Goal: Task Accomplishment & Management: Complete application form

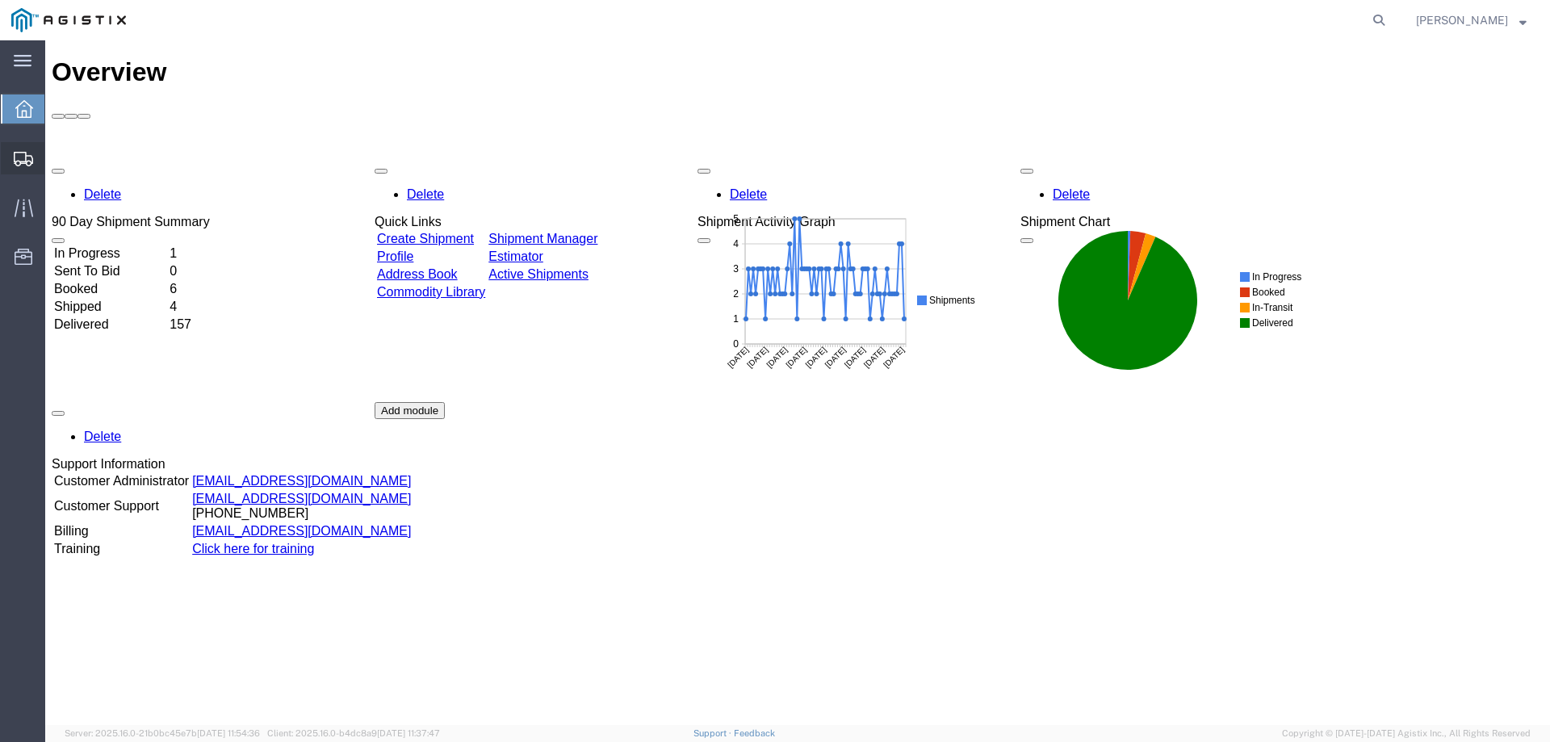
click at [31, 156] on icon at bounding box center [23, 159] width 19 height 15
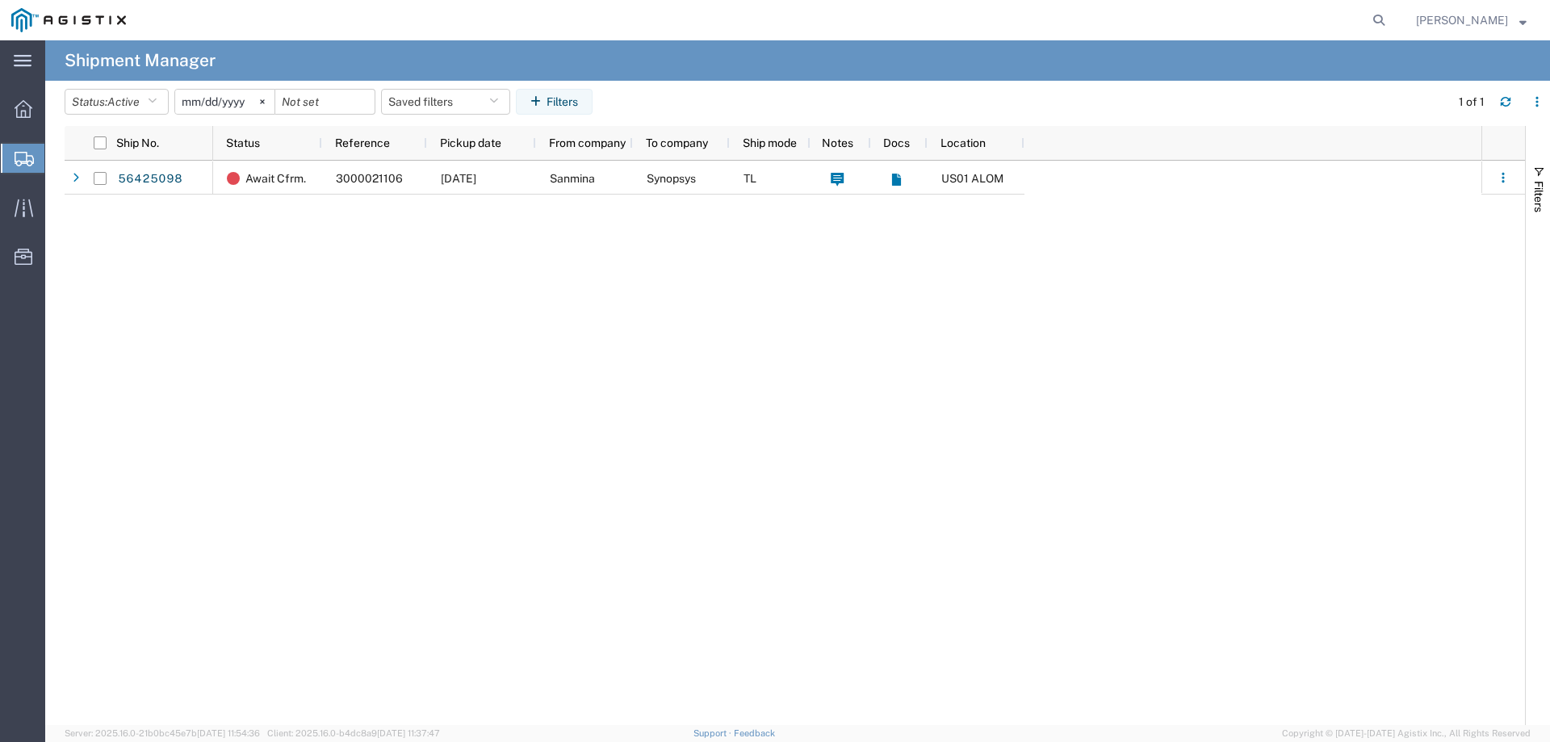
click at [0, 0] on span "Create from Template" at bounding box center [0, 0] width 0 height 0
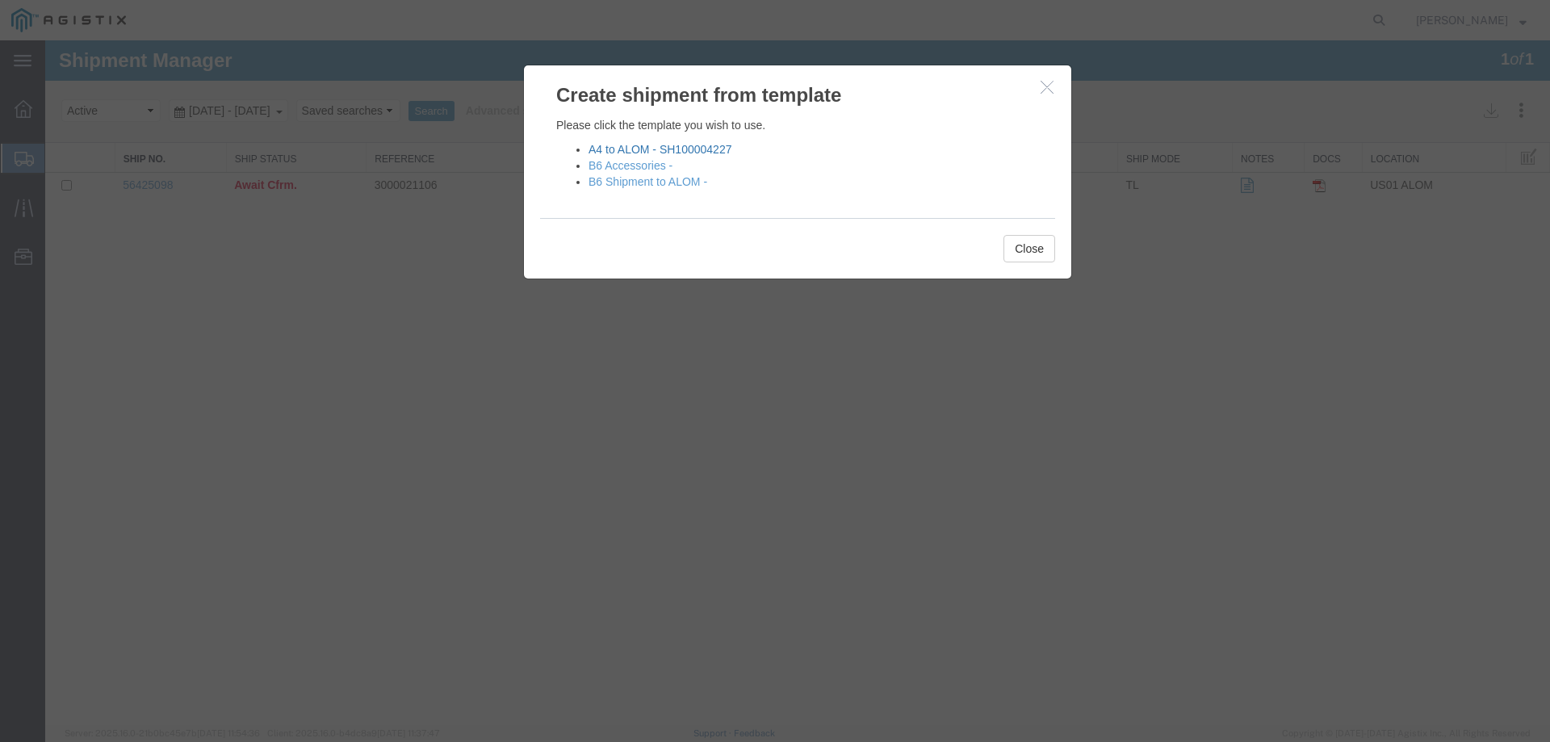
click at [634, 149] on link "A4 to ALOM - SH100004227" at bounding box center [659, 149] width 143 height 13
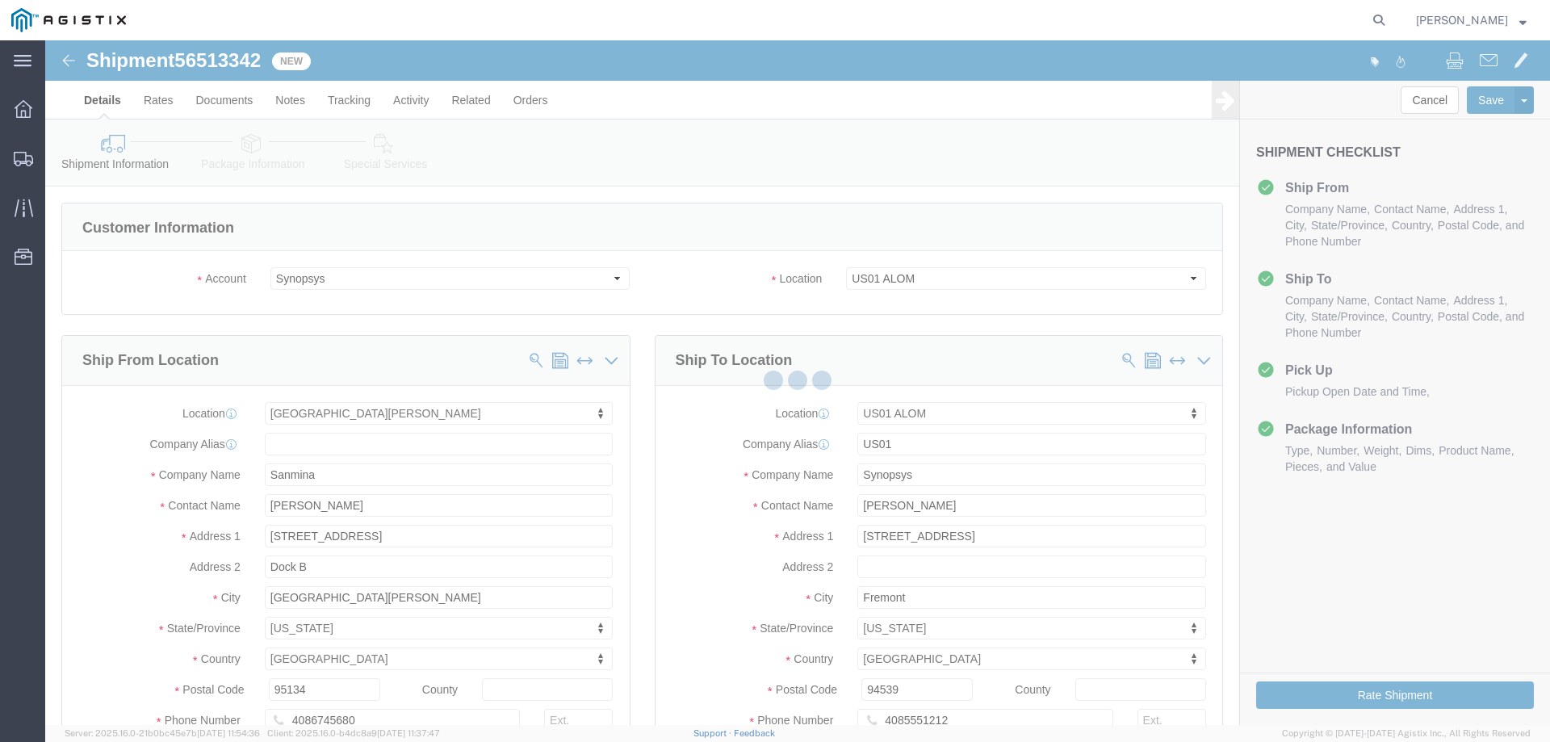
select select "65511"
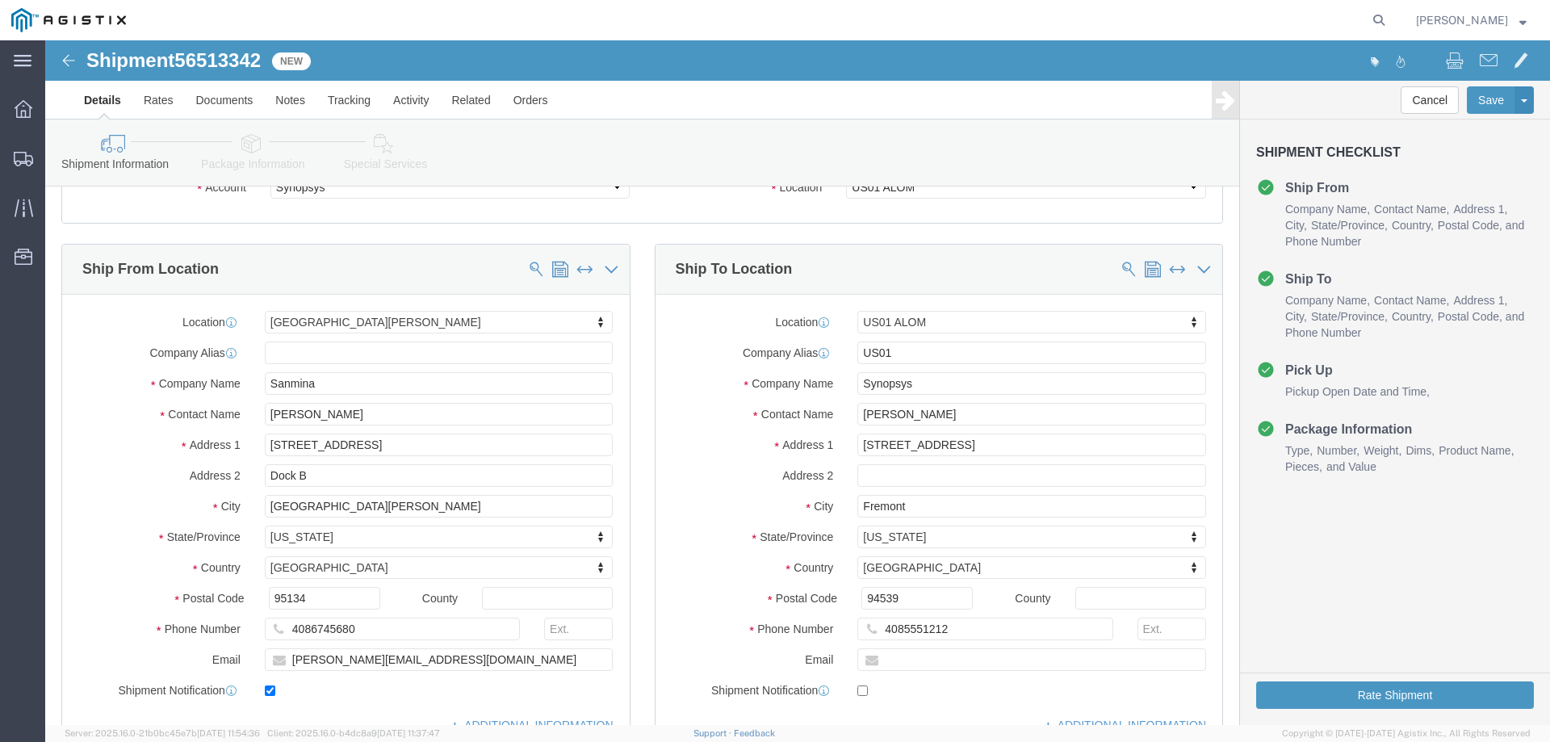
scroll to position [107, 0]
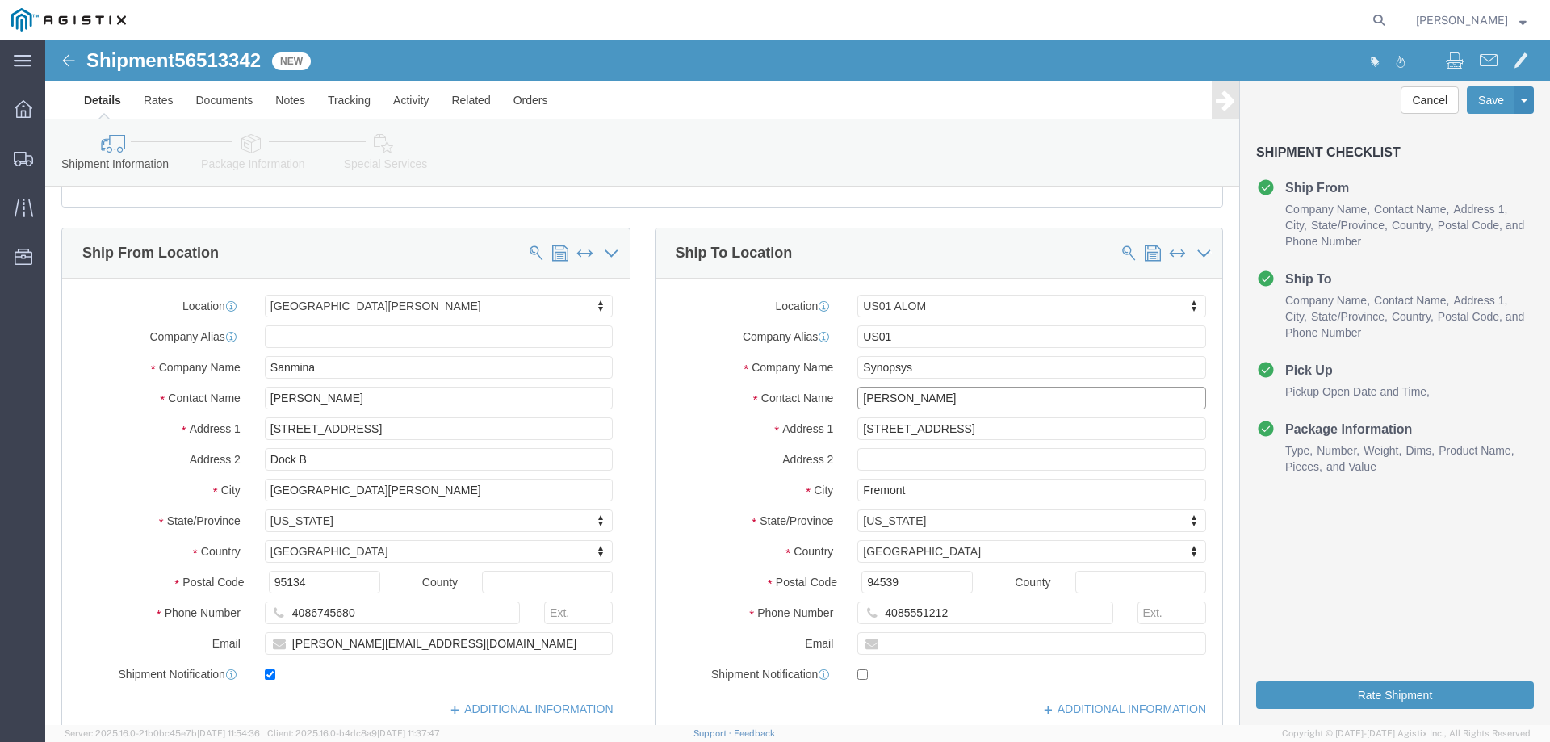
click input "[PERSON_NAME]"
type input "[PERSON_NAME]"
click p "- Synopsys - ([PERSON_NAME]) [STREET_ADDRESS]"
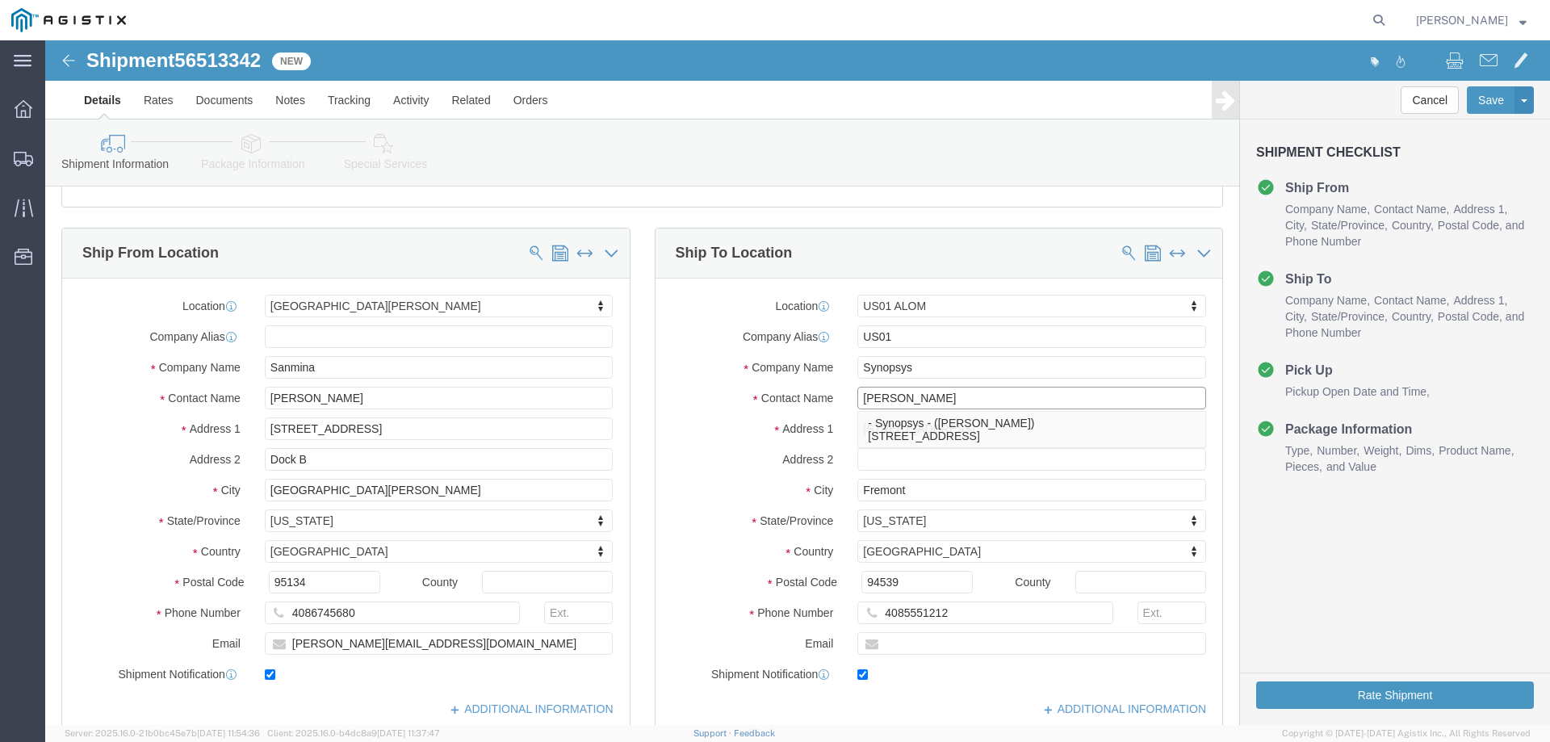
select select
type input "[PERSON_NAME]"
type input "[PHONE_NUMBER]"
type input "[EMAIL_ADDRESS][DOMAIN_NAME]"
checkbox input "true"
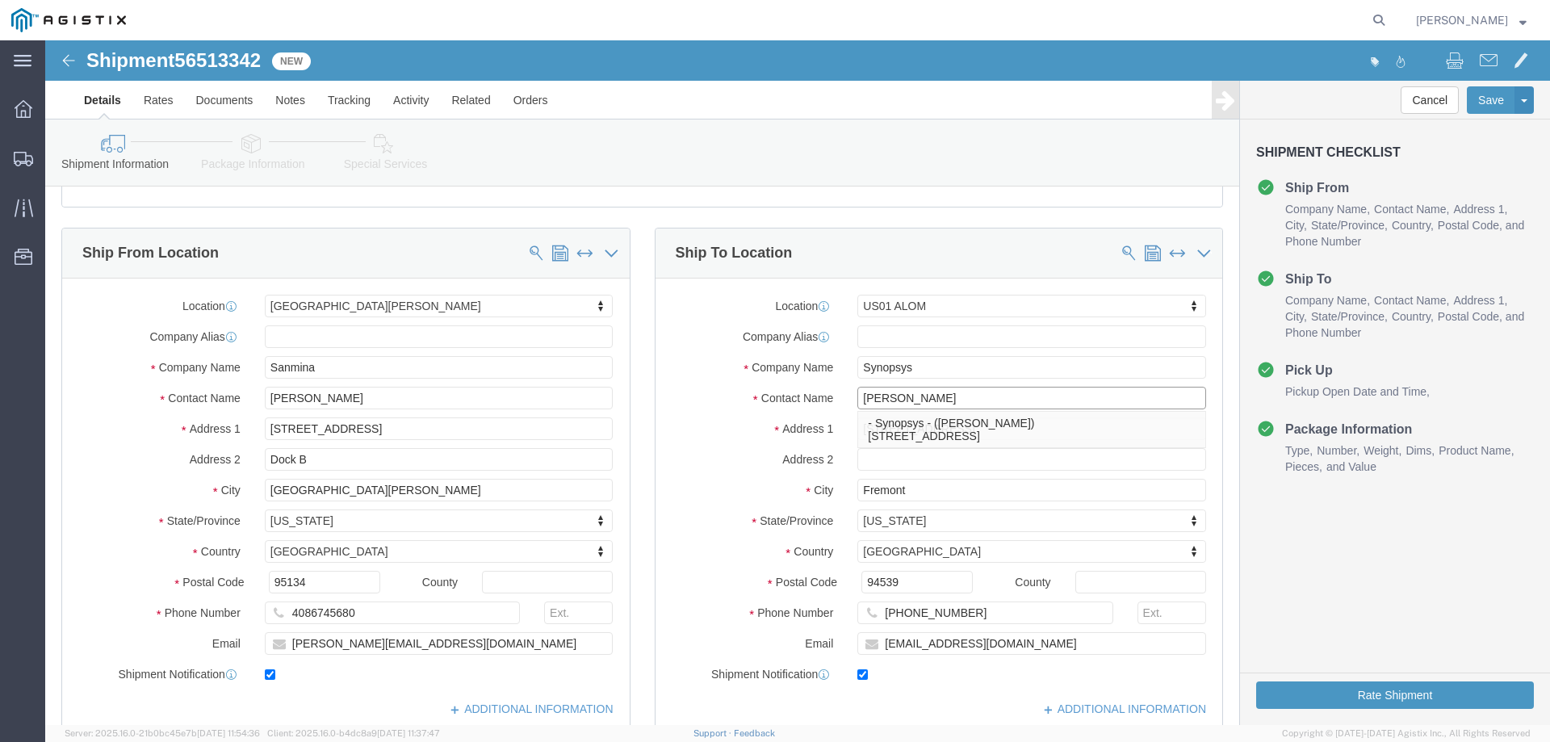
select select "CA"
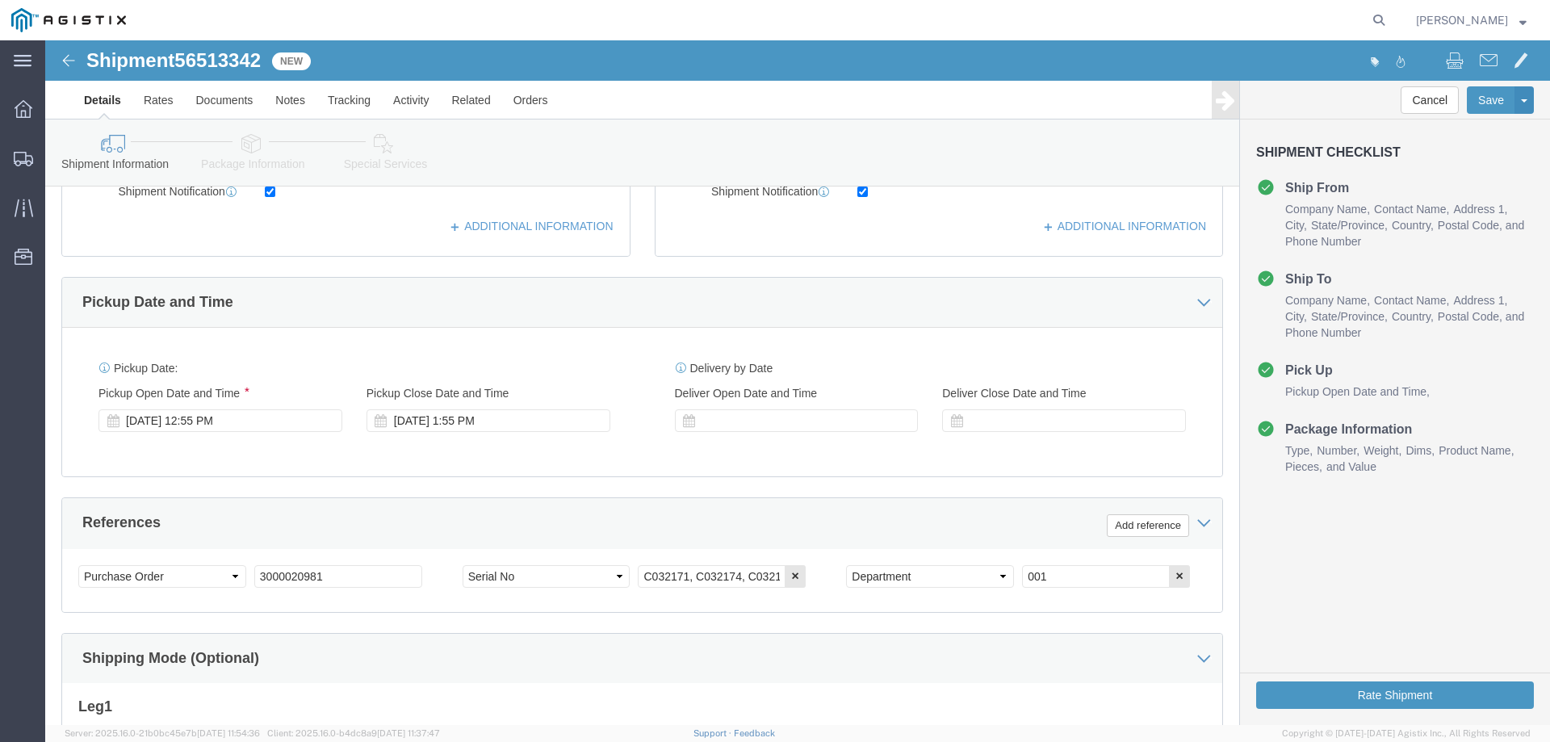
scroll to position [592, 0]
type input "[PERSON_NAME]"
click div "[DATE] 12:55 PM"
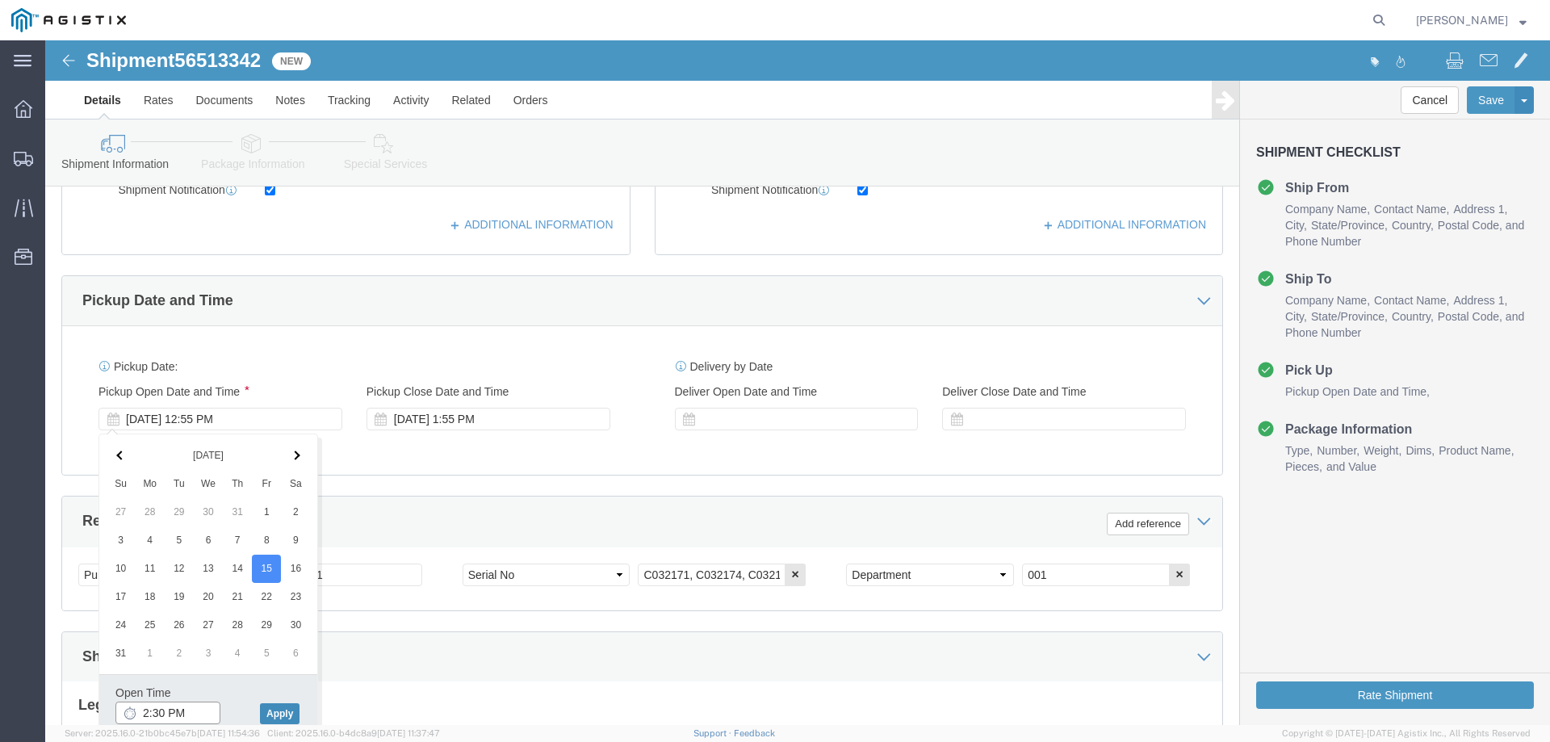
type input "2:30 PM"
click button "Apply"
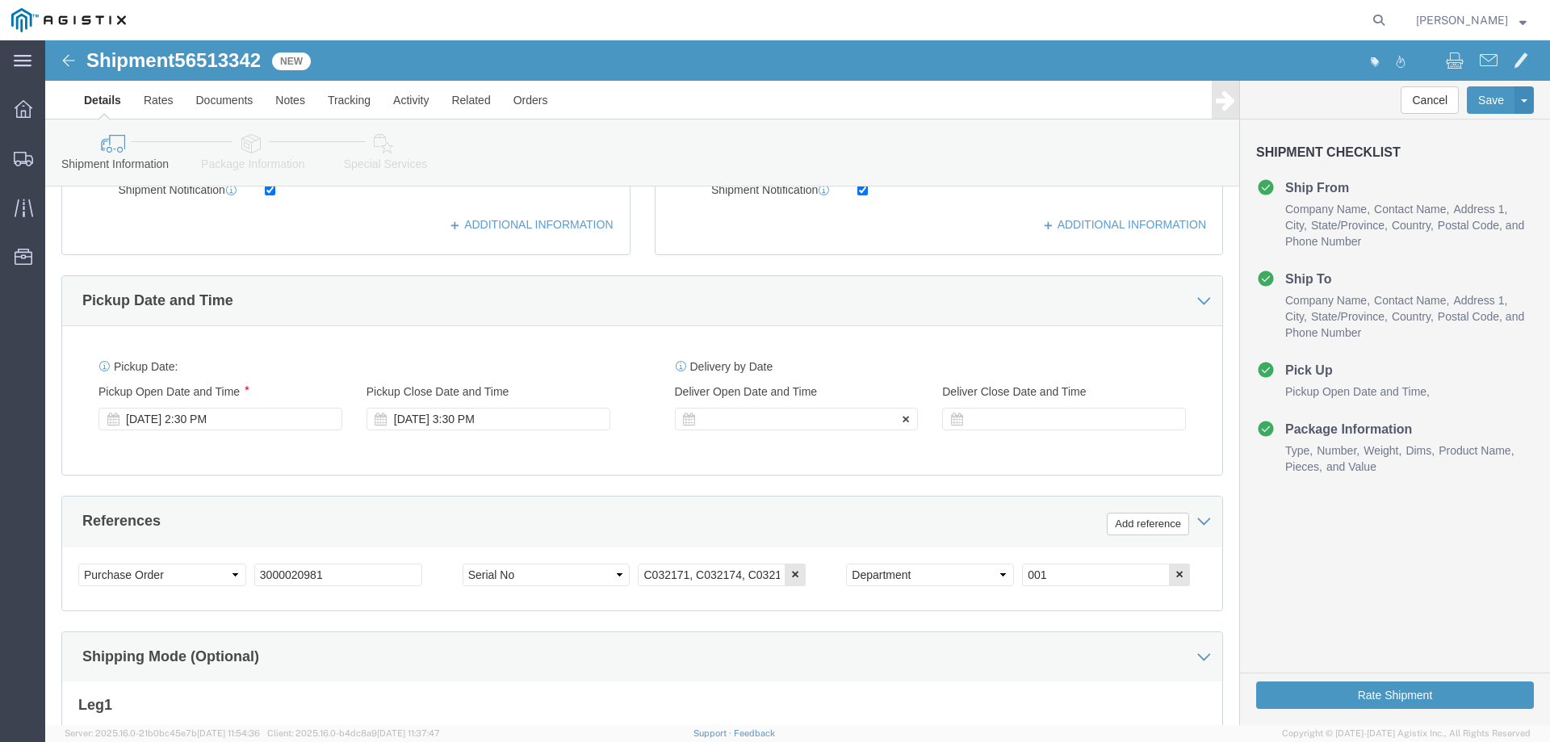
click div
click button "Apply"
click div "Deliver Close Date Deliver Close Time Deliver Close Date and Time"
click div
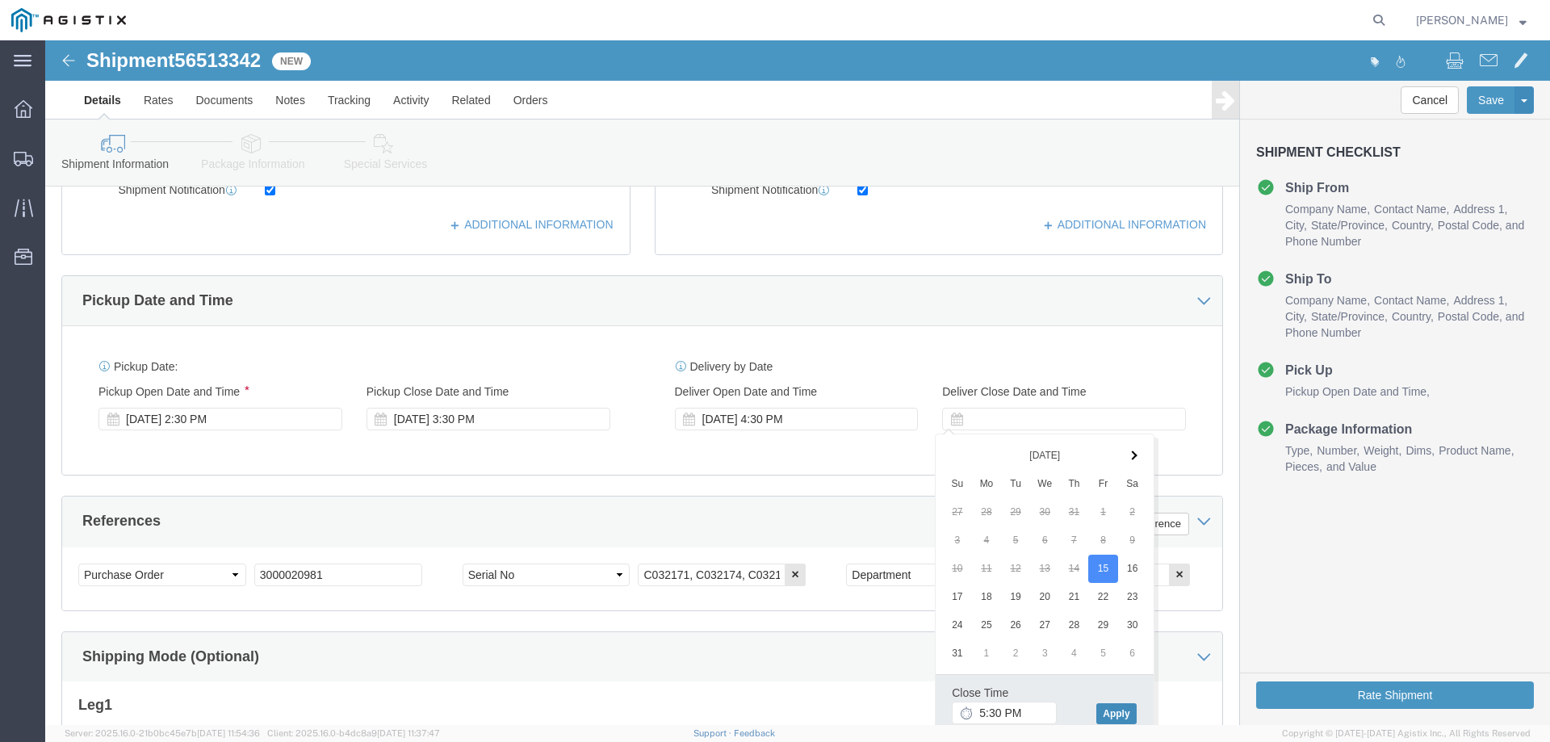
click button "Apply"
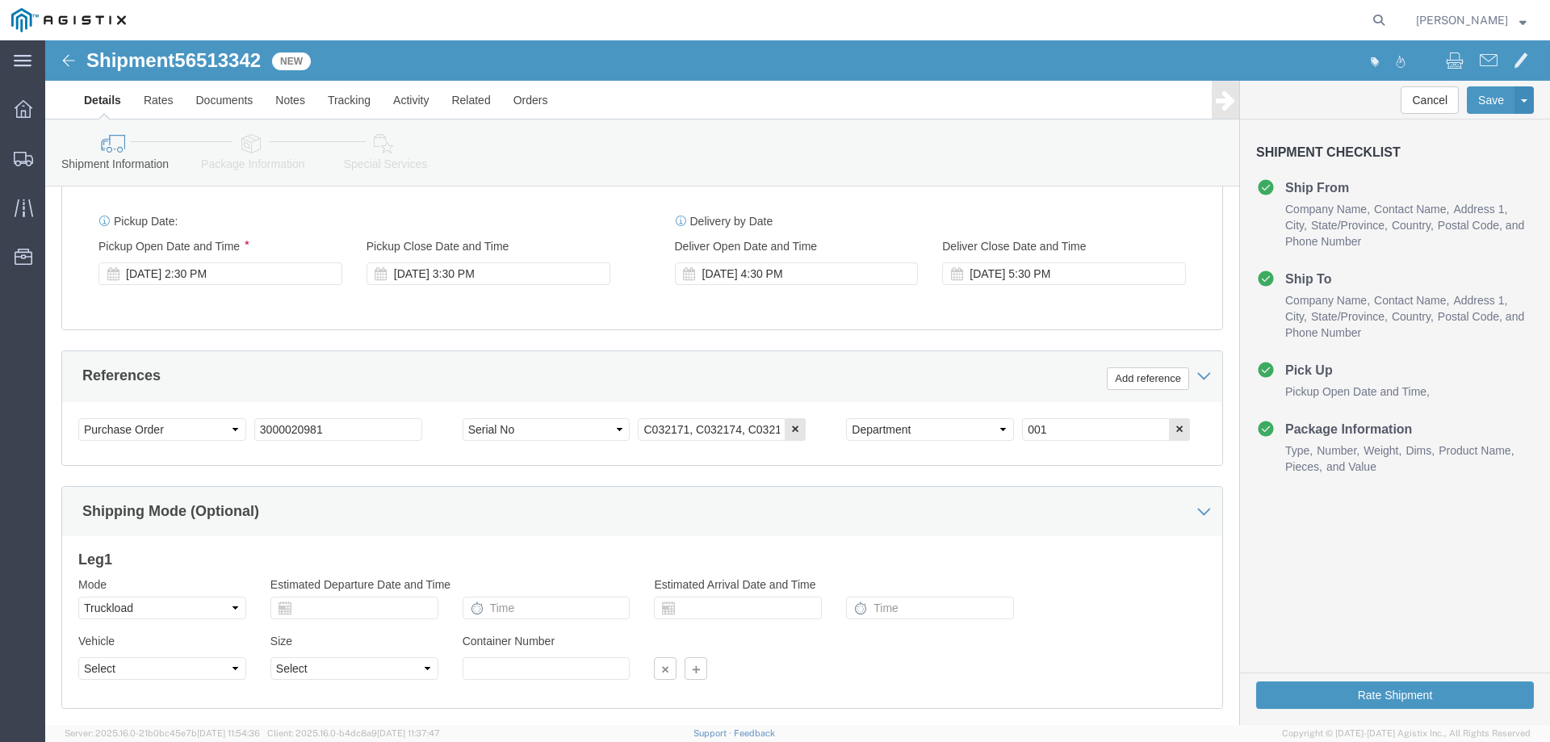
scroll to position [753, 0]
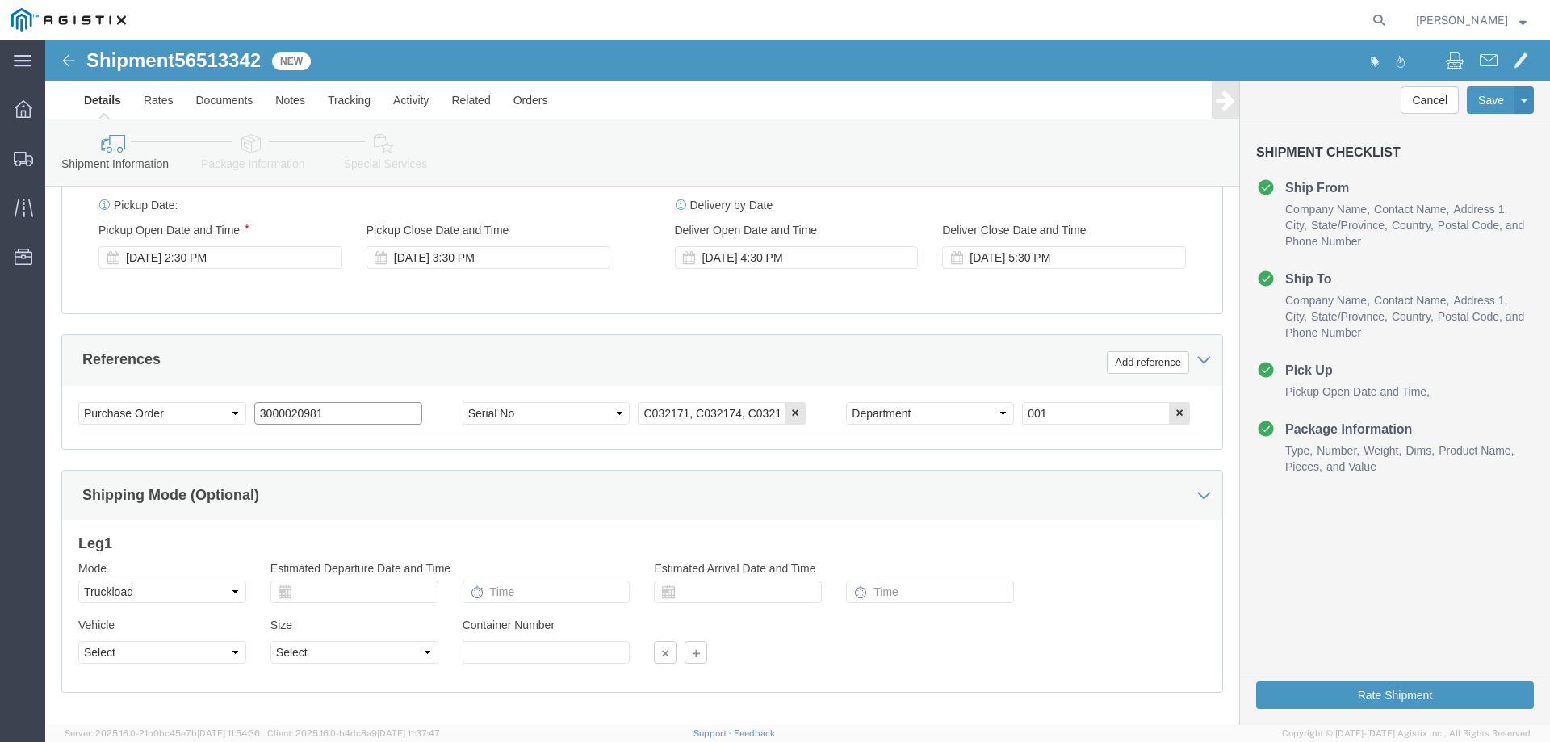
click input "3000020981"
click input "3000020982,"
paste input "3000020982"
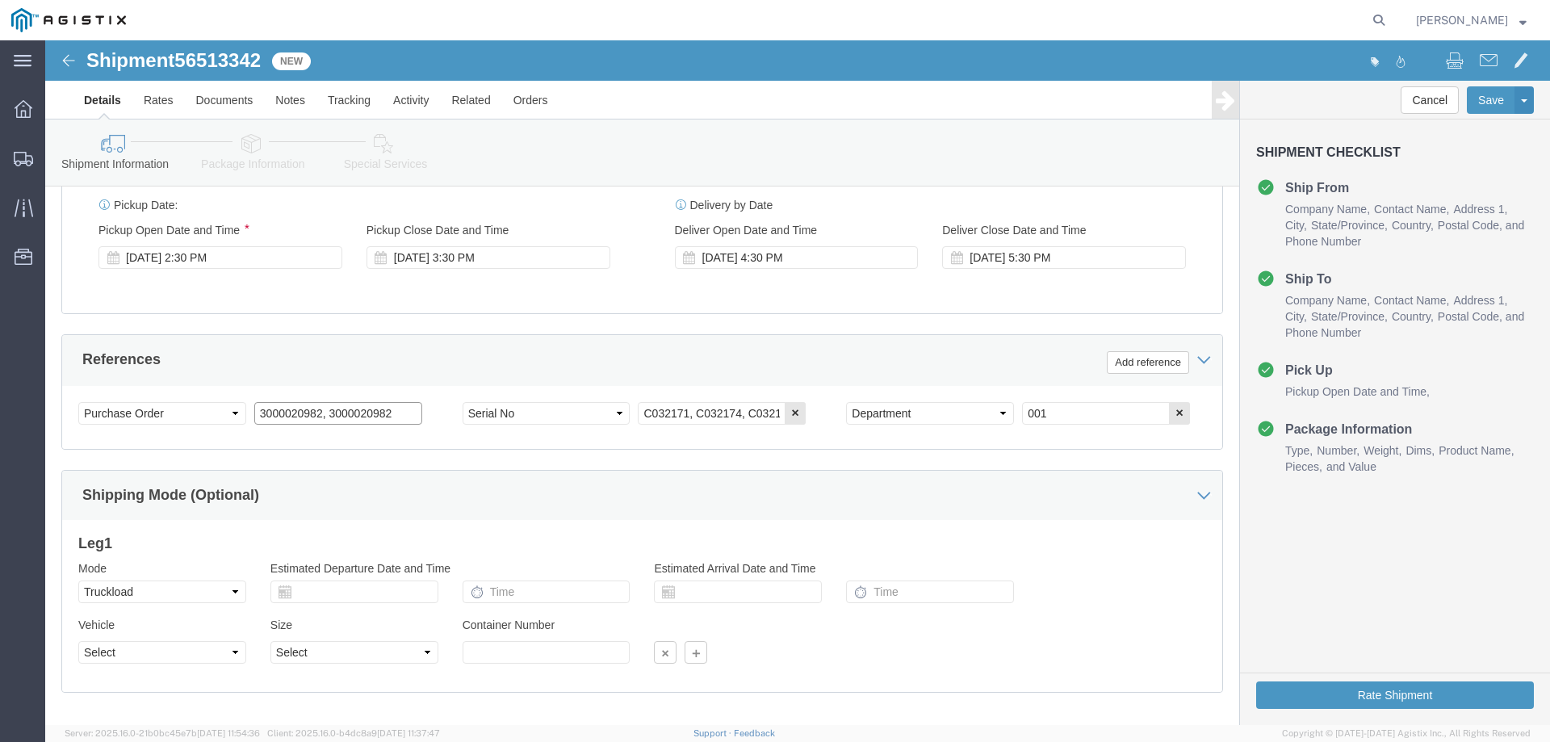
type input "3000020982, 3000020982"
click input "C032171, C032174, C032175"
paste input "C057874, C057875, and C057876"
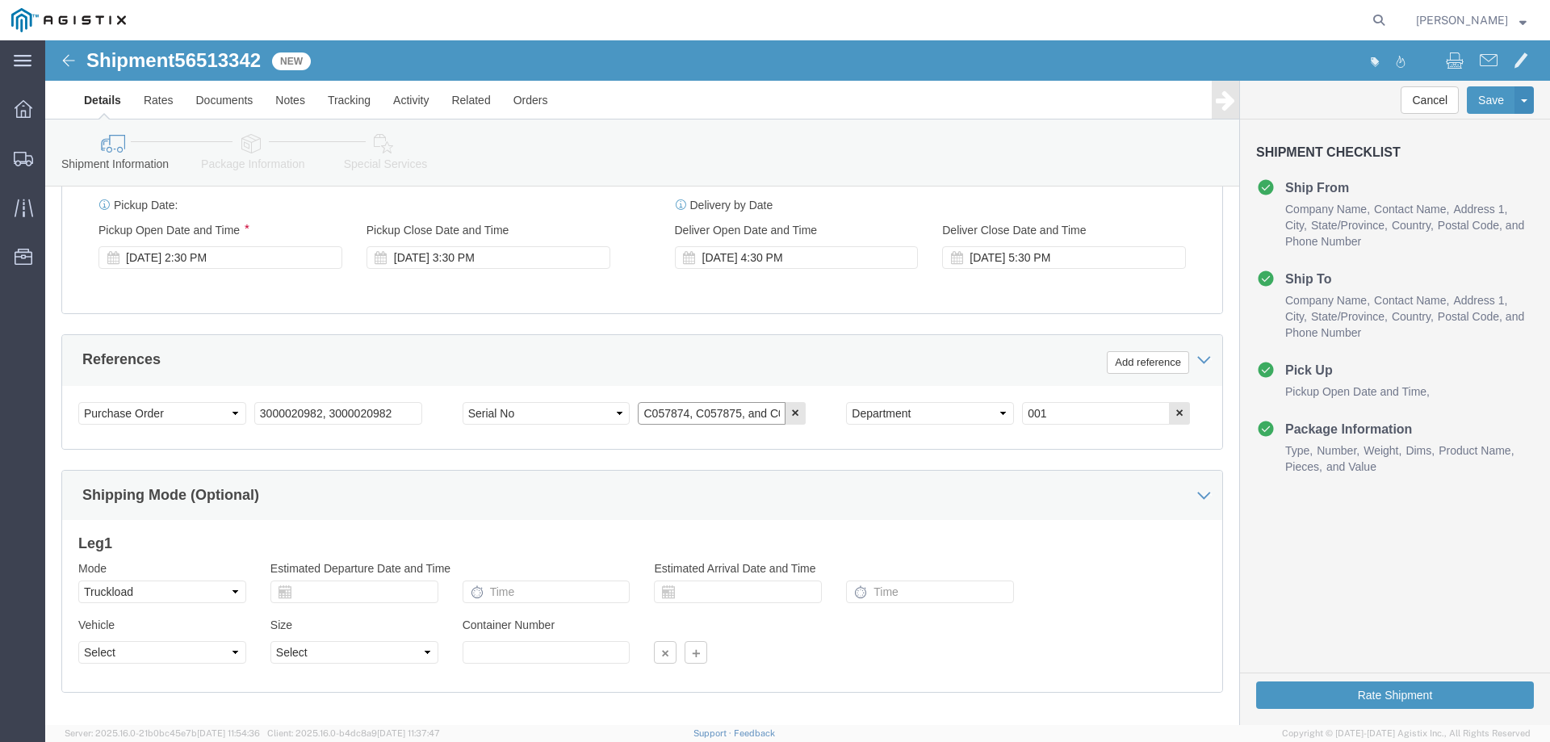
scroll to position [0, 37]
click input "C057874, C057875, and C057876"
drag, startPoint x: 715, startPoint y: 368, endPoint x: 772, endPoint y: 363, distance: 56.7
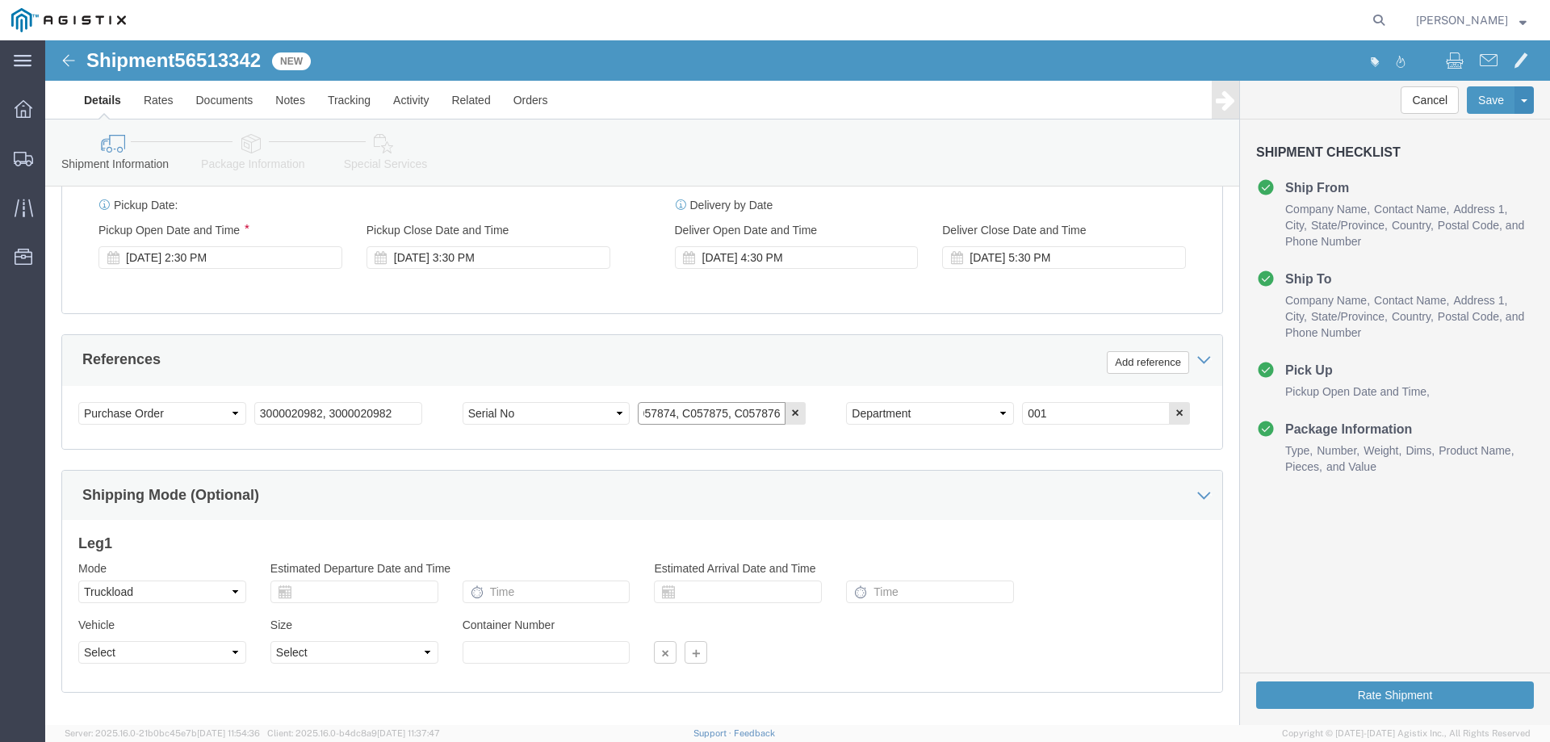
click div "C057874, C057875, C057876"
click input "C057874, C057875, C057876"
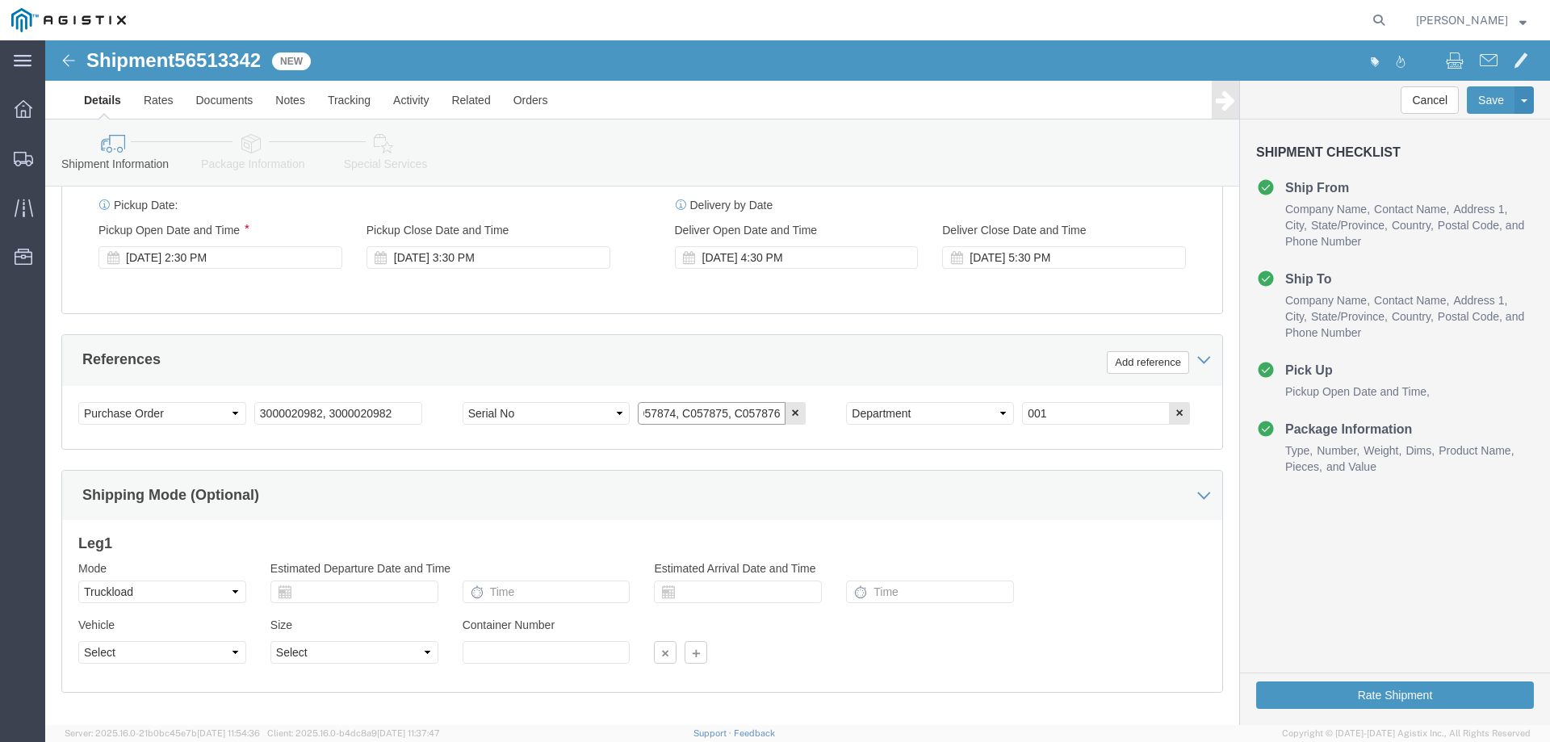
click input "C057874, C057875, C057876"
drag, startPoint x: 710, startPoint y: 374, endPoint x: 838, endPoint y: 361, distance: 128.2
click div "Select Account Type Activity ID Airline Appointment Number ASN Batch Request # …"
paste input "C057877, C057878, and C057879"
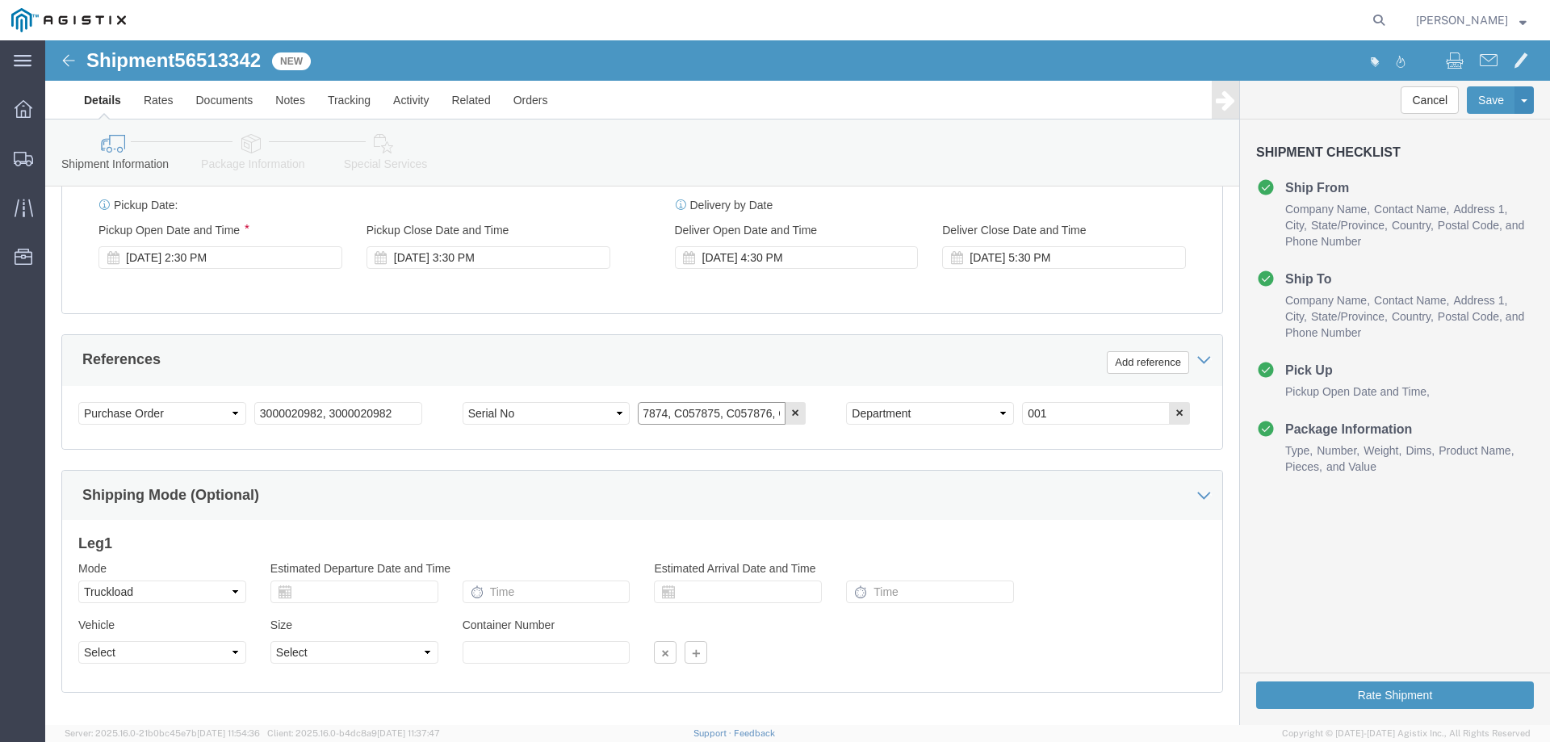
scroll to position [0, 194]
click input "C057874, C057875, C057876, C057877, C057878, and C057879"
type input "C057874, C057875, C057876, C057877, C057878, C057879"
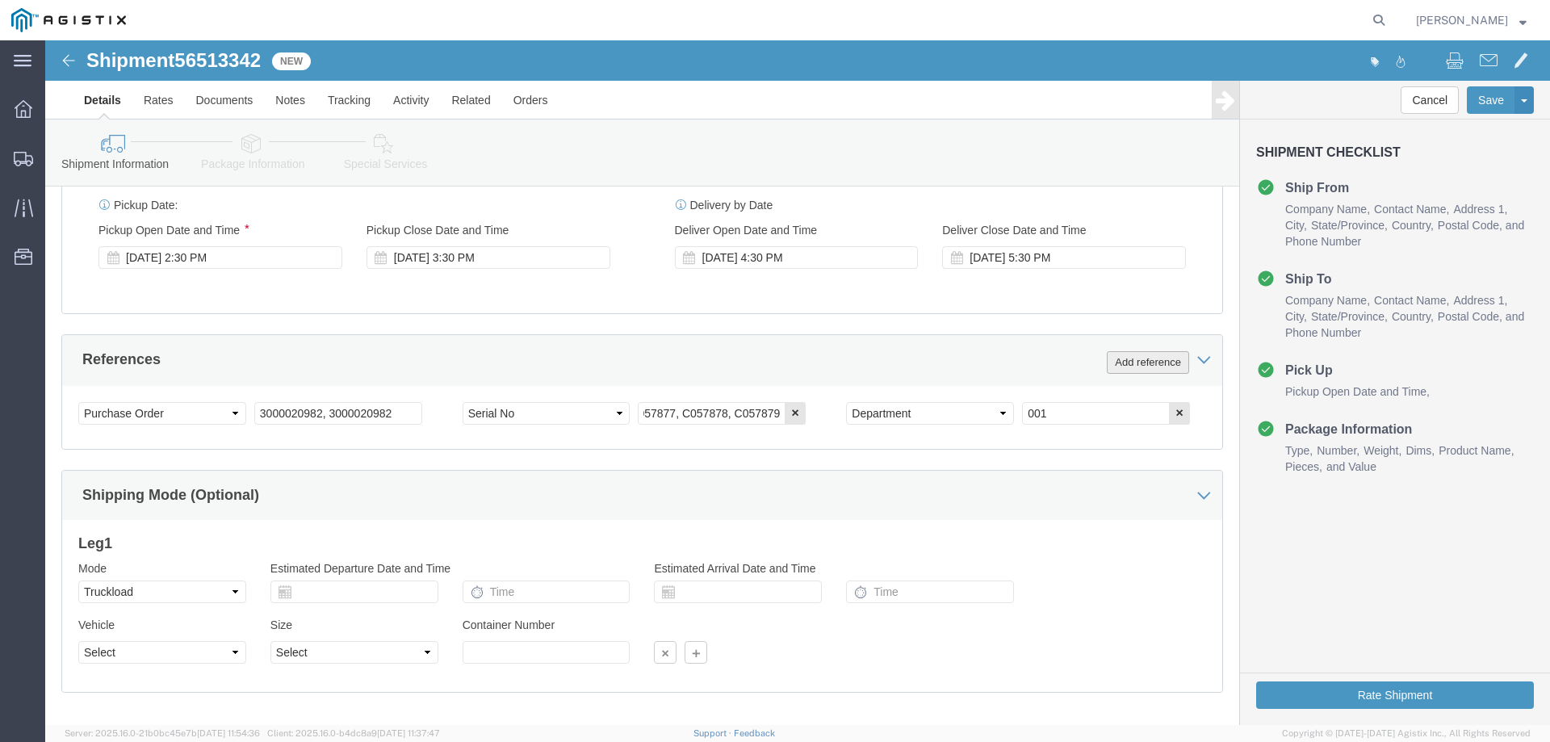
click button "Add reference"
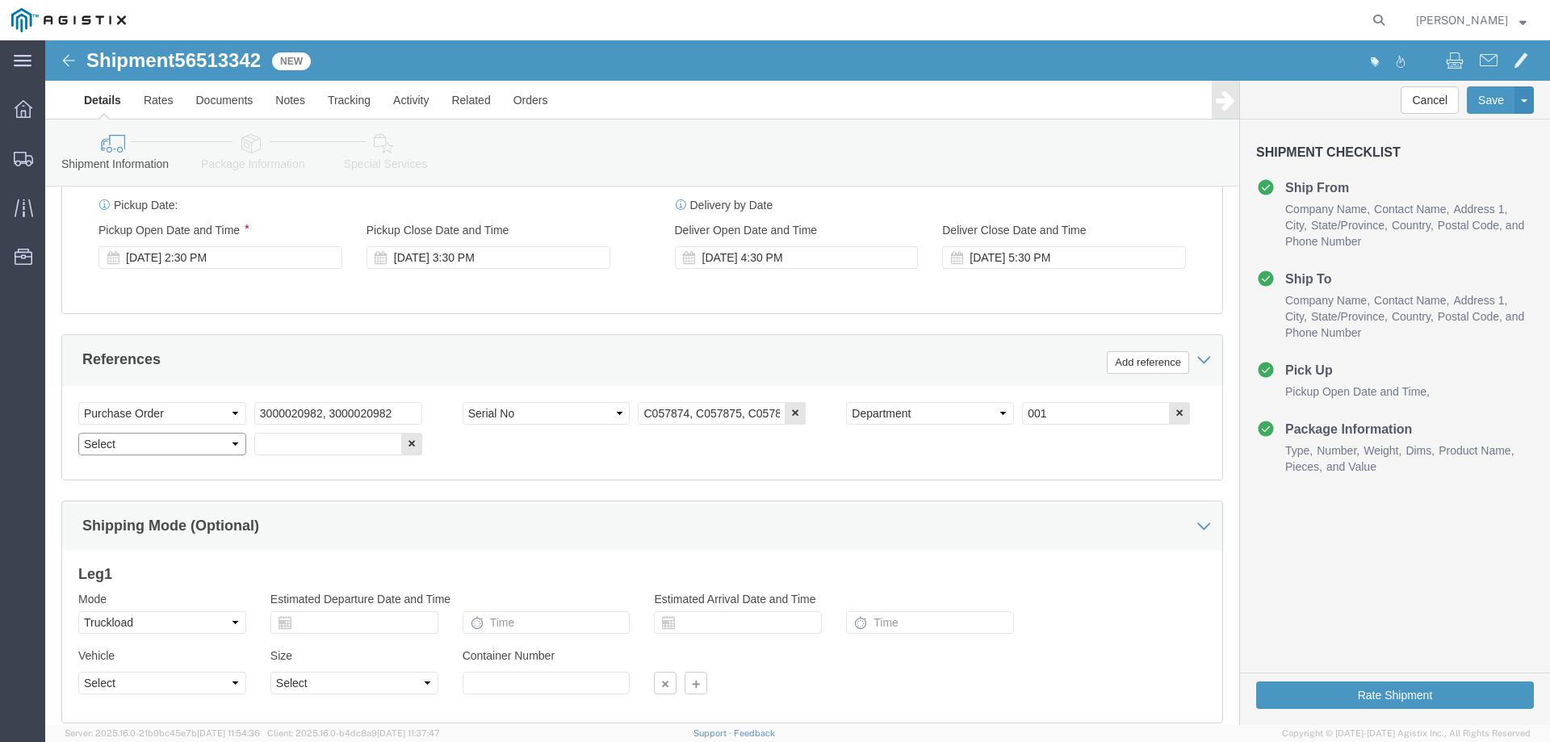
click select "Select Account Type Activity ID Airline Appointment Number ASN Batch Request # …"
select select "PURCHORD"
click select "Select Account Type Activity ID Airline Appointment Number ASN Batch Request # …"
click input "text"
click icon "button"
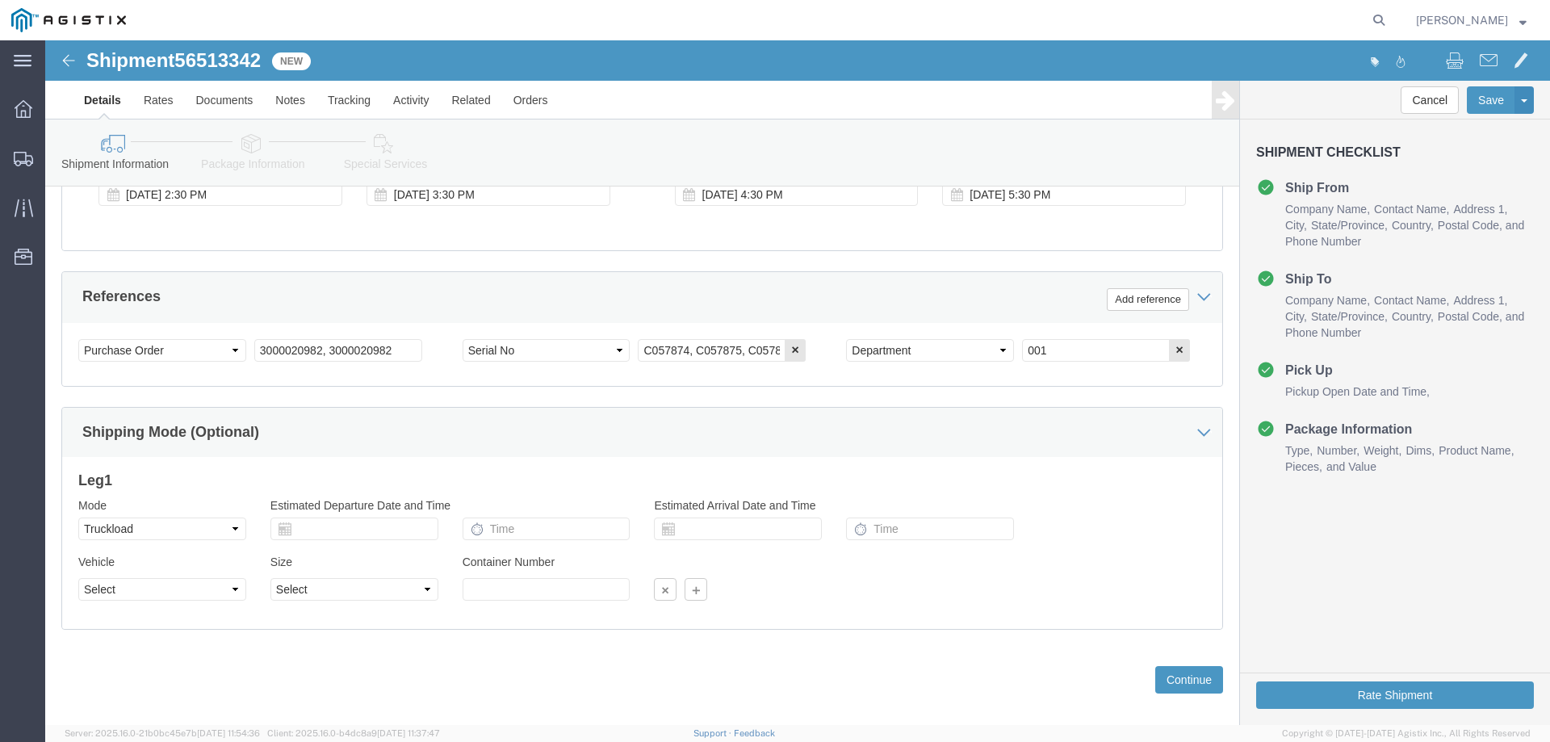
scroll to position [834, 0]
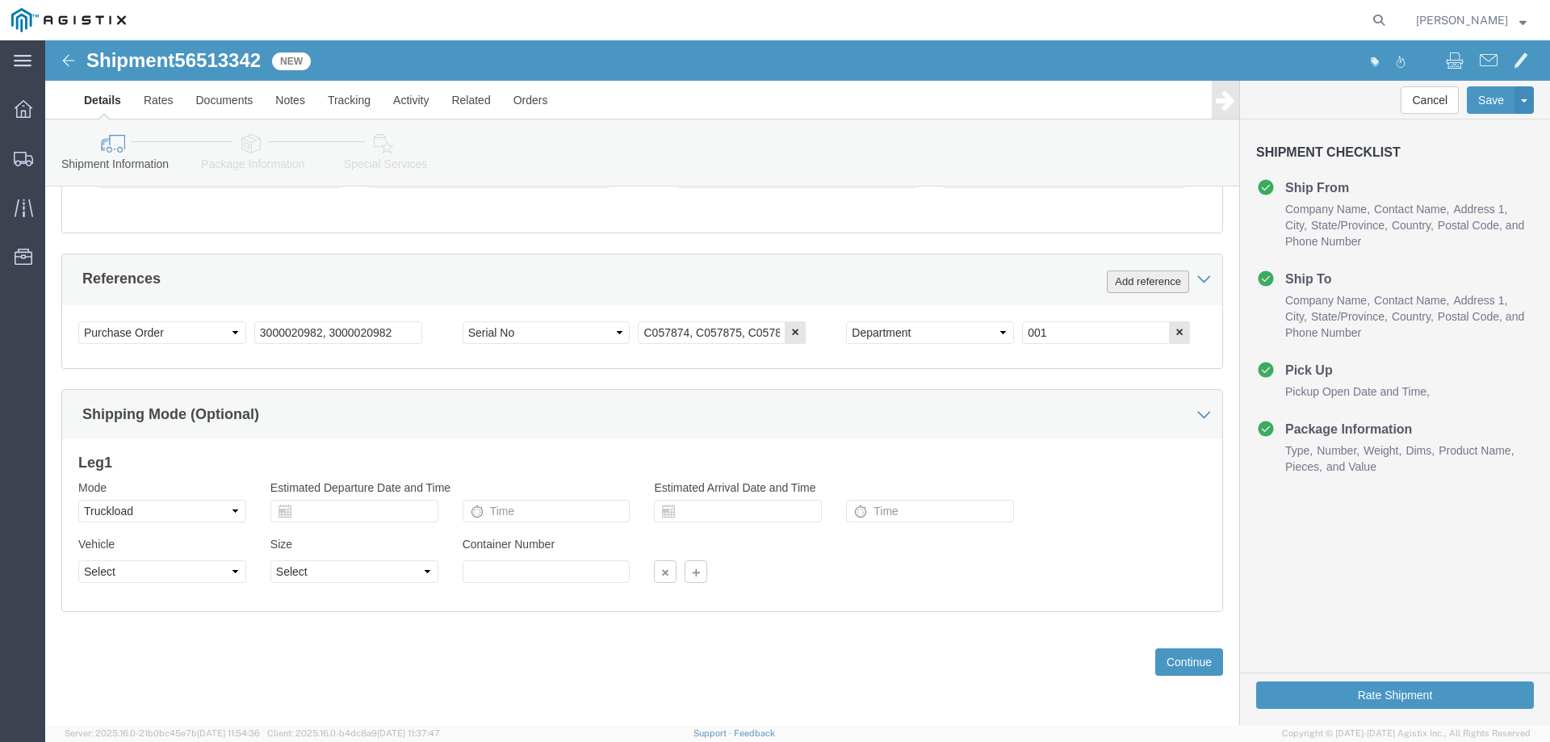
click button "Add reference"
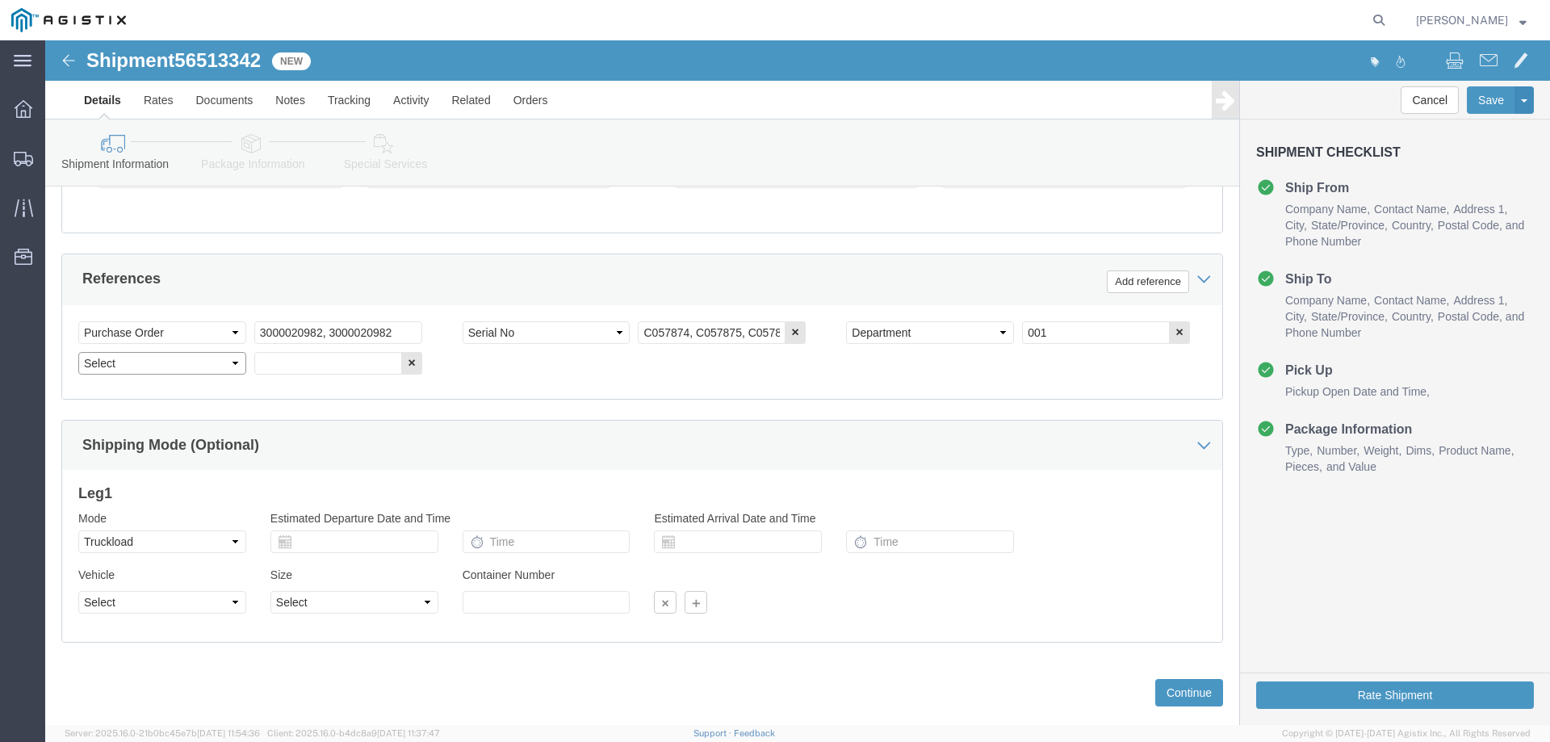
click select "Select Account Type Activity ID Airline Appointment Number ASN Batch Request # …"
click div "Shipping Mode (Optional)"
click button "button"
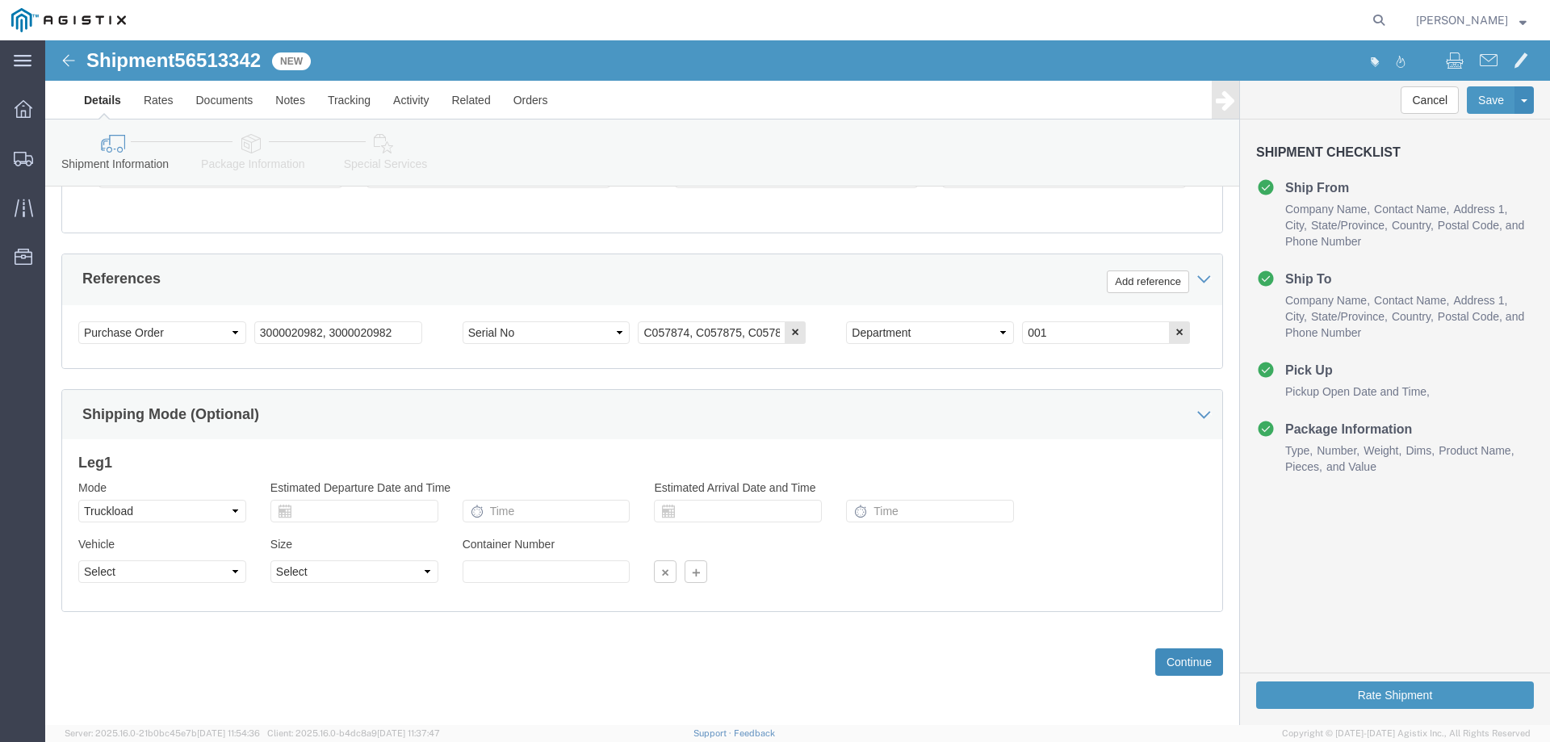
click button "Continue"
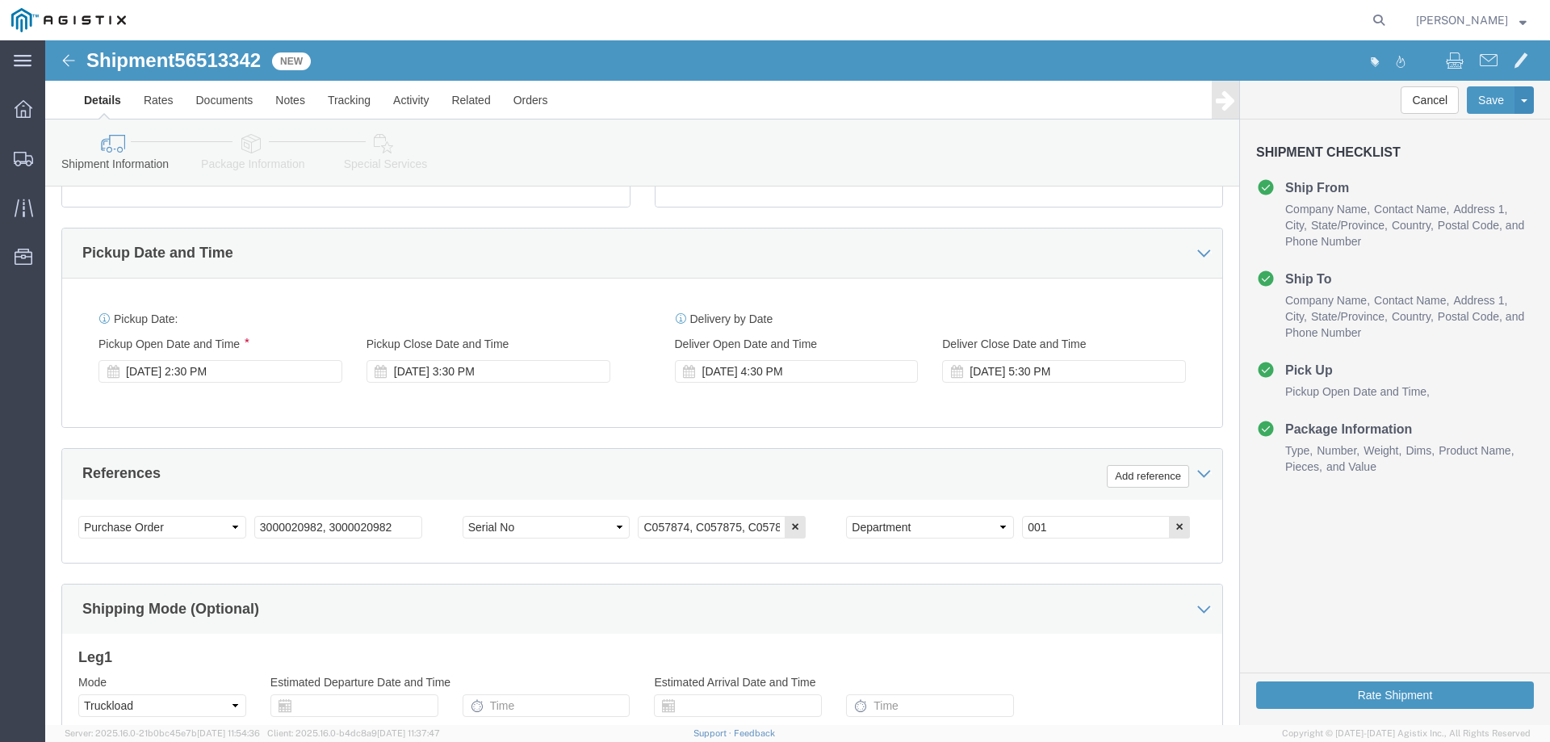
scroll to position [618, 0]
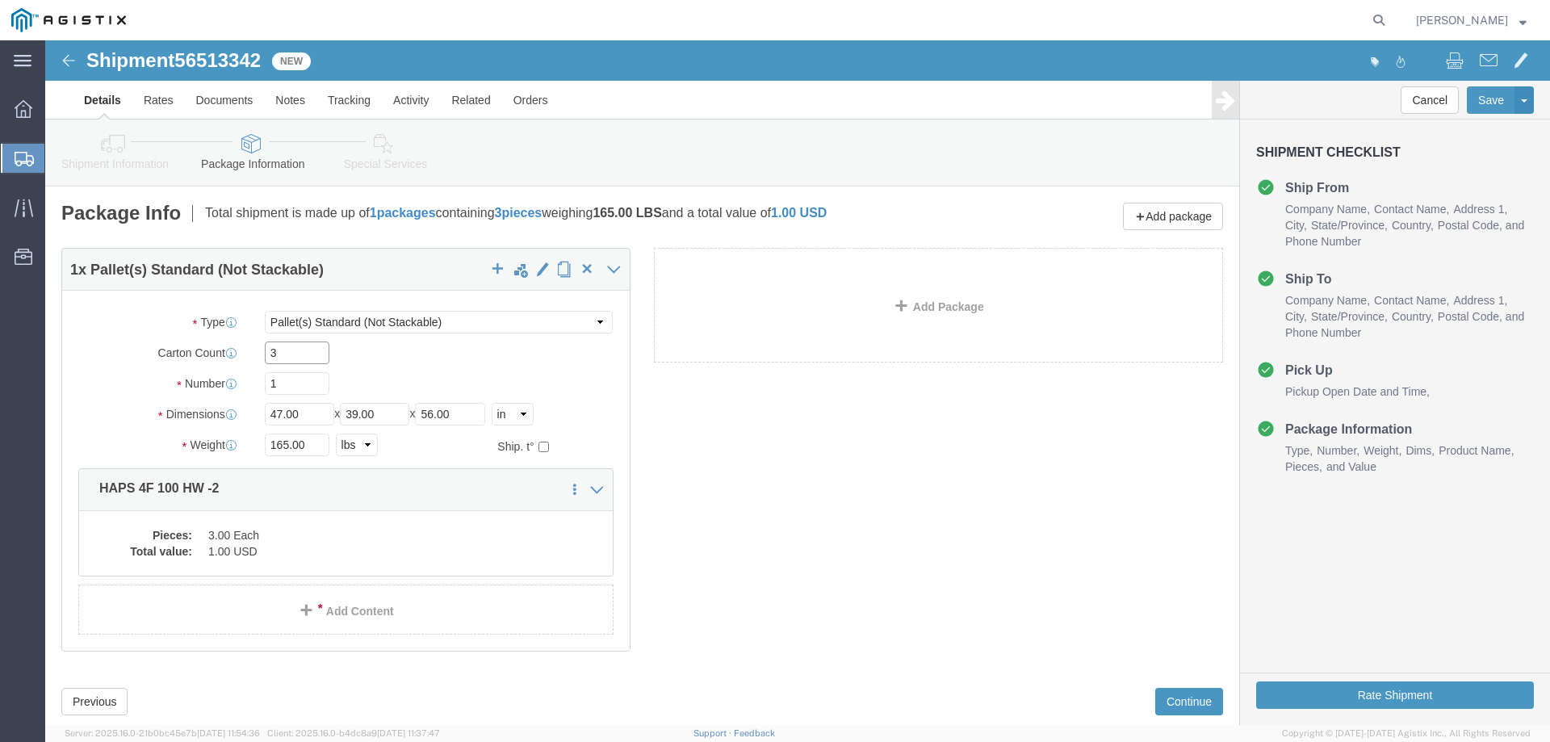
click input "3"
drag, startPoint x: 950, startPoint y: 282, endPoint x: 850, endPoint y: 324, distance: 108.5
click link "Add Package"
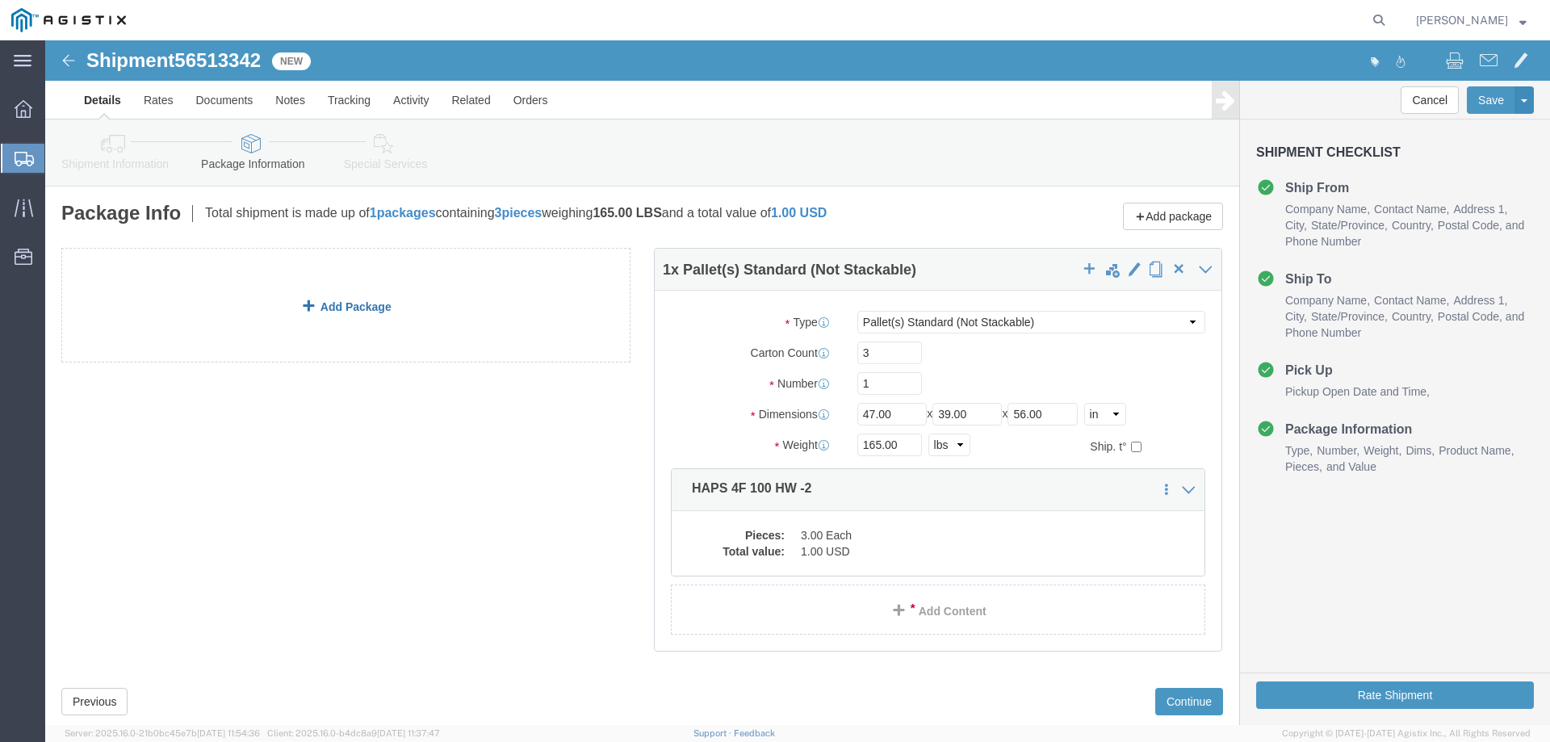
click link "Add Package"
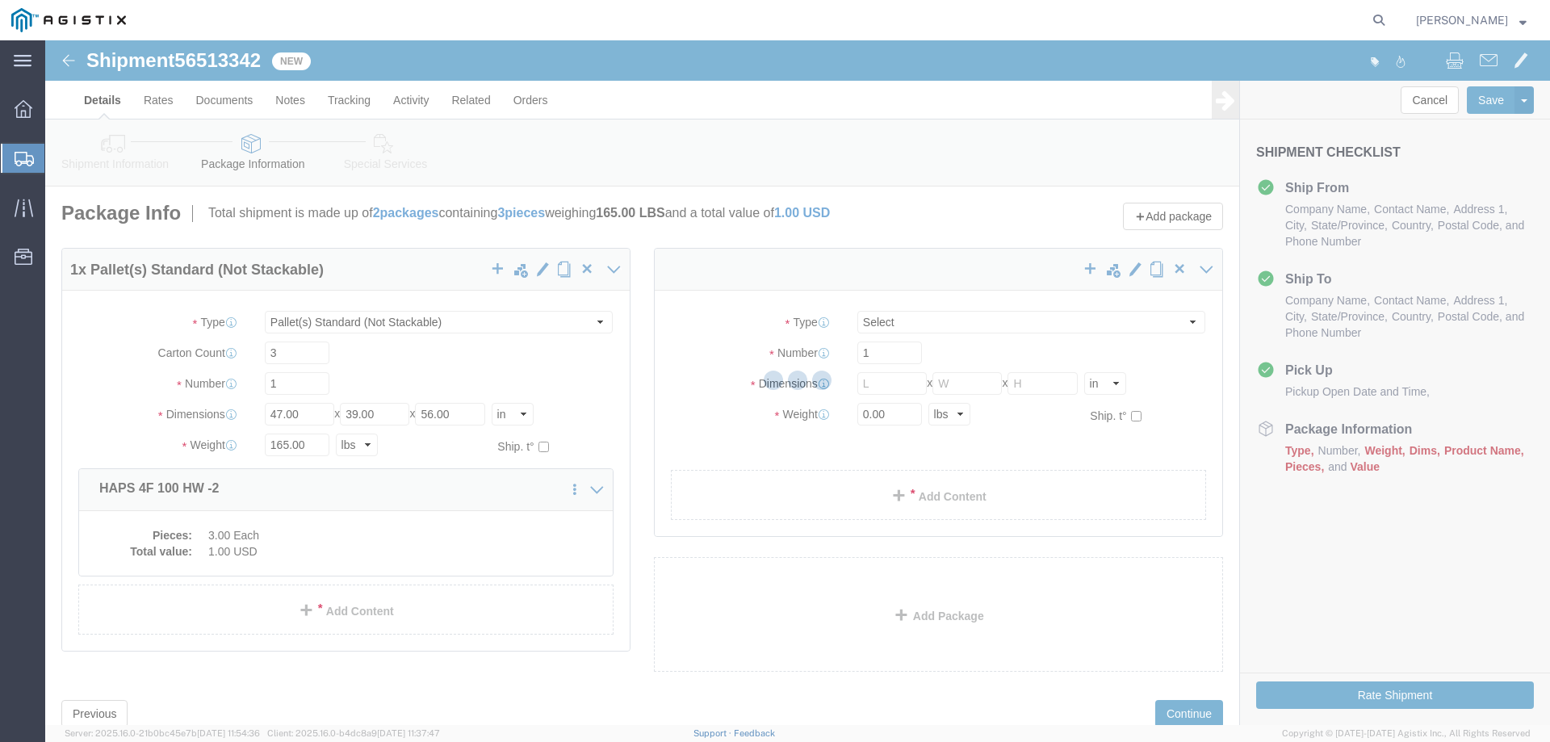
select select "PSNS"
select select "CBOX"
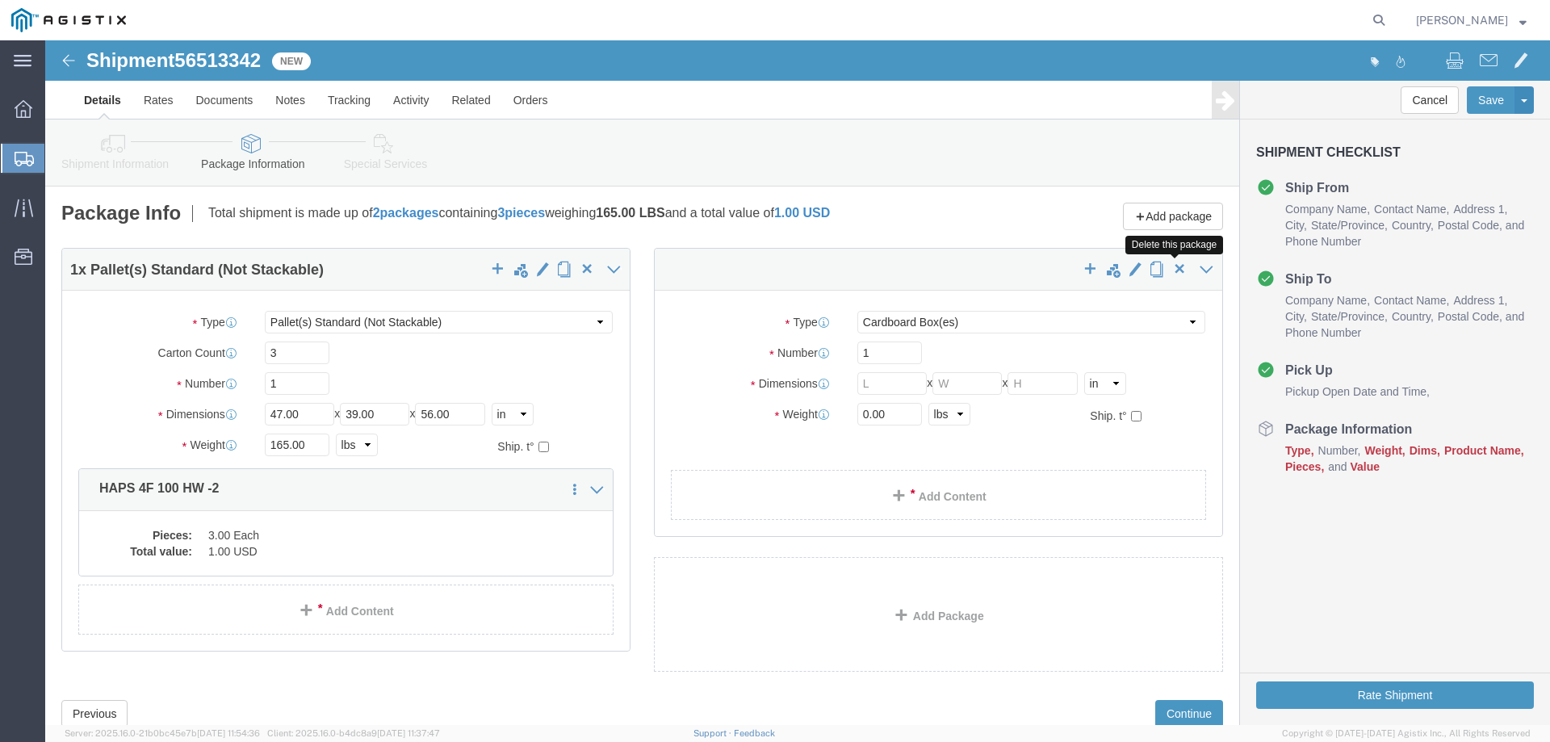
click span "button"
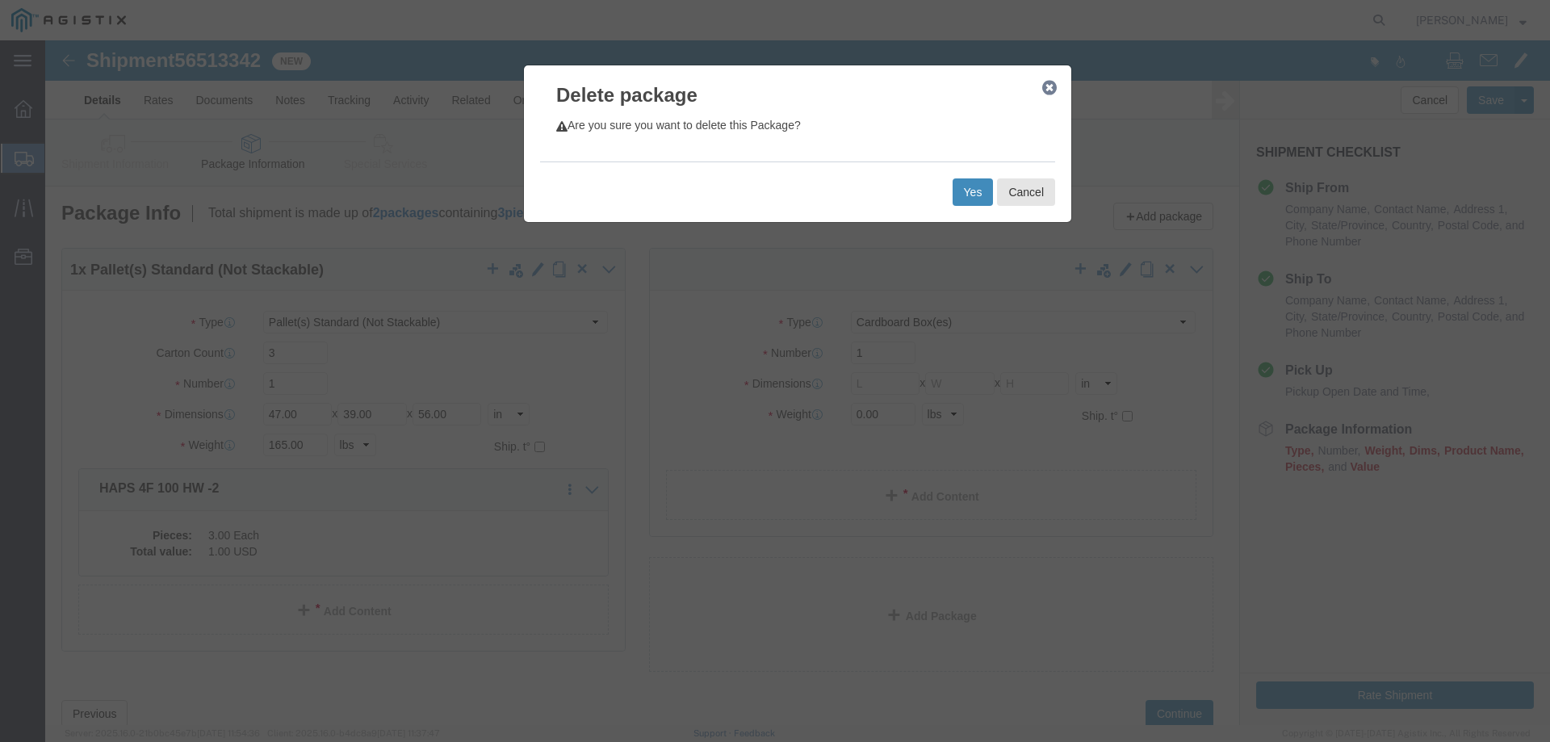
click button "Yes"
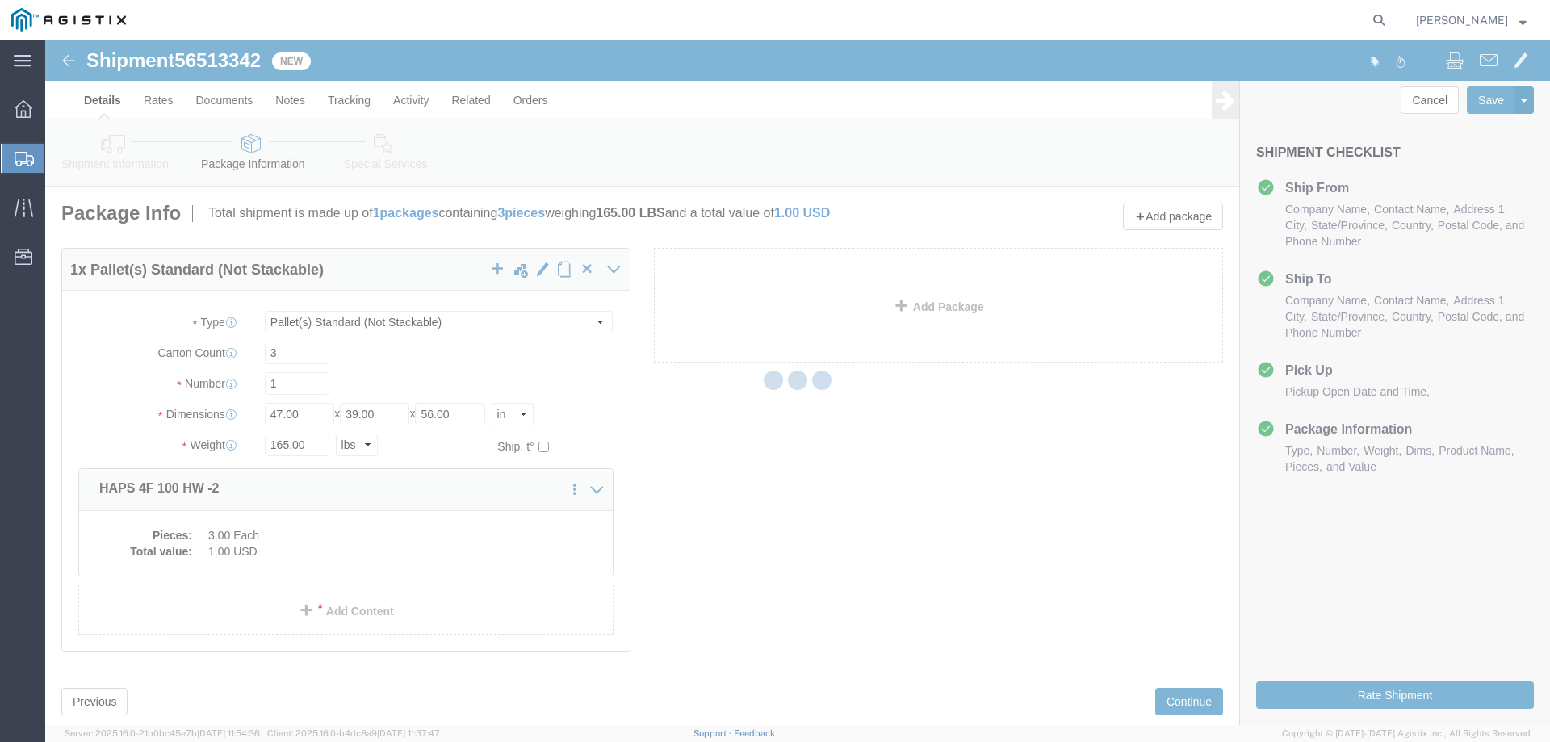
select select "PSNS"
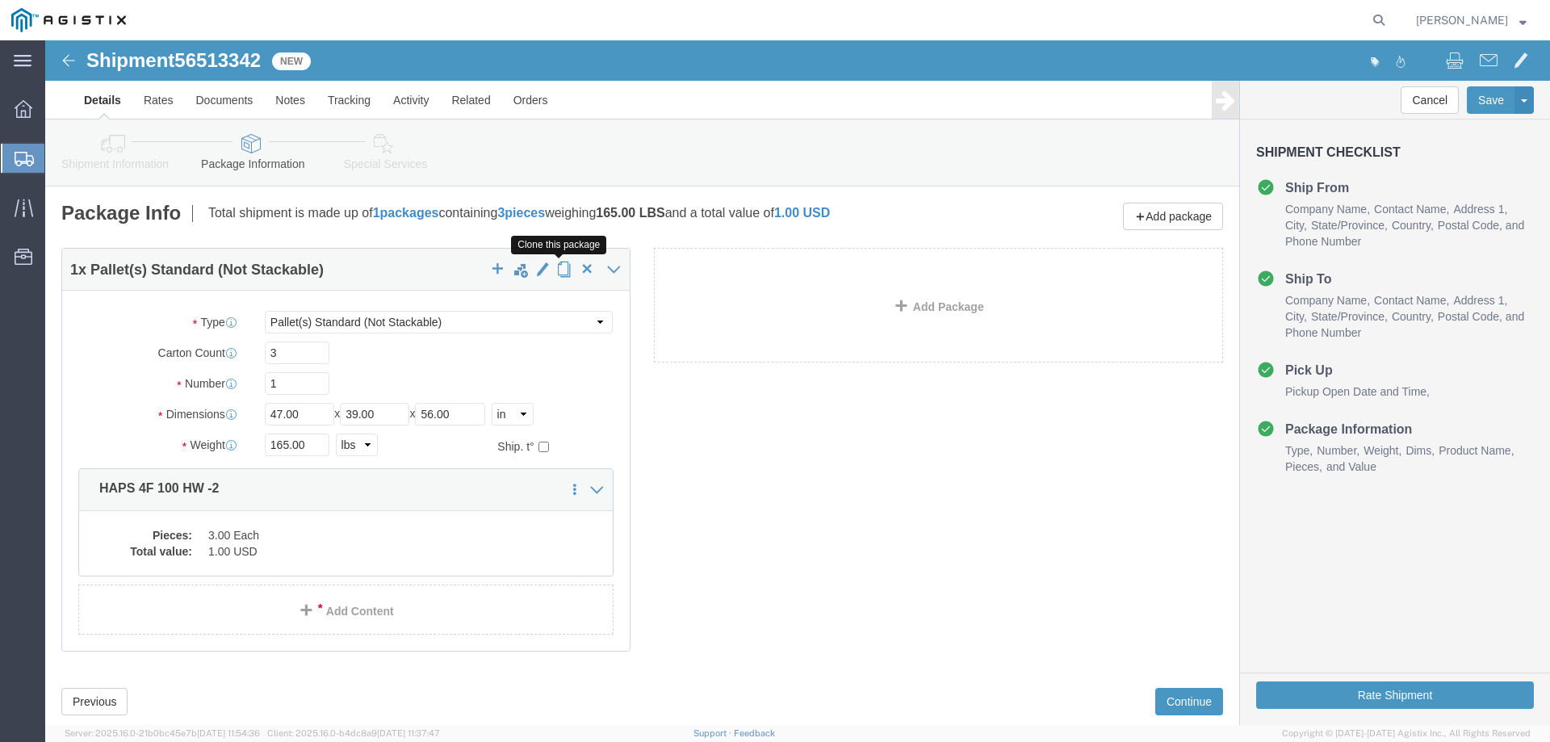
click span "button"
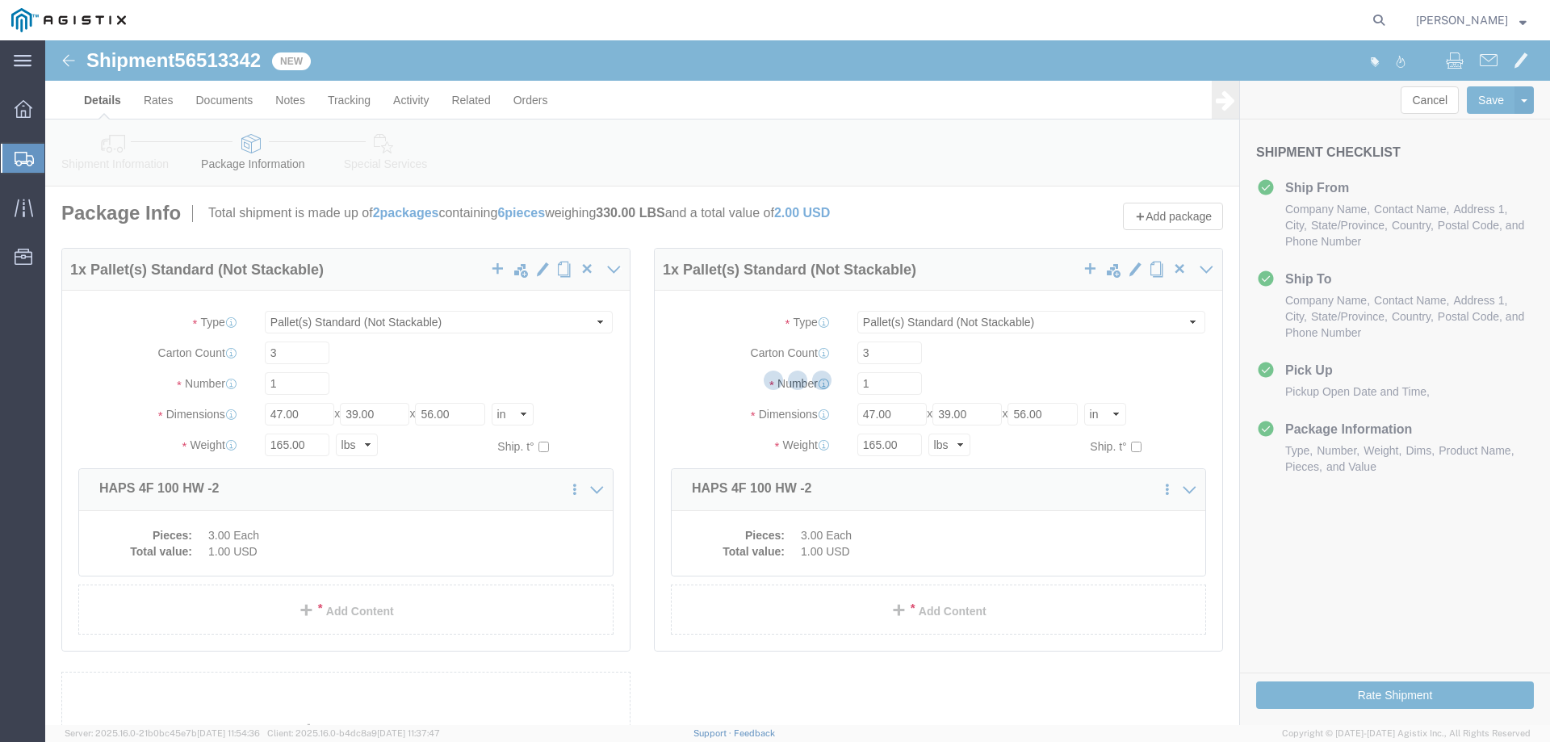
select select "PSNS"
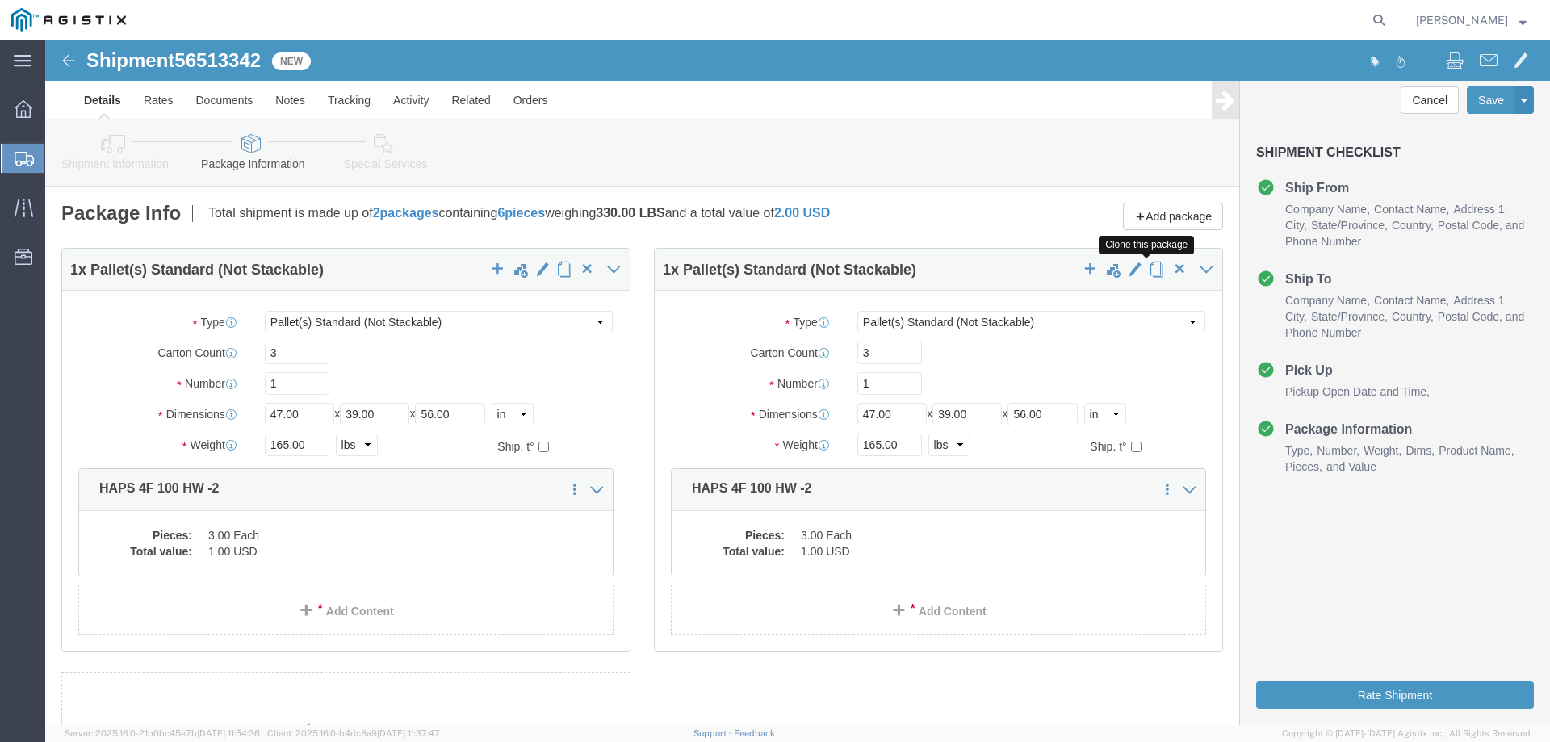
click span "button"
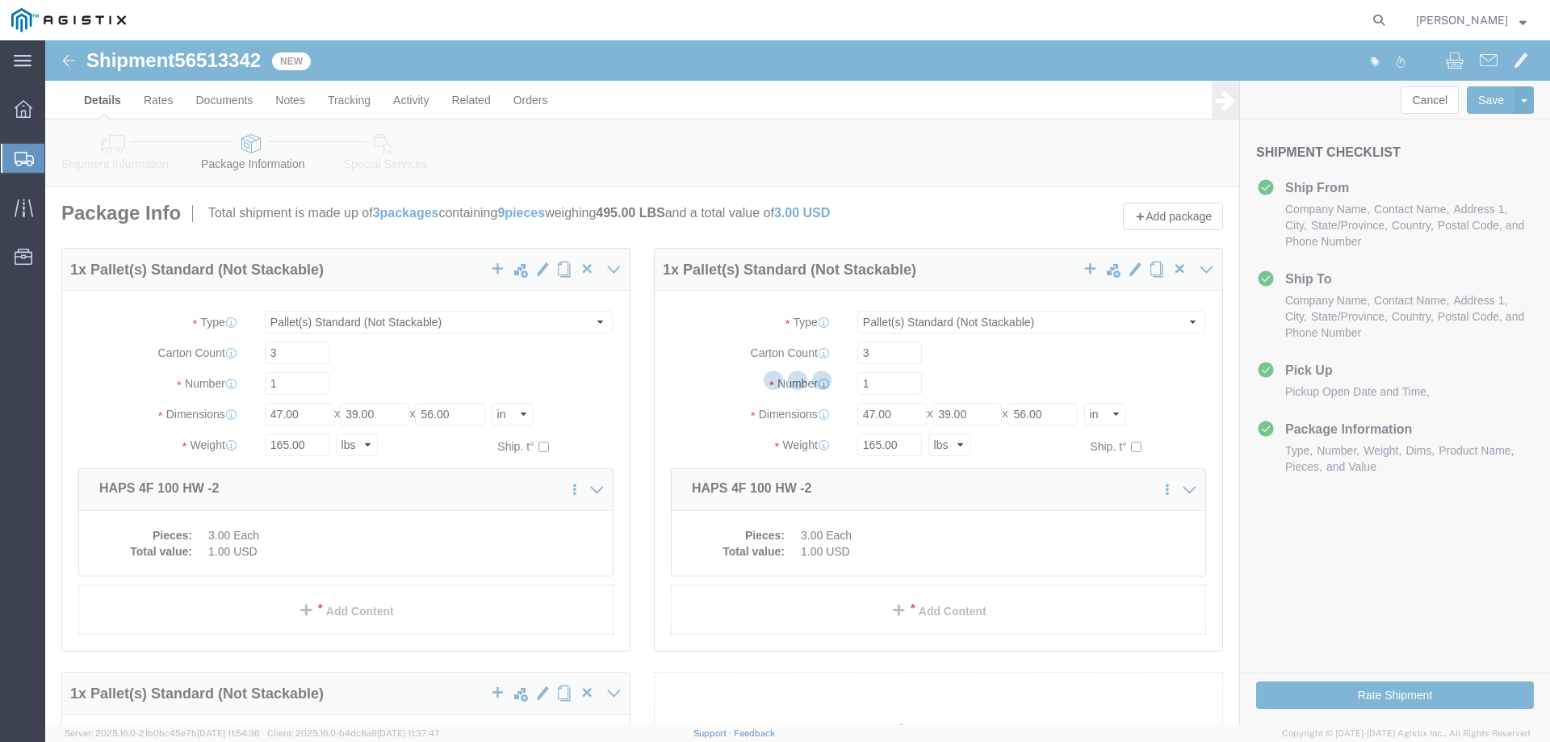
select select "PSNS"
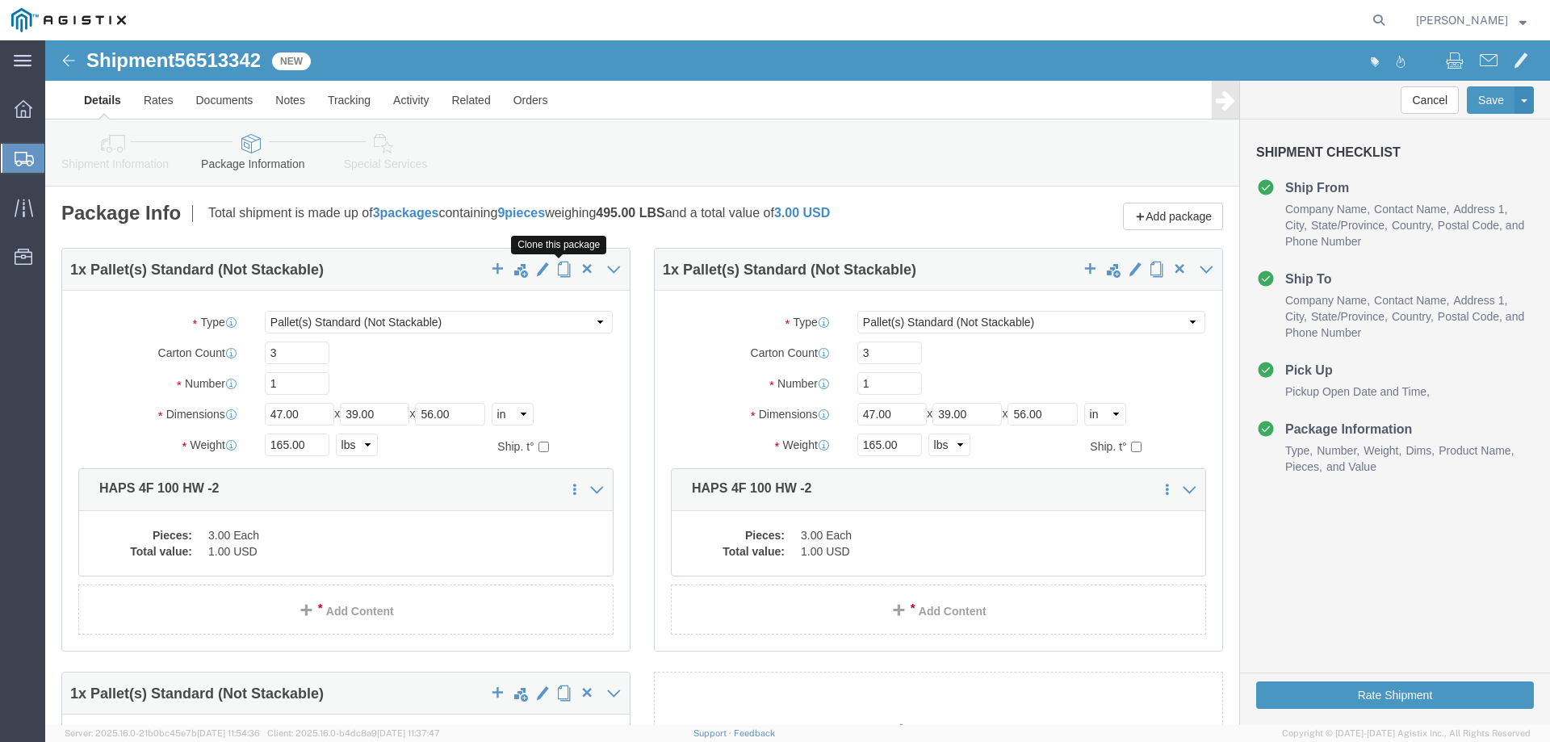
click span "button"
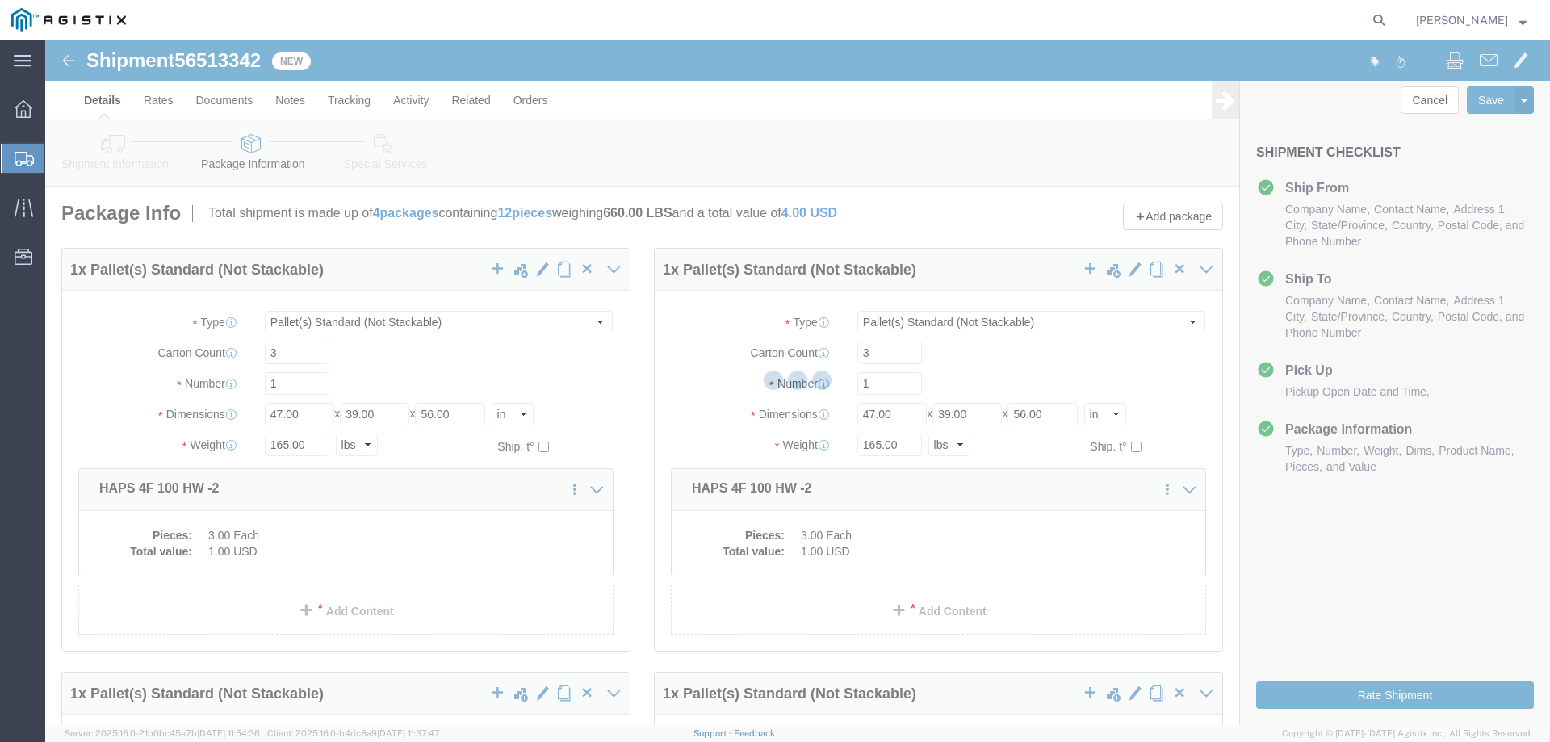
select select "PSNS"
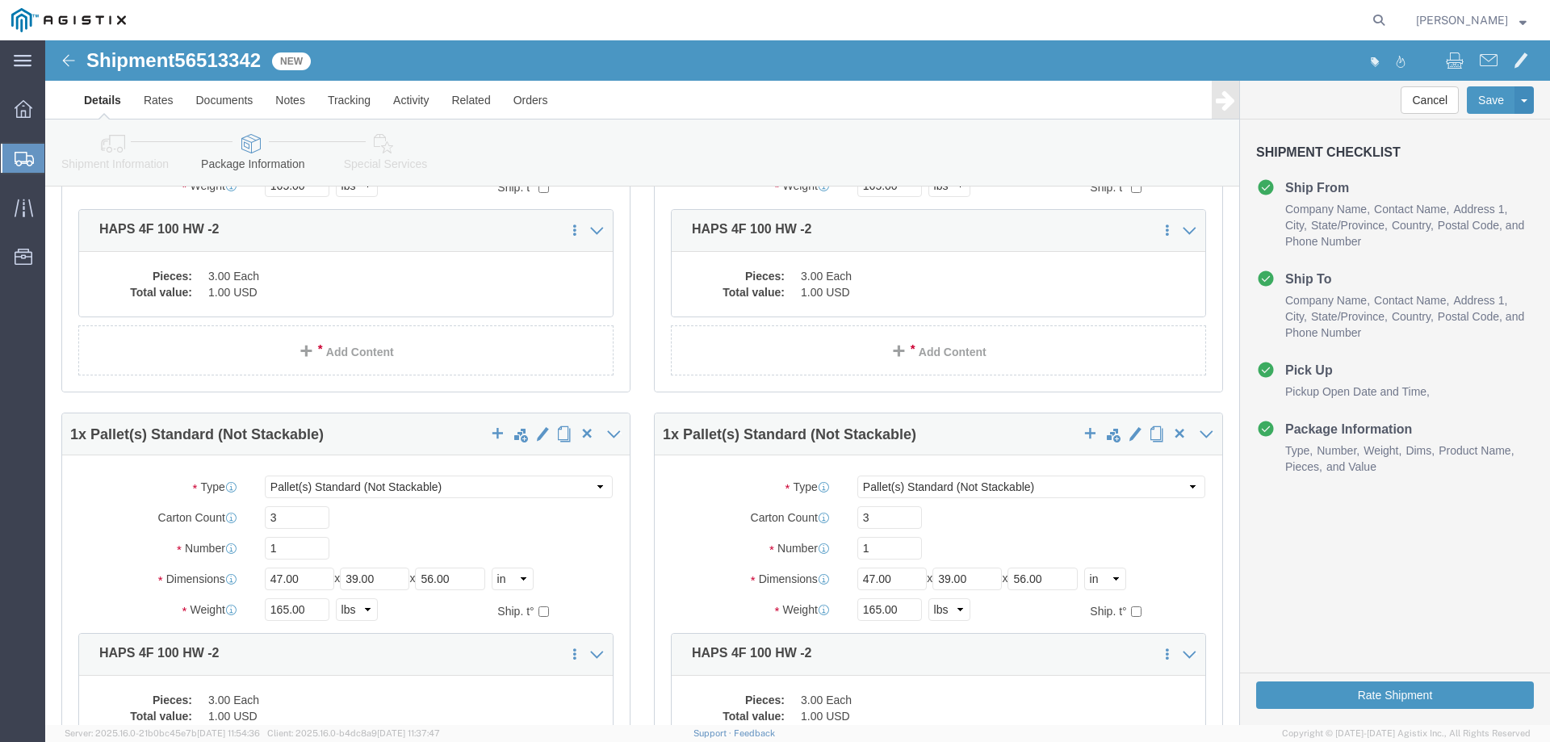
scroll to position [269, 0]
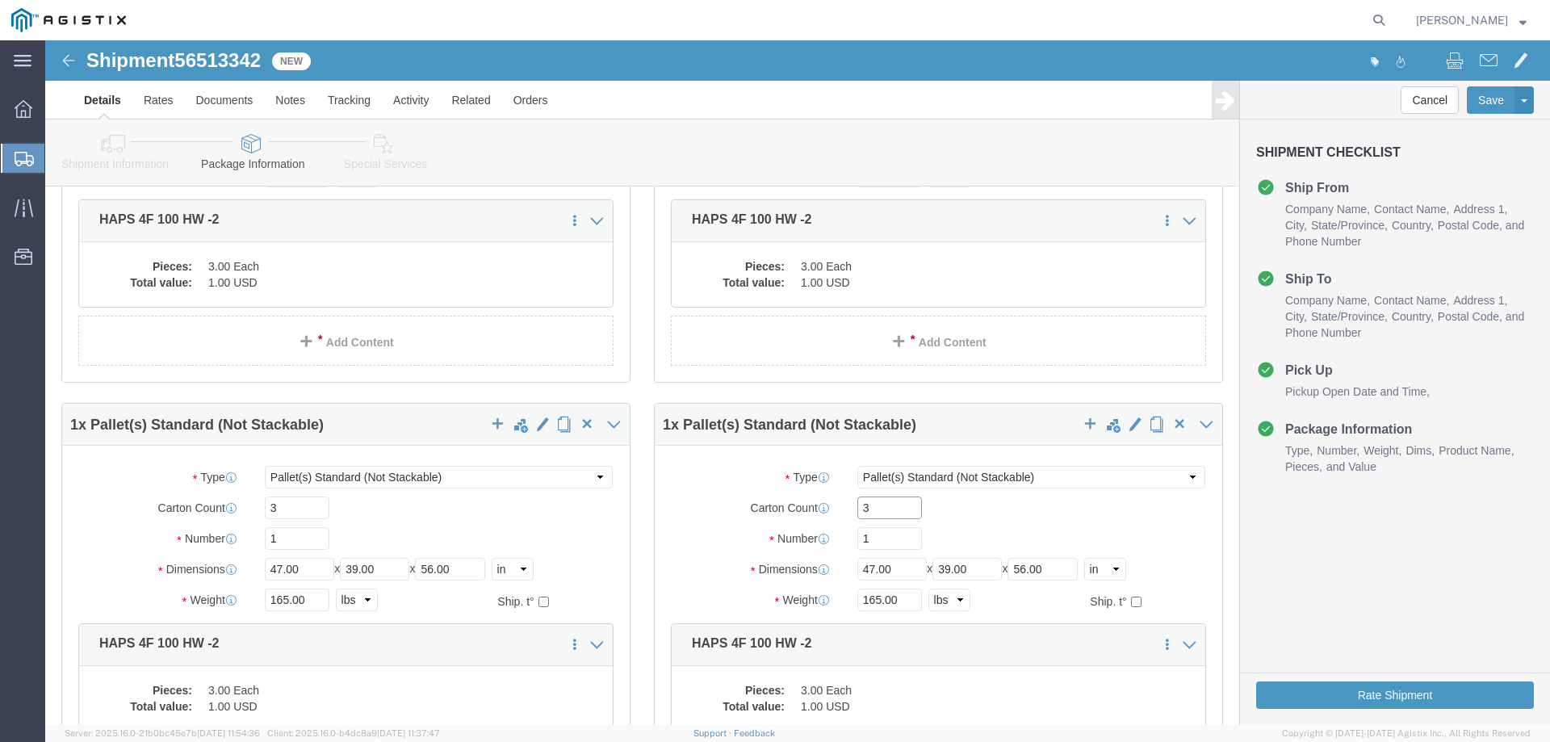
click input "3"
click select "Select Bale(s) Basket(s) Bolt(s) Bottle(s) Buckets Bulk Bundle(s) Can(s) Cardbo…"
click label "Package Type"
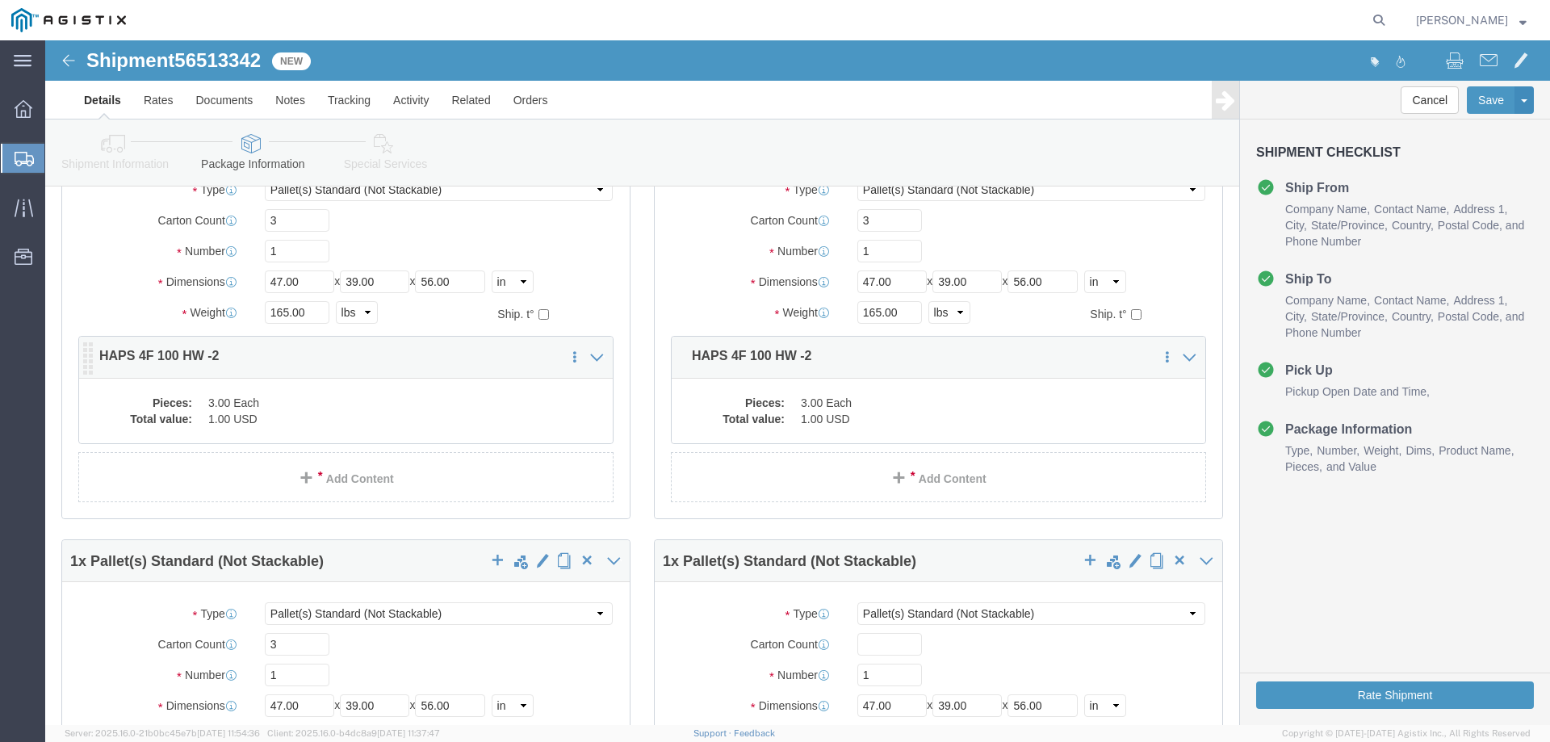
scroll to position [161, 0]
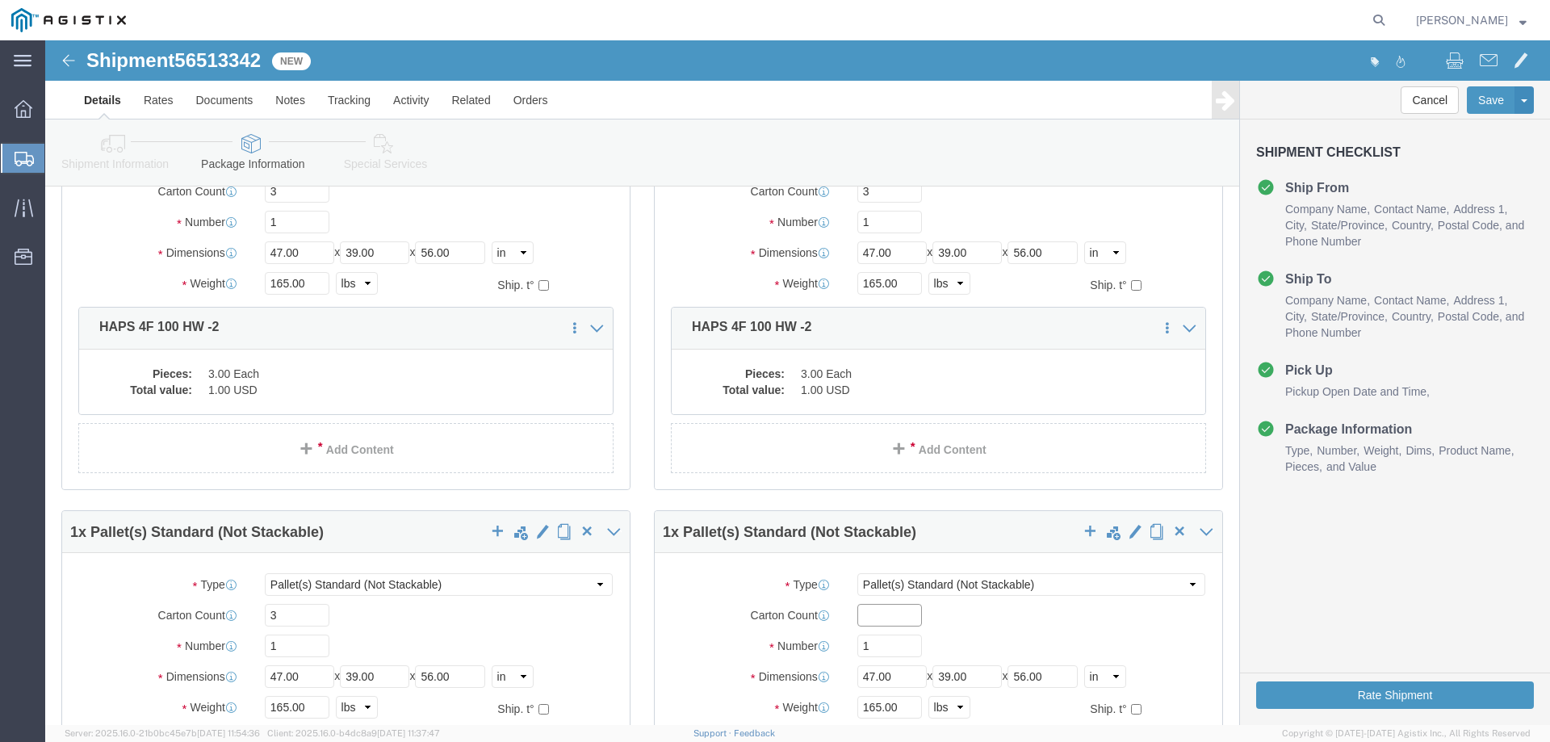
click input "text"
type input "2"
click label "Carton Count"
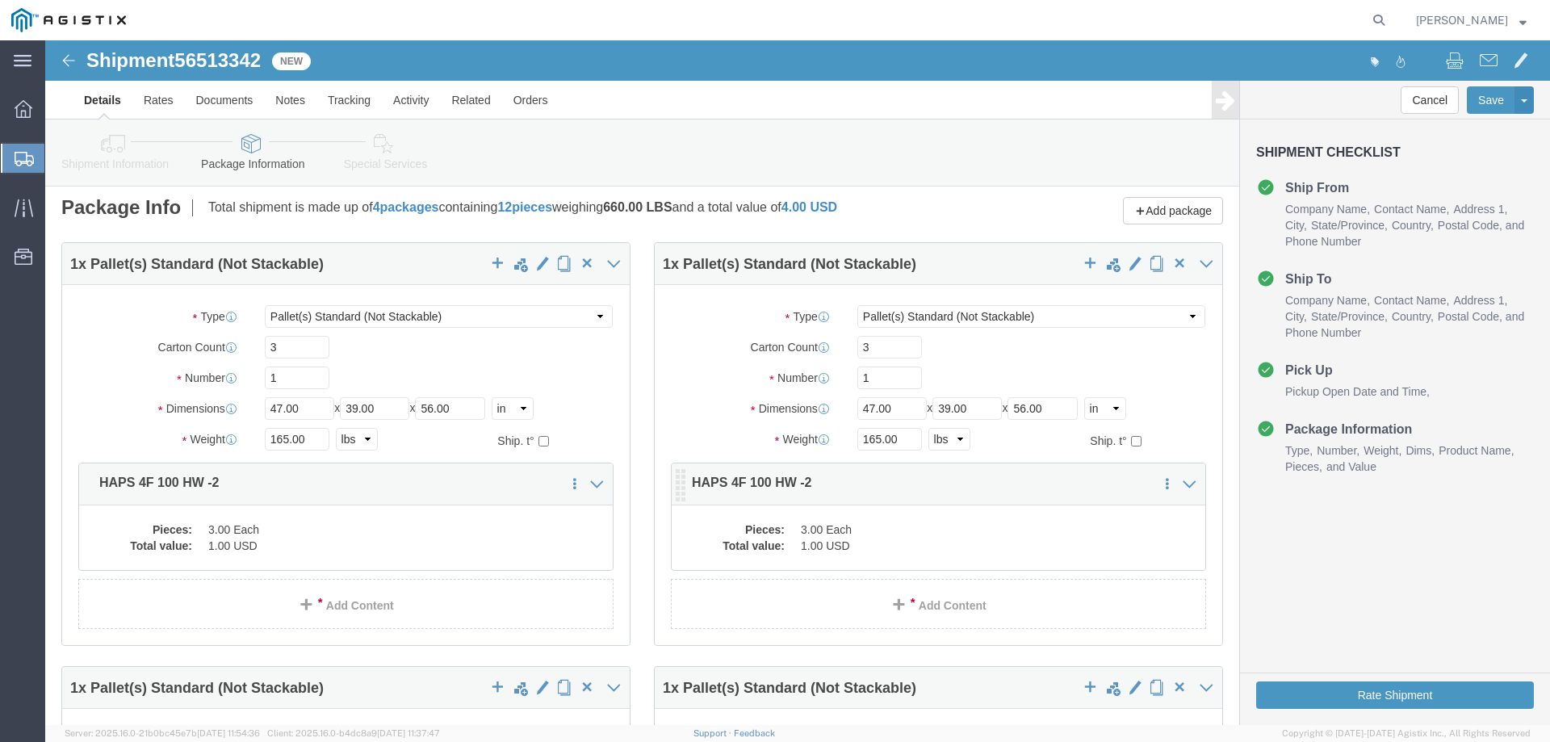
scroll to position [0, 0]
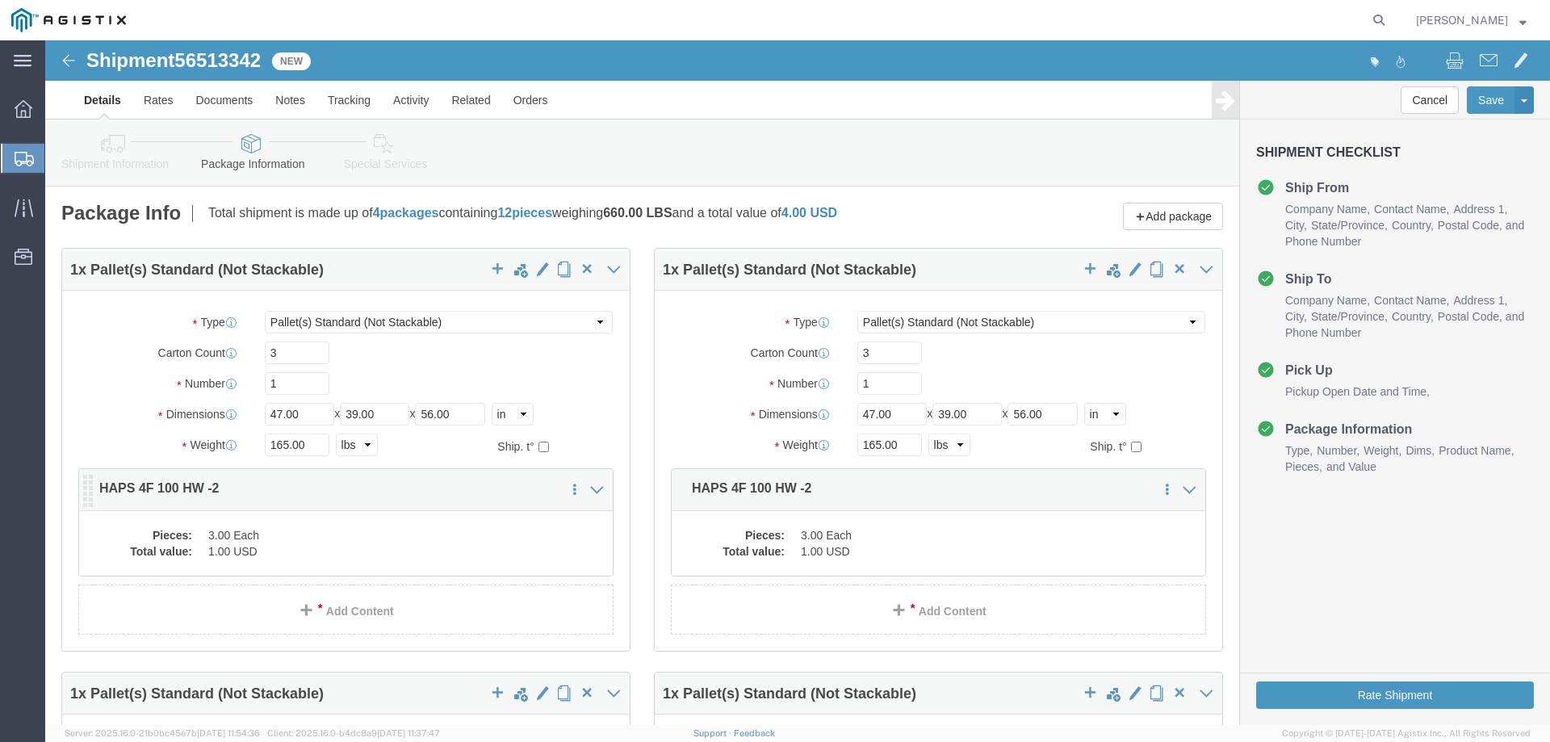
click dd "3.00 Each"
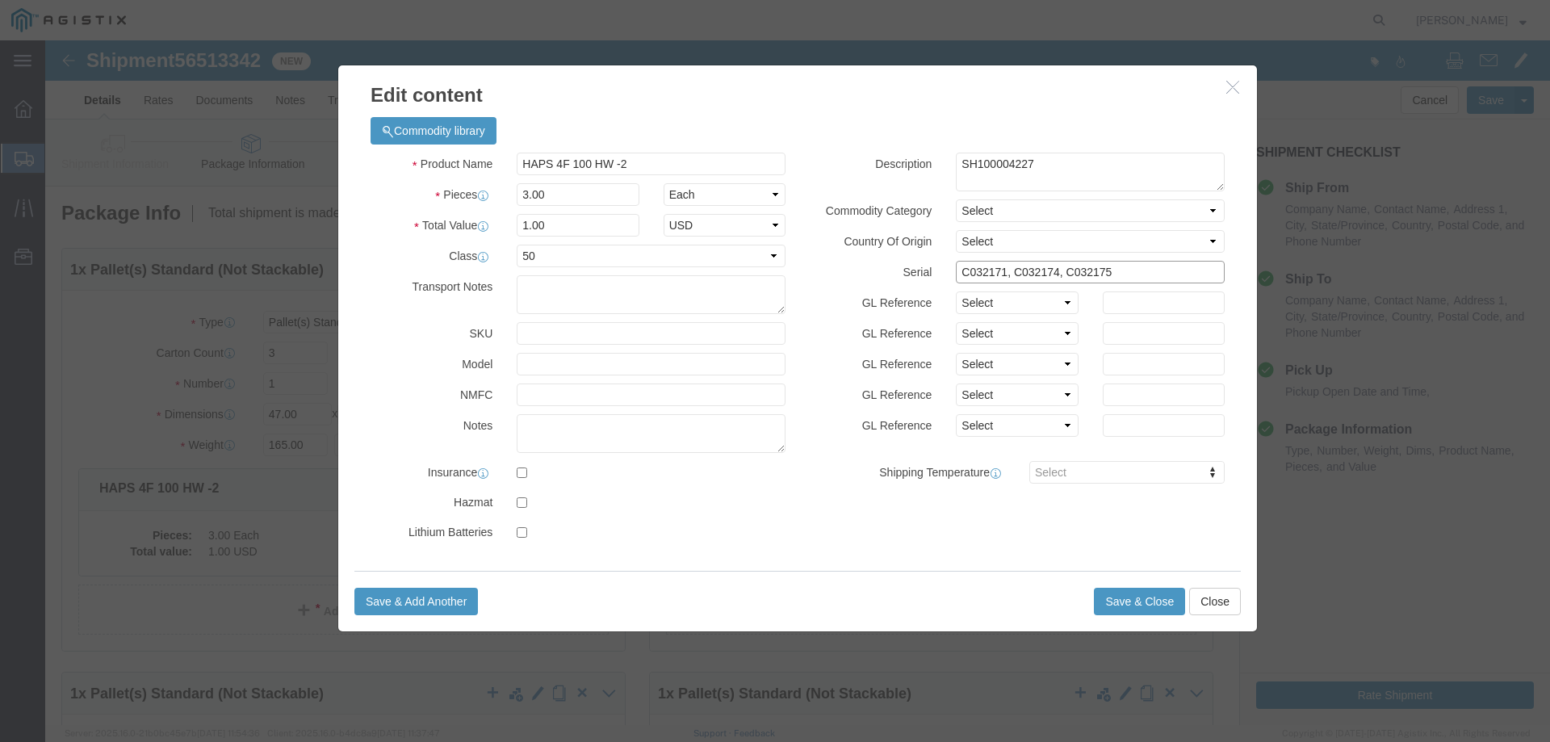
click input "C032171, C032174, C032175"
paste input "57874, C057875, and C057876"
click input "C057874, C057875, and C057876"
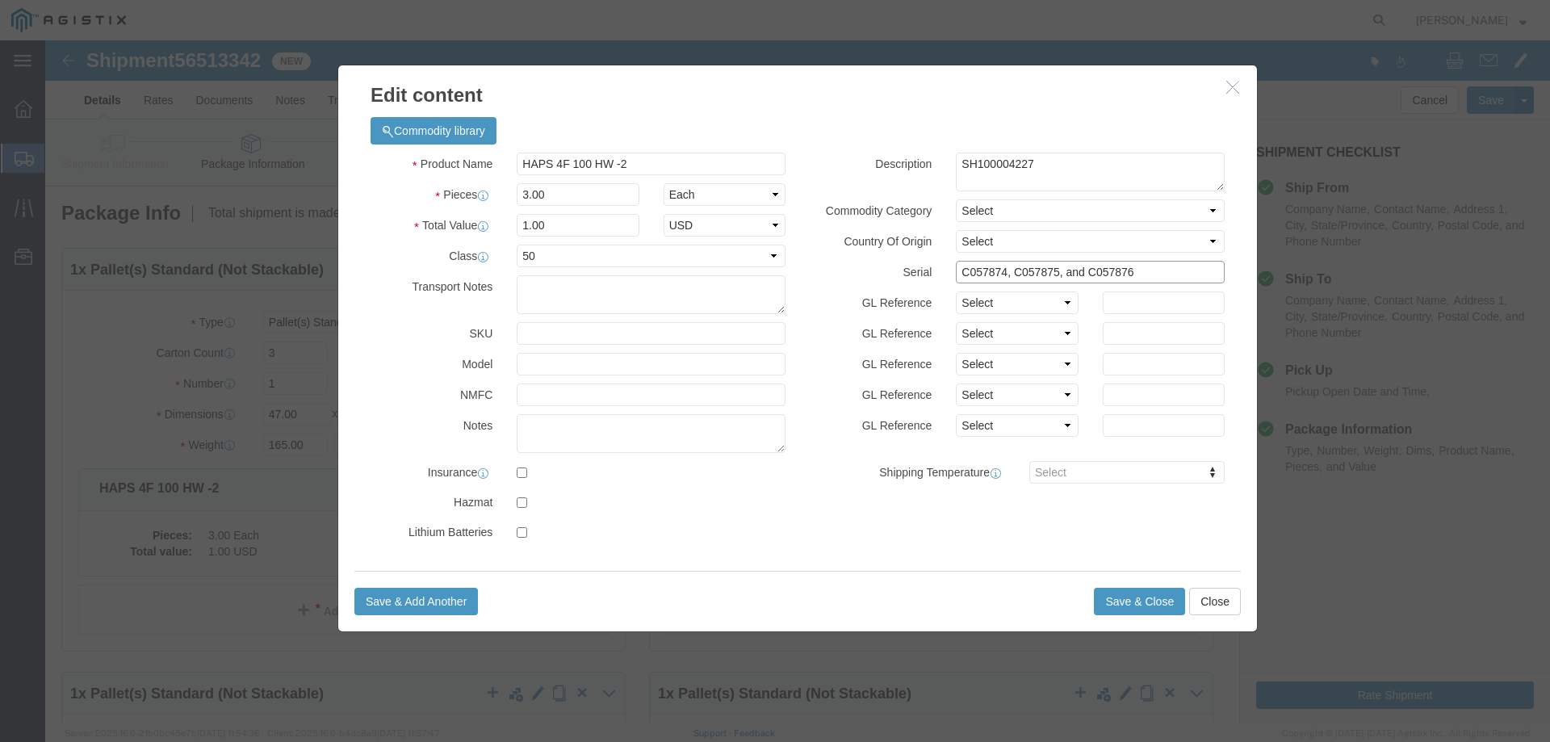
click input "C057874, C057875, and C057876"
type input "C057874, C057875, C057876"
click textarea "SH100004227"
click button "Save & Close"
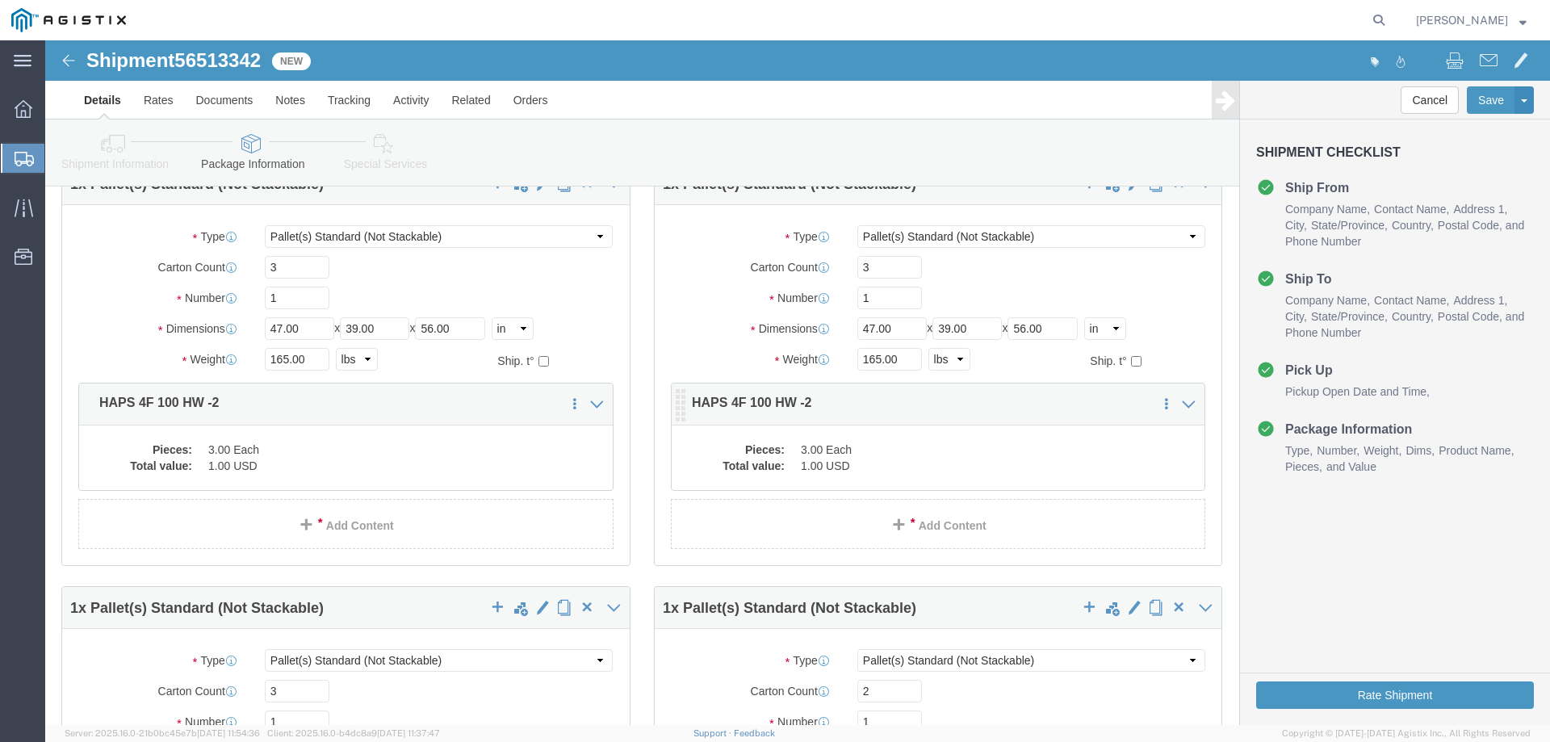
scroll to position [107, 0]
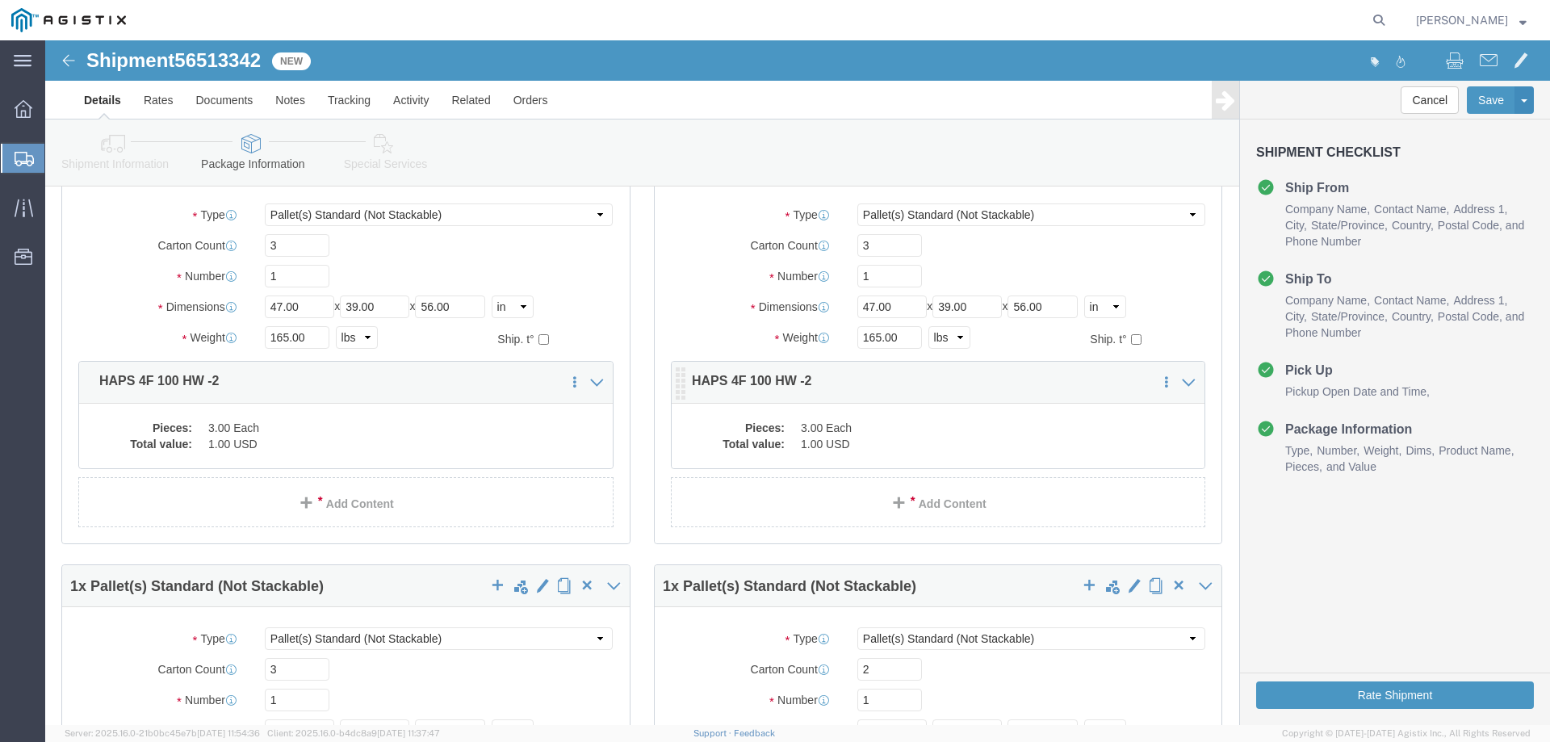
click div "Pieces: 3.00 Each Total value: 1.00 USD"
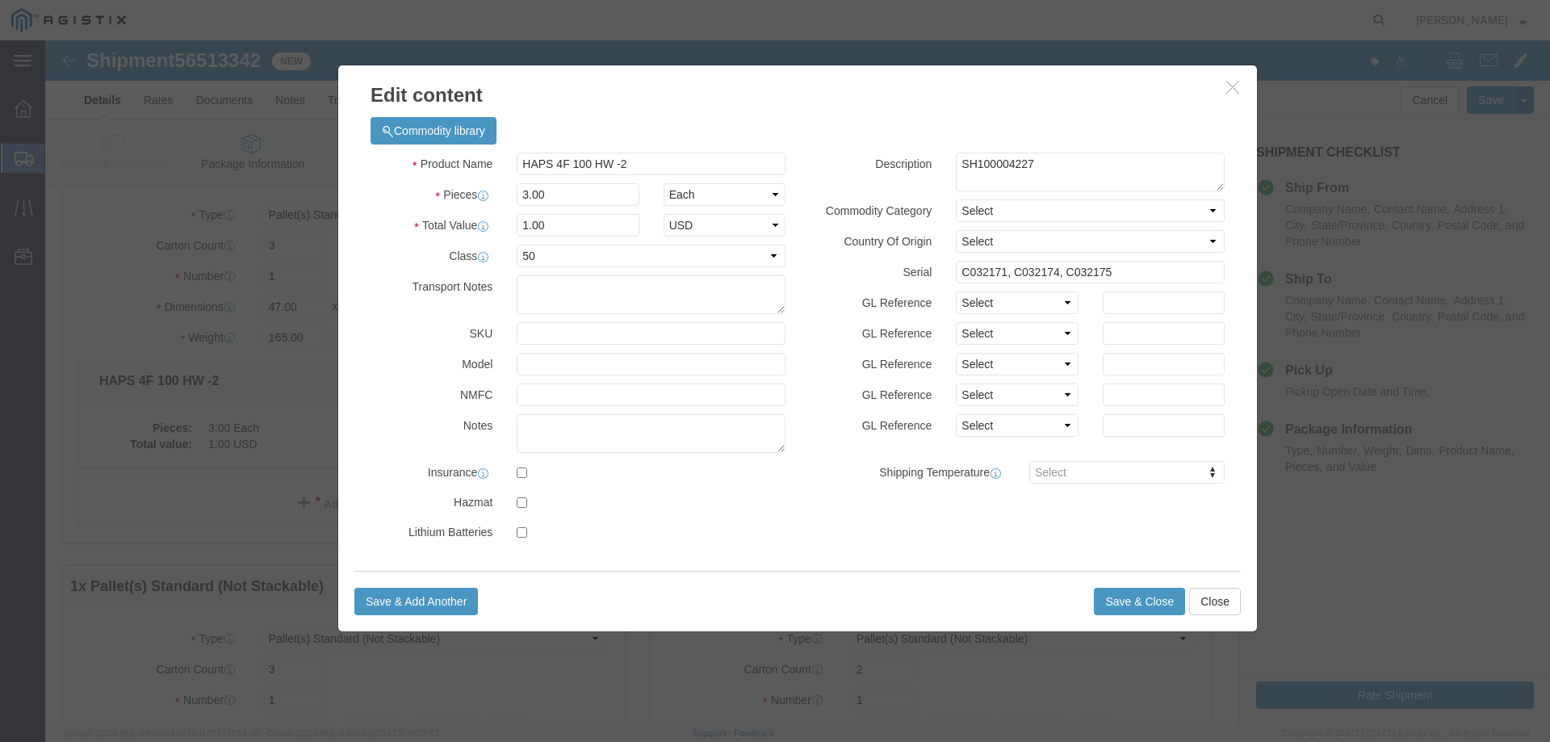
click div "Description SH100004227 Commodity Category Select Country Of Origin Select [GEO…"
click input "C032171, C032174, C032175"
paste input "57877, C057878, and C057879"
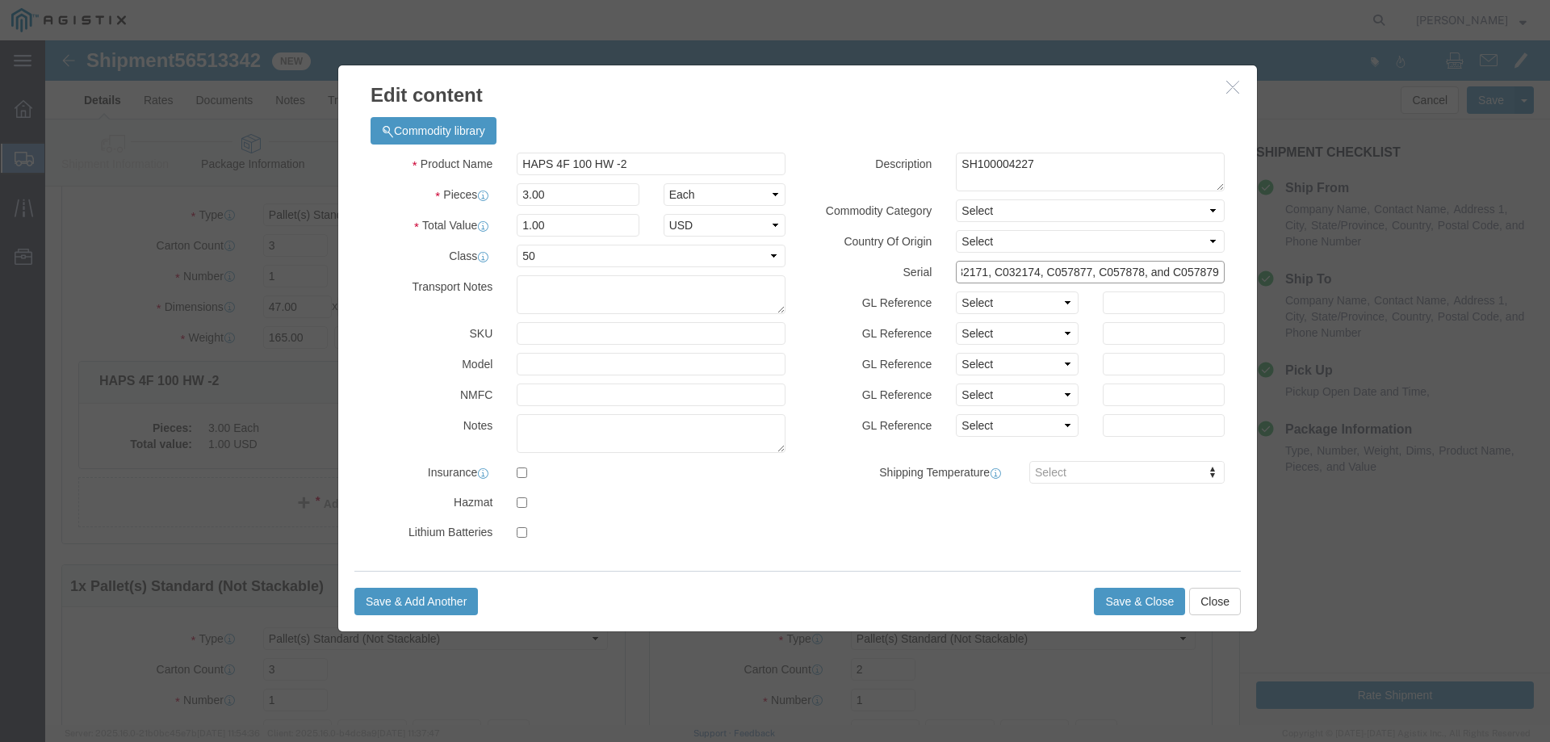
click input "C032171, C032174, C057877, C057878, and C057879"
paste input "text"
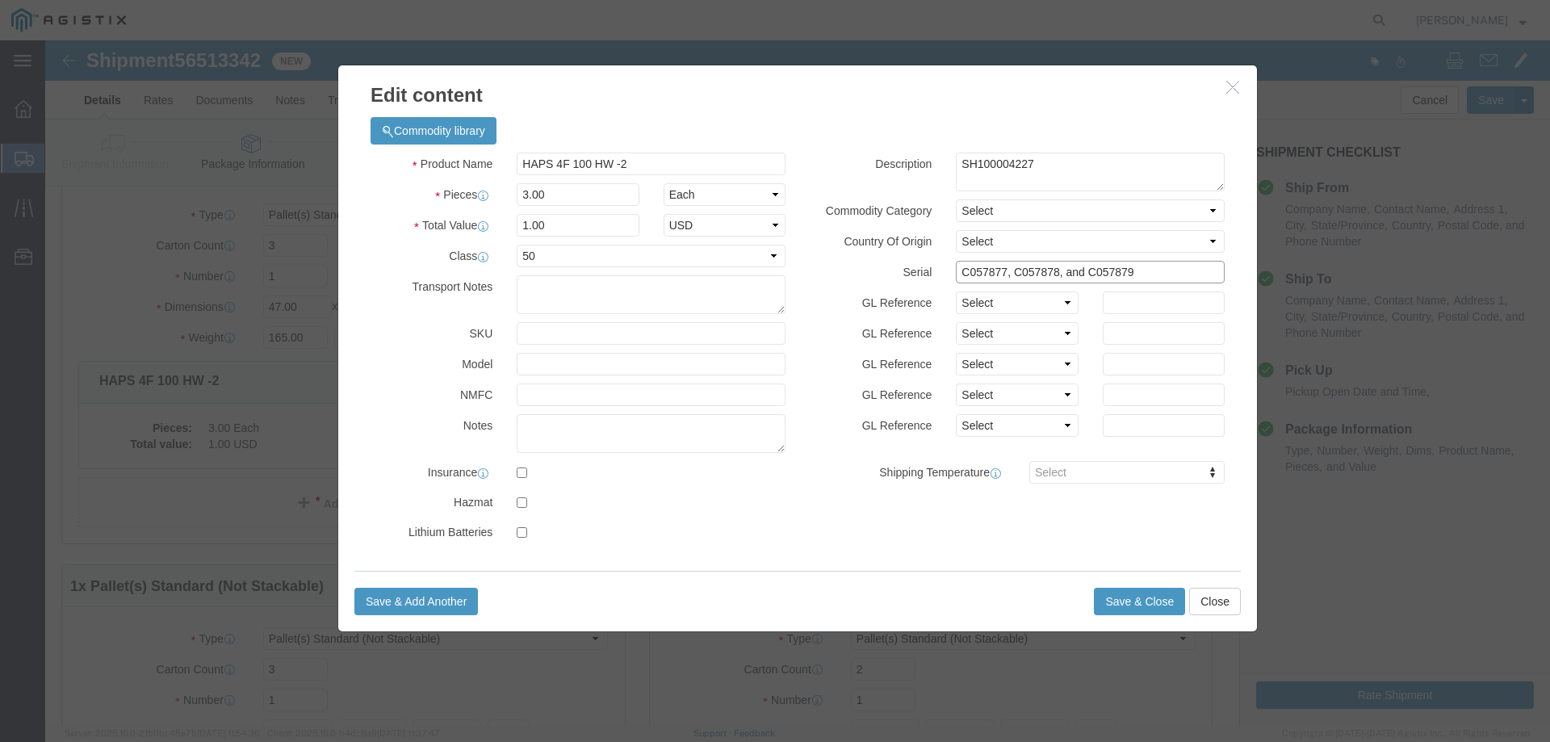
click input "C057877, C057878, and C057879"
type input "C057877, C057878, C057879"
click button "Save & Close"
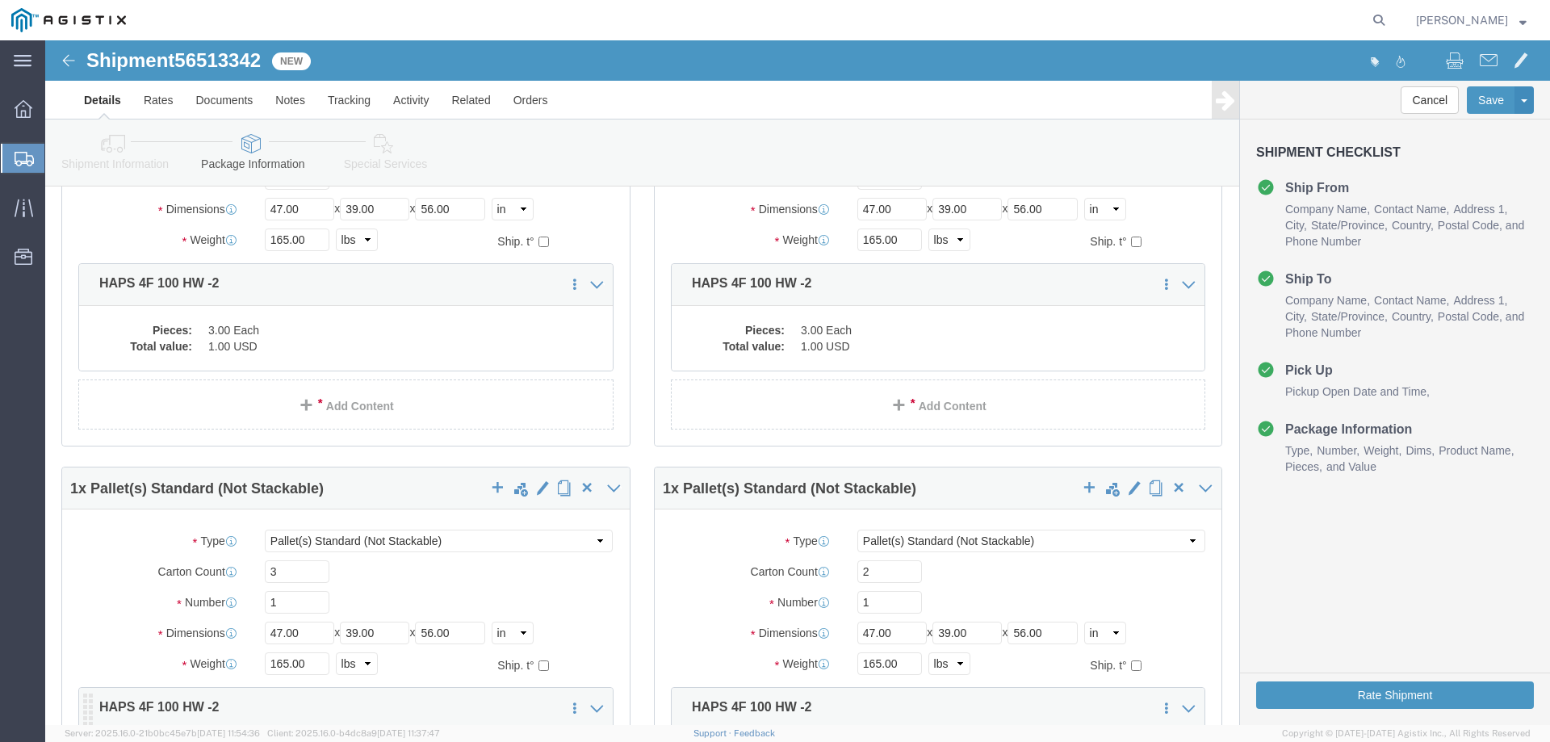
scroll to position [377, 0]
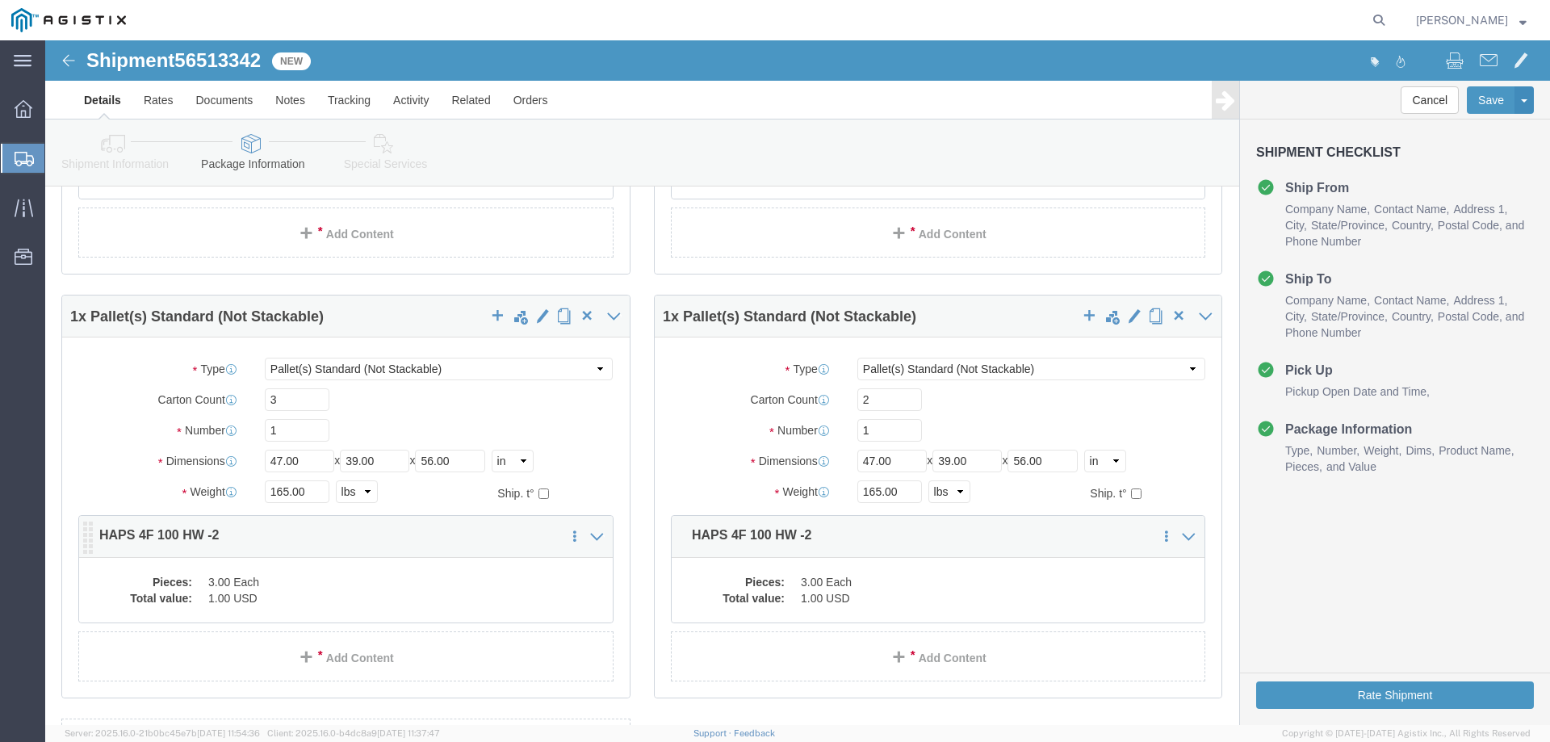
drag, startPoint x: 352, startPoint y: 538, endPoint x: 411, endPoint y: 573, distance: 68.8
click dd "3.00 Each"
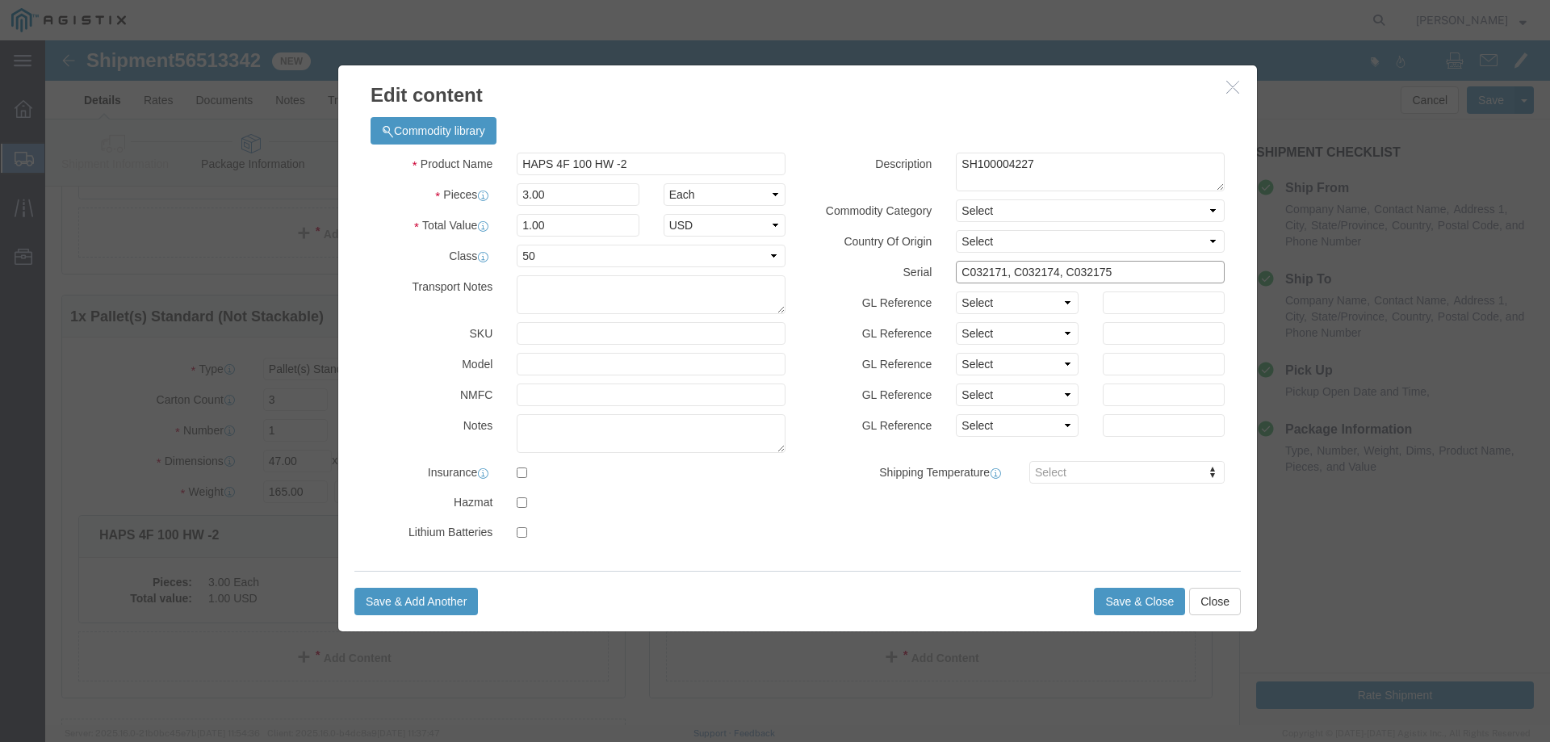
click input "C032171, C032174, C032175"
paste input "E066618, E060340, and E028078"
click input "E066618, E060340, and E028078"
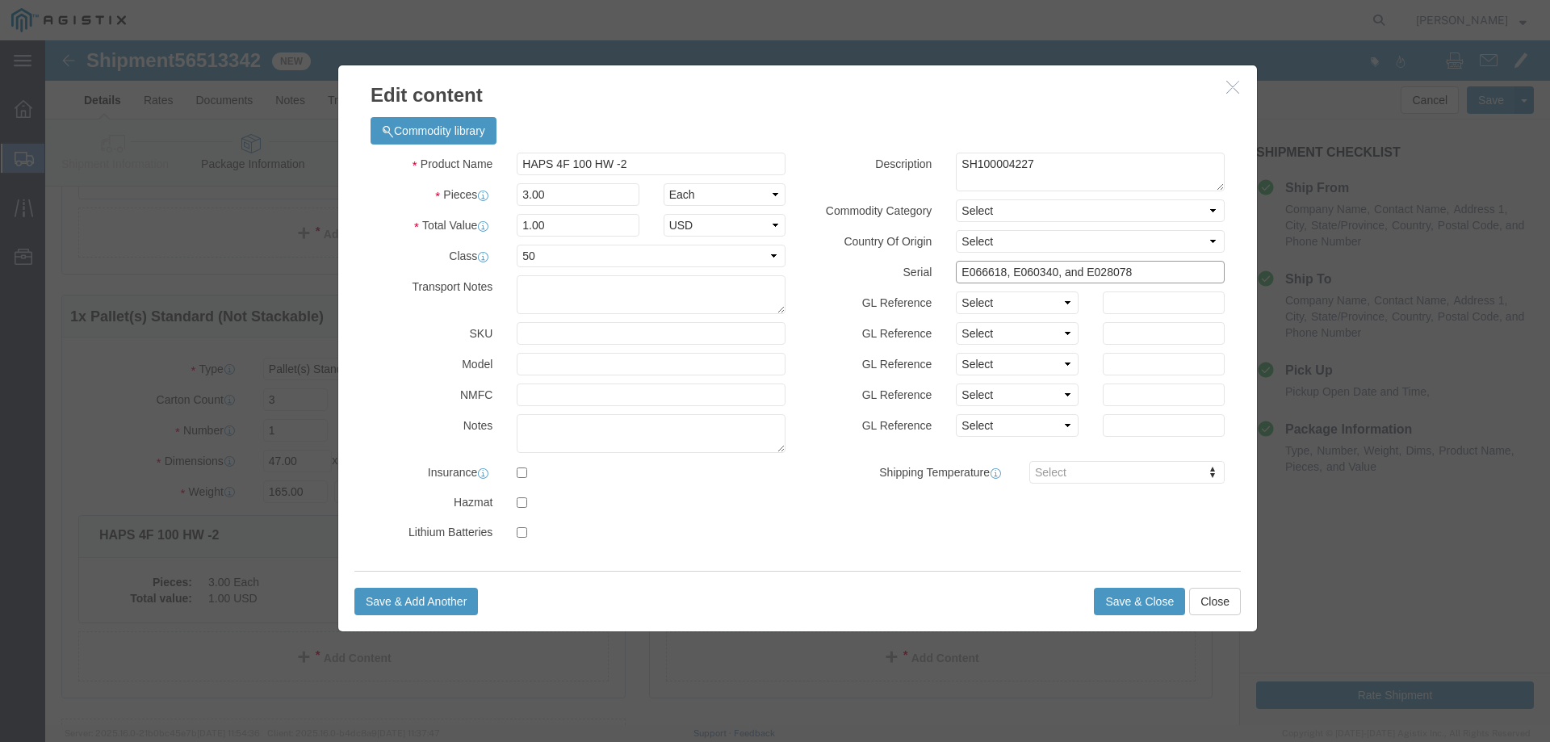
click input "E066618, E060340, and E028078"
type input "E066618, E060340, E028078"
click div "Description SH100004227 Commodity Category Select Country Of Origin Select [GEO…"
click textarea "SH100004227"
drag, startPoint x: 983, startPoint y: 121, endPoint x: 839, endPoint y: 133, distance: 144.2
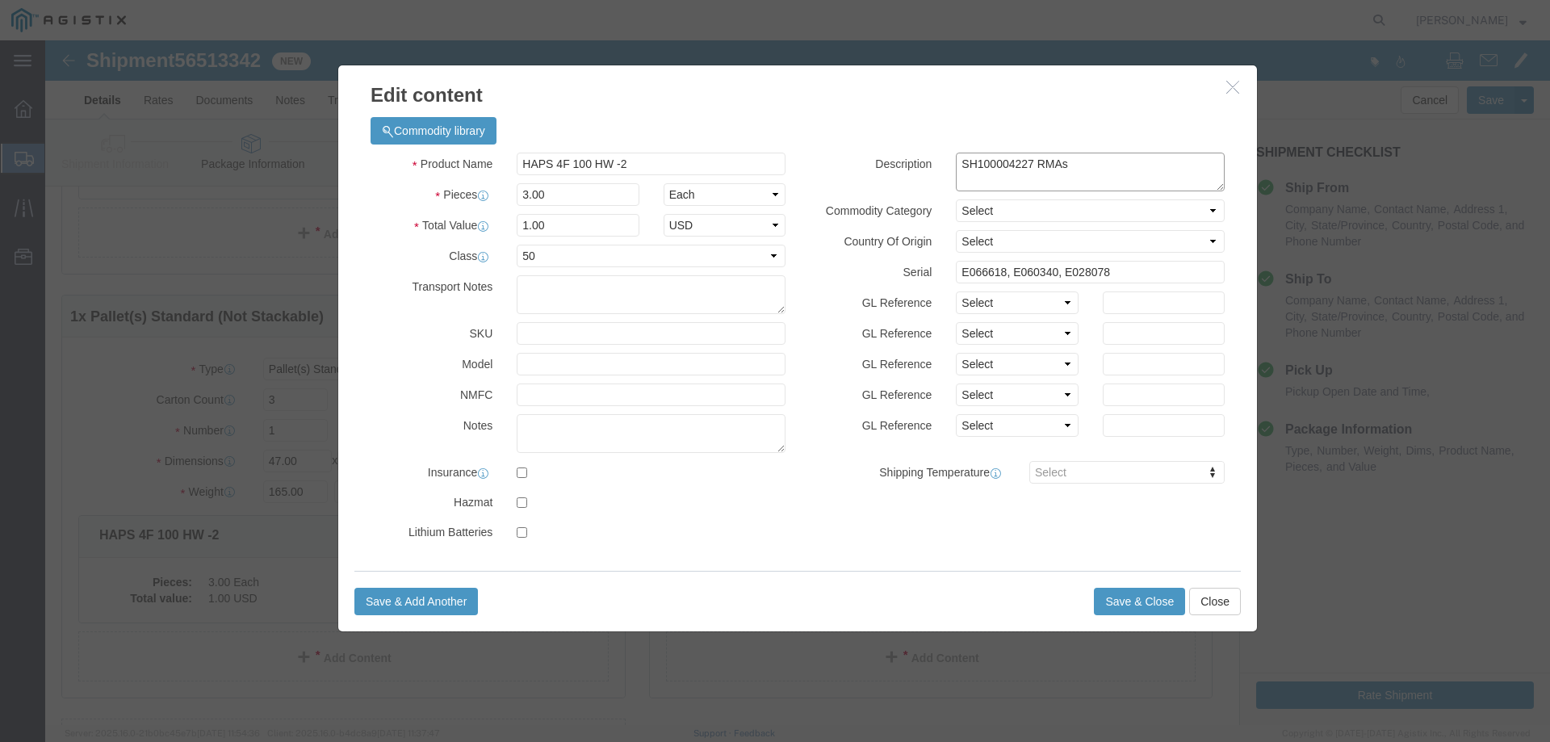
click div "Description SH100004227"
type textarea "A4 RMAs"
click input "HAPS 4F 100 HW -2"
type input "HAPS 4F 100 HW"
click textarea "SH100004227"
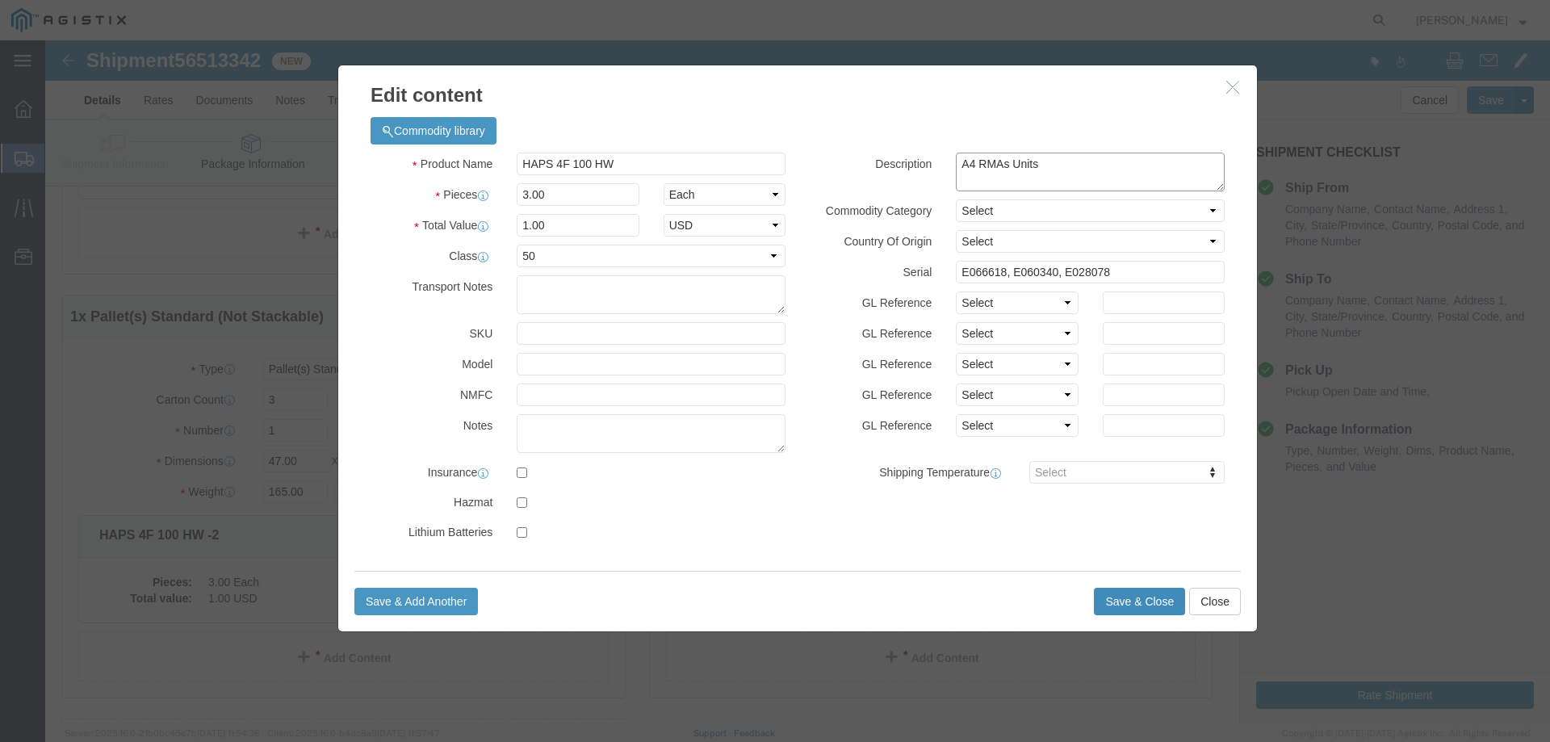
type textarea "A4 RMAs Units"
click button "Save & Close"
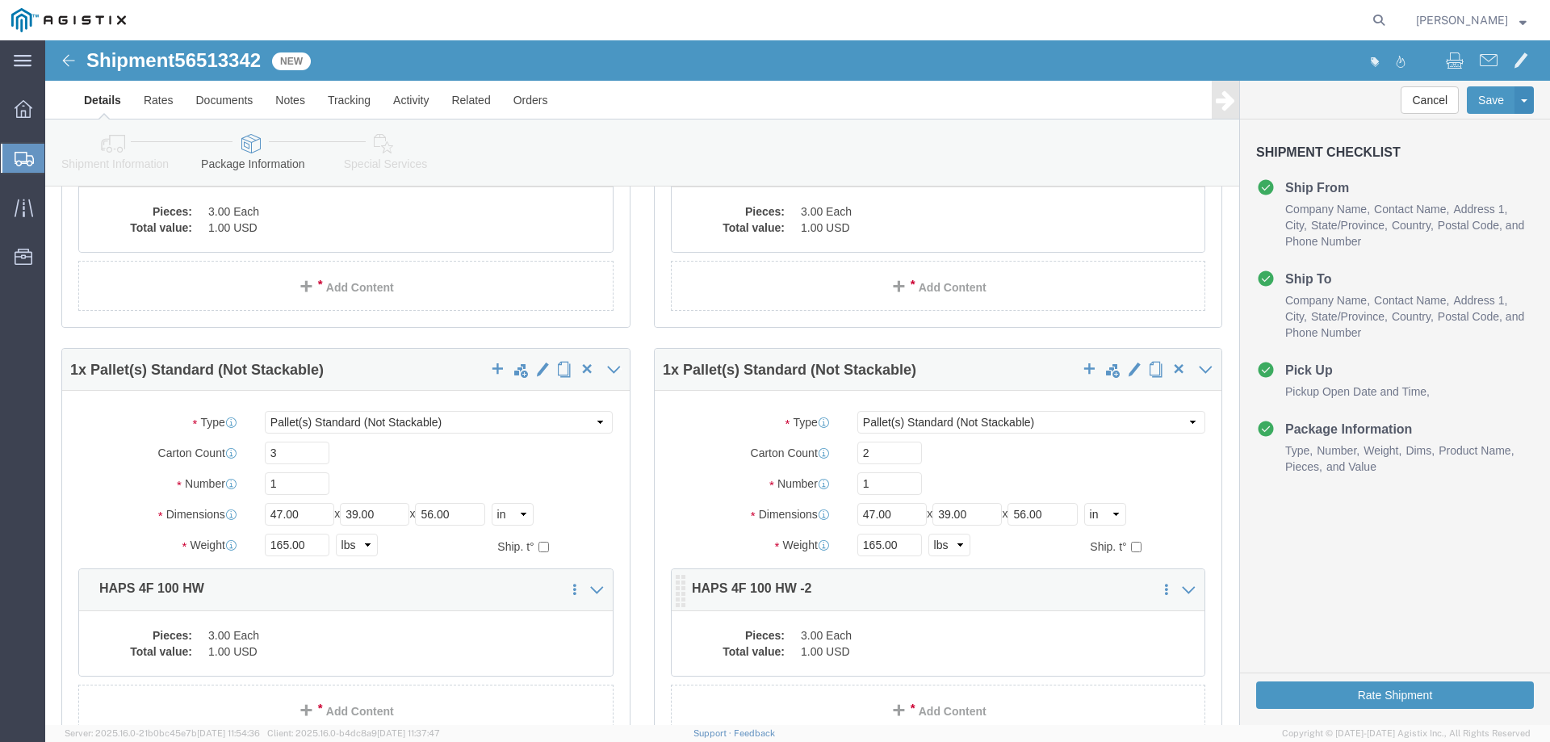
scroll to position [375, 0]
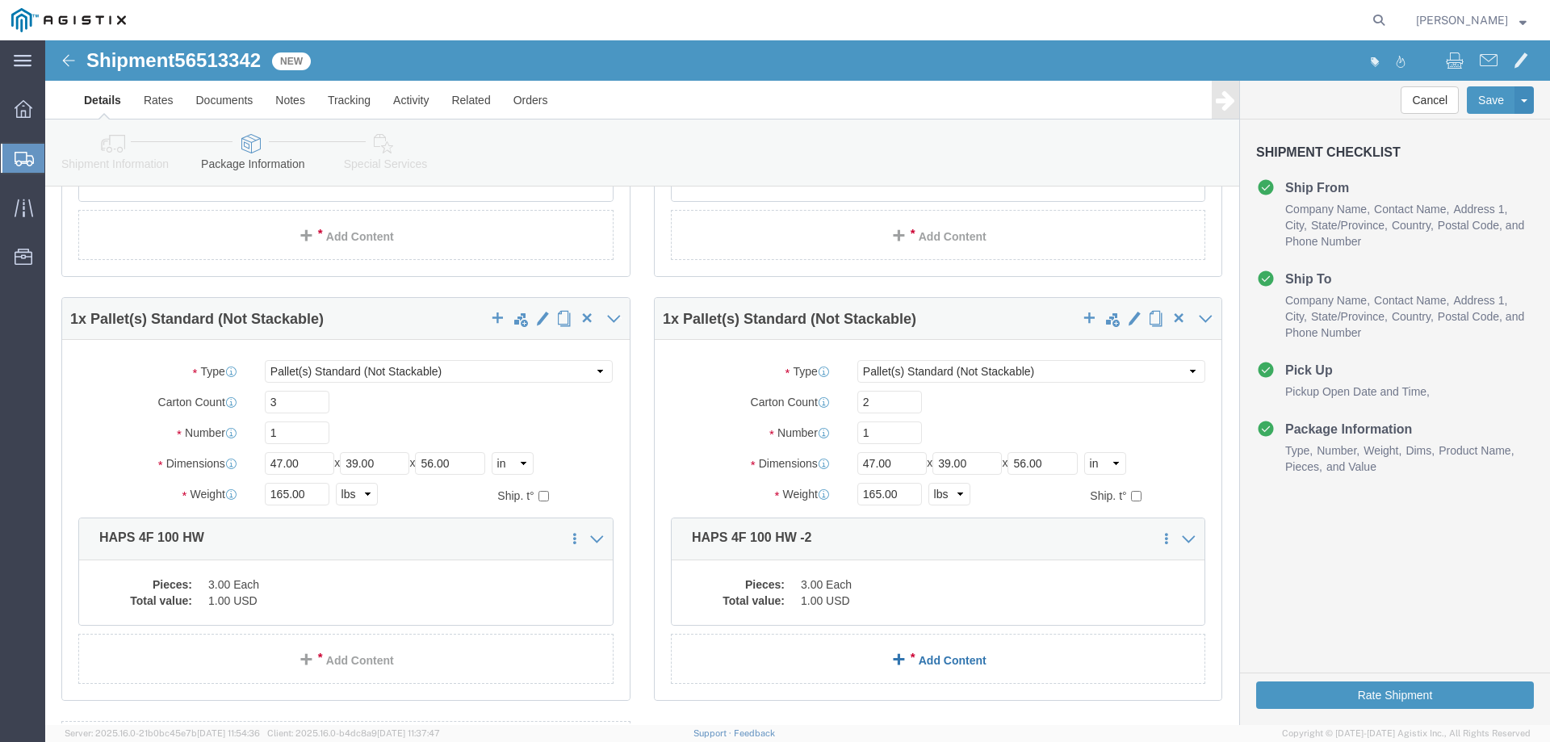
click link "Add Content"
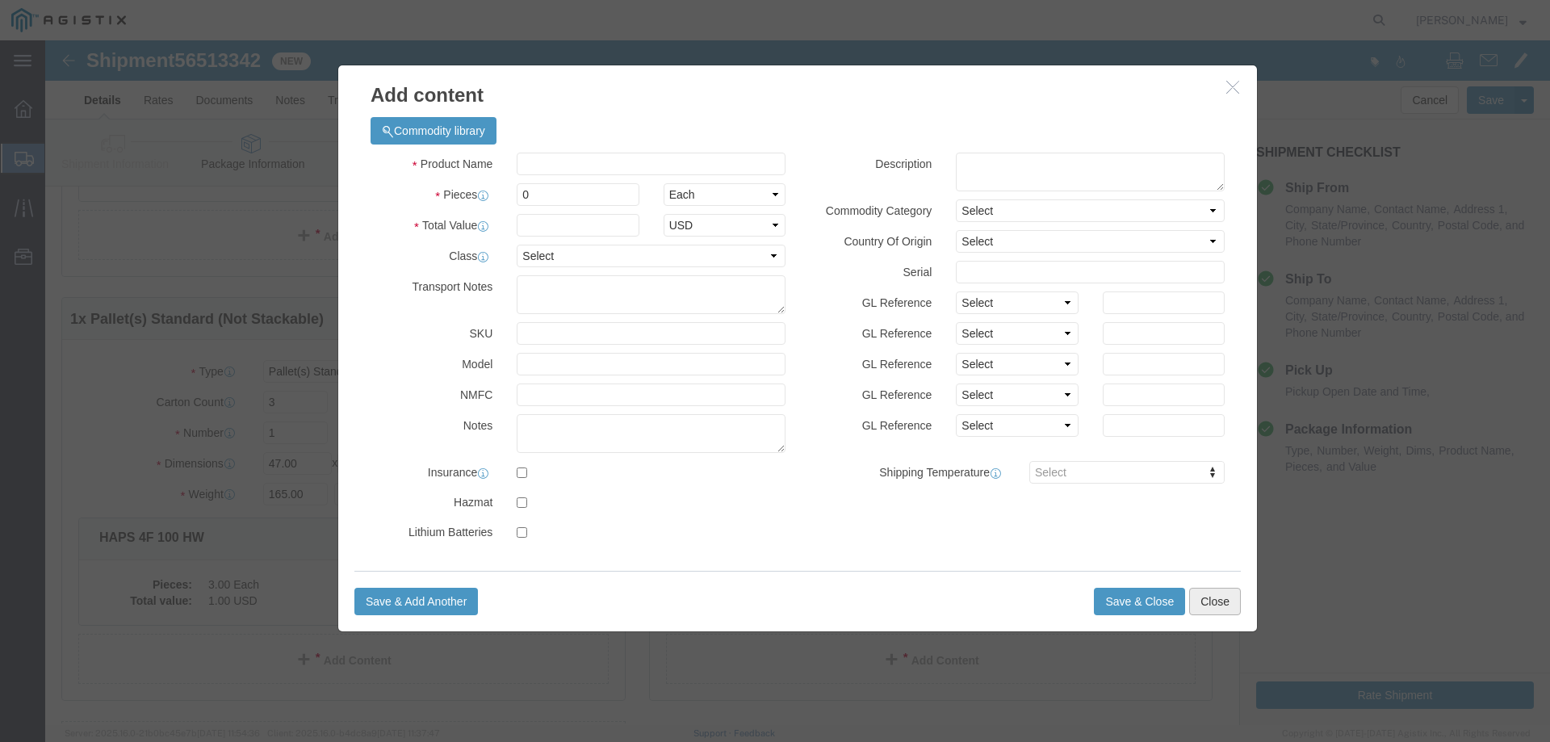
click button "Close"
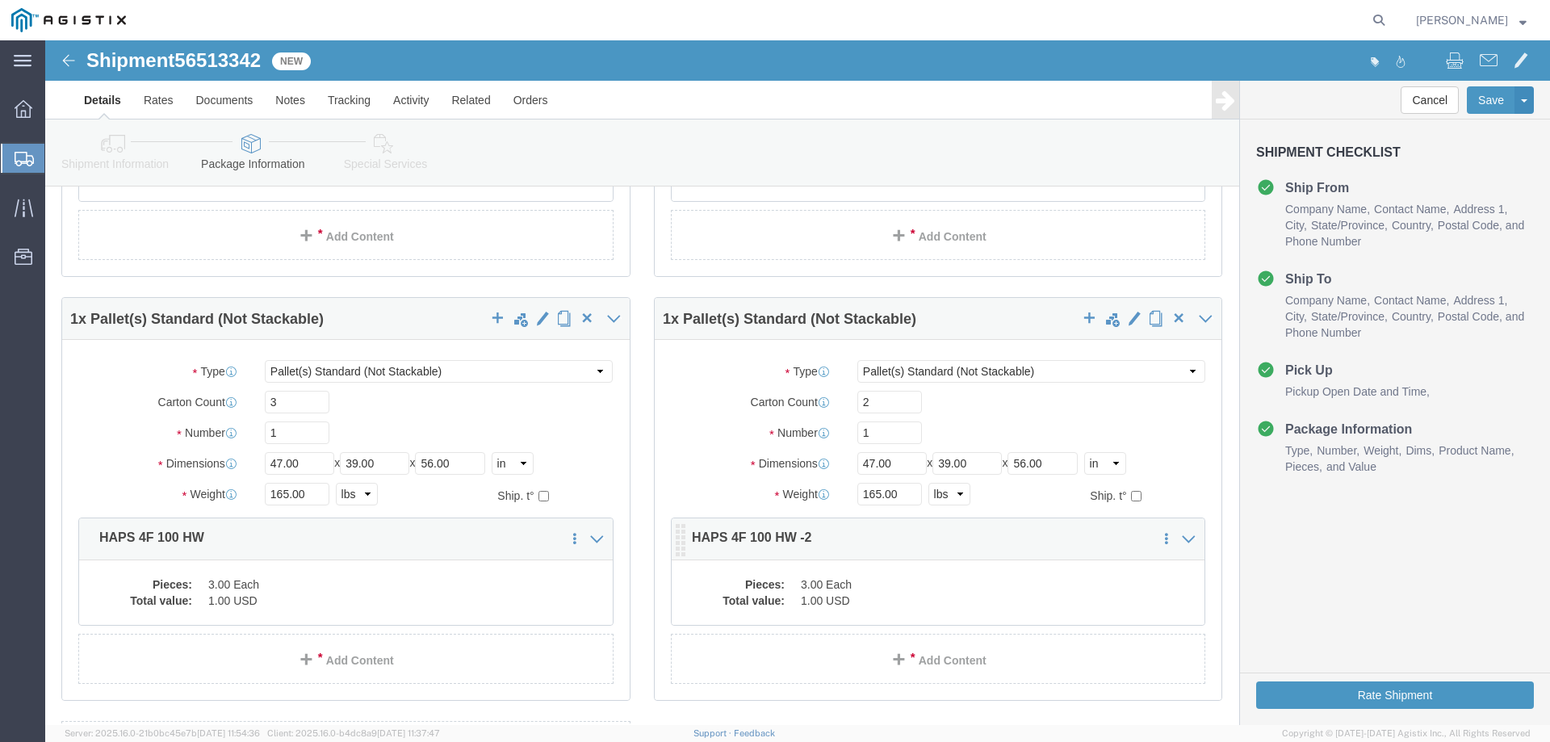
click div "Pieces: 3.00 Each Total value: 1.00 USD"
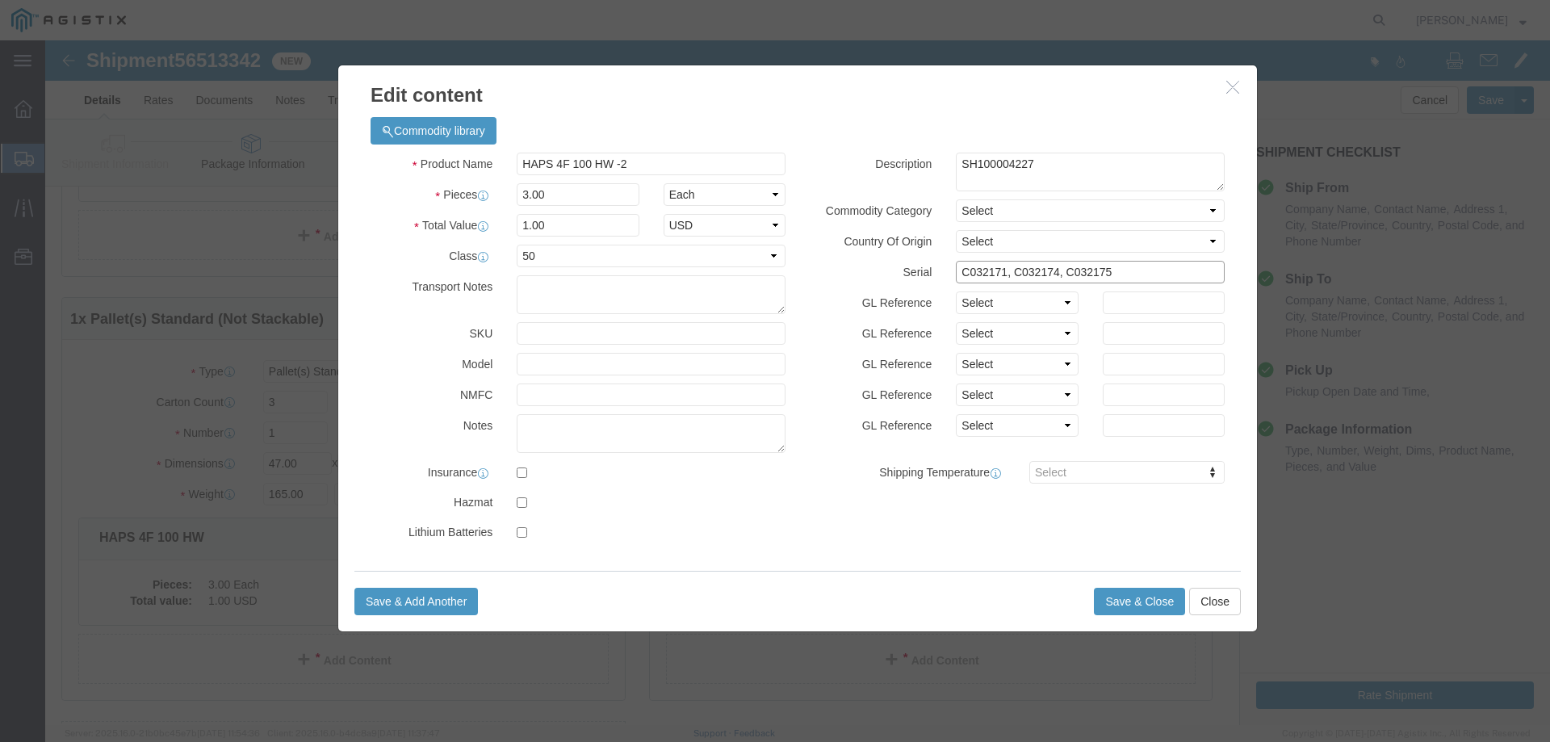
click input "C032171, C032174, C032175"
paste input "E084530 and E021921"
click input "E084530 and E021921"
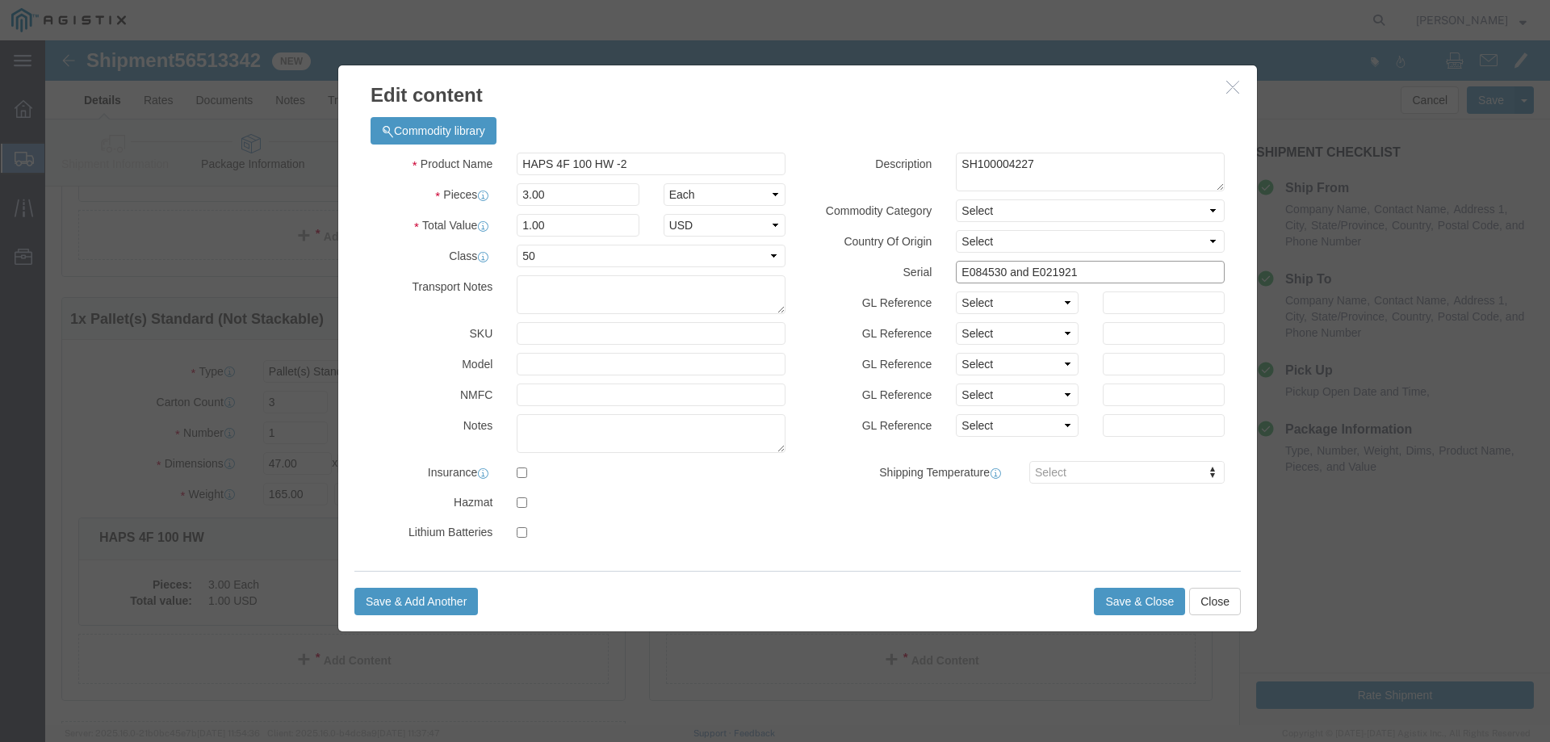
click input "E084530 and E021921"
type input "E084530 ,E021921"
click textarea "SH100004227"
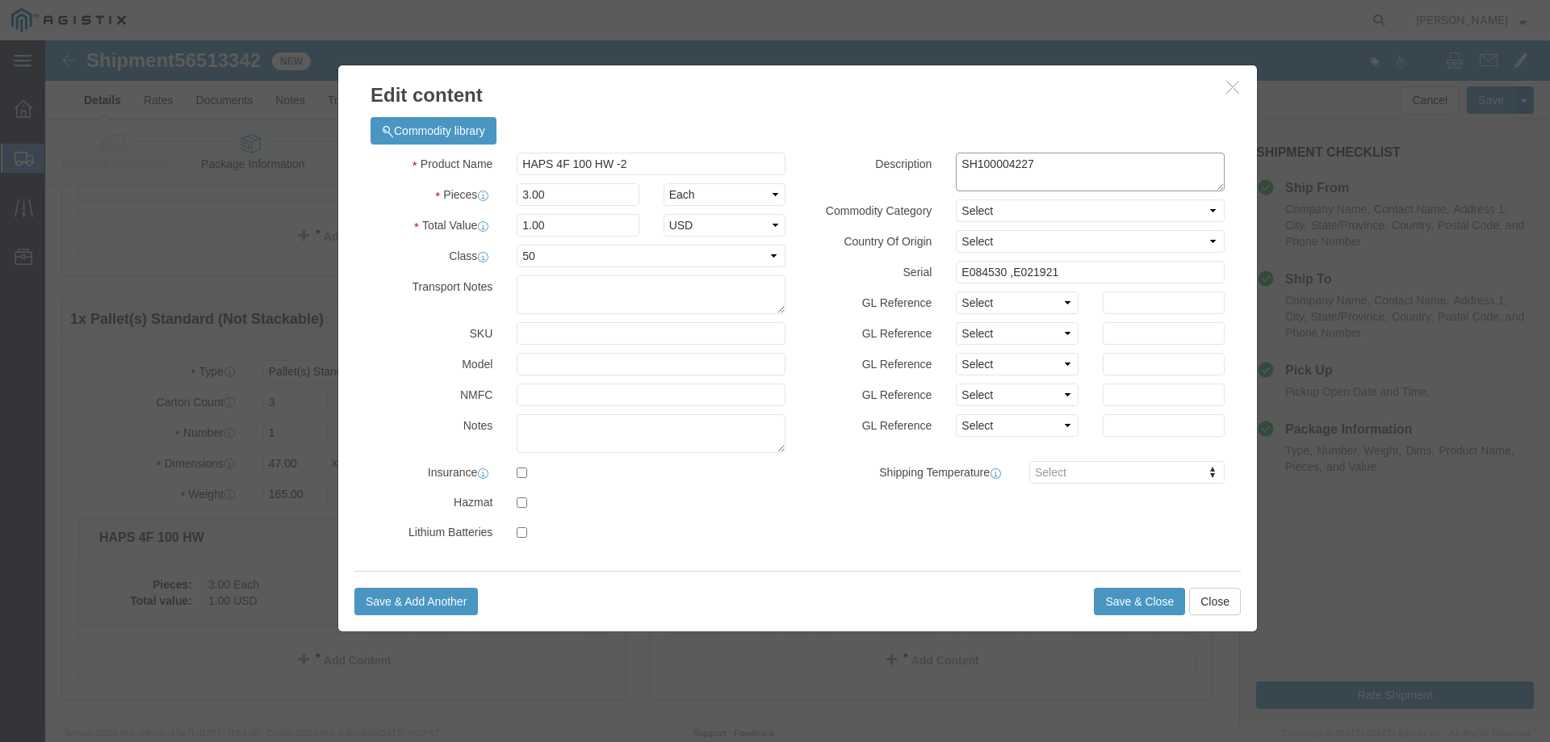
click textarea "SH100004227"
type textarea "A4 RMA Units"
click button "Save & Close"
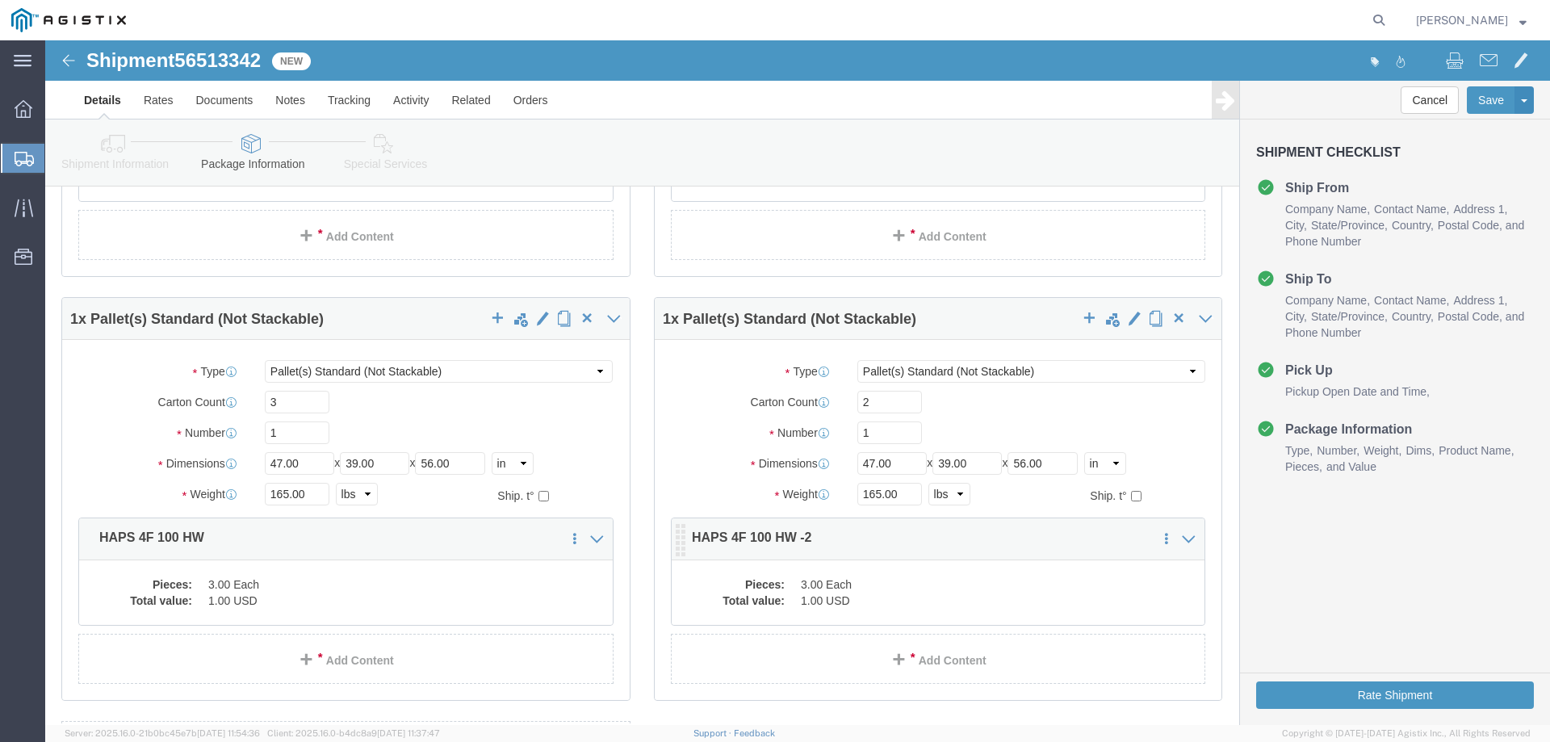
click div "Pieces: 3.00 Each Total value: 1.00 USD"
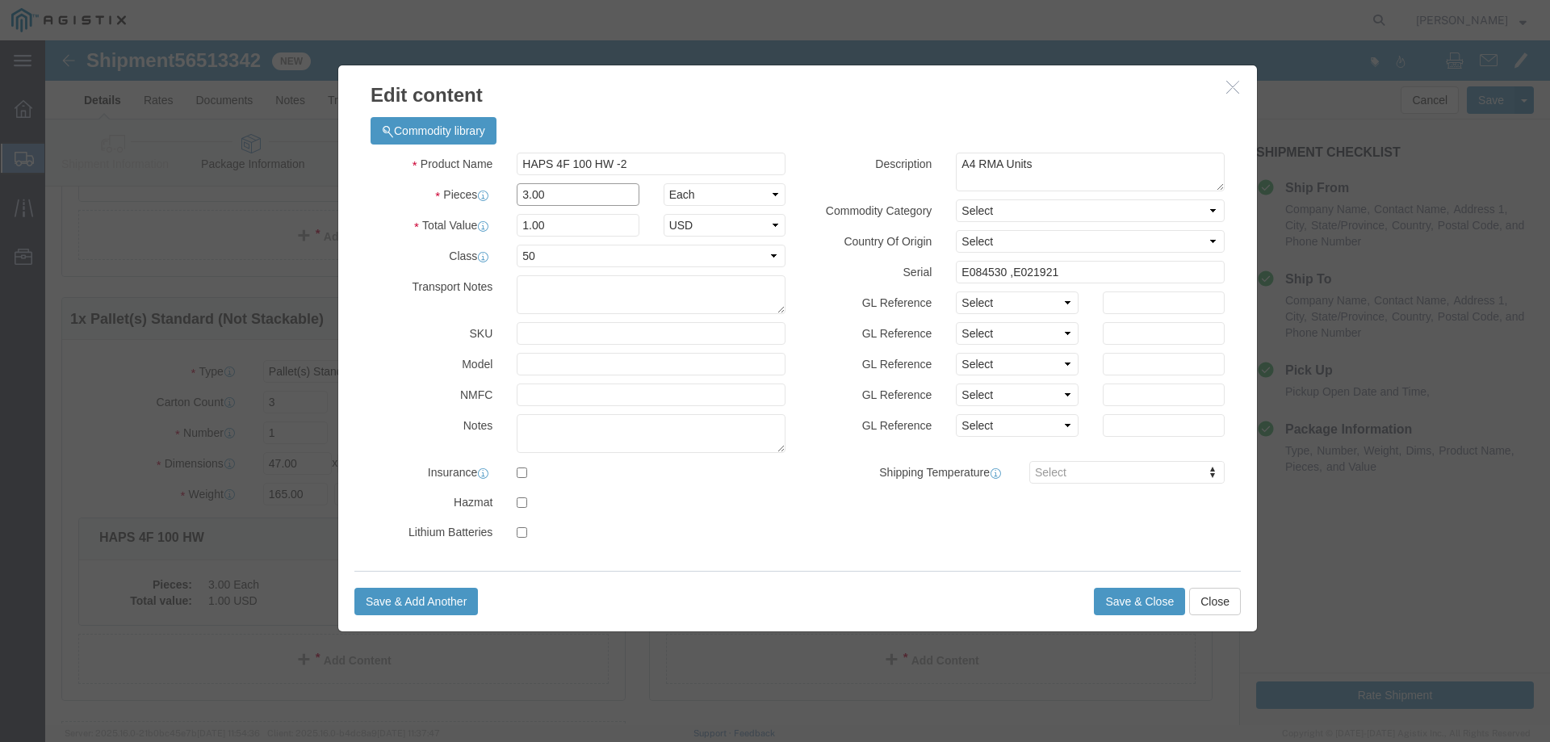
click input "3.00"
type input "2.00"
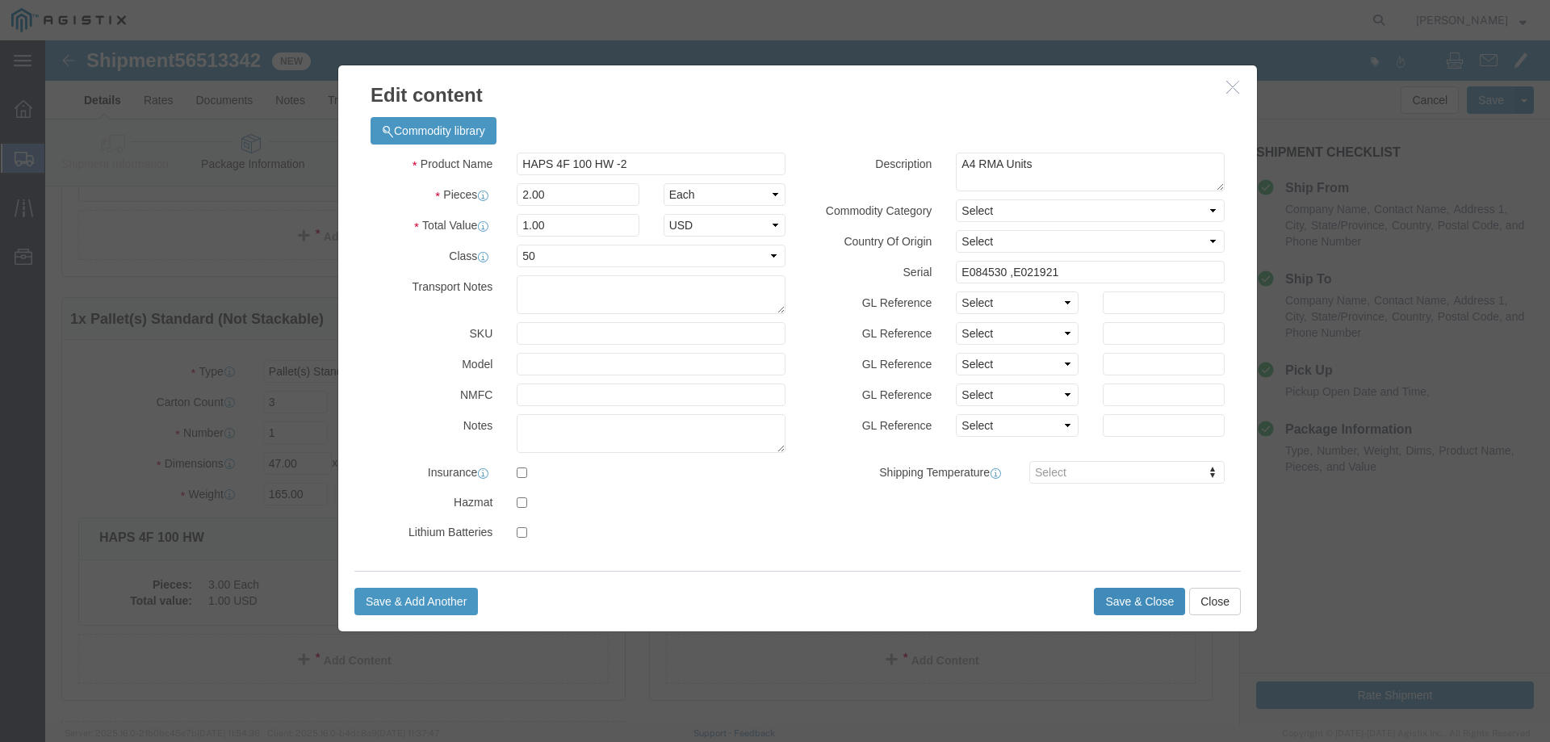
type input "0.67"
click button "Save & Close"
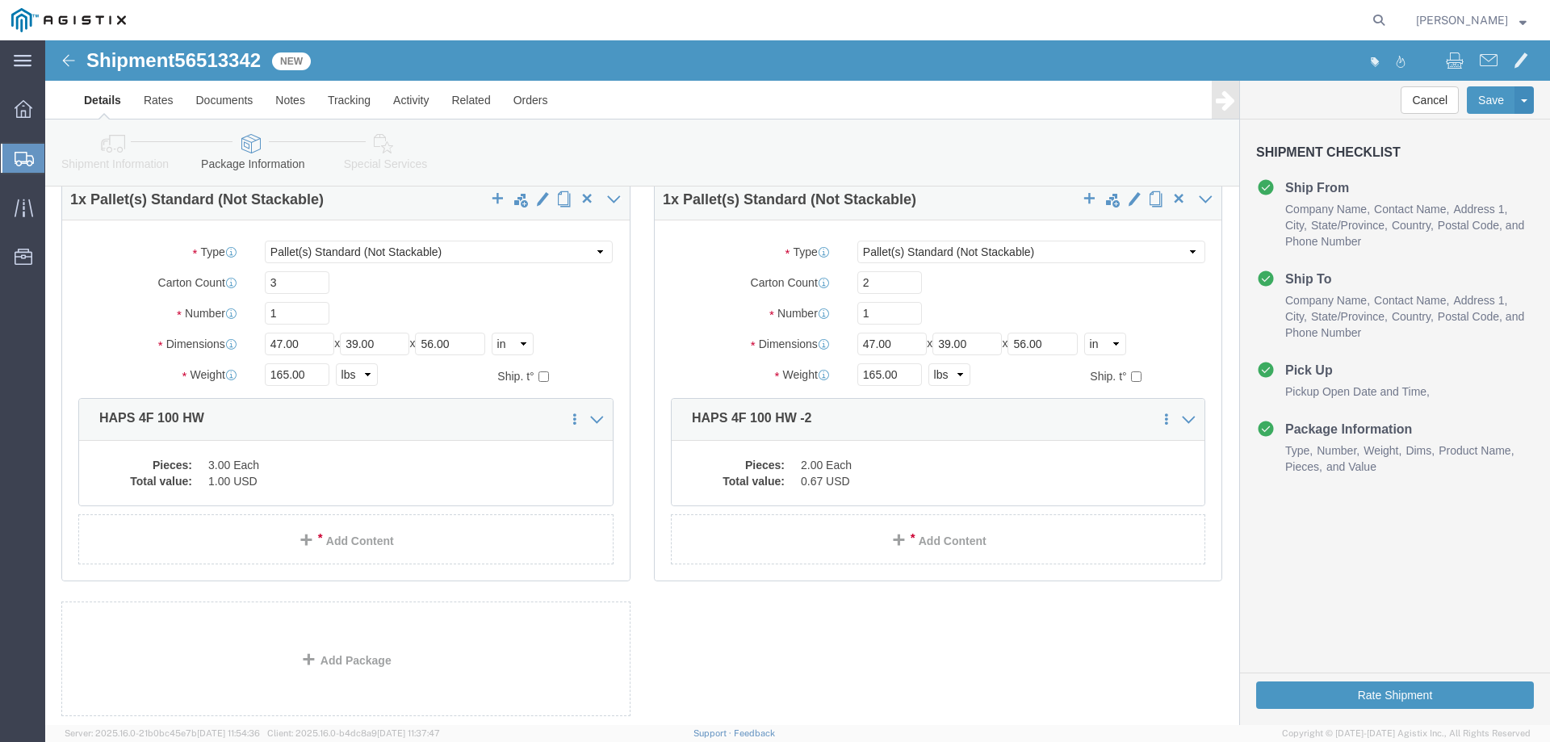
scroll to position [590, 0]
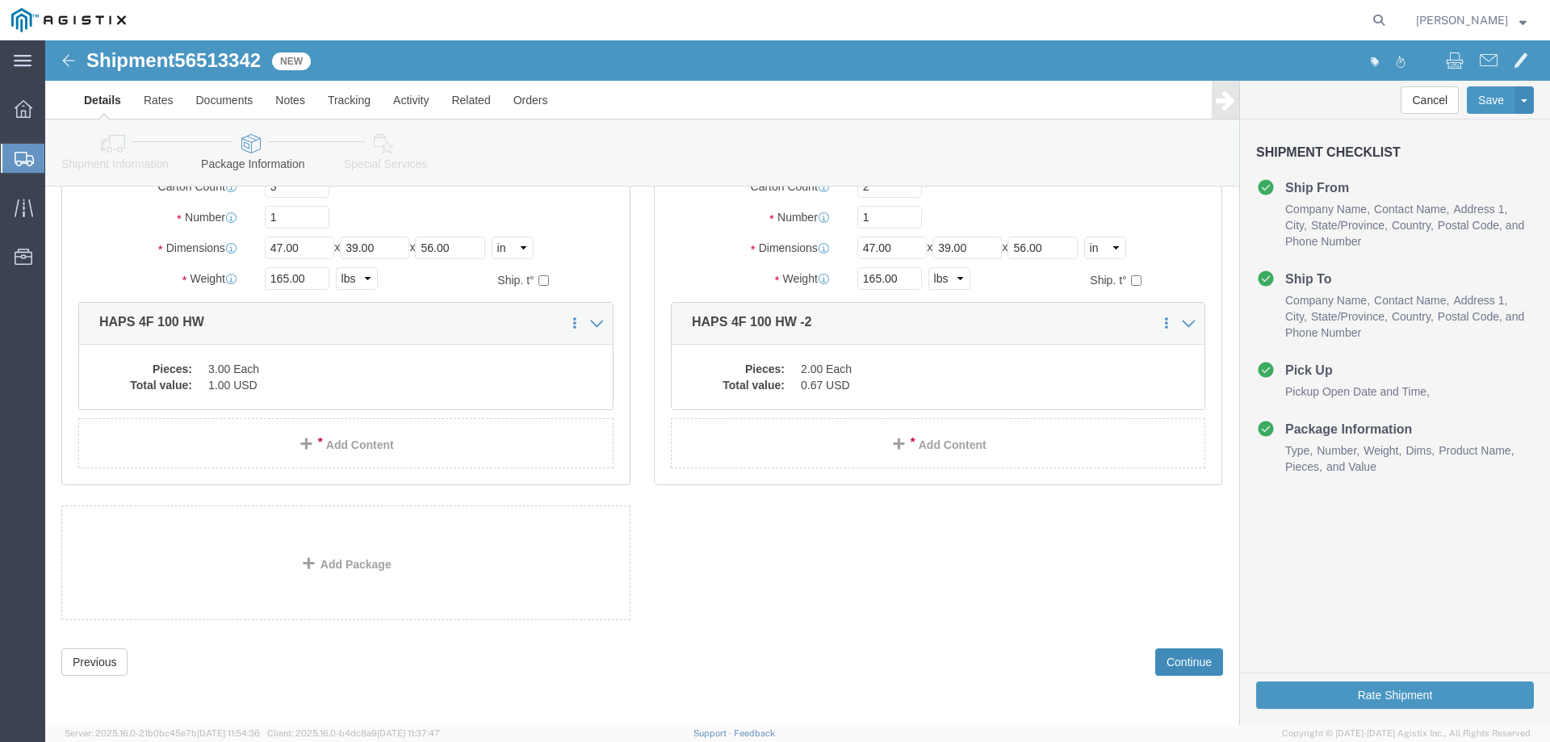
click button "Continue"
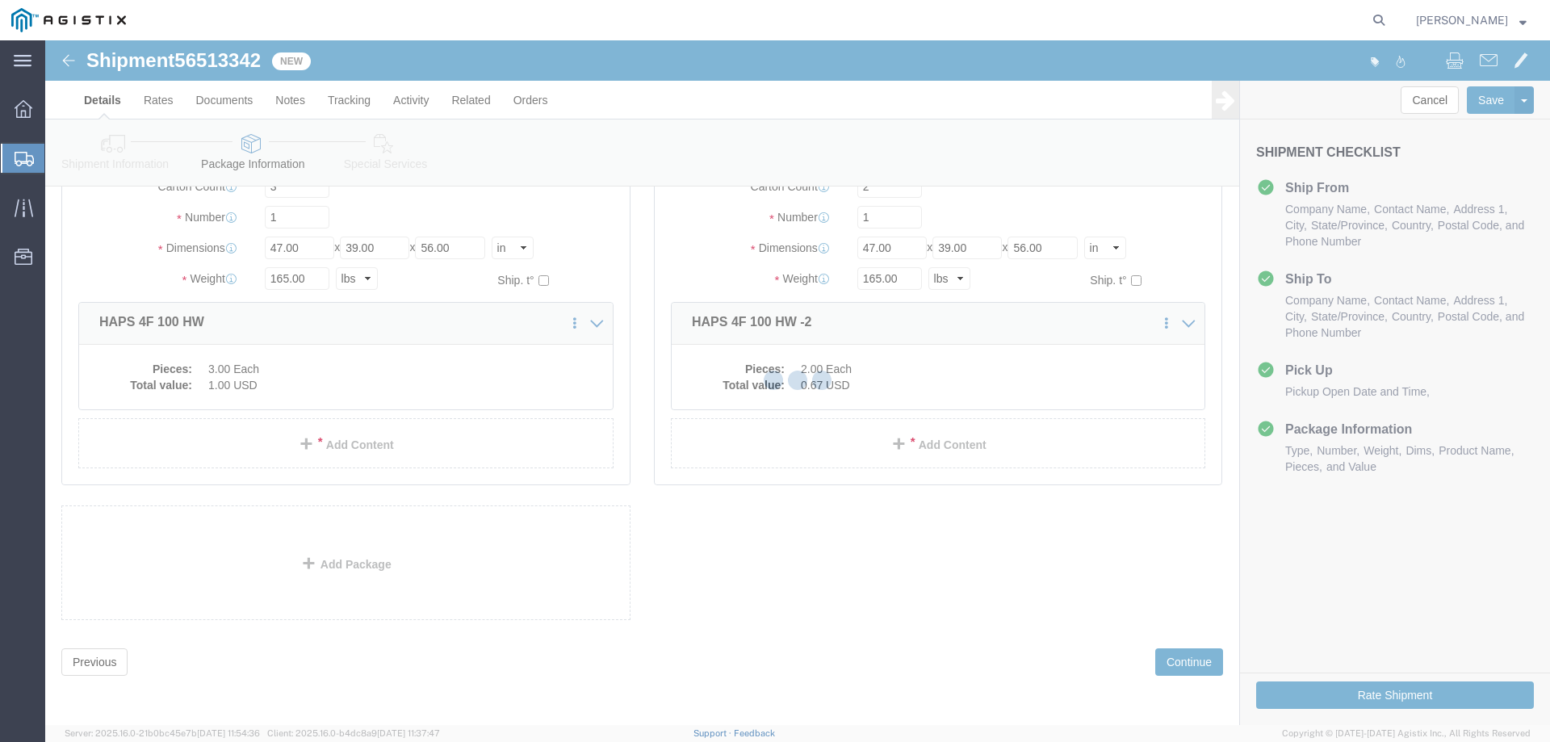
select select
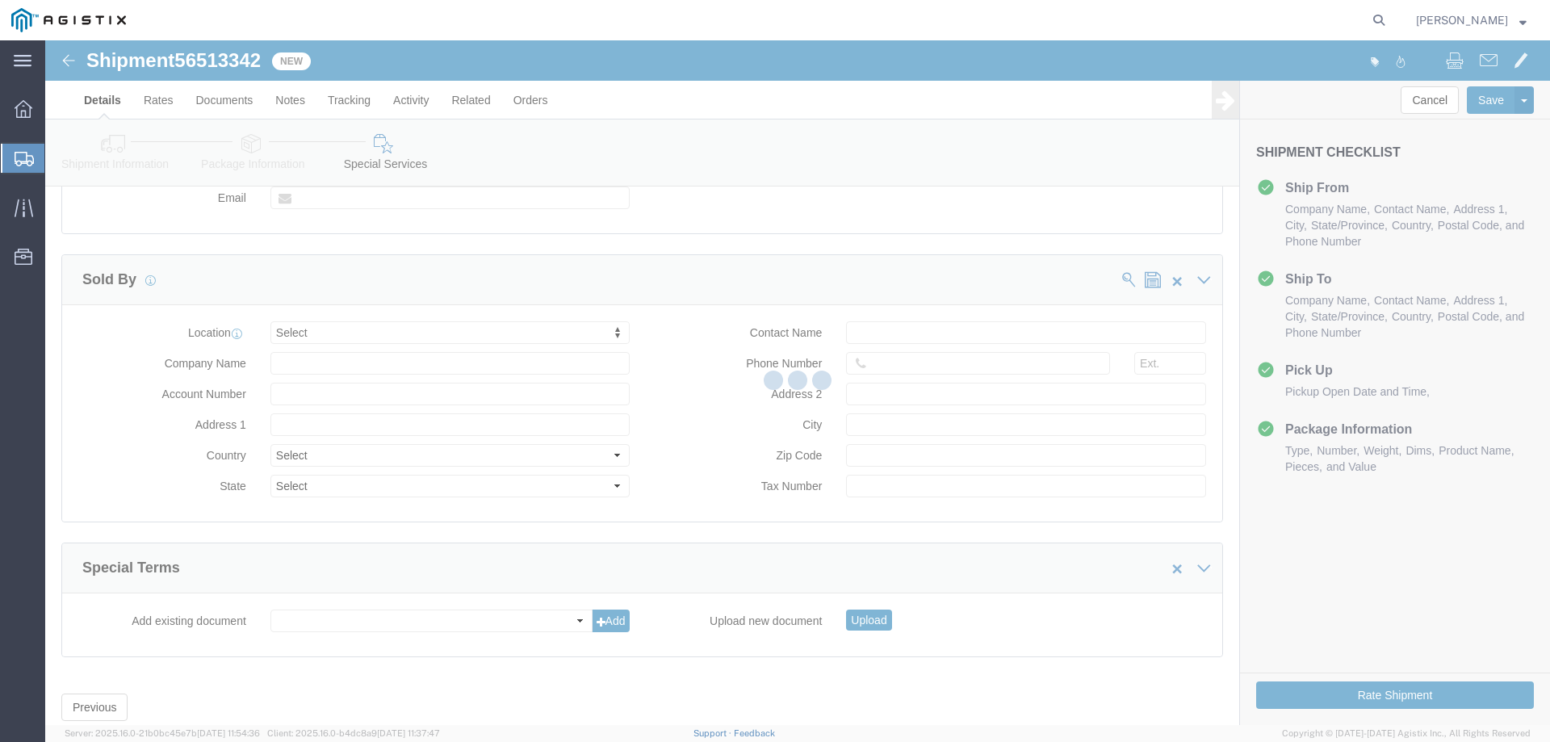
select select "COSTCENTER"
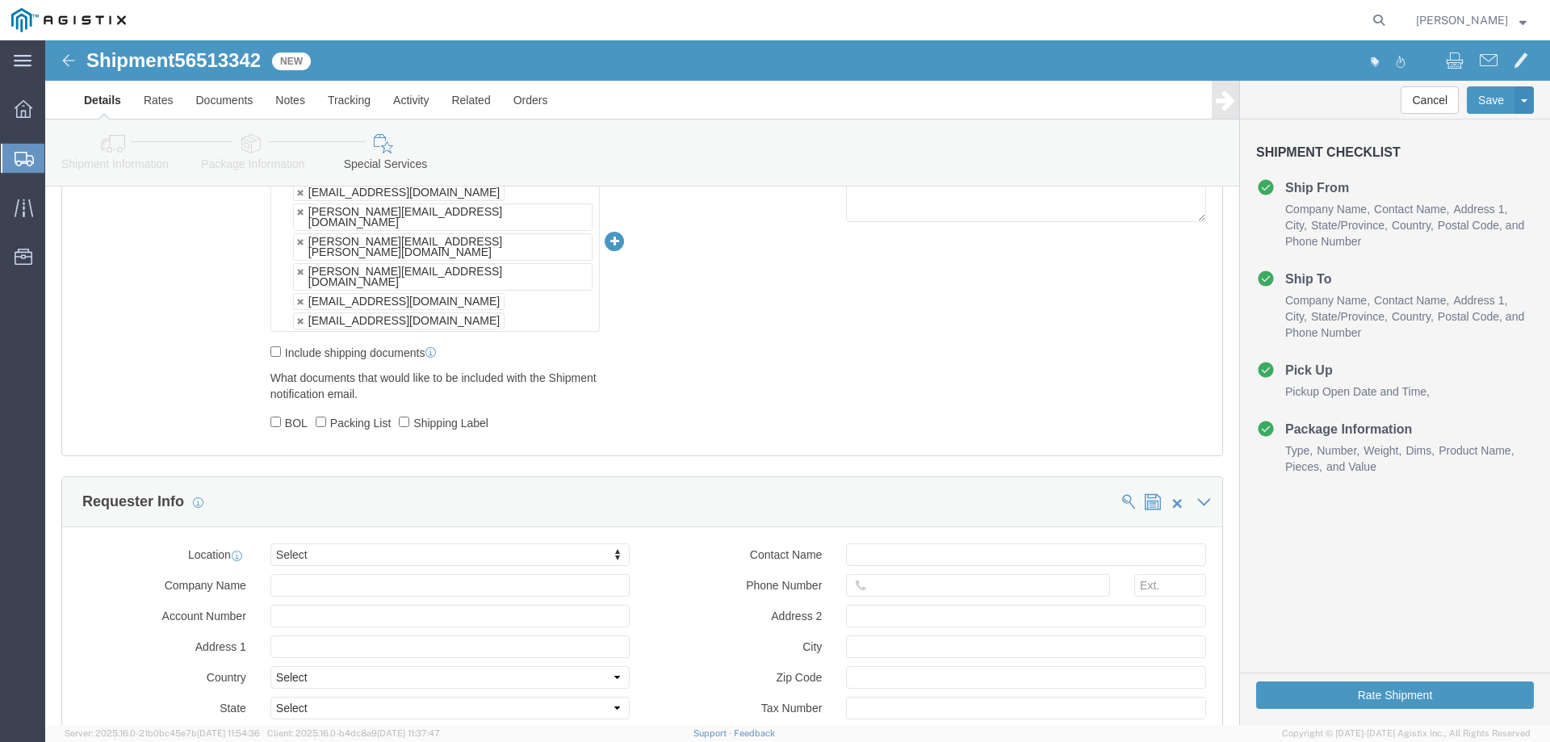
scroll to position [922, 0]
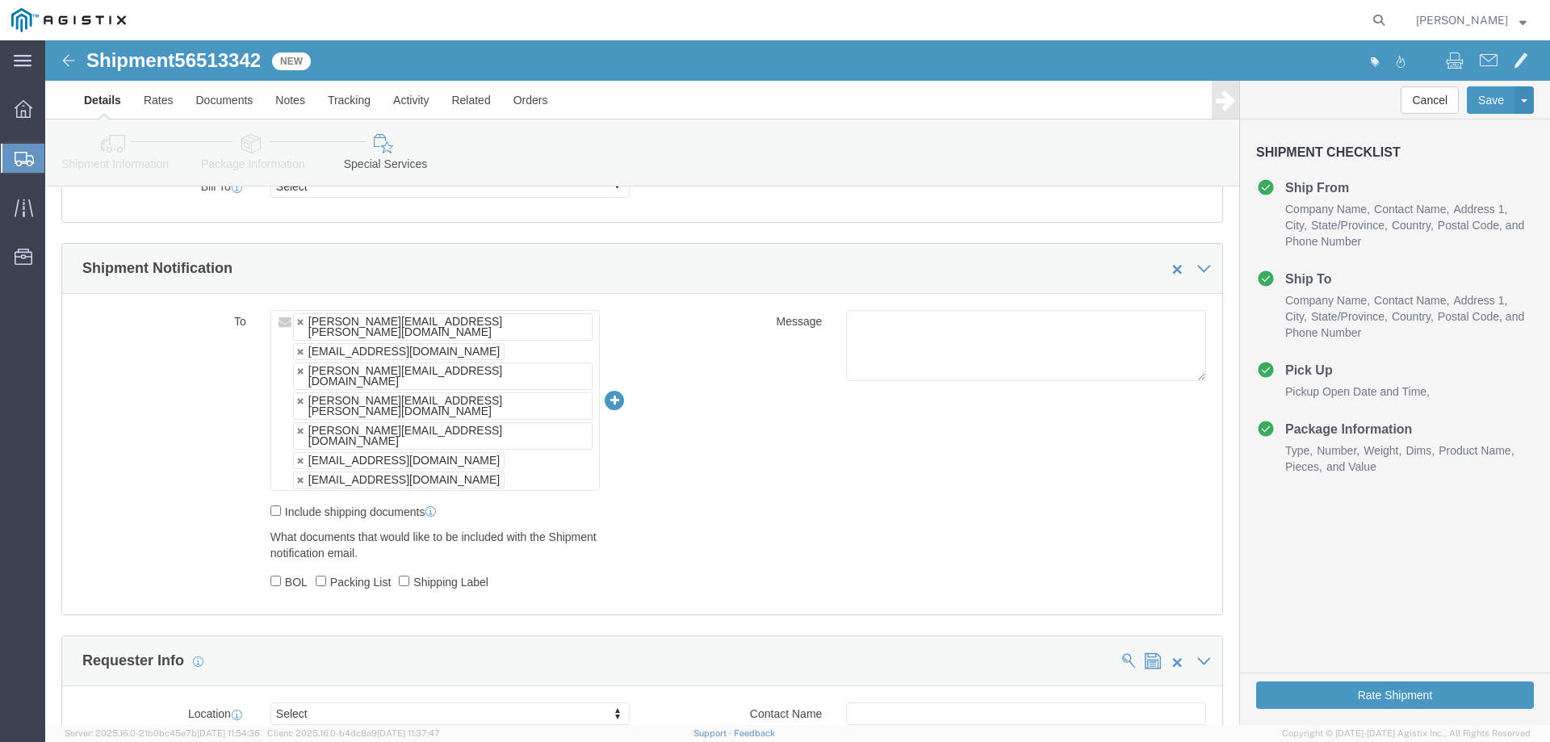
click ul "[PERSON_NAME][EMAIL_ADDRESS][PERSON_NAME][DOMAIN_NAME] [EMAIL_ADDRESS][DOMAIN_N…"
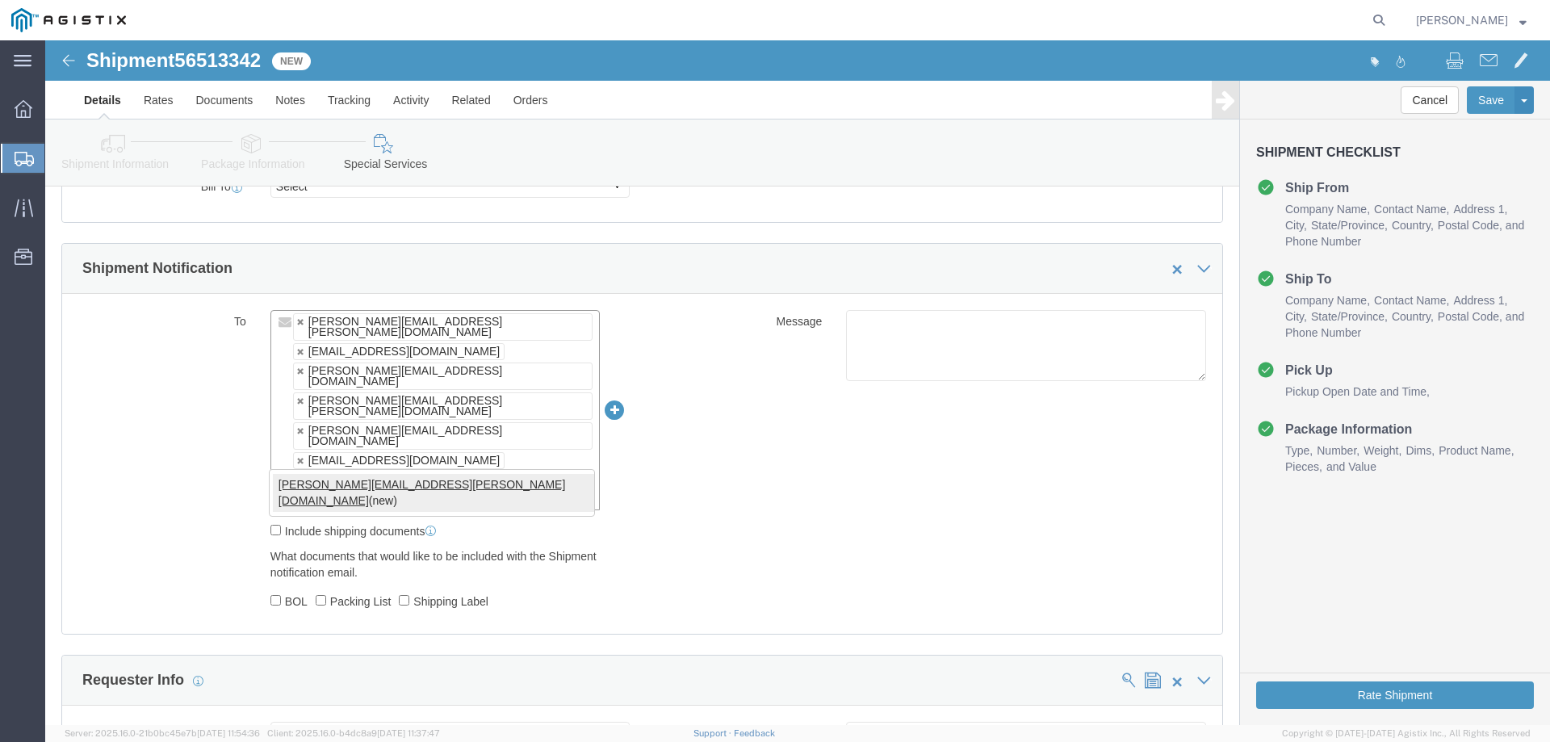
type input "[PERSON_NAME][EMAIL_ADDRESS][PERSON_NAME][DOMAIN_NAME]"
type input "[PERSON_NAME][EMAIL_ADDRESS][PERSON_NAME][DOMAIN_NAME],[EMAIL_ADDRESS][DOMAIN_N…"
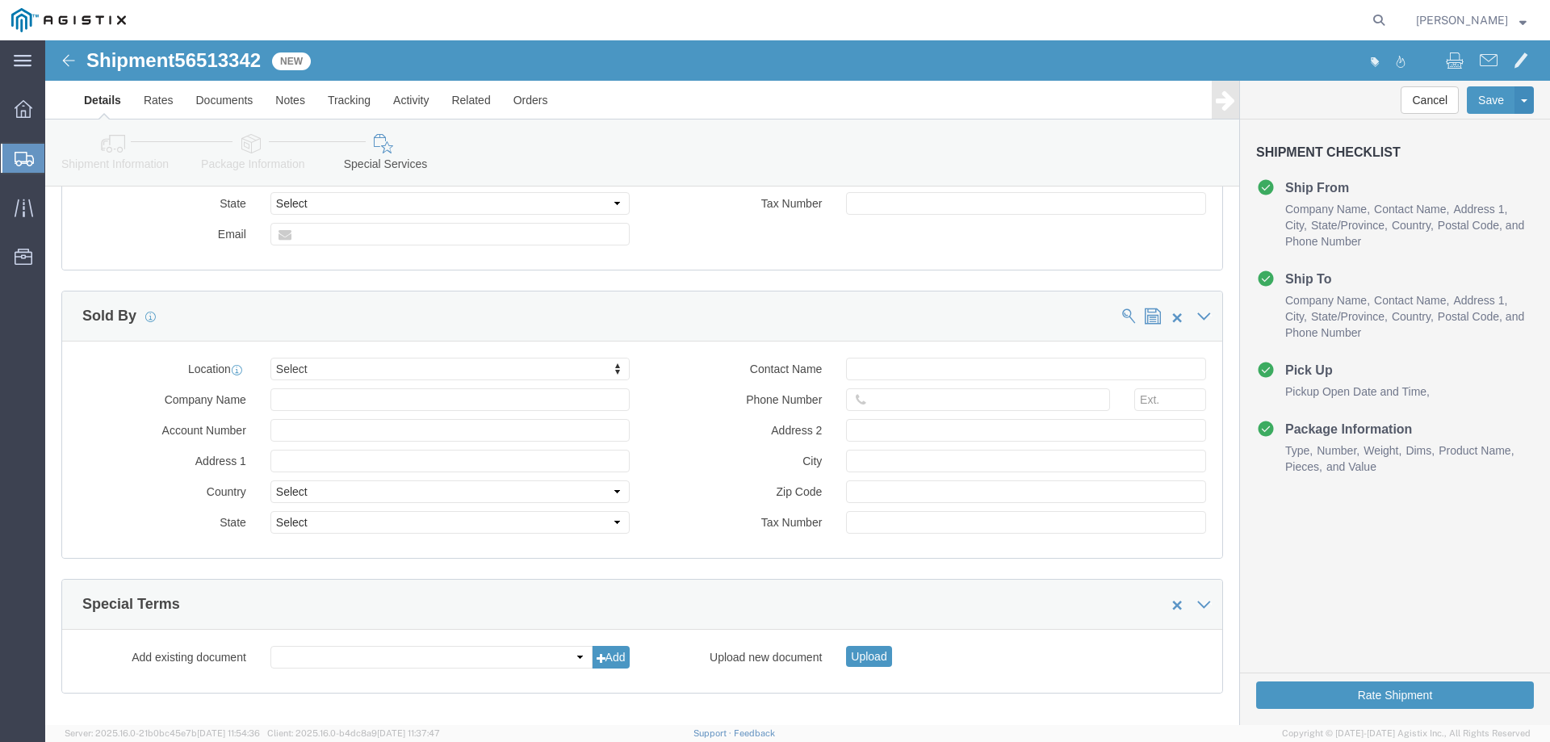
scroll to position [1644, 0]
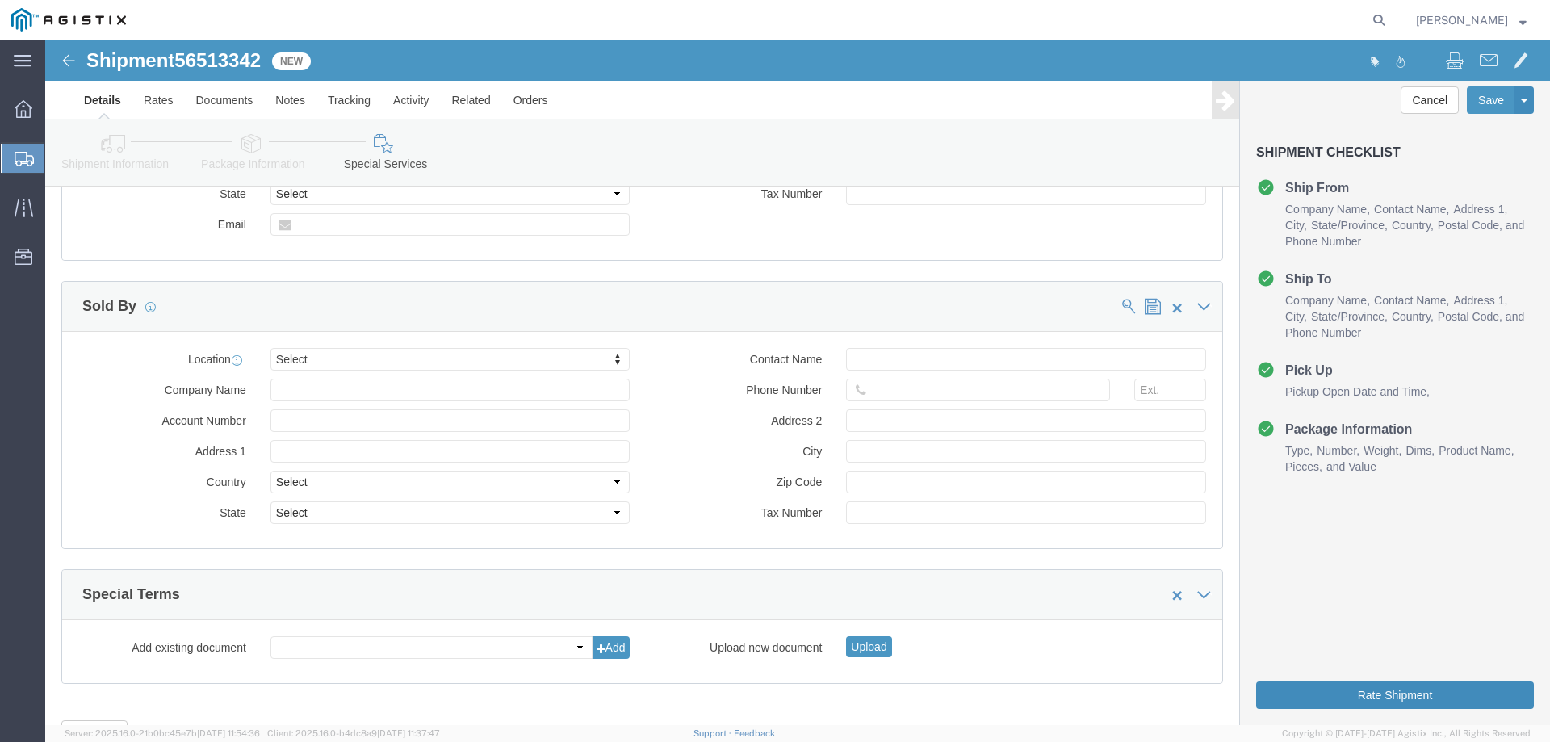
click button "Rate Shipment"
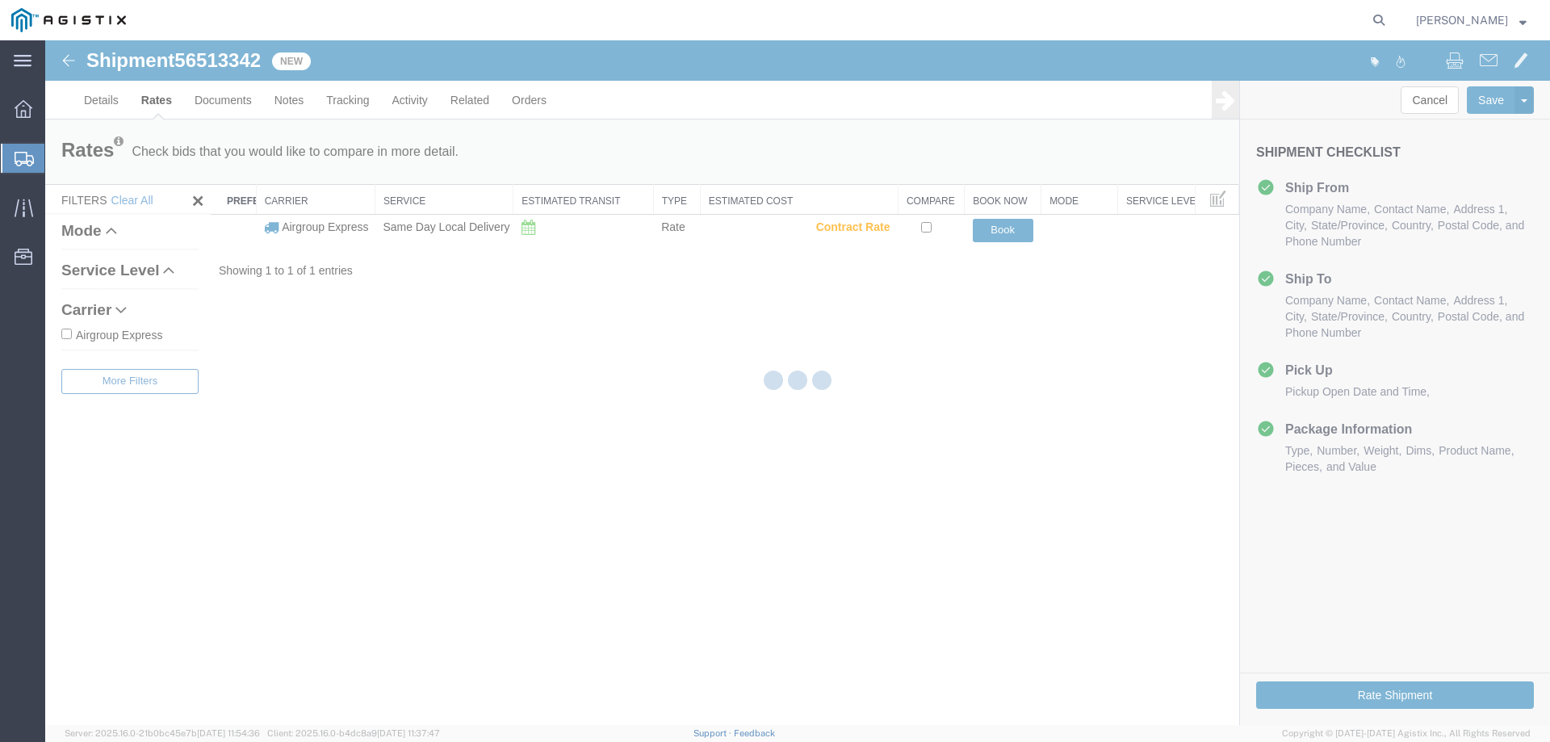
scroll to position [0, 0]
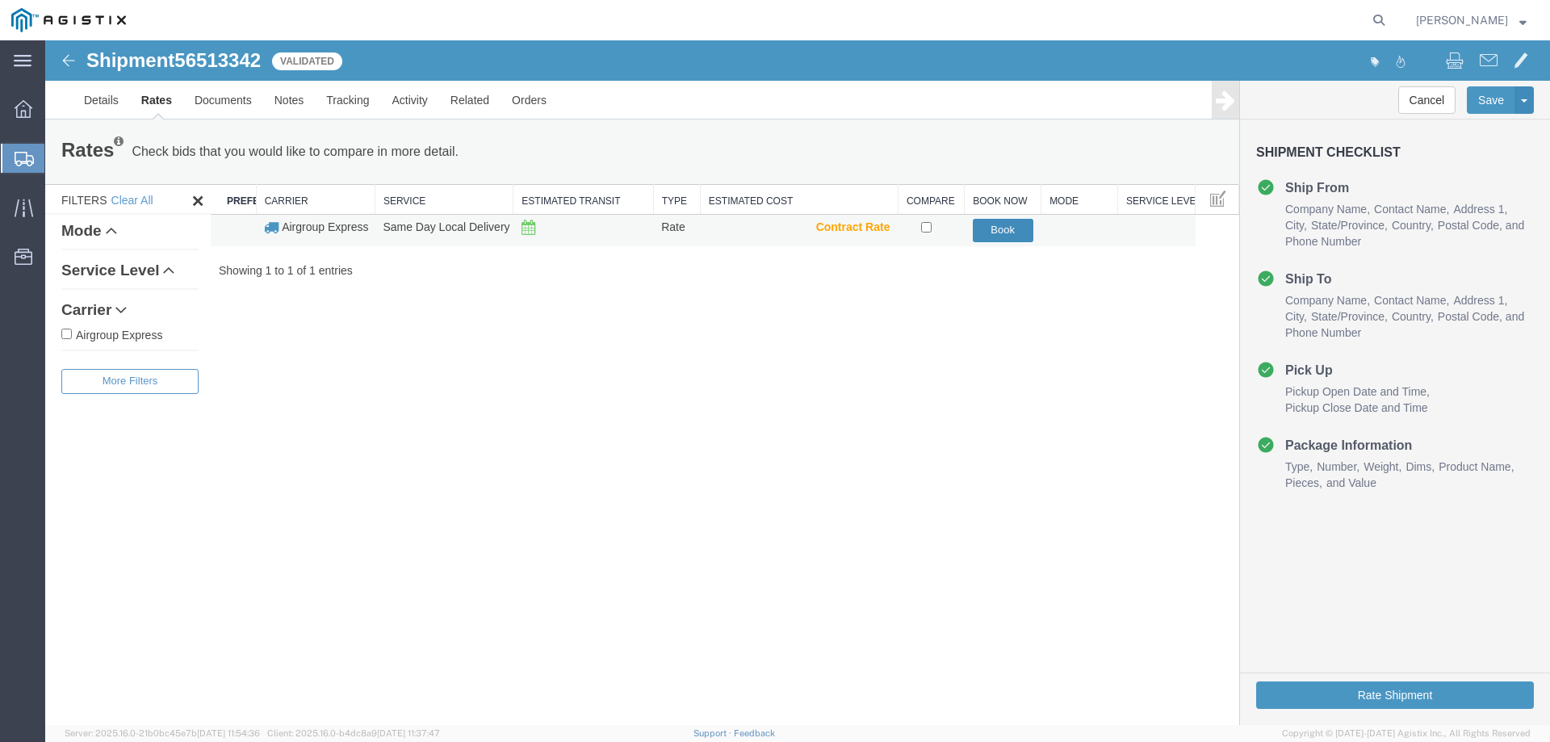
click at [1032, 228] on button "Book" at bounding box center [1003, 230] width 61 height 23
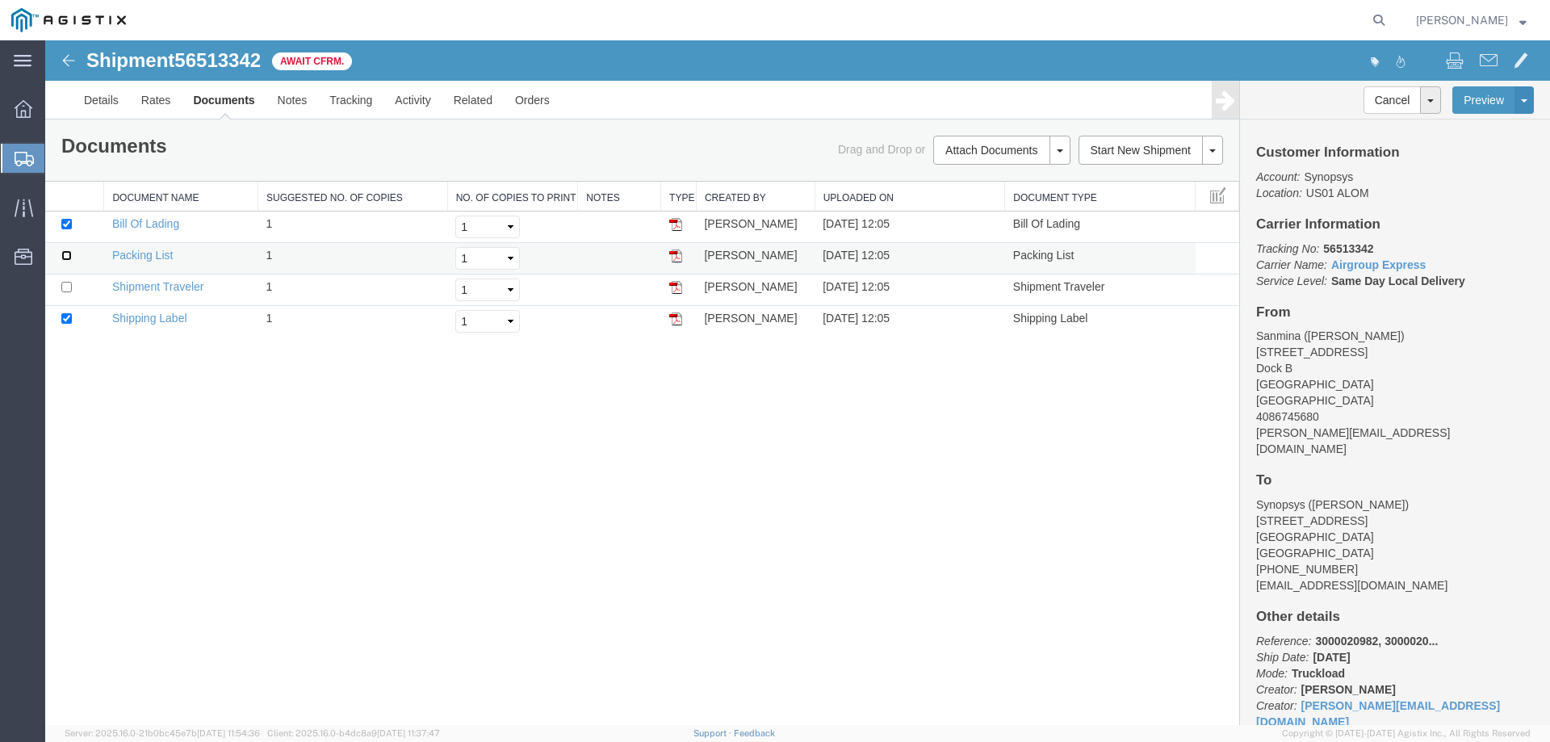
click at [69, 259] on input "checkbox" at bounding box center [66, 255] width 10 height 10
checkbox input "true"
click at [64, 293] on td at bounding box center [74, 289] width 59 height 31
click at [65, 289] on input "checkbox" at bounding box center [66, 287] width 10 height 10
checkbox input "true"
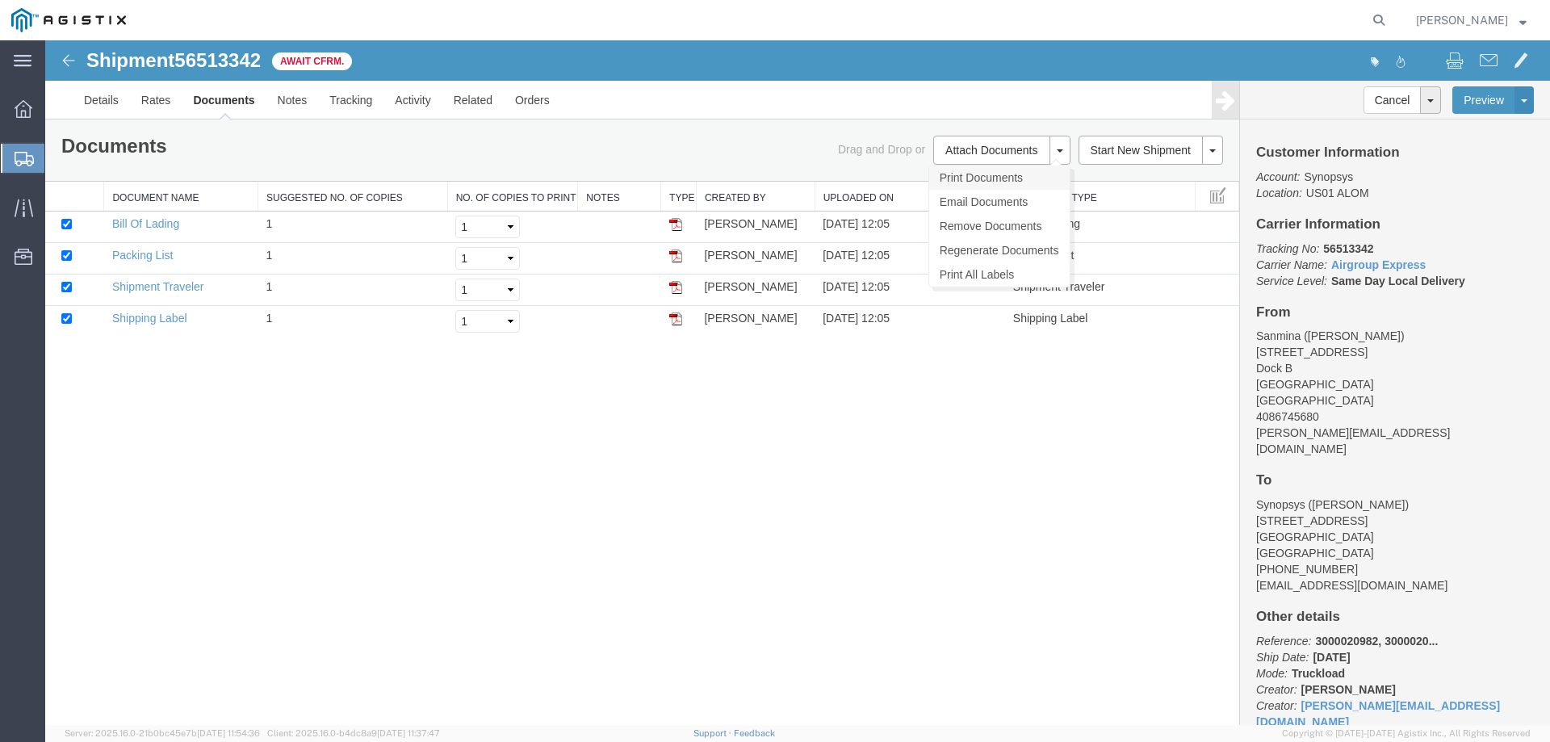
click at [1023, 177] on link "Print Documents" at bounding box center [999, 177] width 140 height 24
click at [19, 152] on icon at bounding box center [24, 159] width 19 height 15
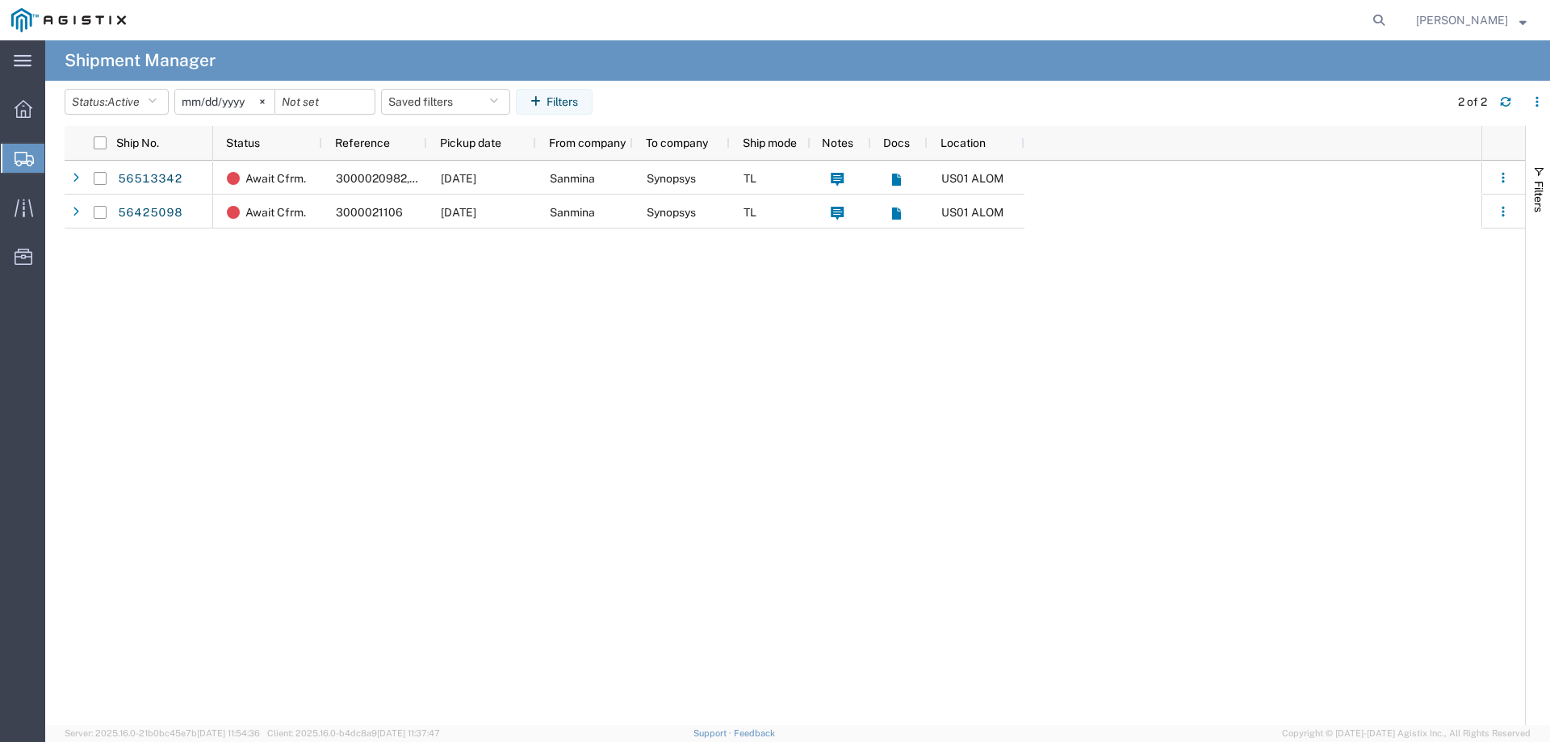
click at [0, 0] on span "Create from Template" at bounding box center [0, 0] width 0 height 0
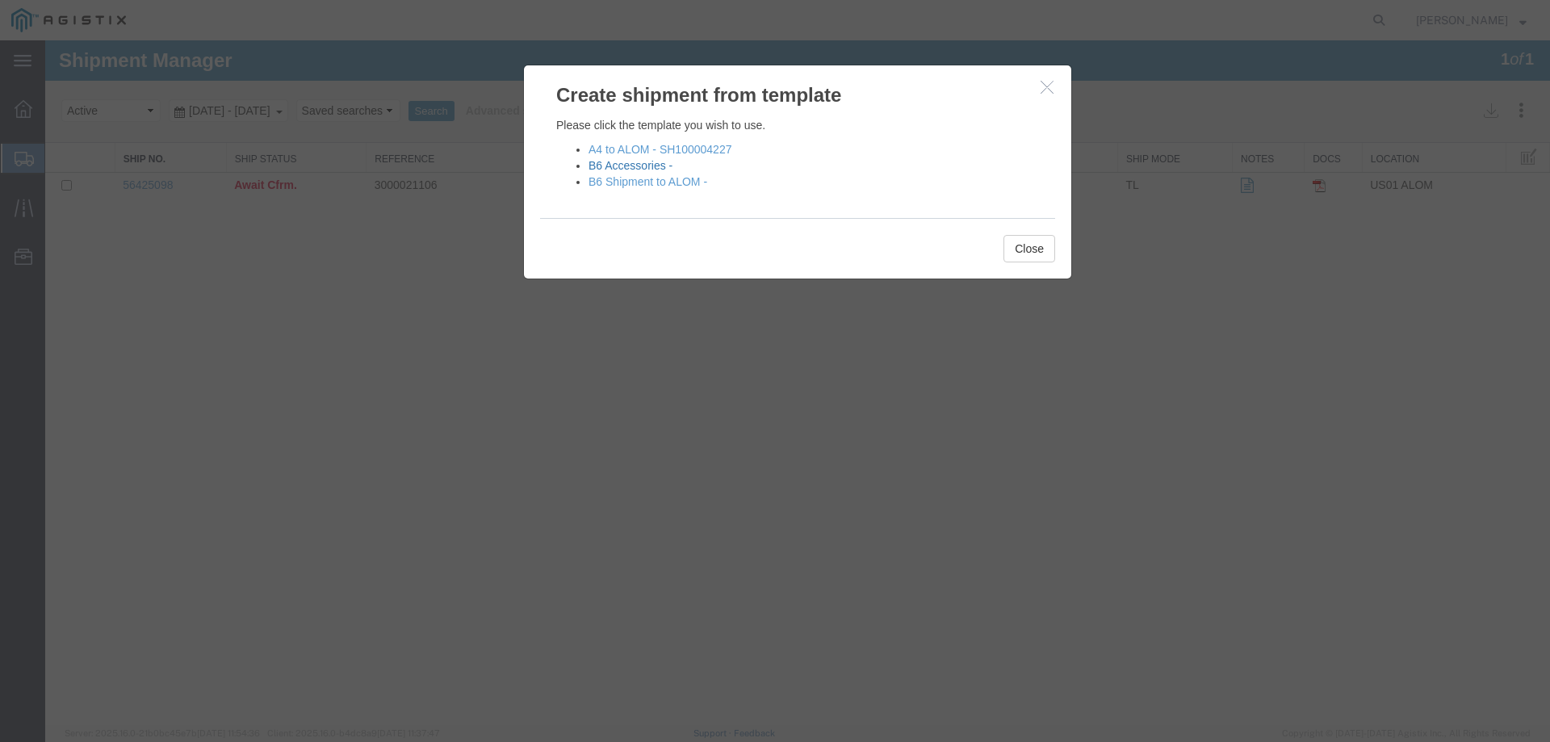
click at [658, 166] on link "B6 Accessories -" at bounding box center [630, 165] width 84 height 13
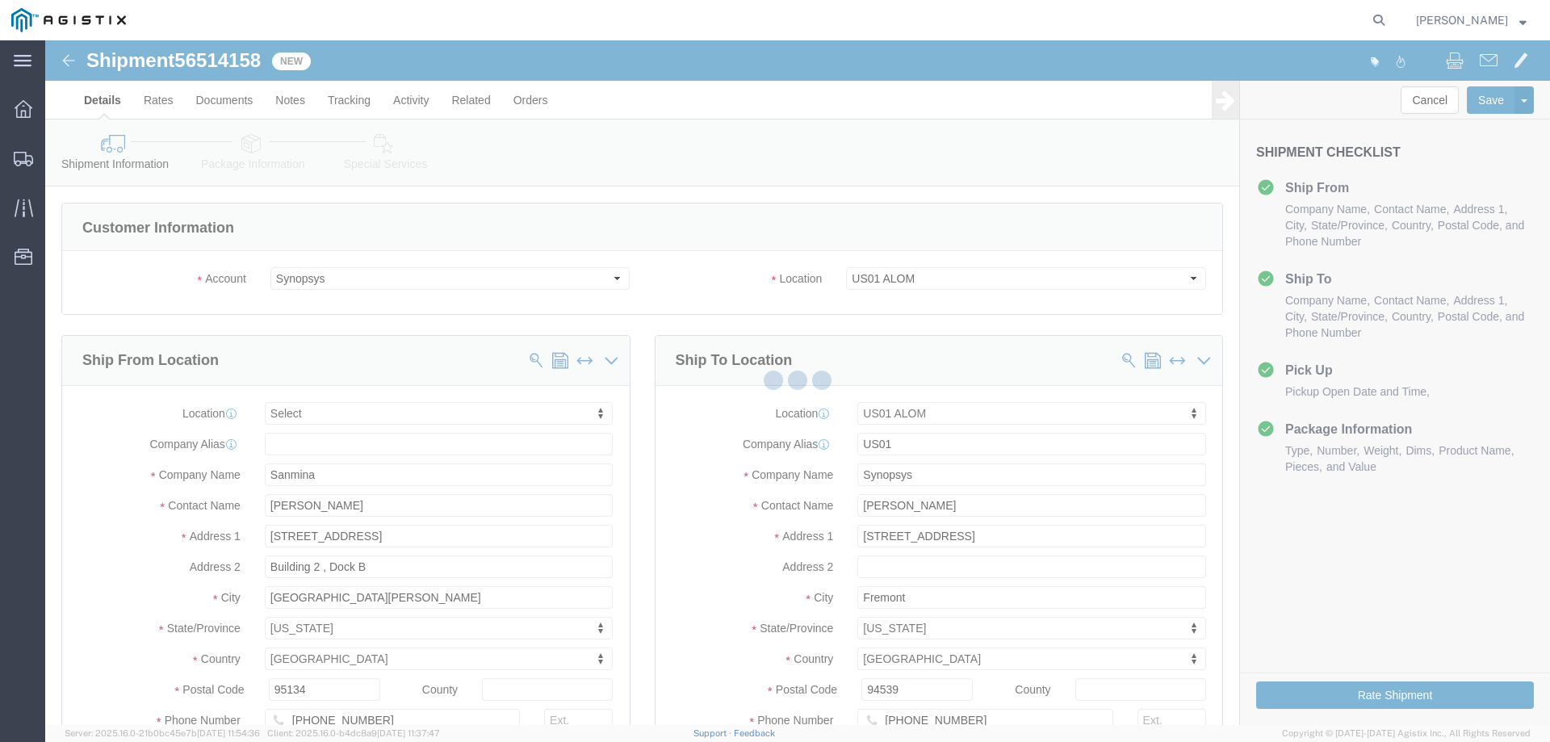
select select
select select "65511"
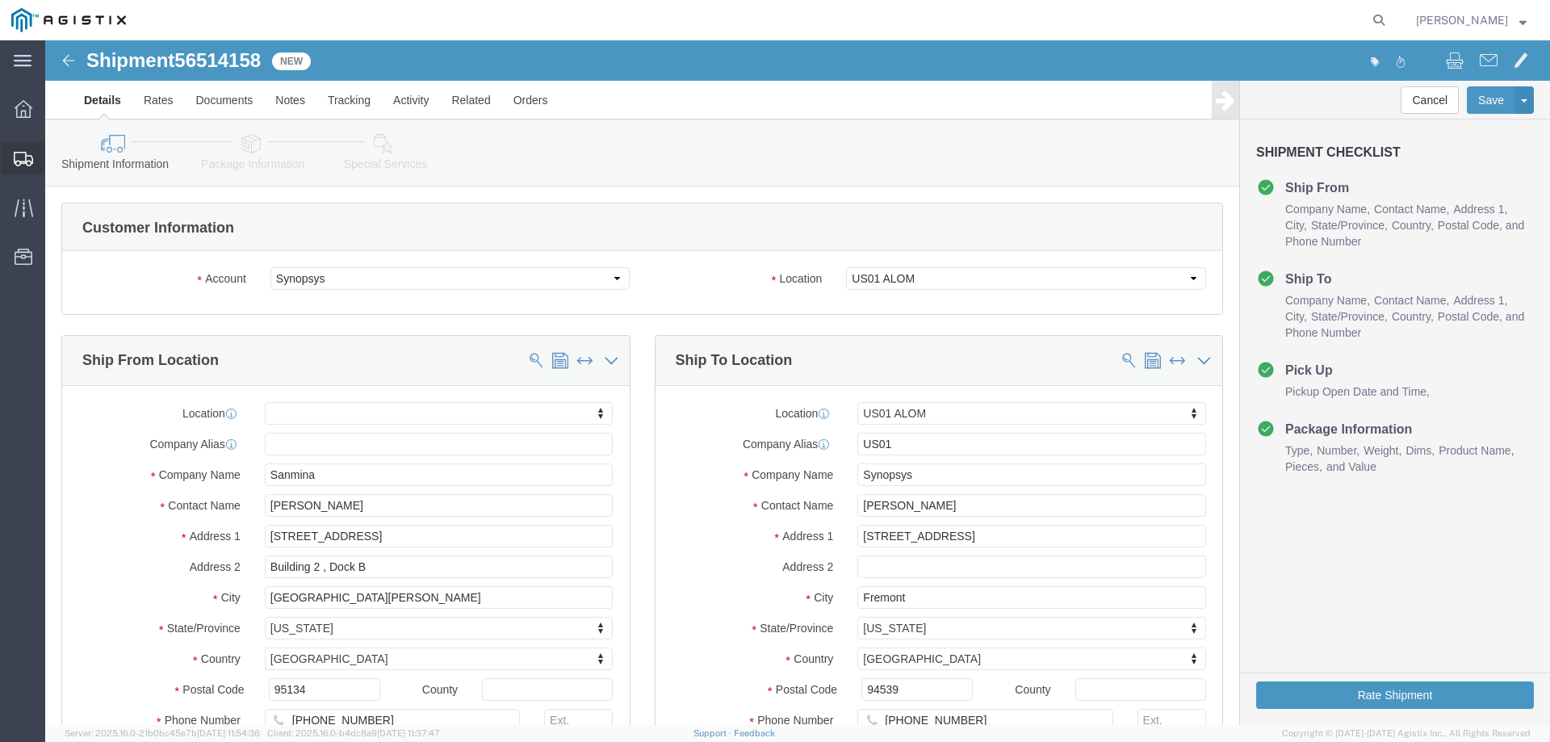
click at [29, 156] on icon at bounding box center [23, 159] width 19 height 15
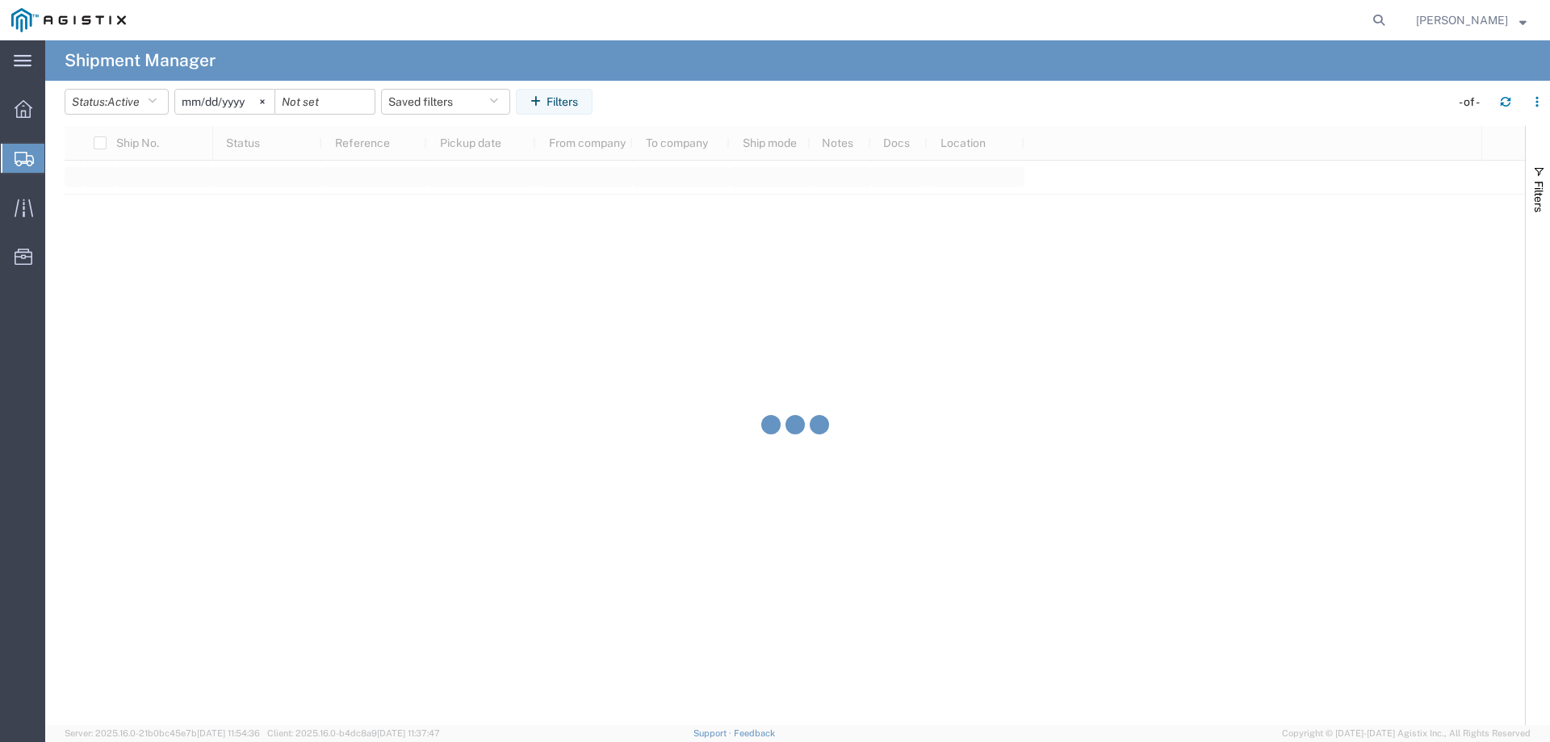
click at [0, 0] on span "Create from Template" at bounding box center [0, 0] width 0 height 0
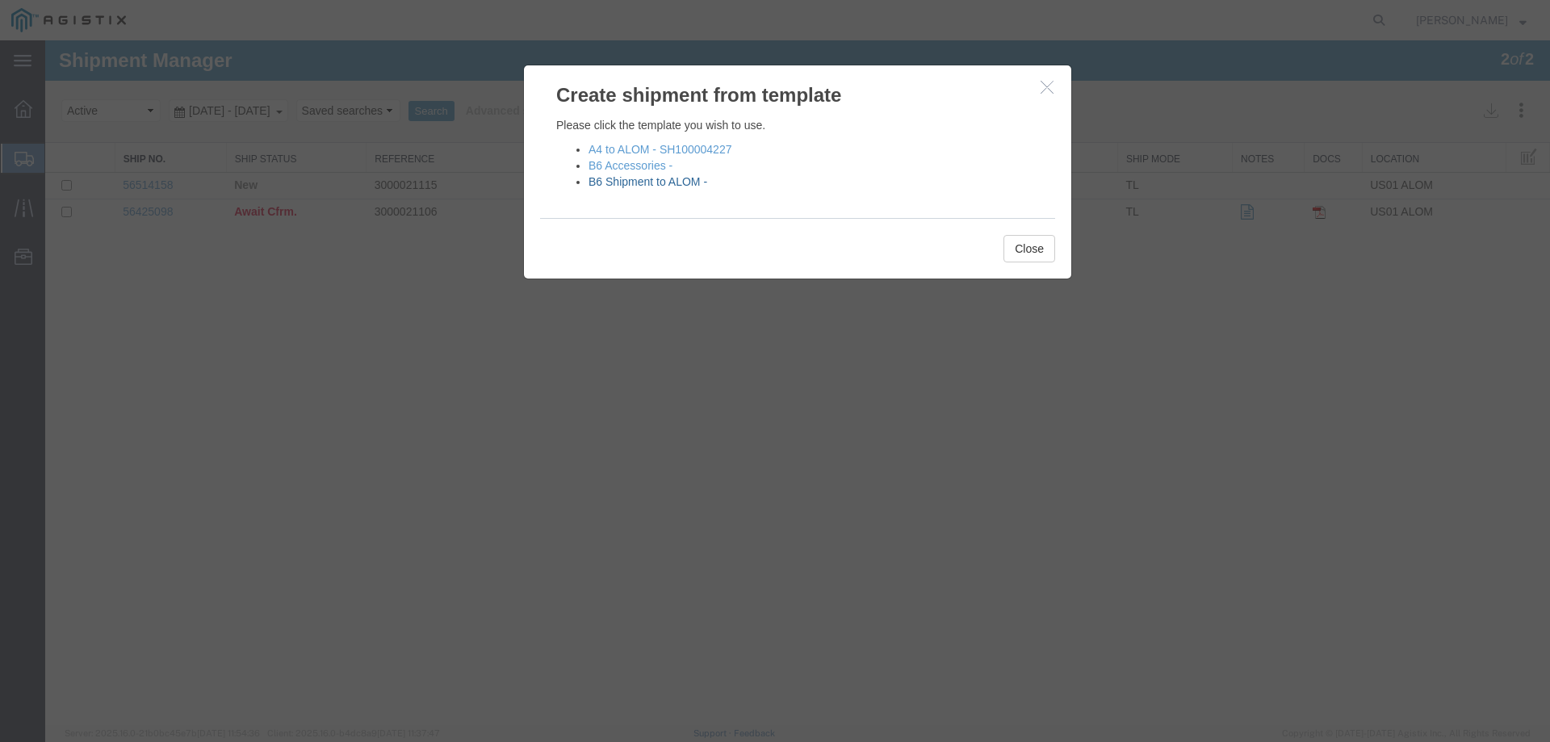
click at [630, 186] on link "B6 Shipment to ALOM -" at bounding box center [647, 181] width 119 height 13
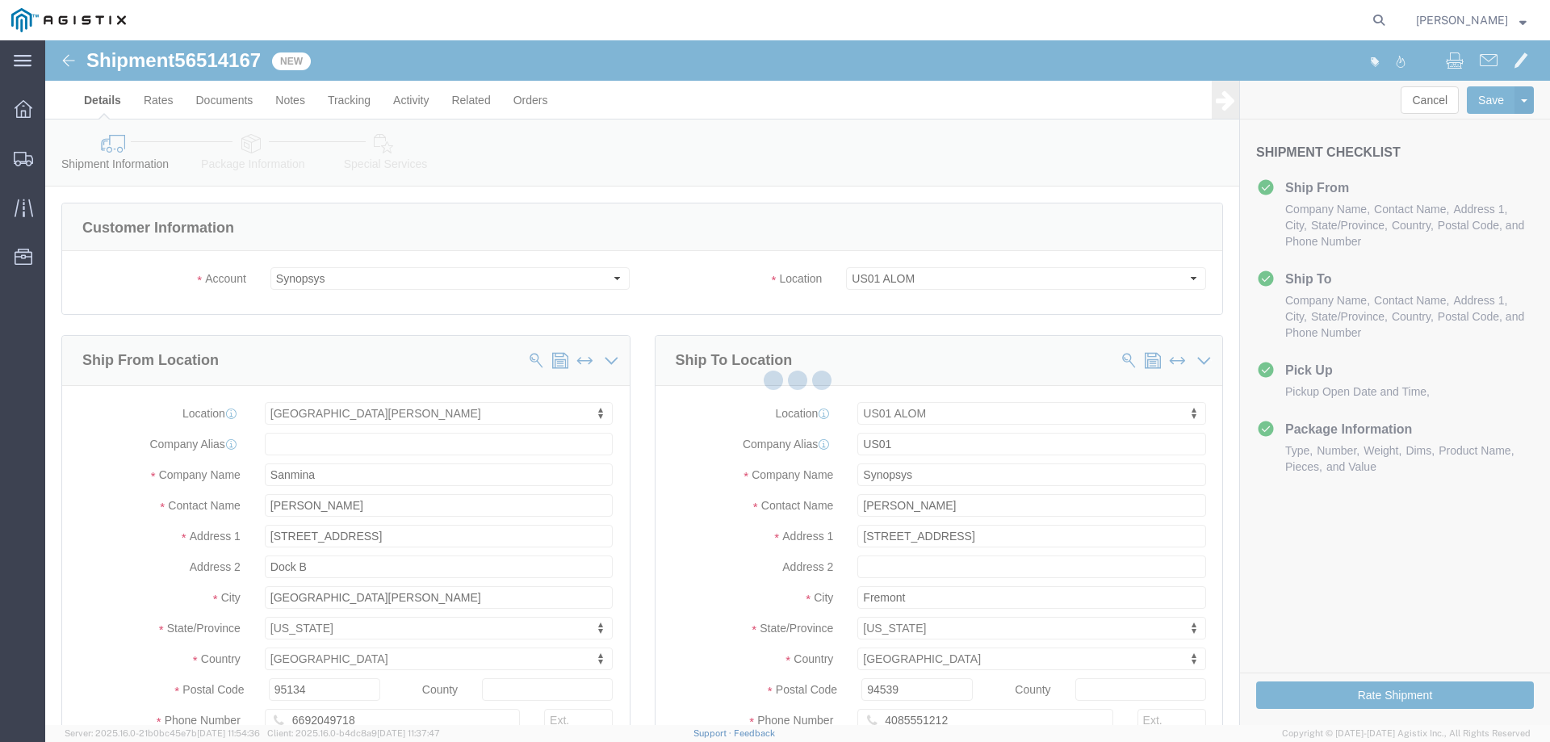
select select "65511"
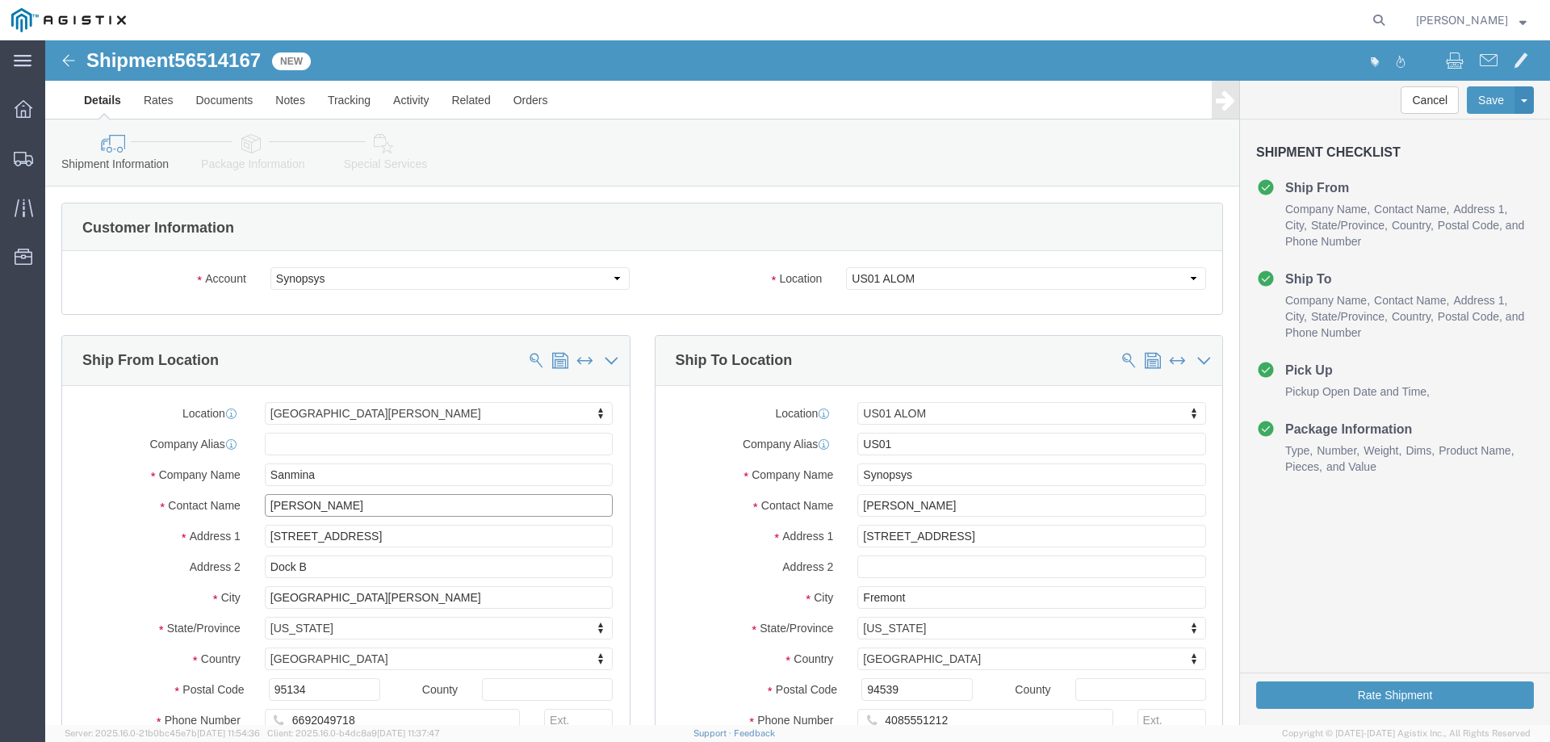
click input "[PERSON_NAME]"
type input "B"
click p "- Sanmina - ([PERSON_NAME]) [STREET_ADDRESS]"
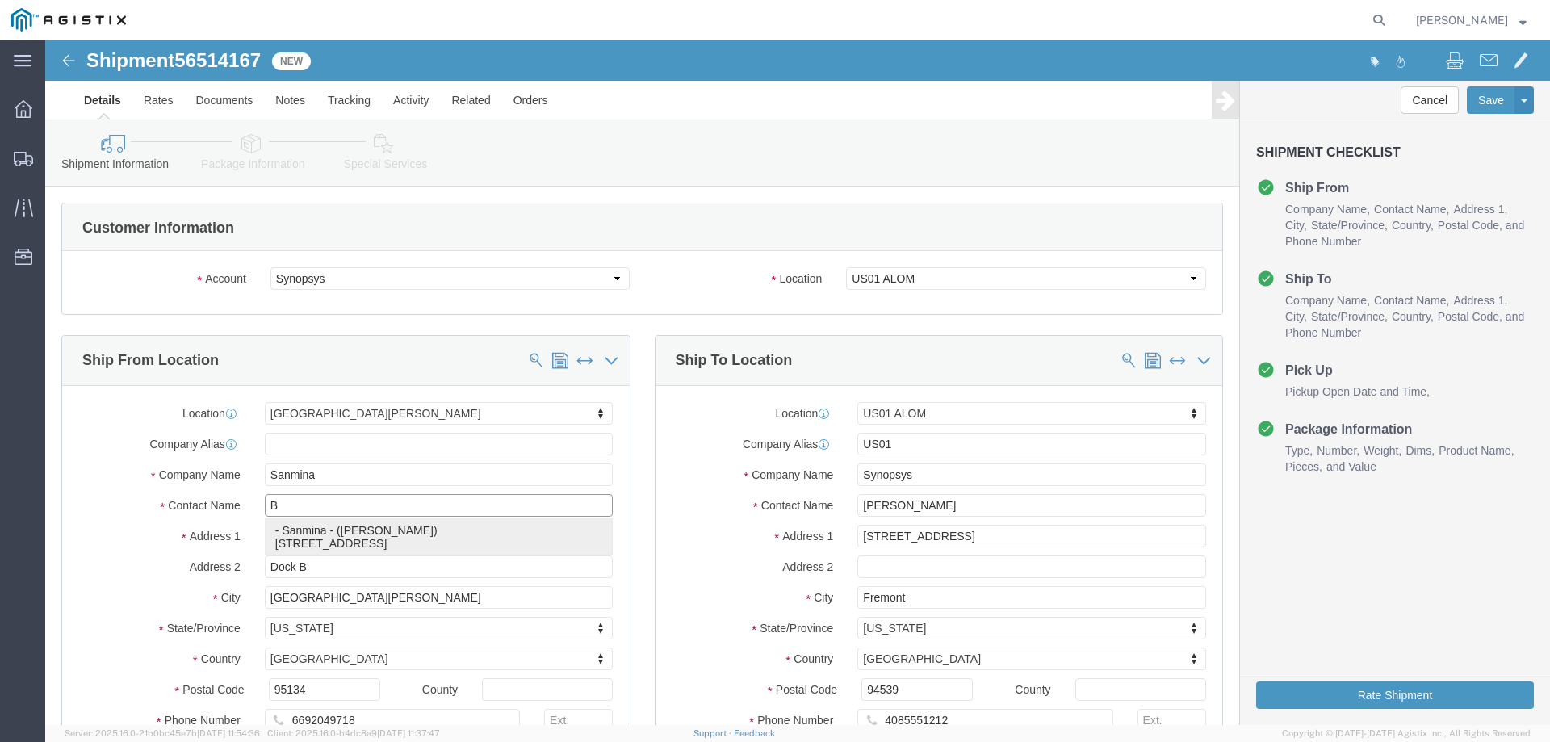
select select
type input "[PERSON_NAME]"
select select "CA"
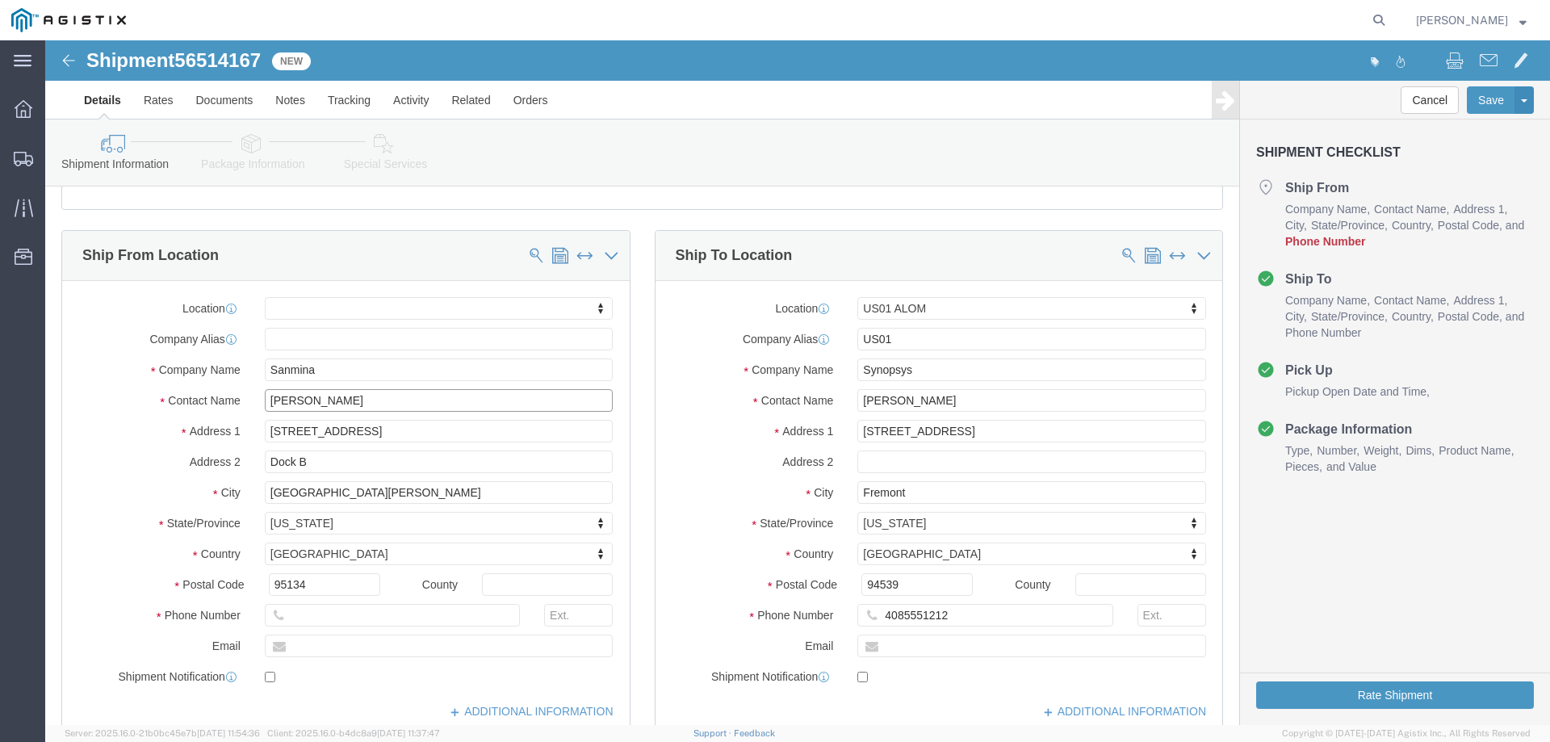
scroll to position [161, 0]
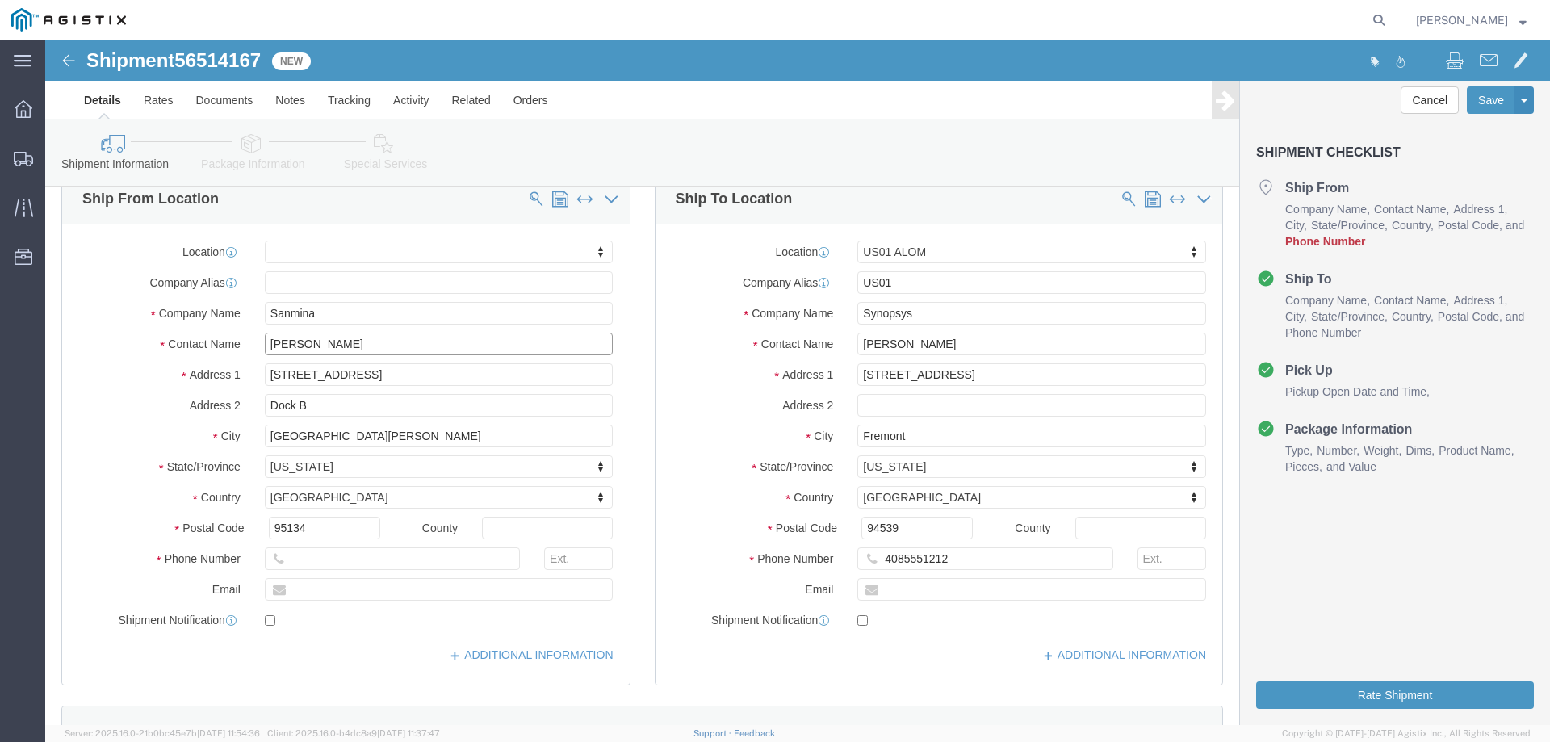
type input "[PERSON_NAME]"
click input "text"
type input "4086745680"
click input "[PERSON_NAME]"
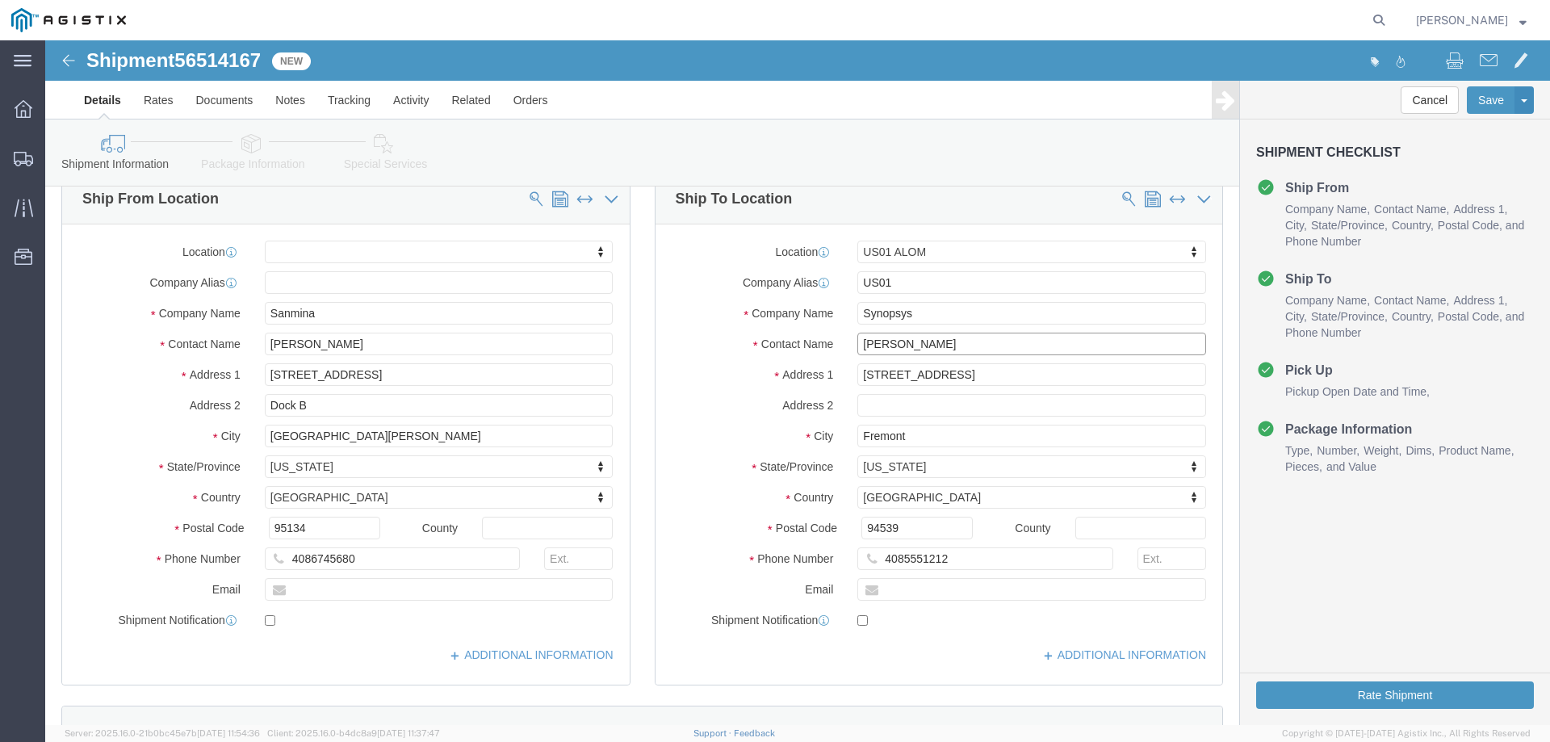
click input "[PERSON_NAME]"
type input "[PERSON_NAME]"
click p "- Synopsys - ([PERSON_NAME]) [STREET_ADDRESS]"
select select
type input "[PERSON_NAME]"
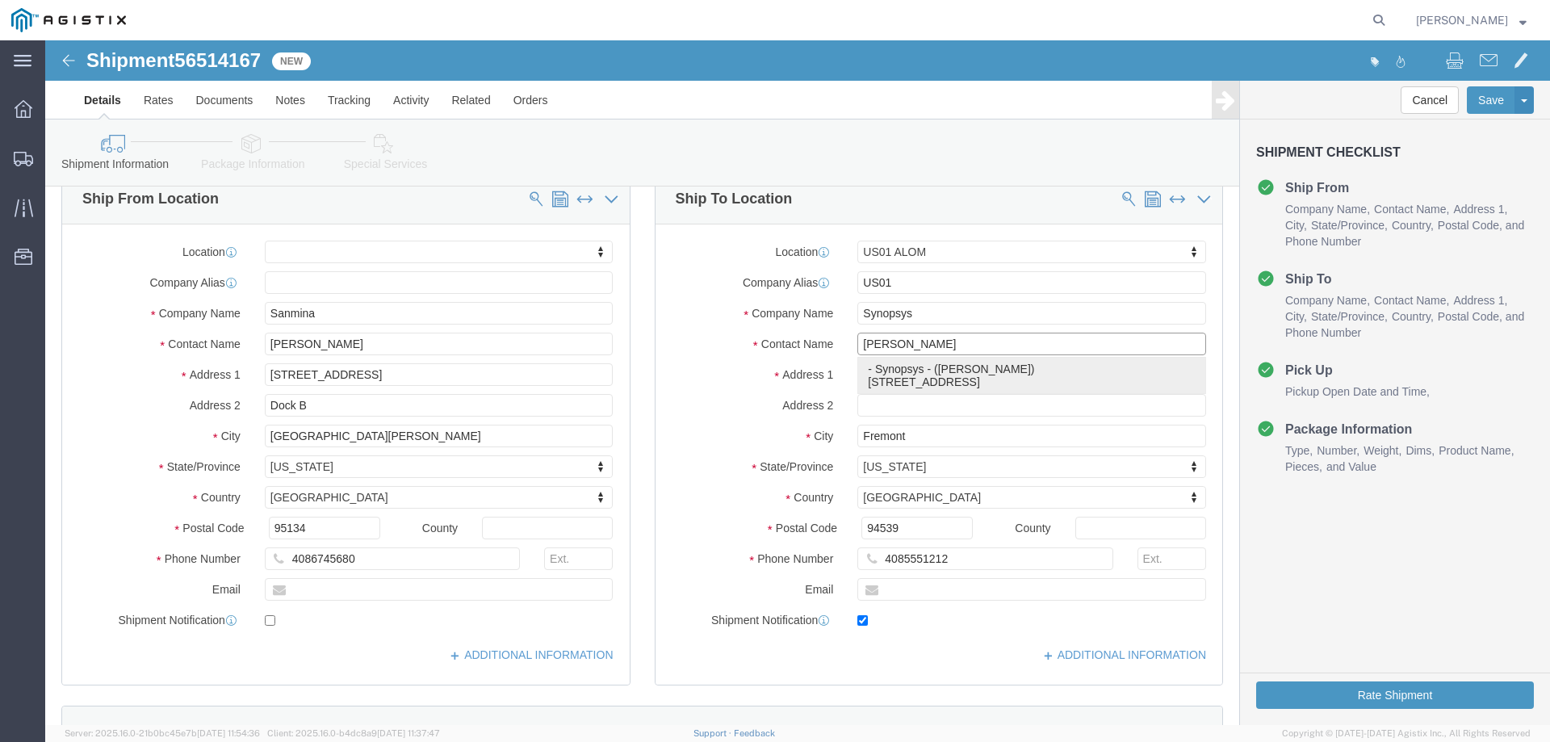
type input "[PHONE_NUMBER]"
type input "[EMAIL_ADDRESS][DOMAIN_NAME]"
checkbox input "true"
select select "CA"
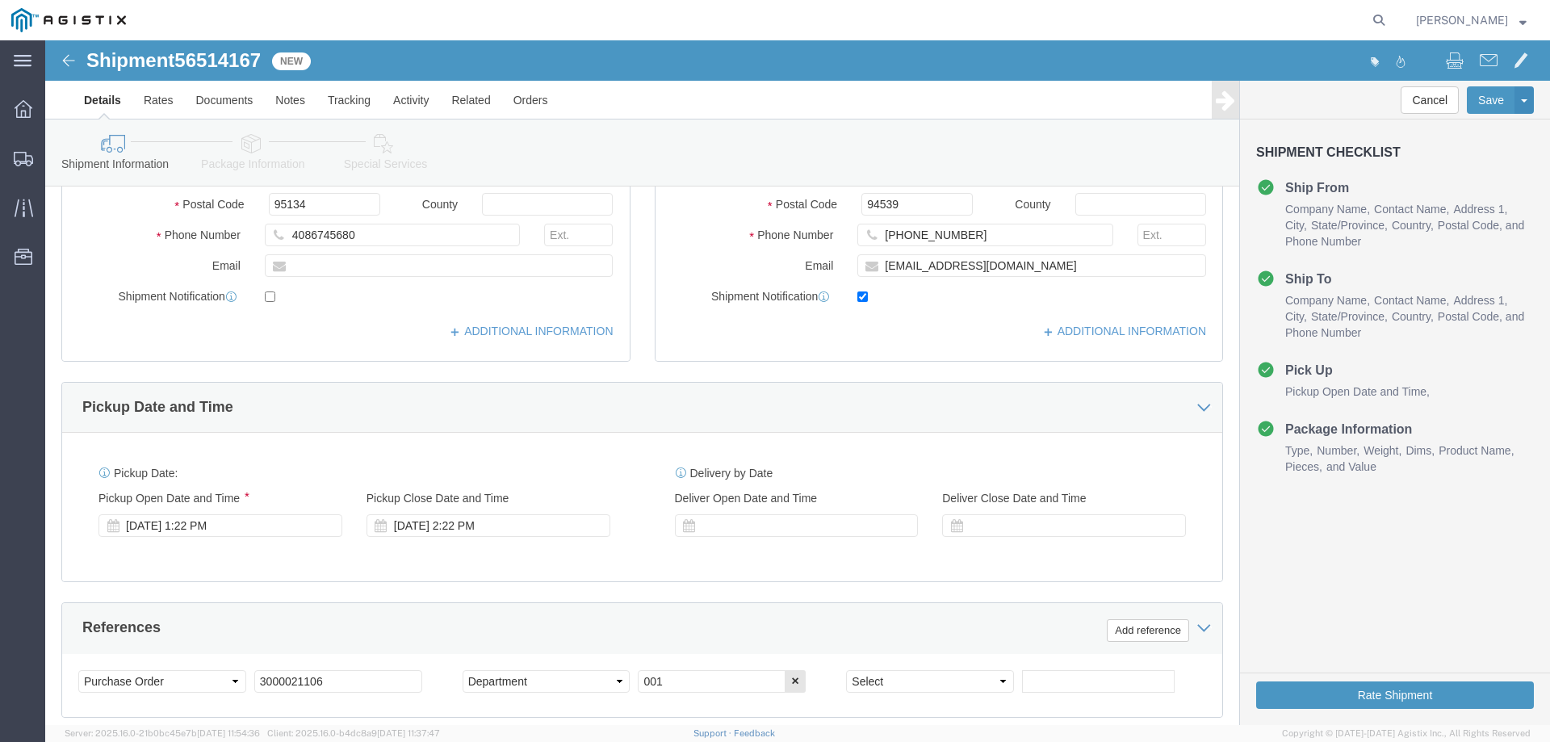
scroll to position [538, 0]
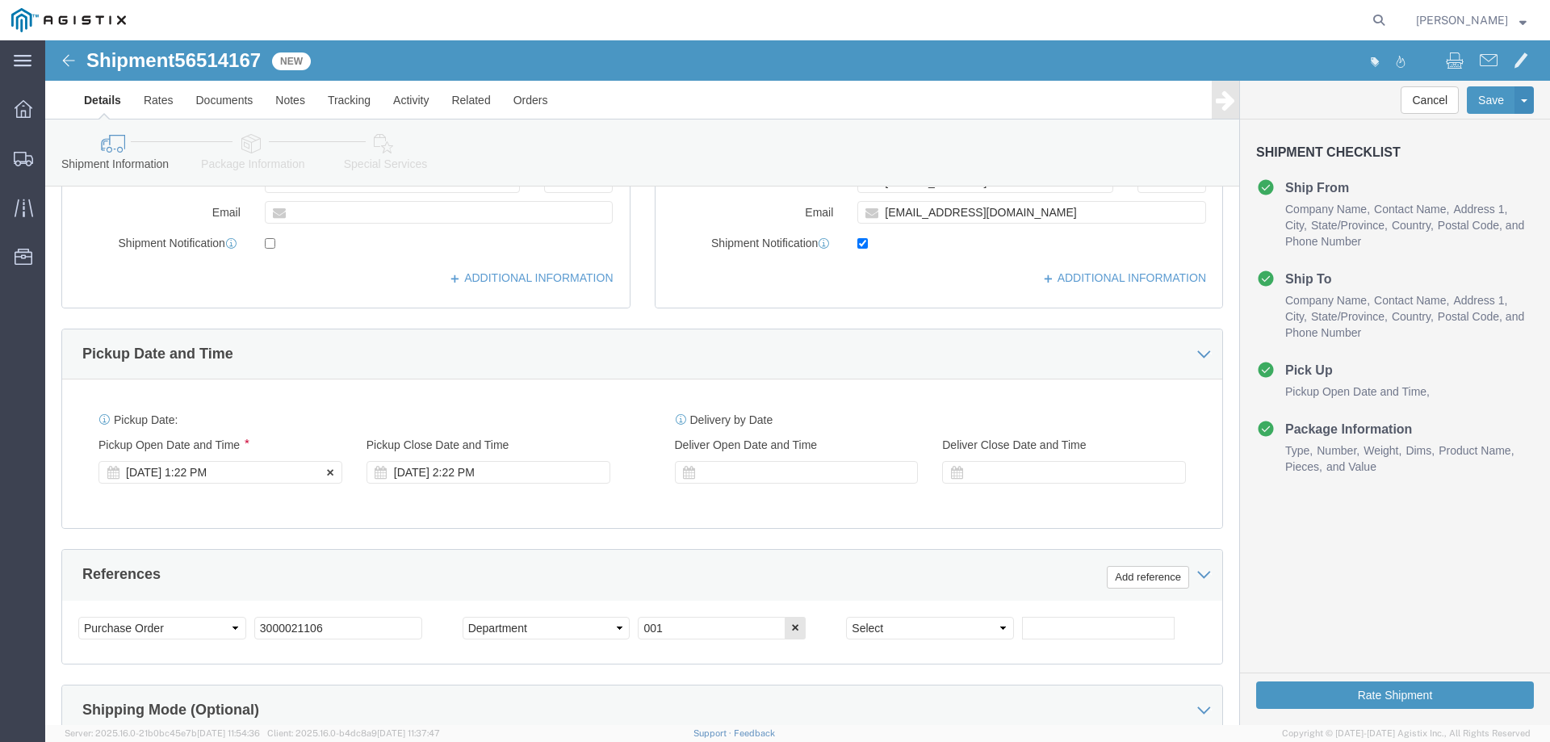
type input "[PERSON_NAME]"
click div "[DATE] 1:22 PM"
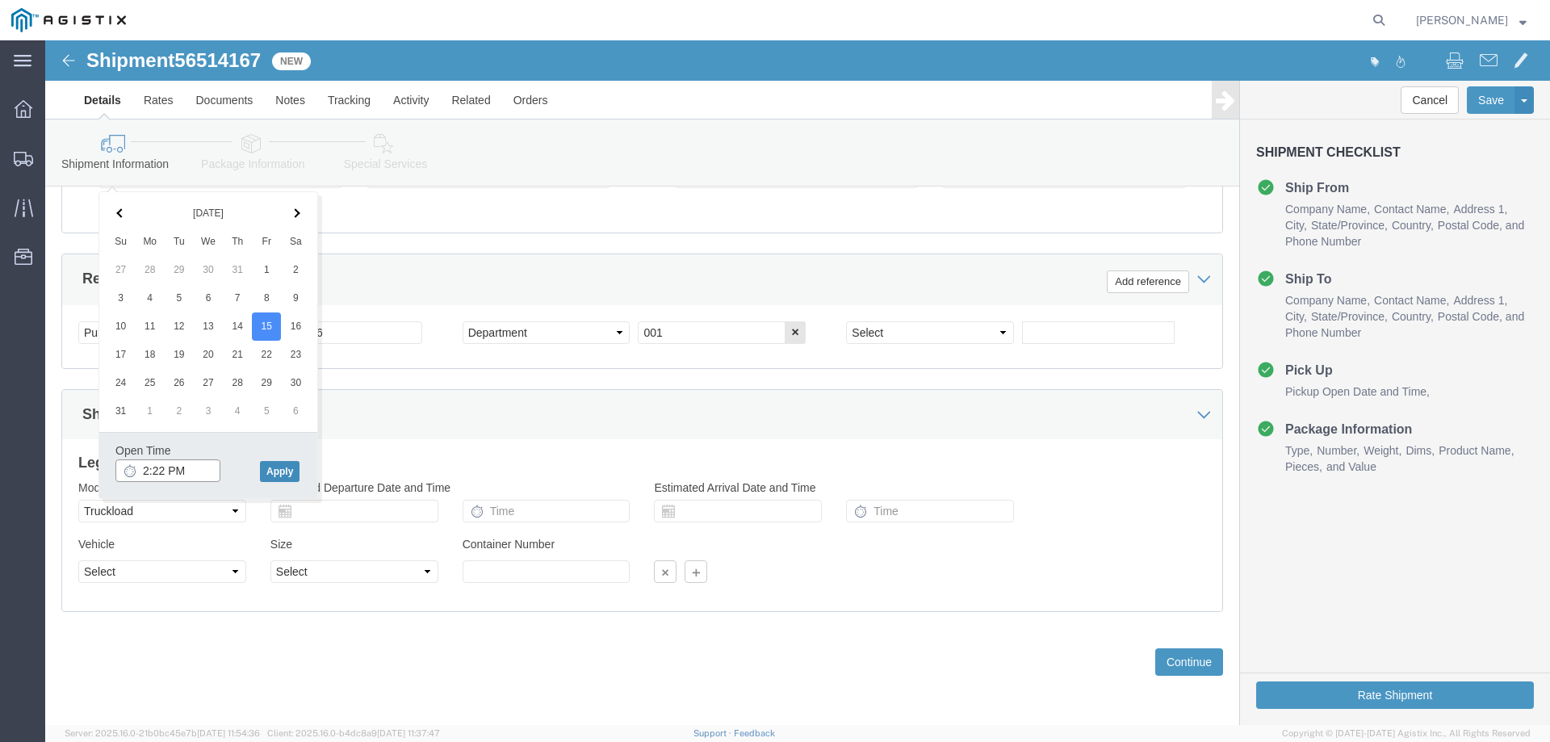
type input "2:22 PM"
click button "Apply"
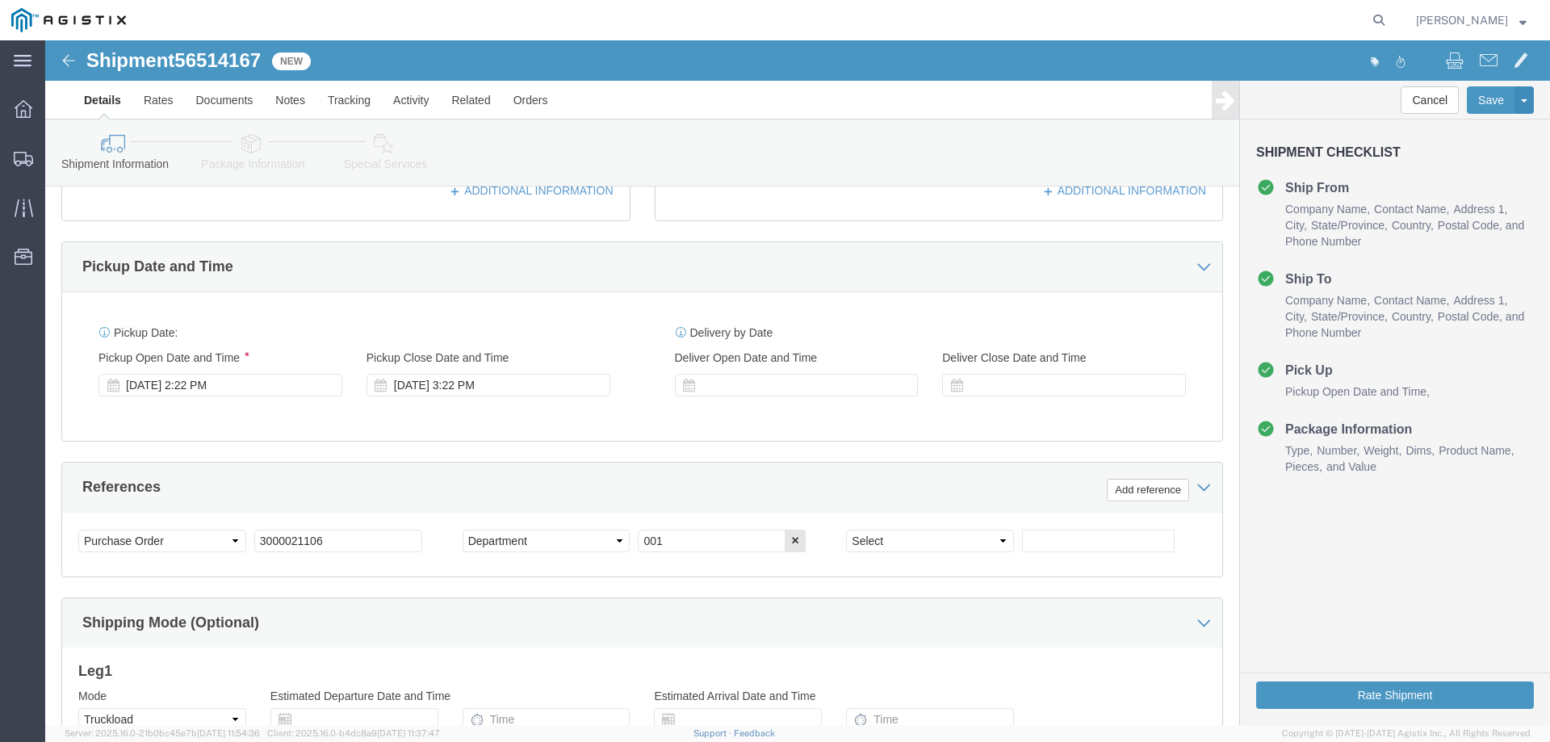
scroll to position [618, 0]
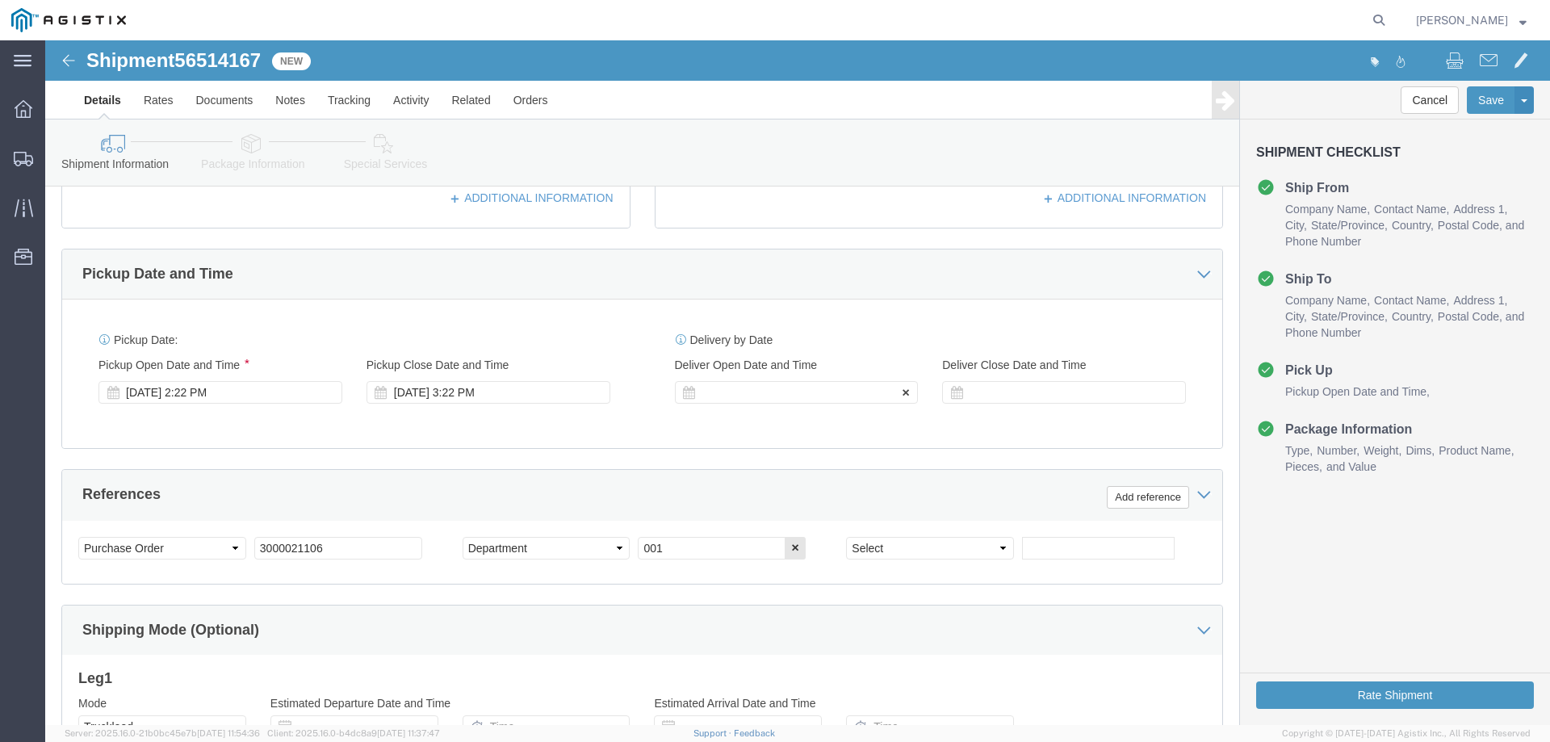
click div
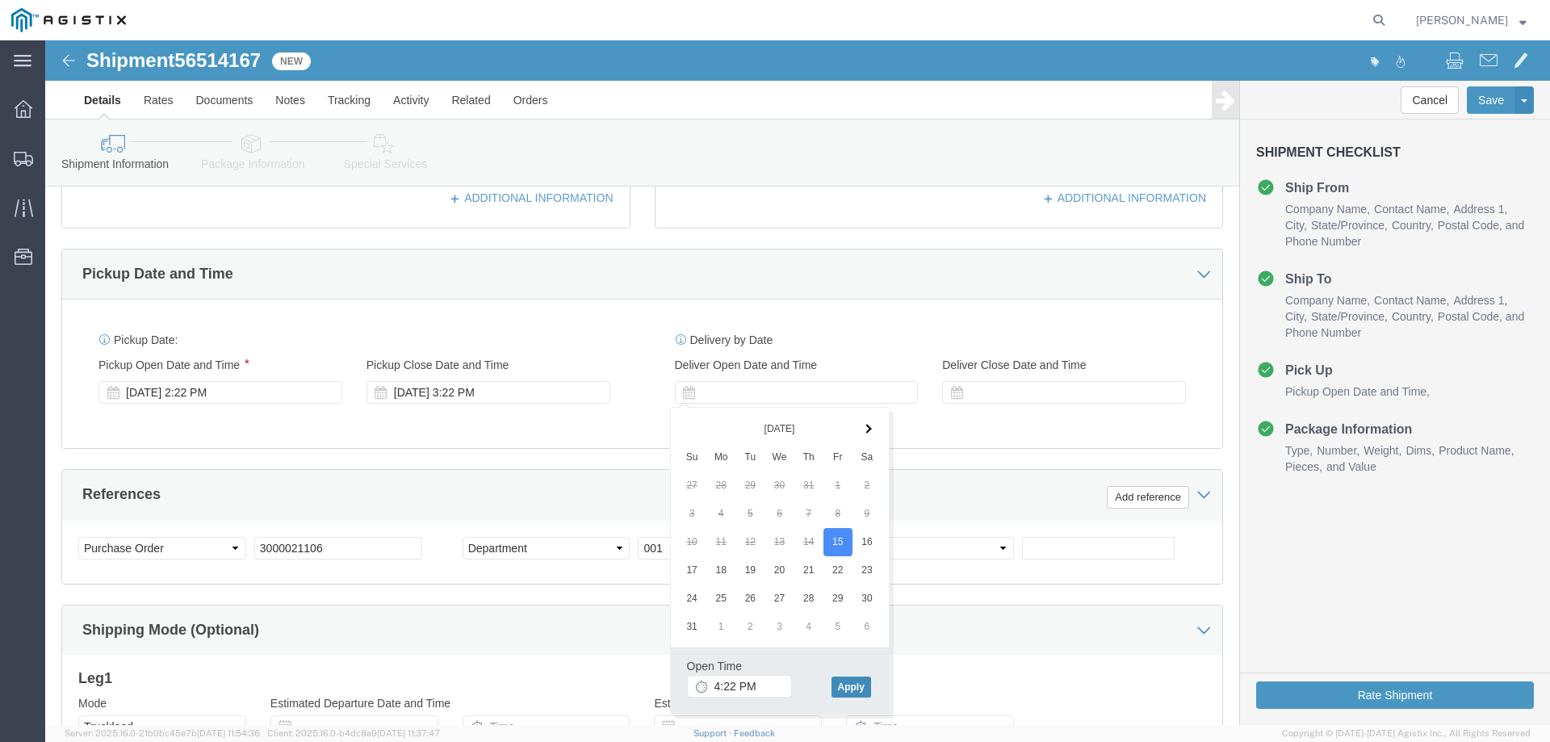
drag, startPoint x: 831, startPoint y: 660, endPoint x: 815, endPoint y: 650, distance: 18.6
click div "Open Time 4:22 PM [DATE] 4:22 PM - [DATE] 4:22 PM Cancel Apply"
click button "Apply"
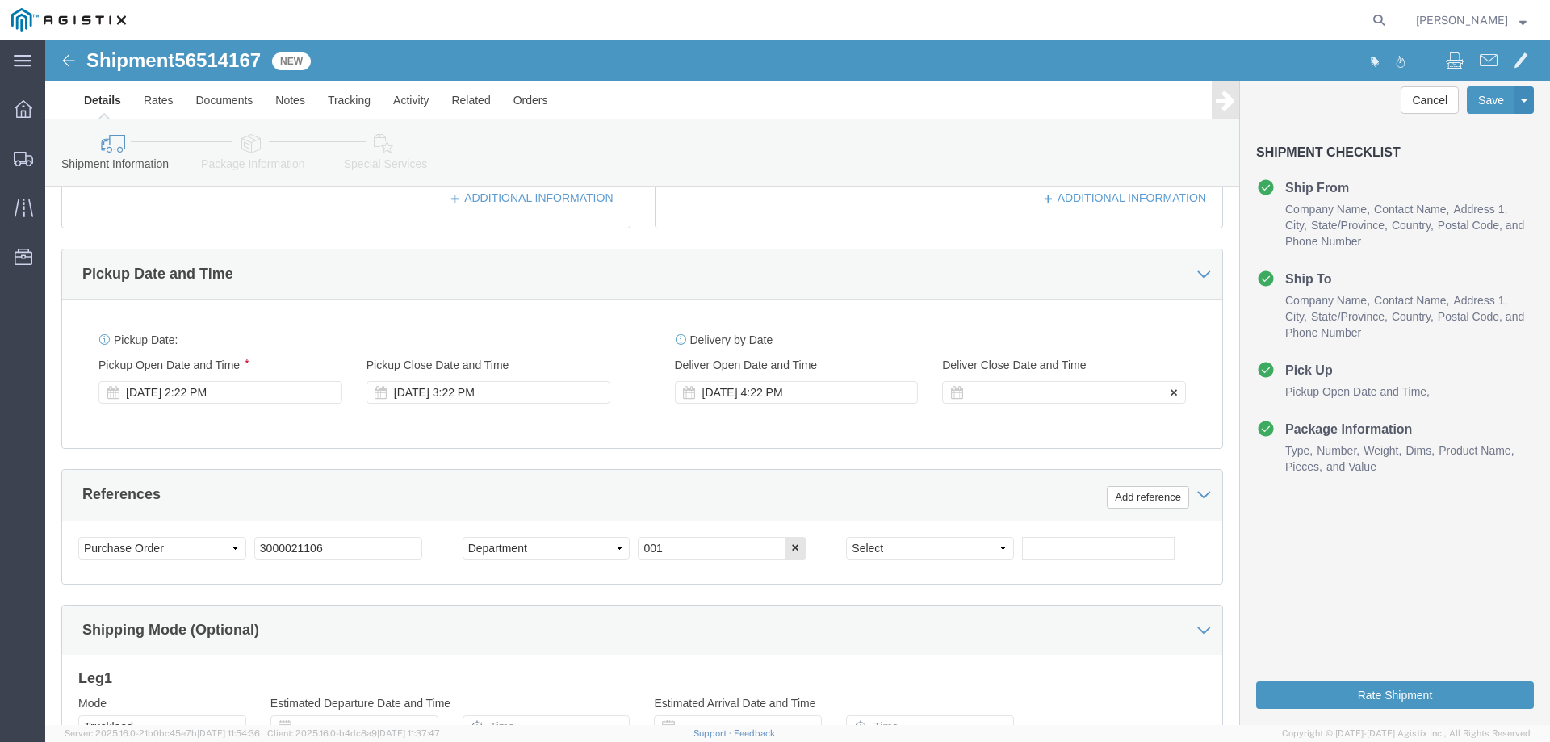
click div
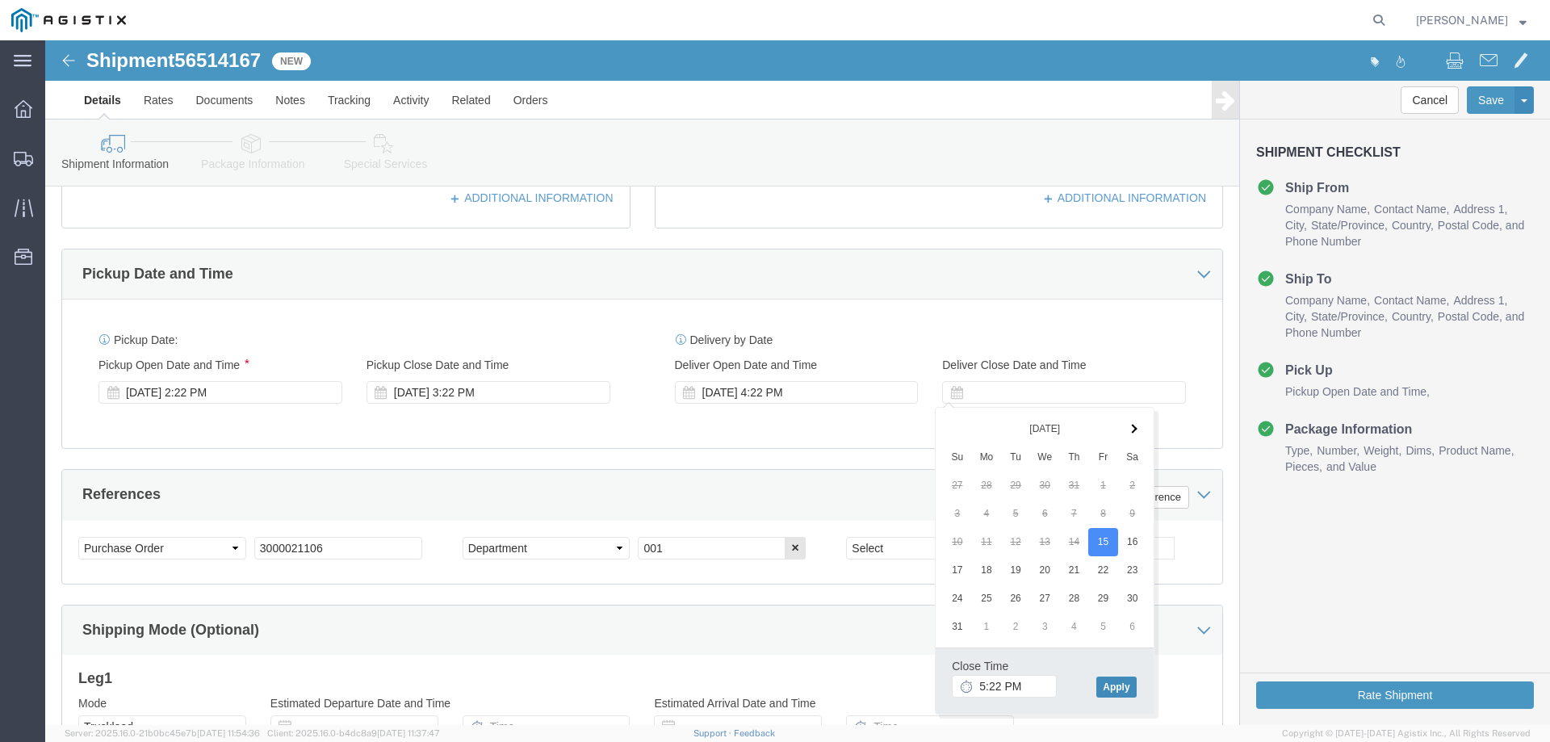
click button "Apply"
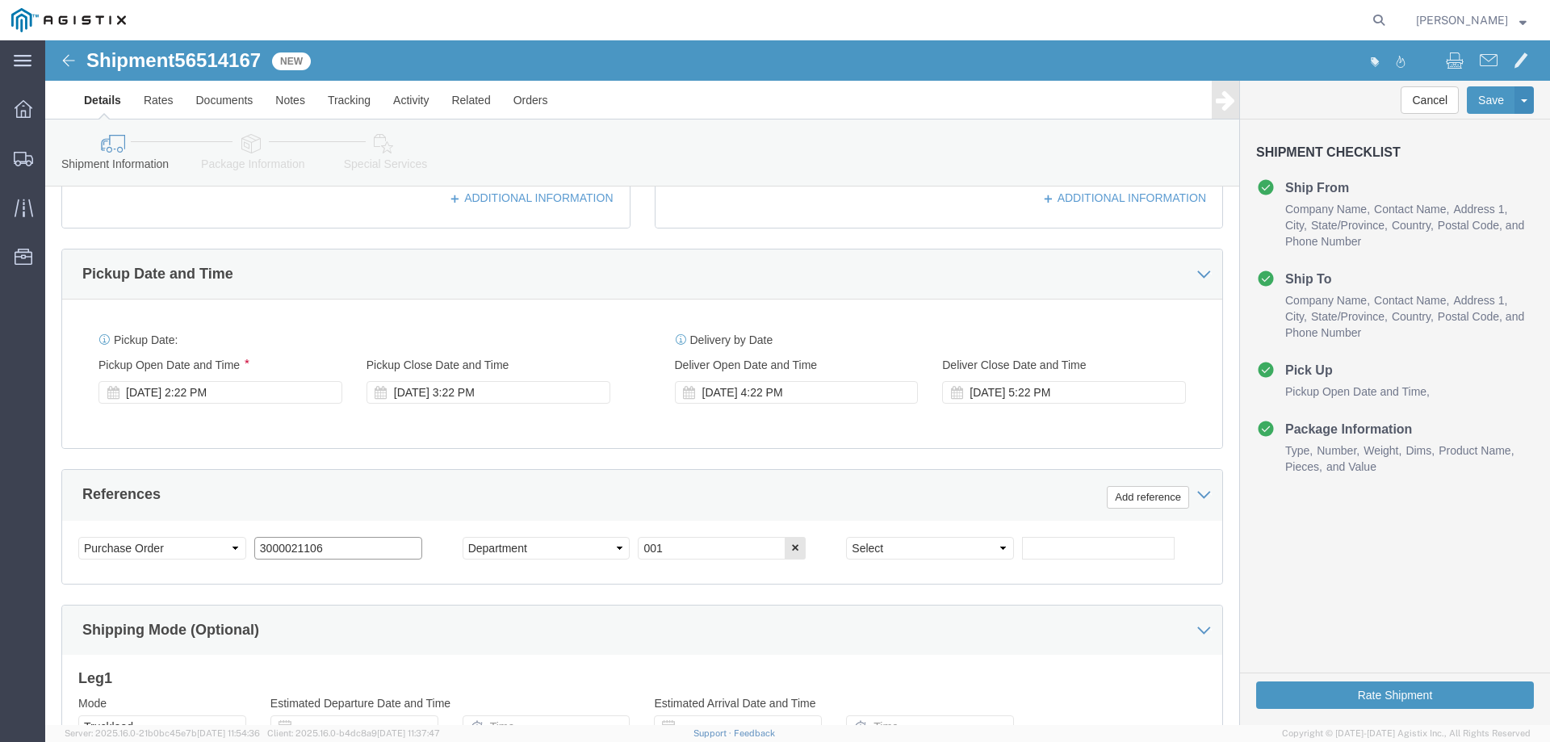
click input "3000021106"
paste input "253"
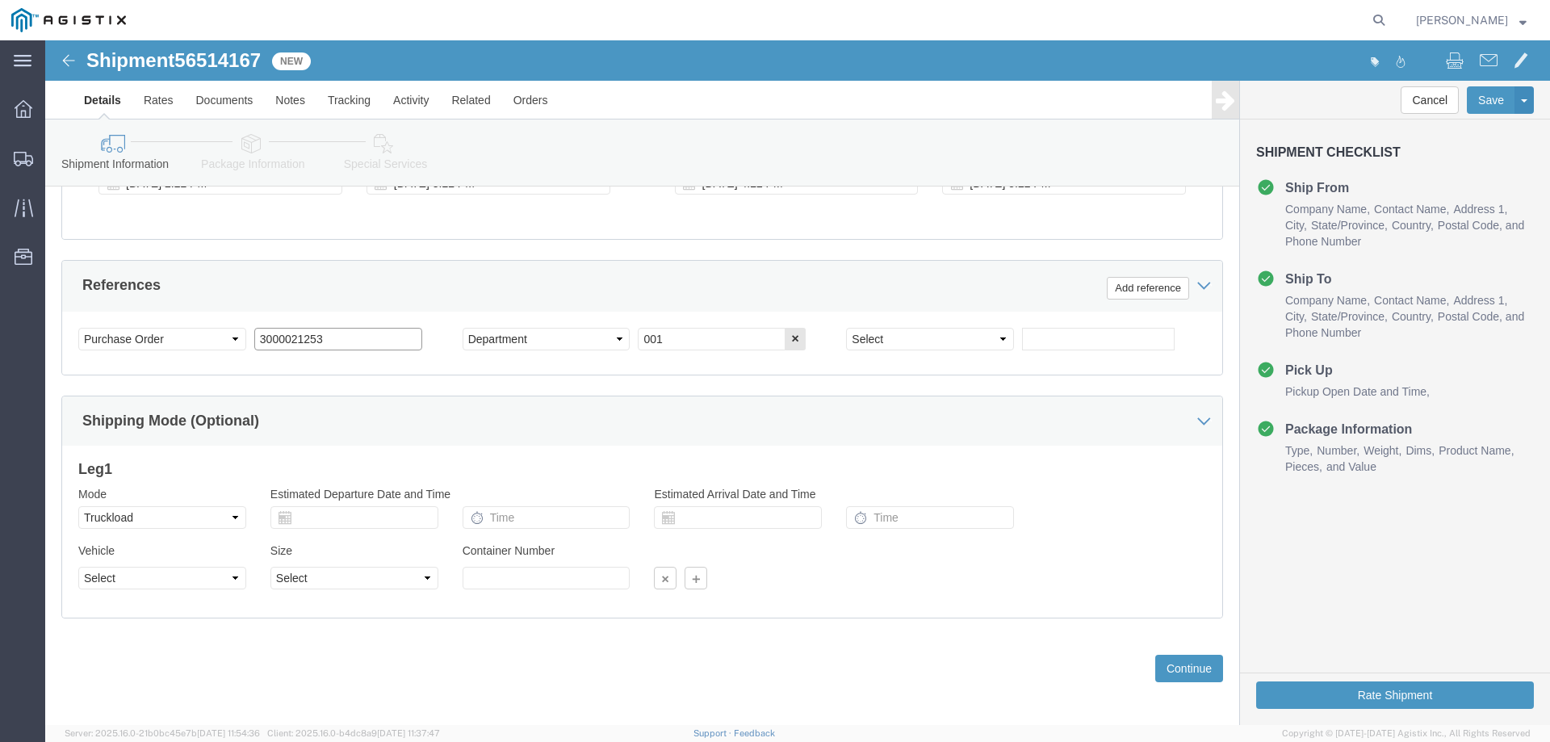
scroll to position [834, 0]
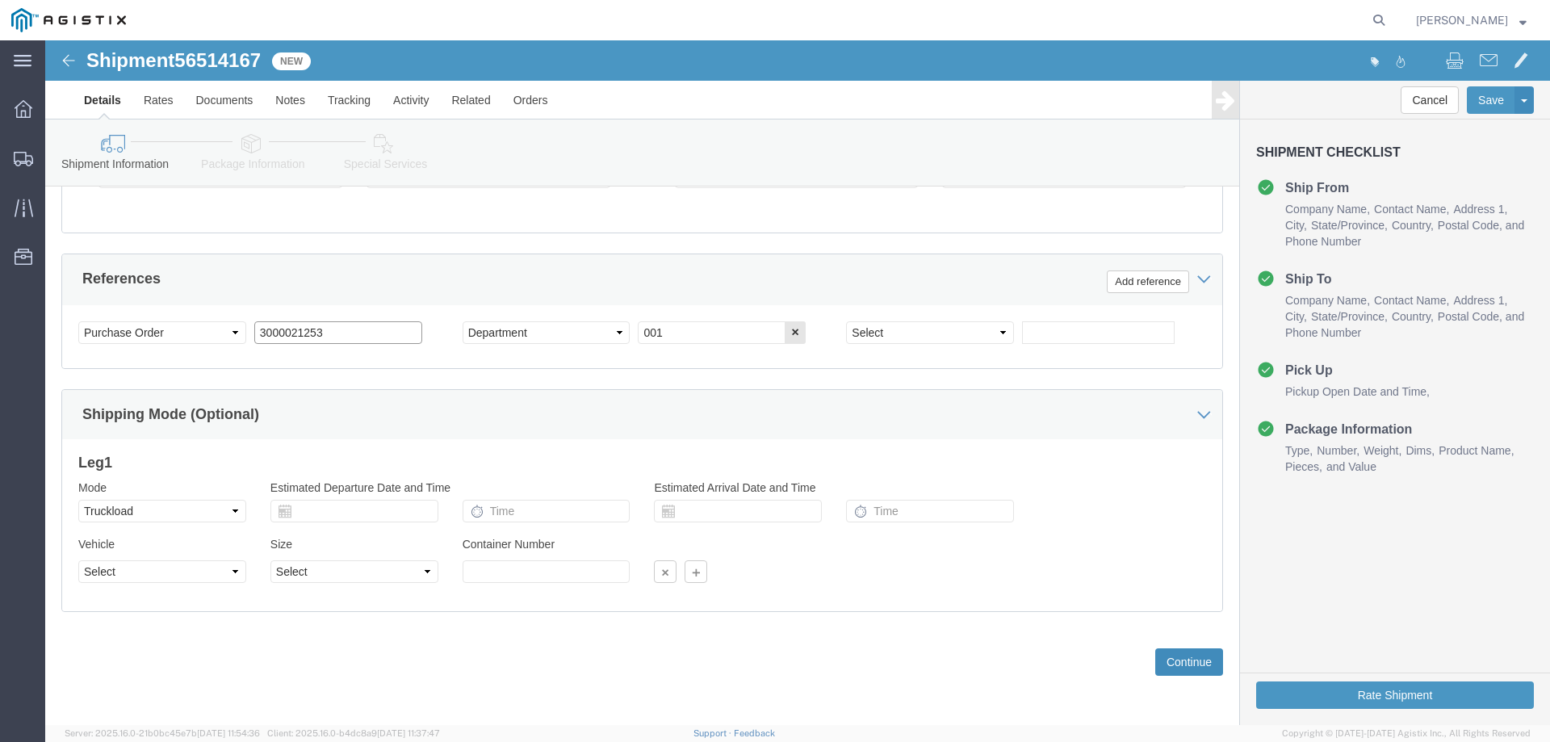
type input "3000021253"
click button "Continue"
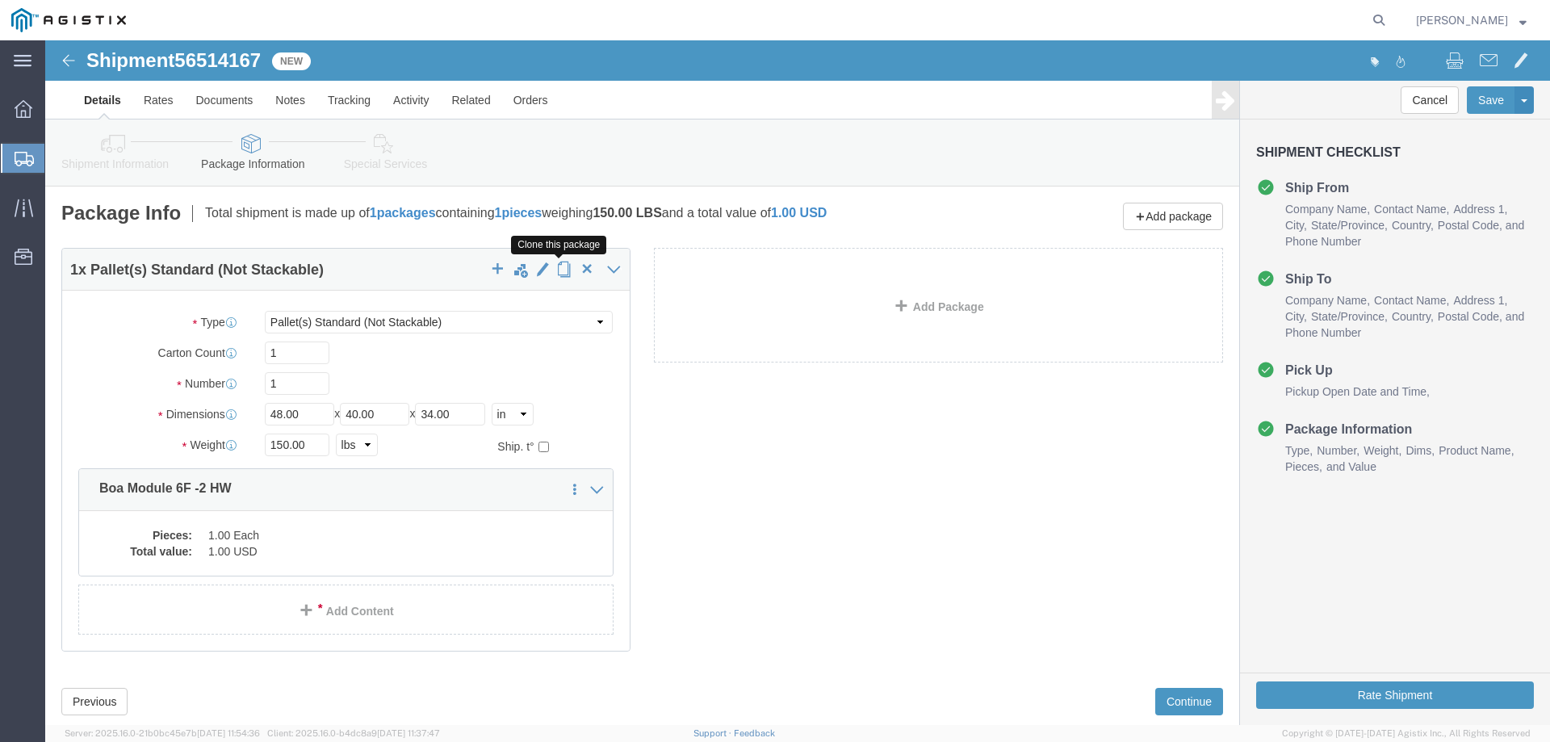
click span "button"
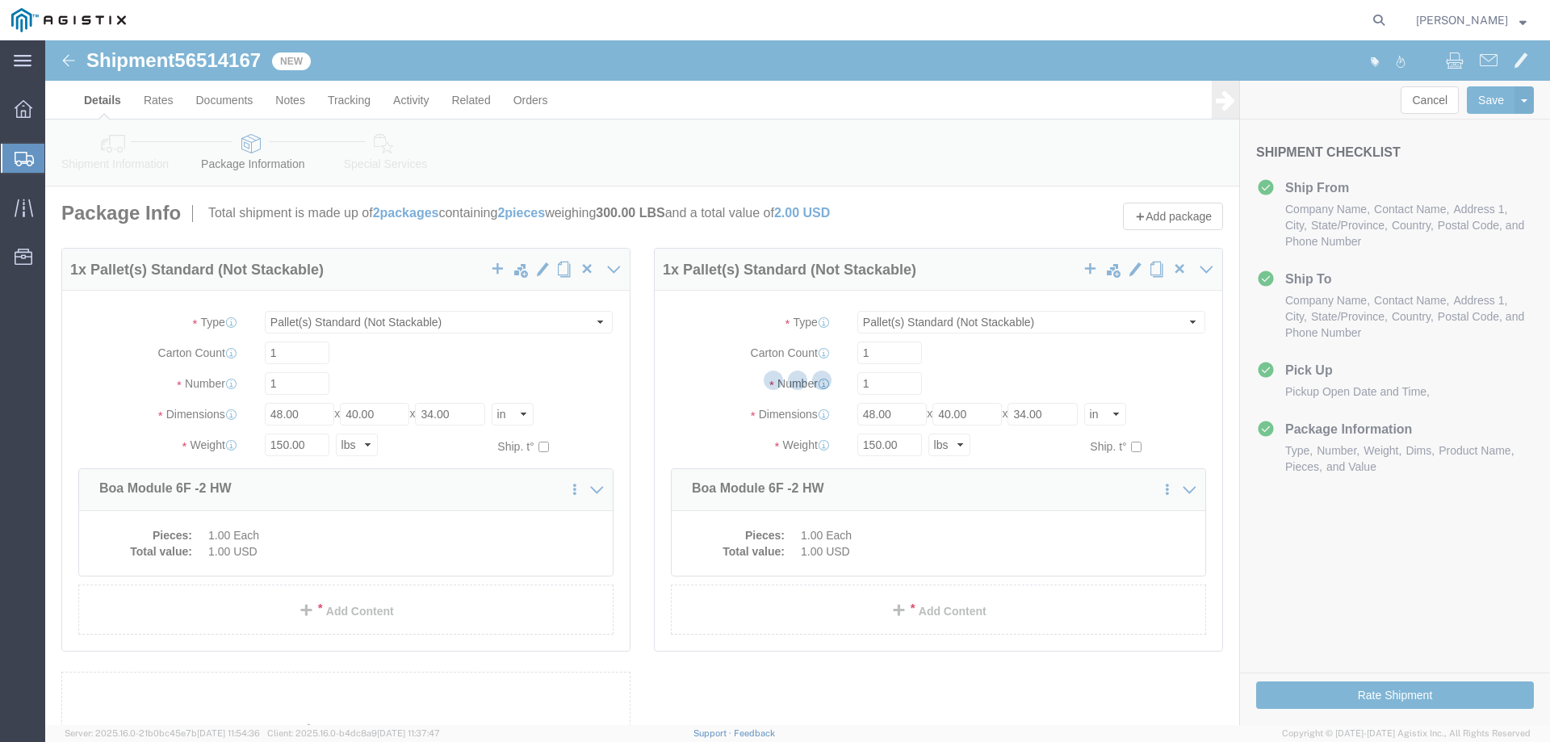
select select "PSNS"
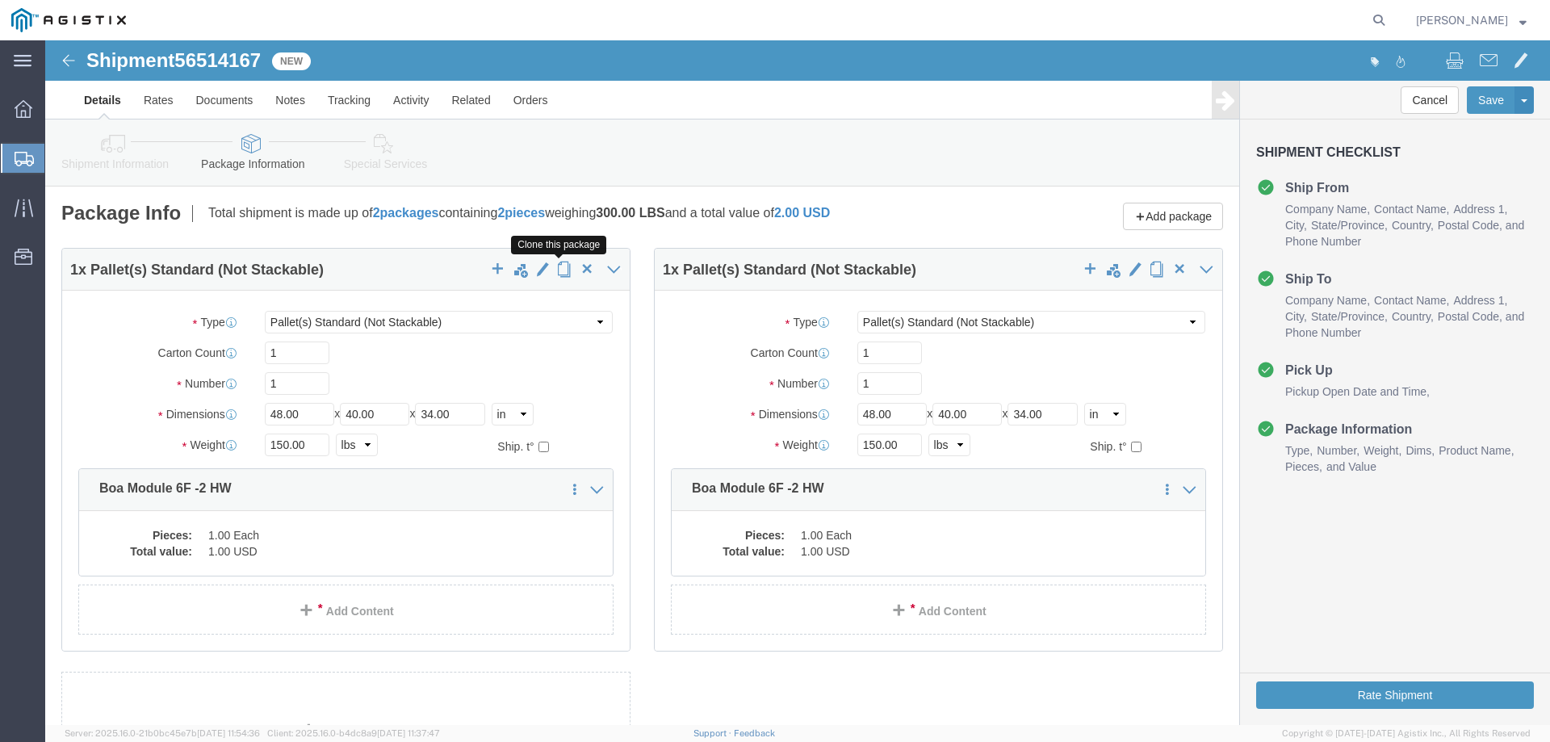
click span "button"
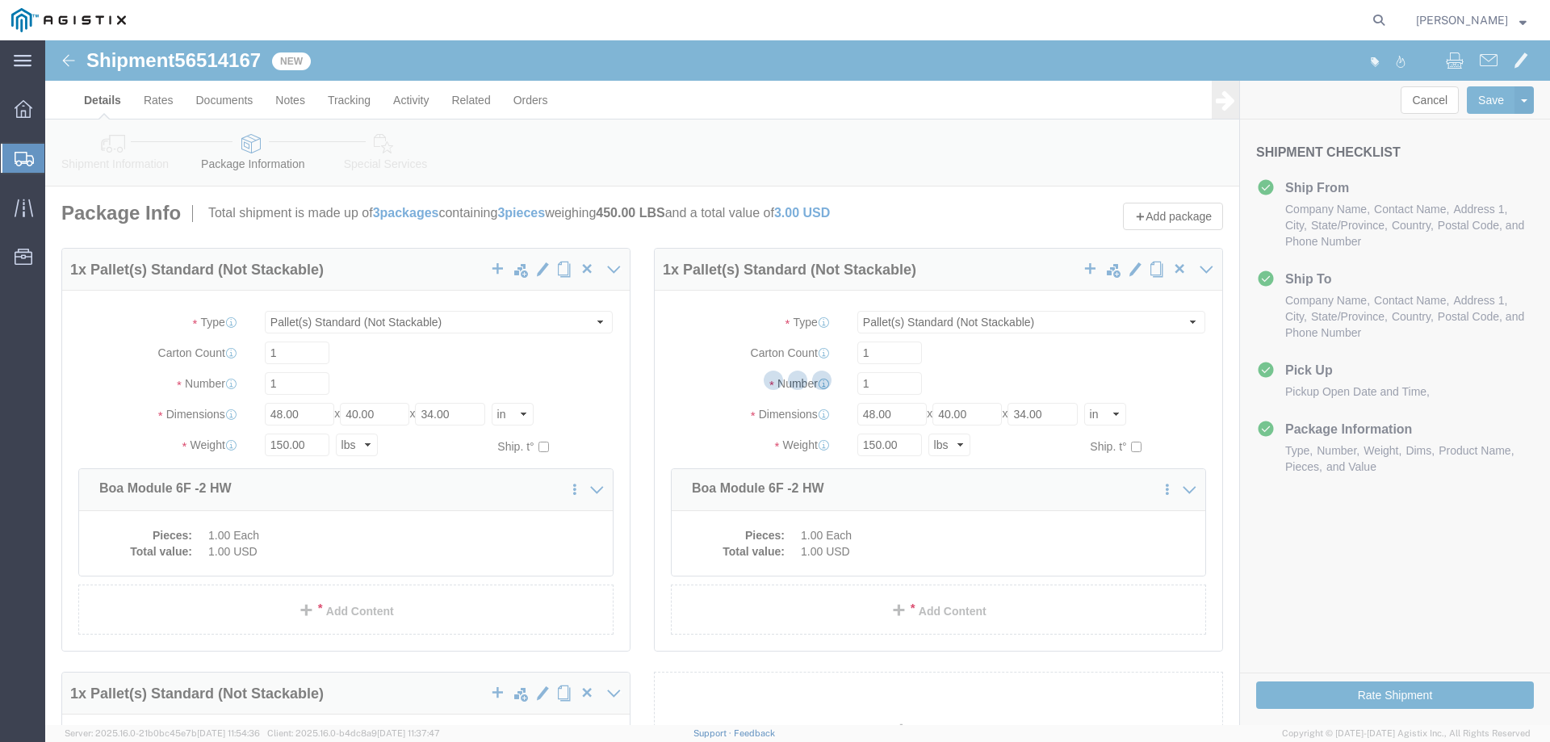
select select "PSNS"
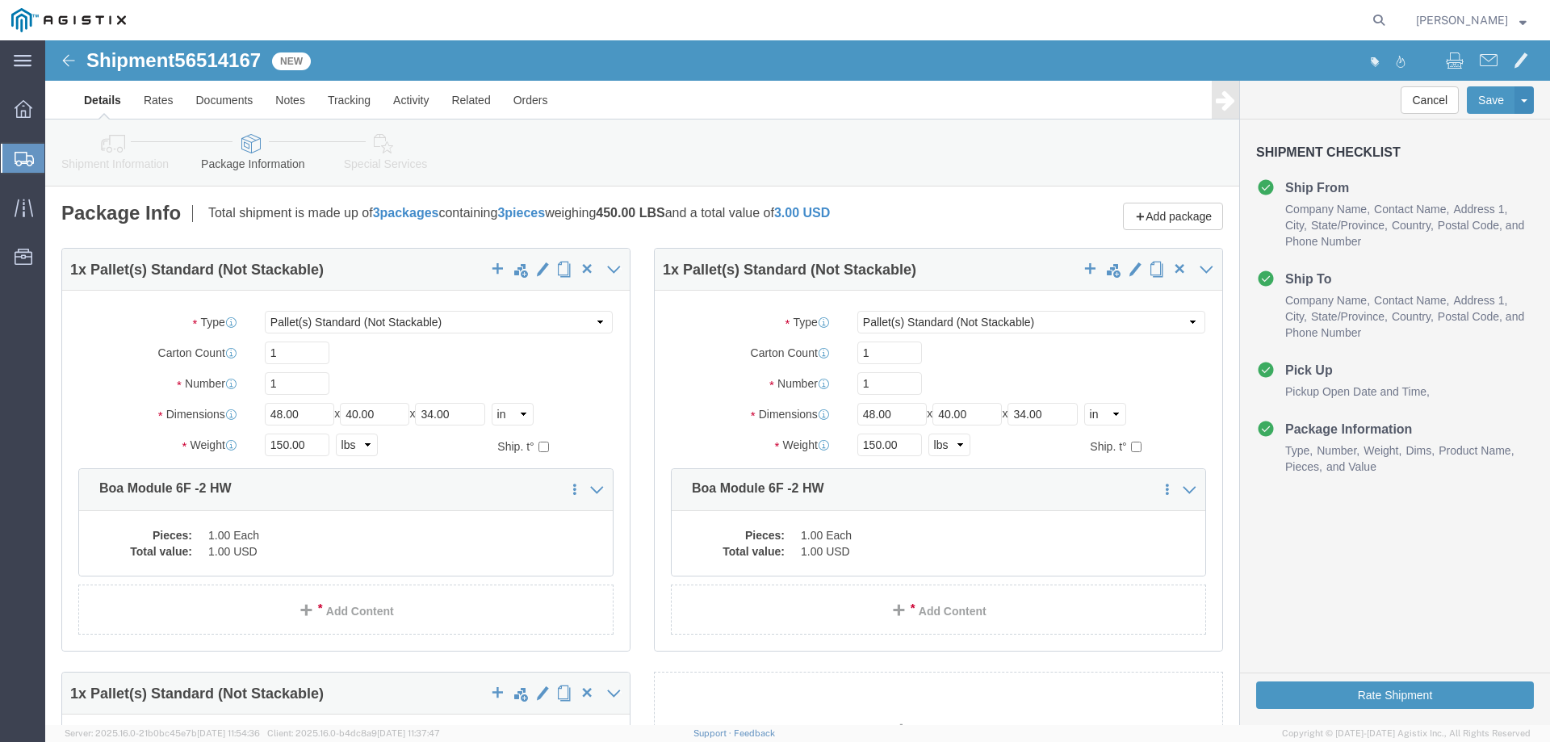
click dd "1.00 USD"
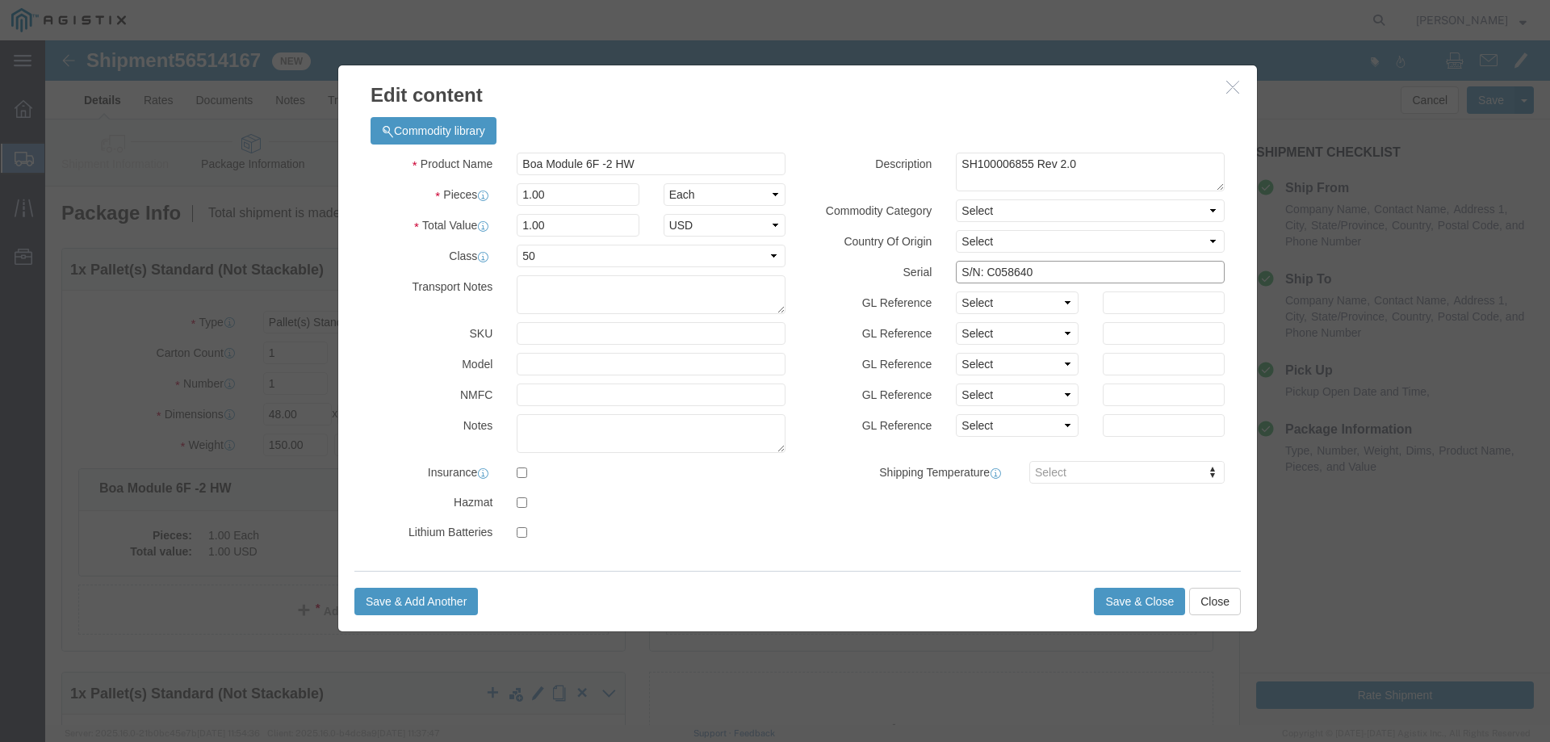
click input "S/N: C058640"
paste input "66125"
type input "S/N: C066125"
click button "Save & Close"
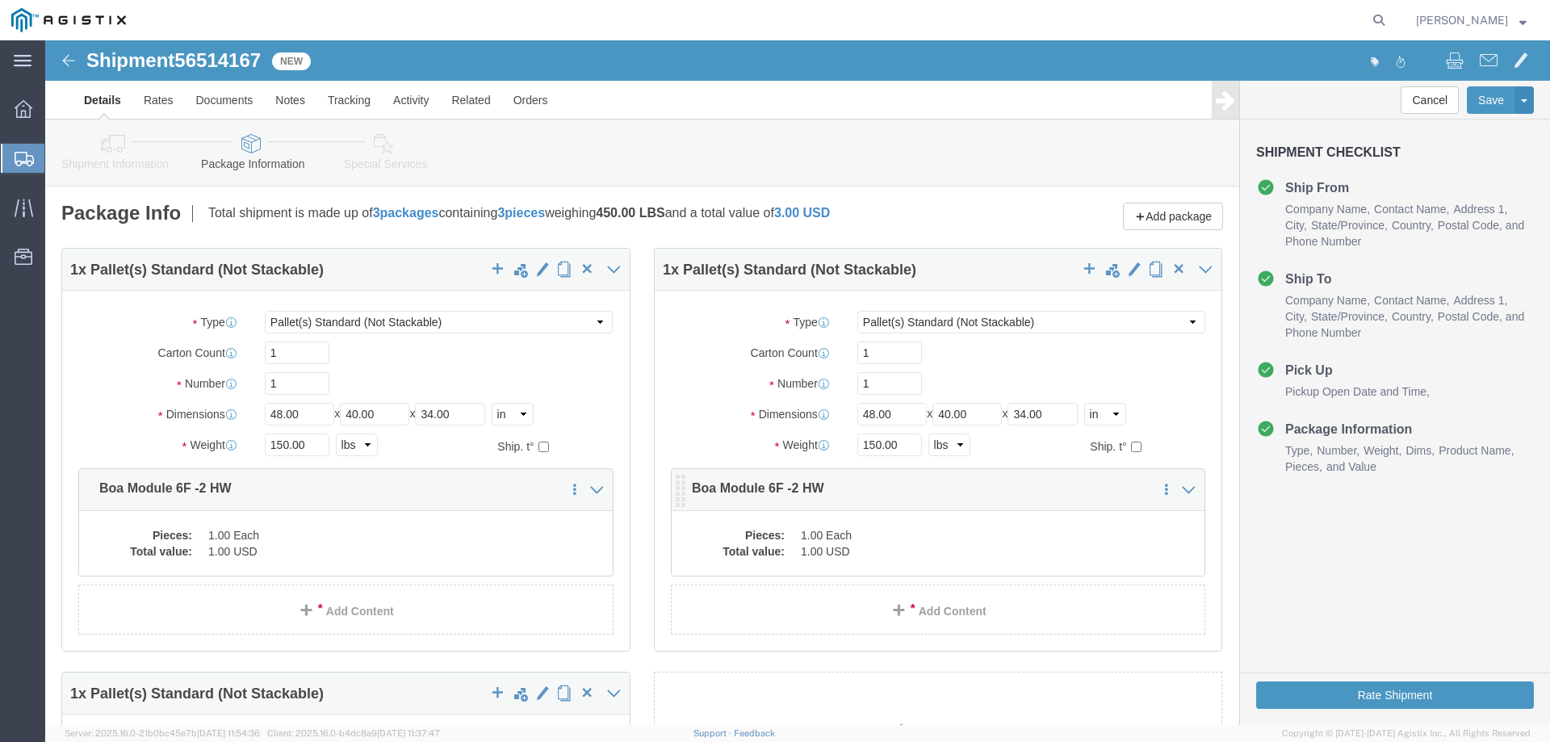
drag, startPoint x: 788, startPoint y: 488, endPoint x: 1112, endPoint y: 416, distance: 332.5
click dd "1.00 Each"
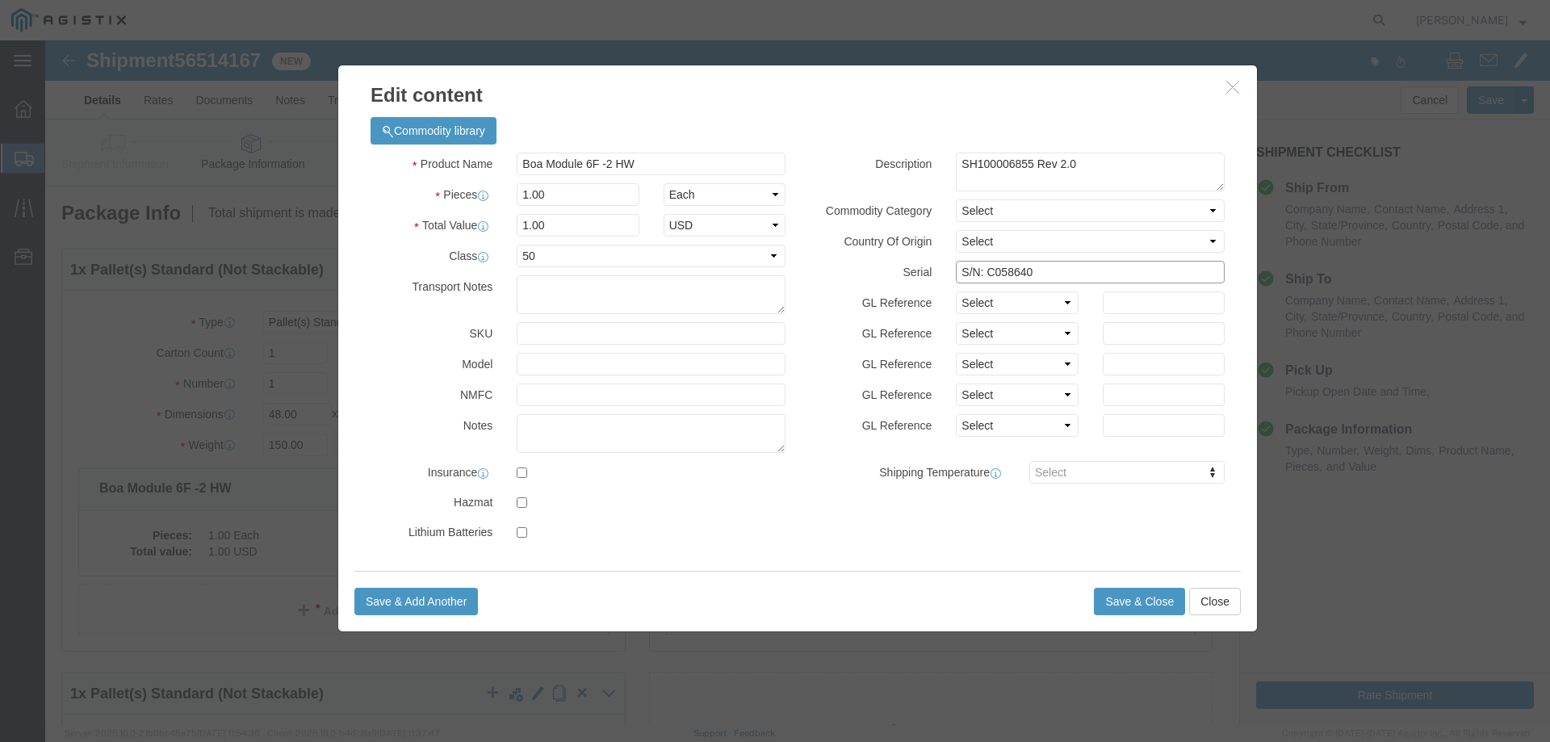
click input "S/N: C058640"
paste input "66126"
type input "S/N: C066126"
click button "Save & Close"
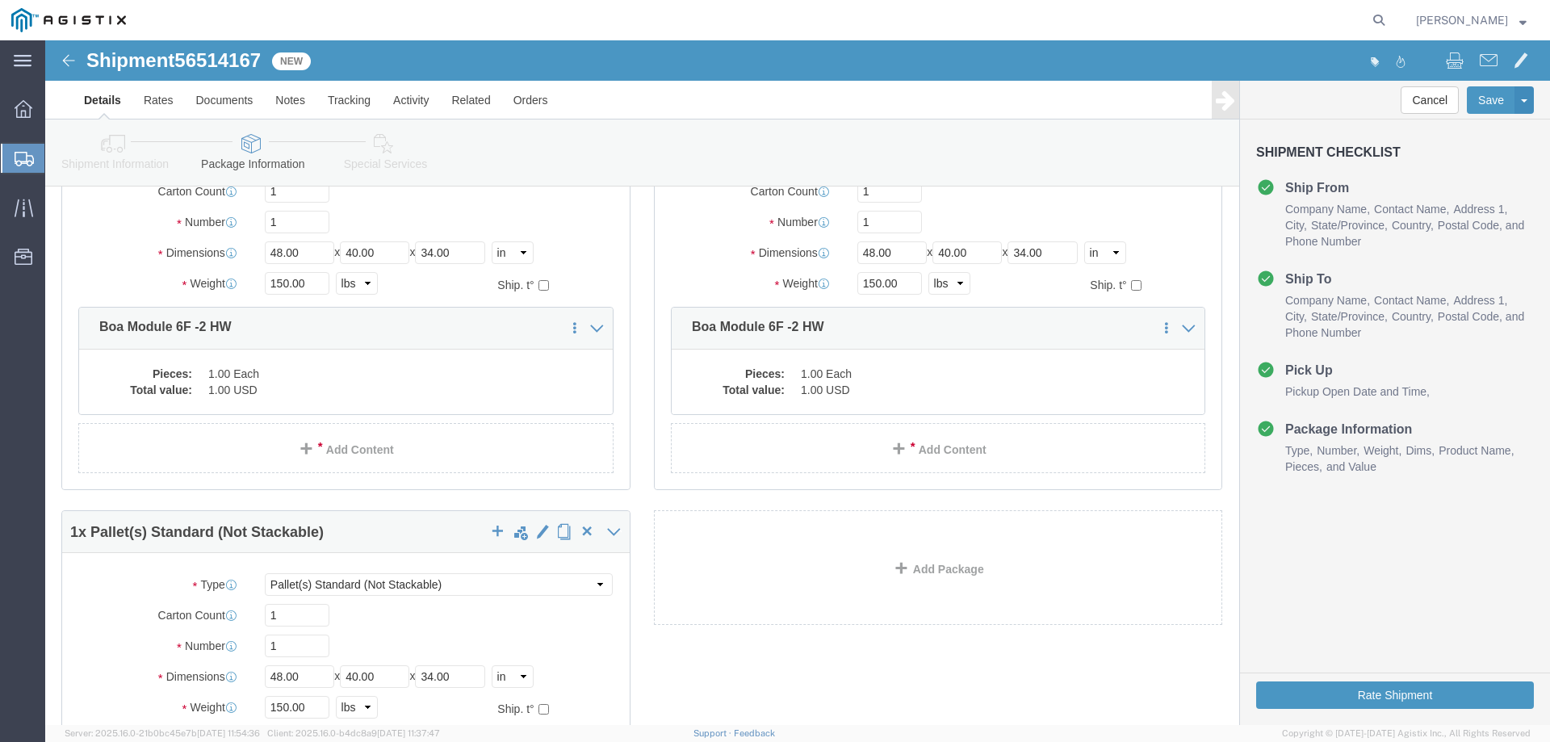
click div "Package Type Select Bale(s) Basket(s) Bolt(s) Bottle(s) Buckets Bulk Bundle(s) …"
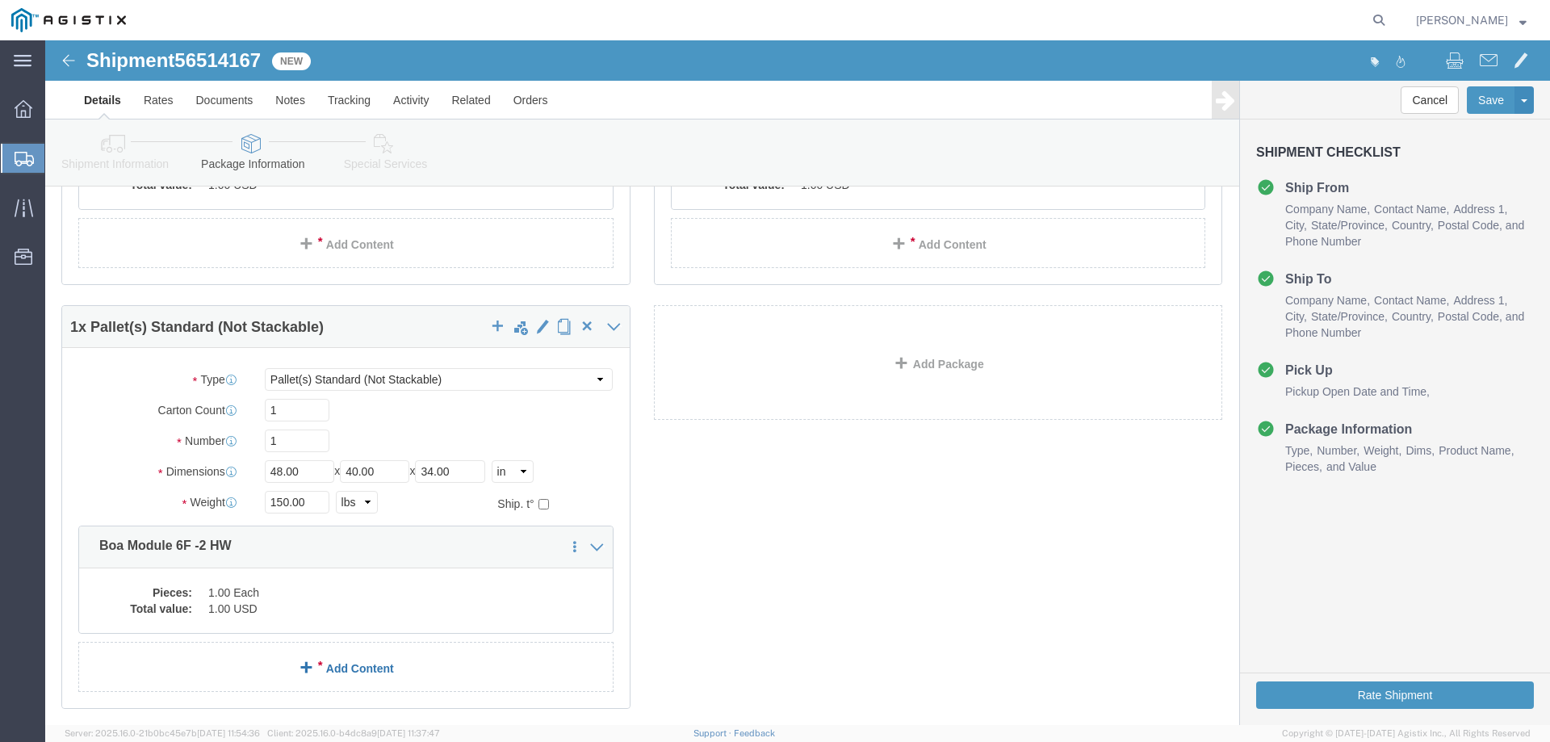
scroll to position [377, 0]
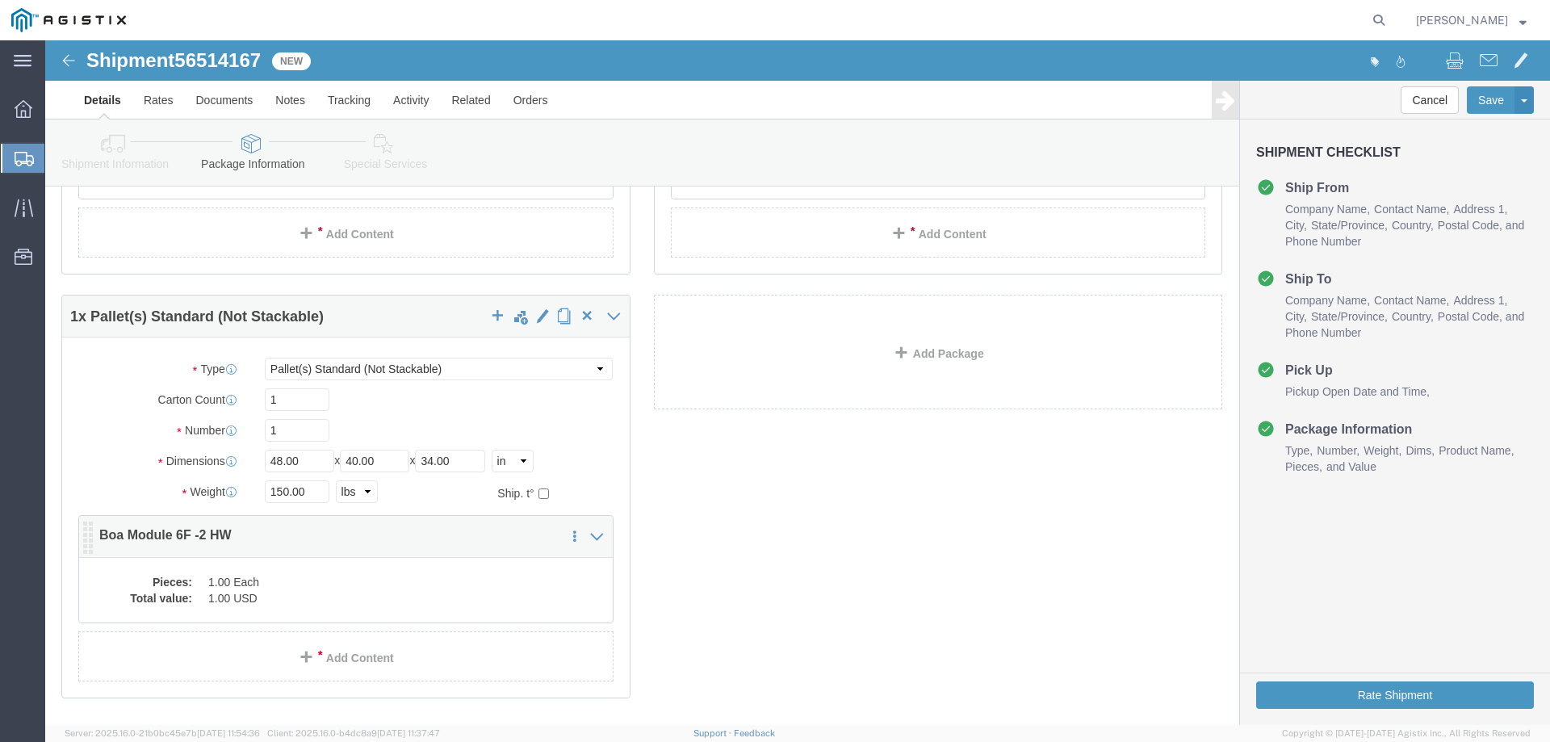
click dd "1.00 USD"
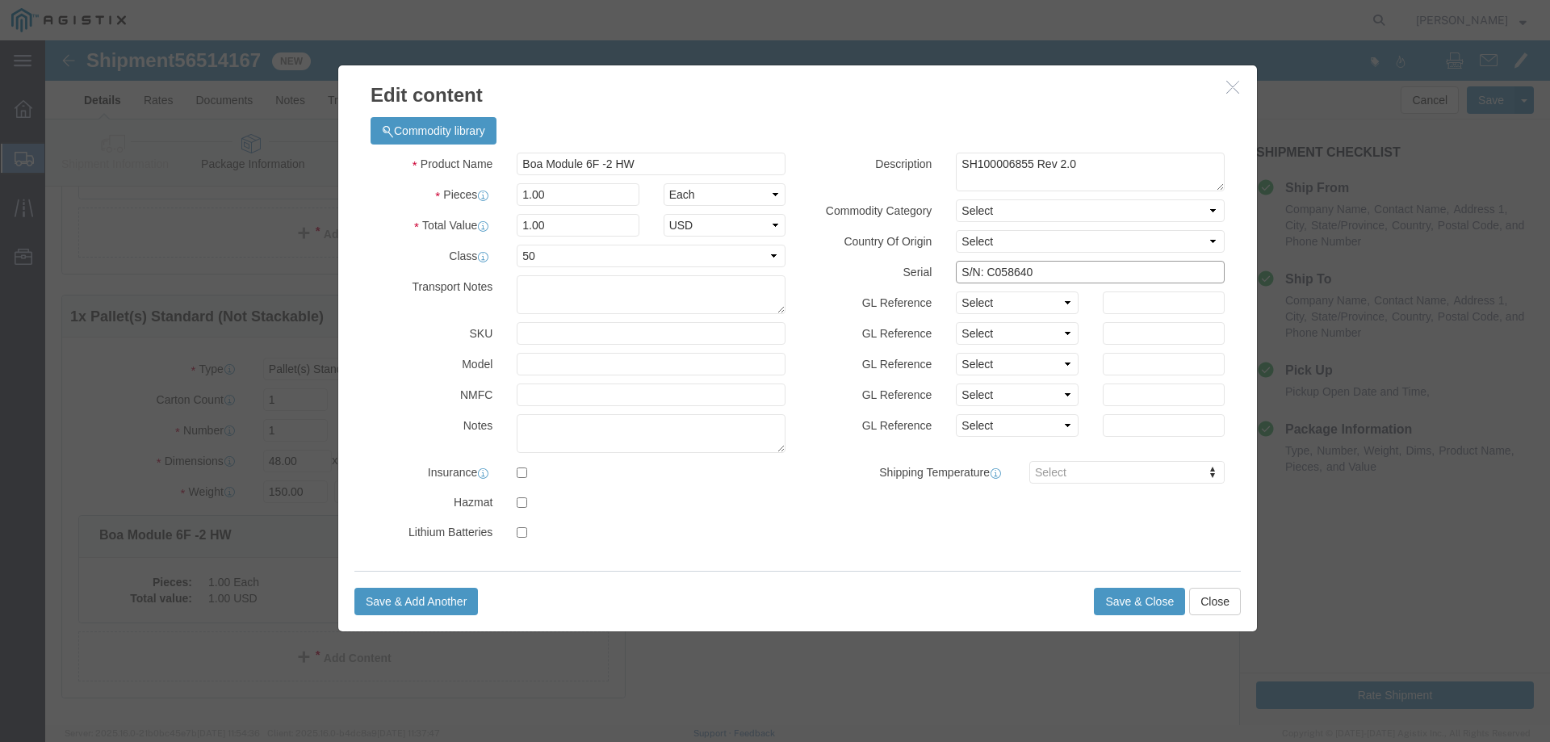
click input "S/N: C058640"
paste input "66127"
type input "S/N: C066127"
click button "Save & Close"
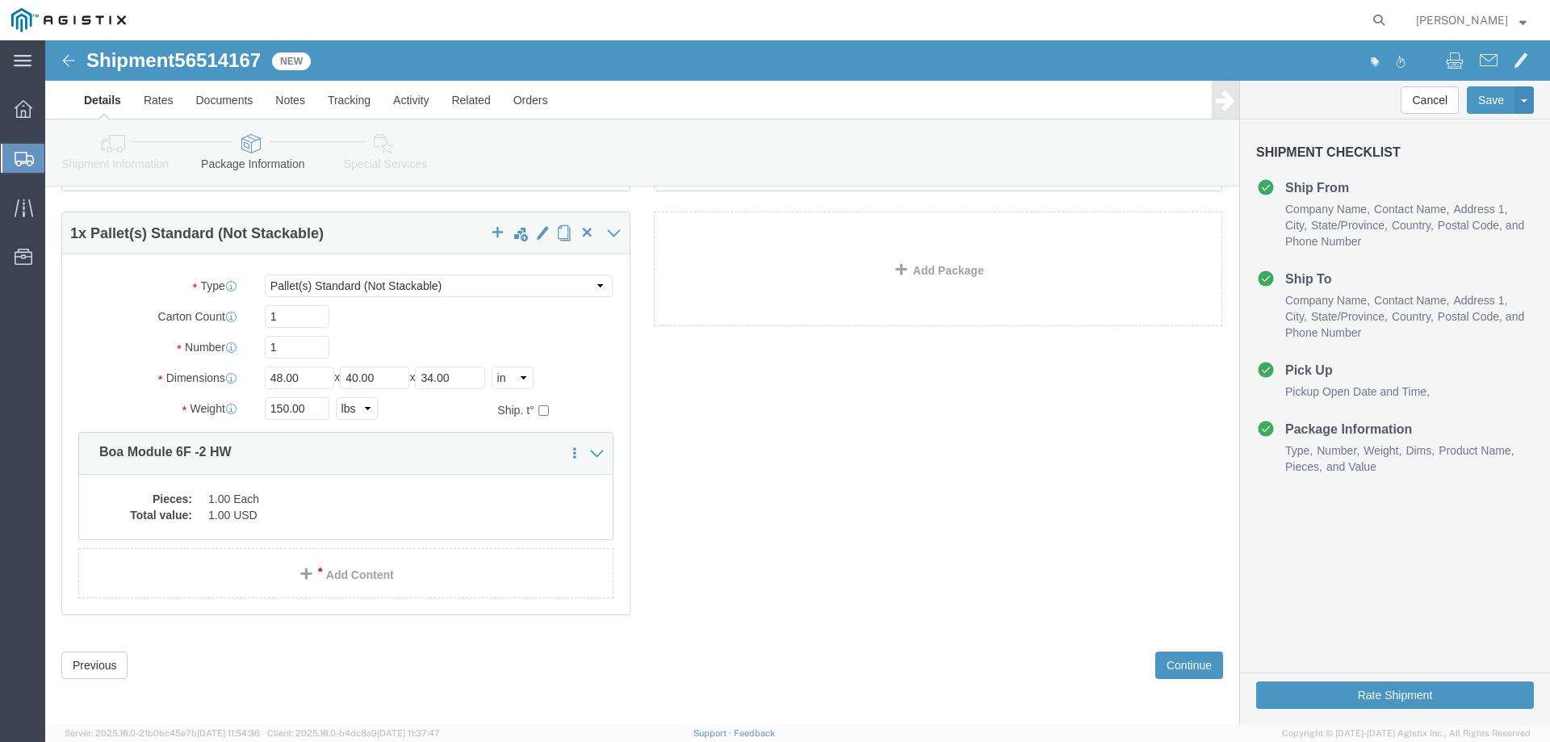
scroll to position [463, 0]
click button "Continue"
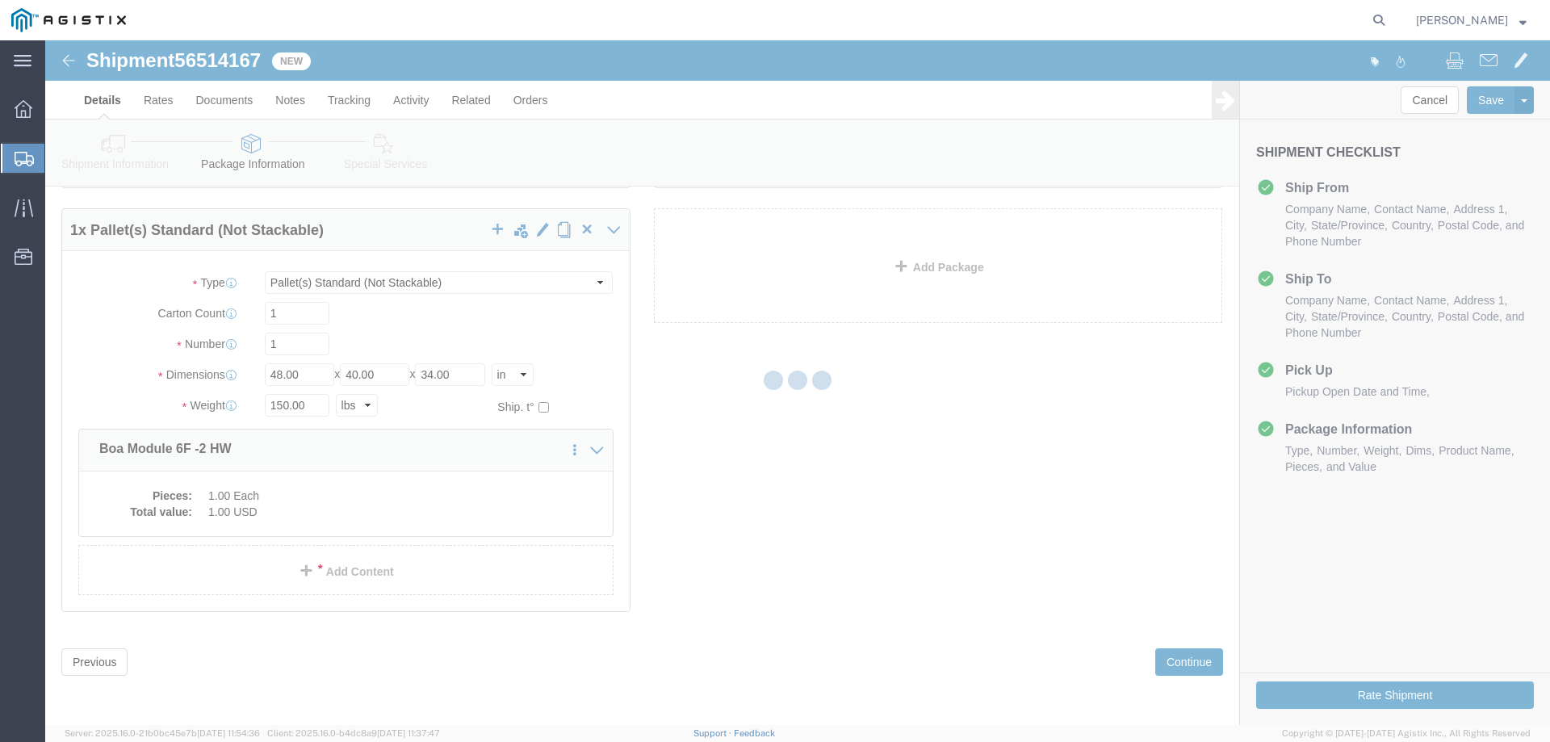
select select
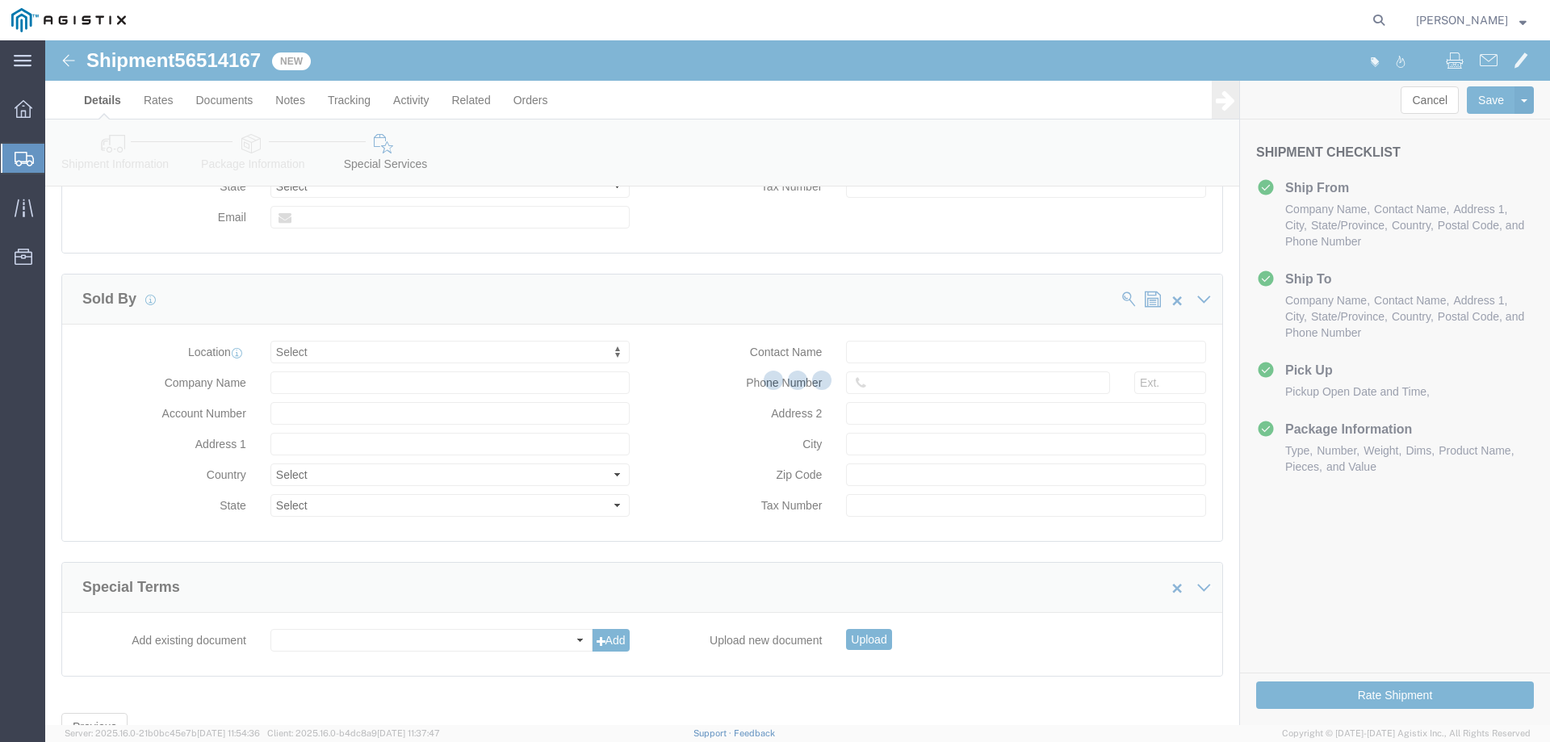
select select "COSTCENTER"
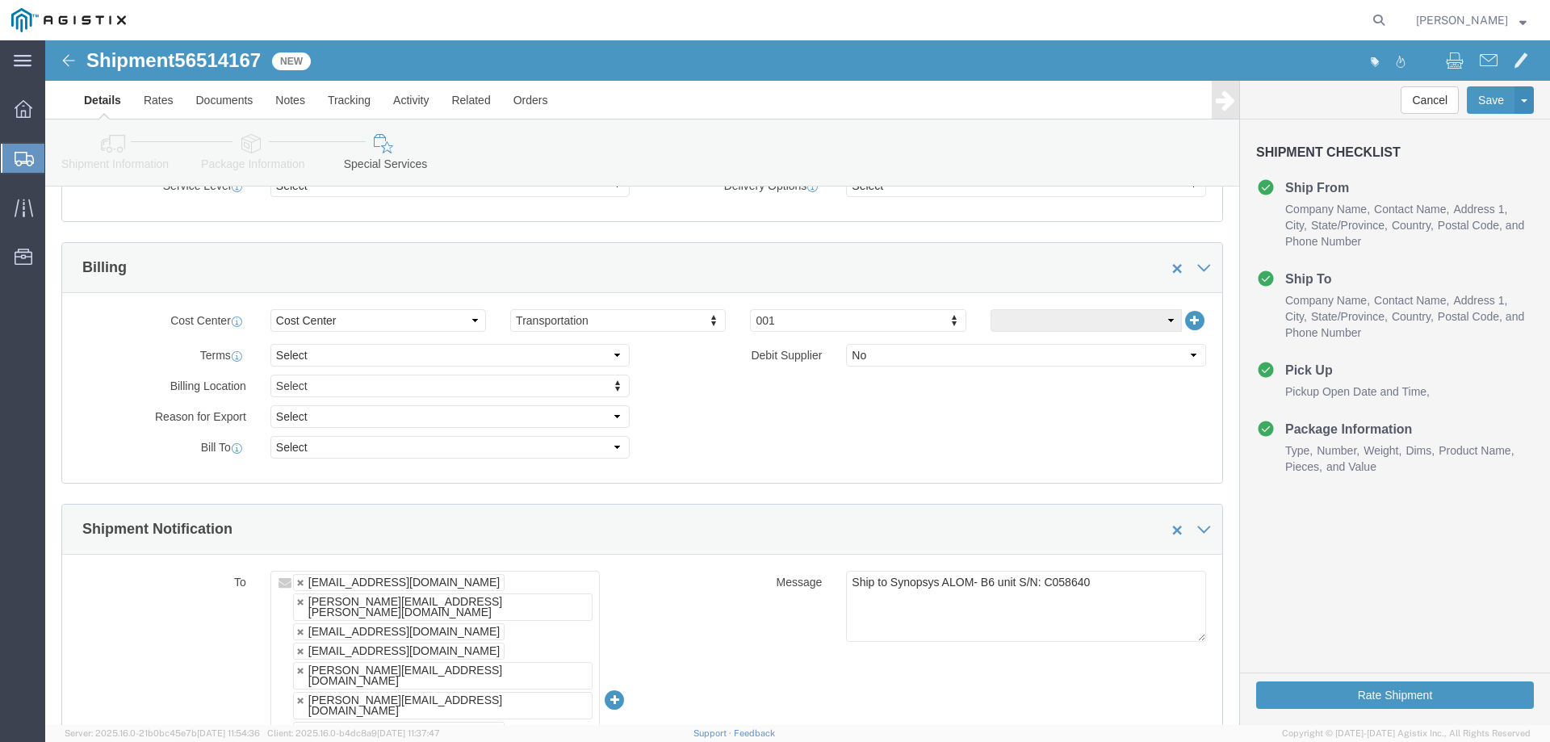
scroll to position [711, 0]
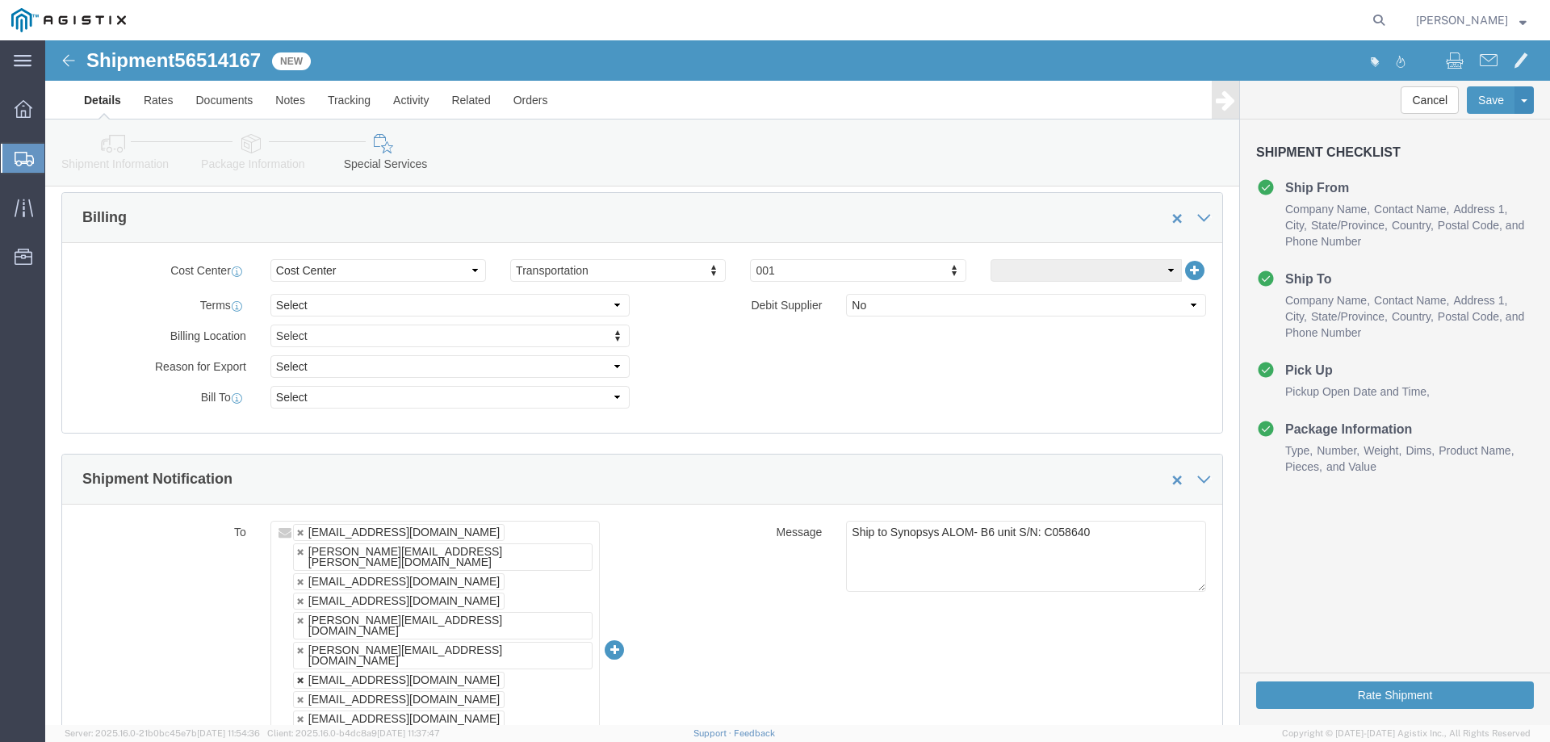
click link
type input "[EMAIL_ADDRESS][DOMAIN_NAME],[PERSON_NAME][DOMAIN_NAME][EMAIL_ADDRESS][PERSON_N…"
click ul "[EMAIL_ADDRESS][DOMAIN_NAME] [PERSON_NAME][EMAIL_ADDRESS][PERSON_NAME][DOMAIN_N…"
click input "text"
type input "[PERSON_NAME][EMAIL_ADDRESS][DOMAIN_NAME]"
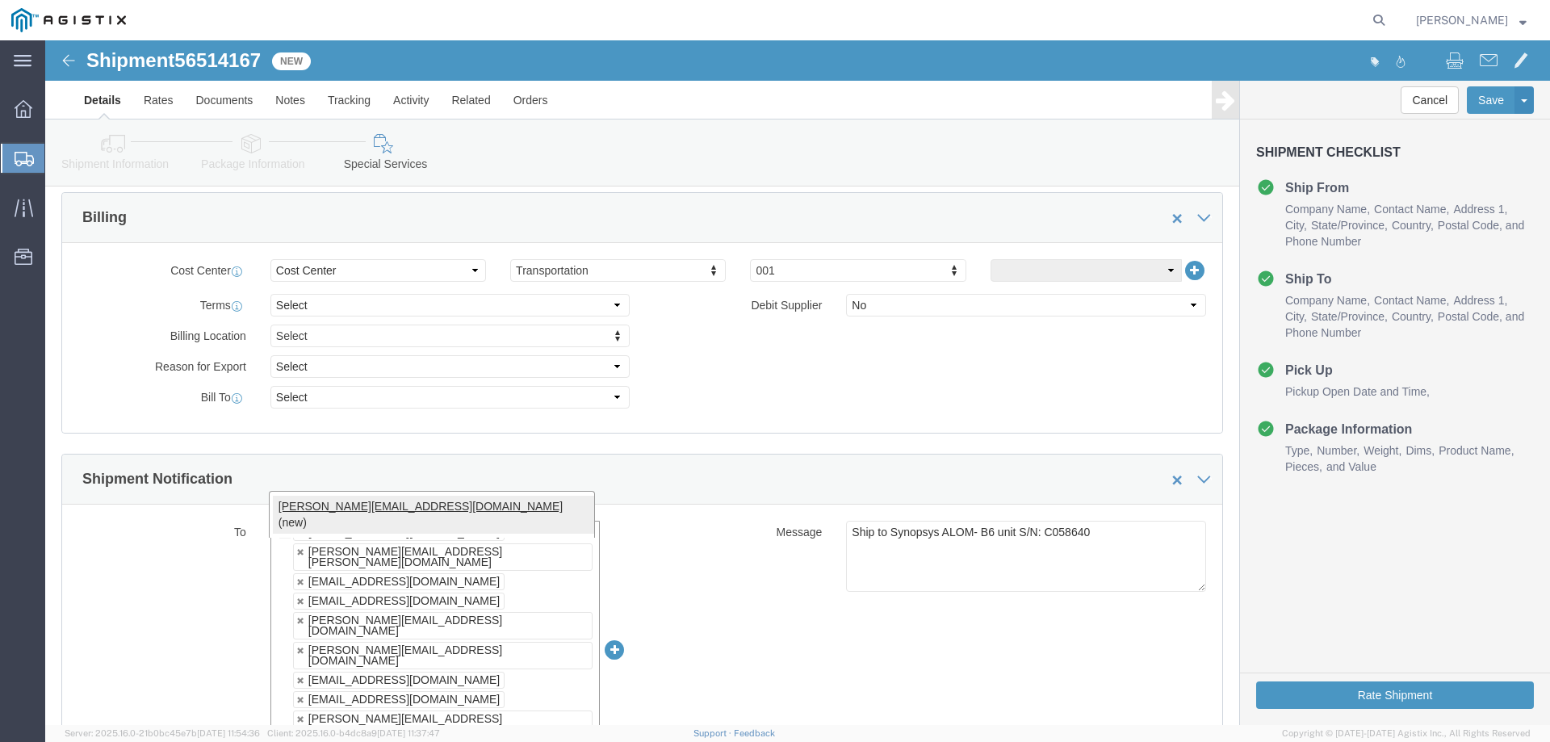
type input "[EMAIL_ADDRESS][DOMAIN_NAME],[PERSON_NAME][DOMAIN_NAME][EMAIL_ADDRESS][PERSON_N…"
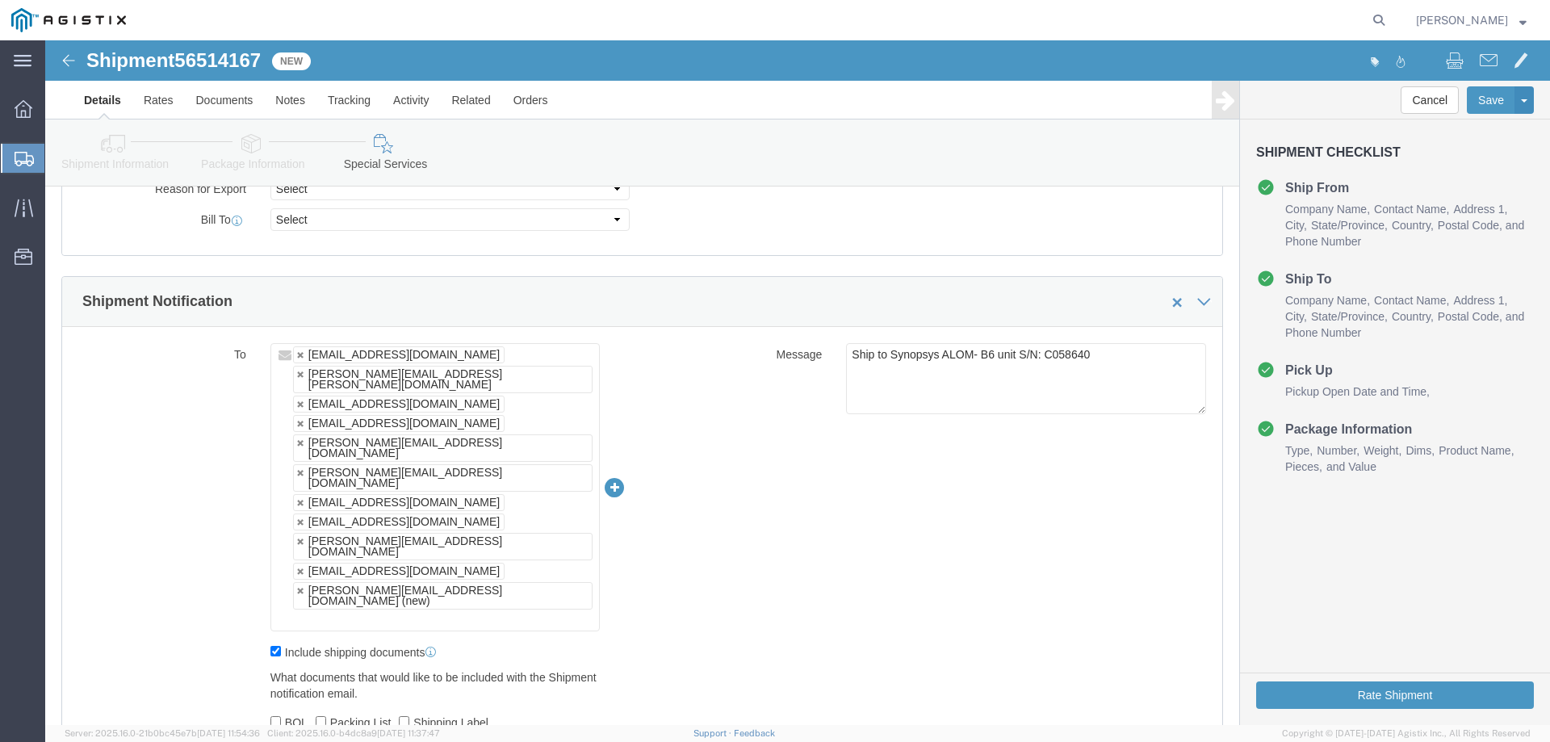
scroll to position [873, 0]
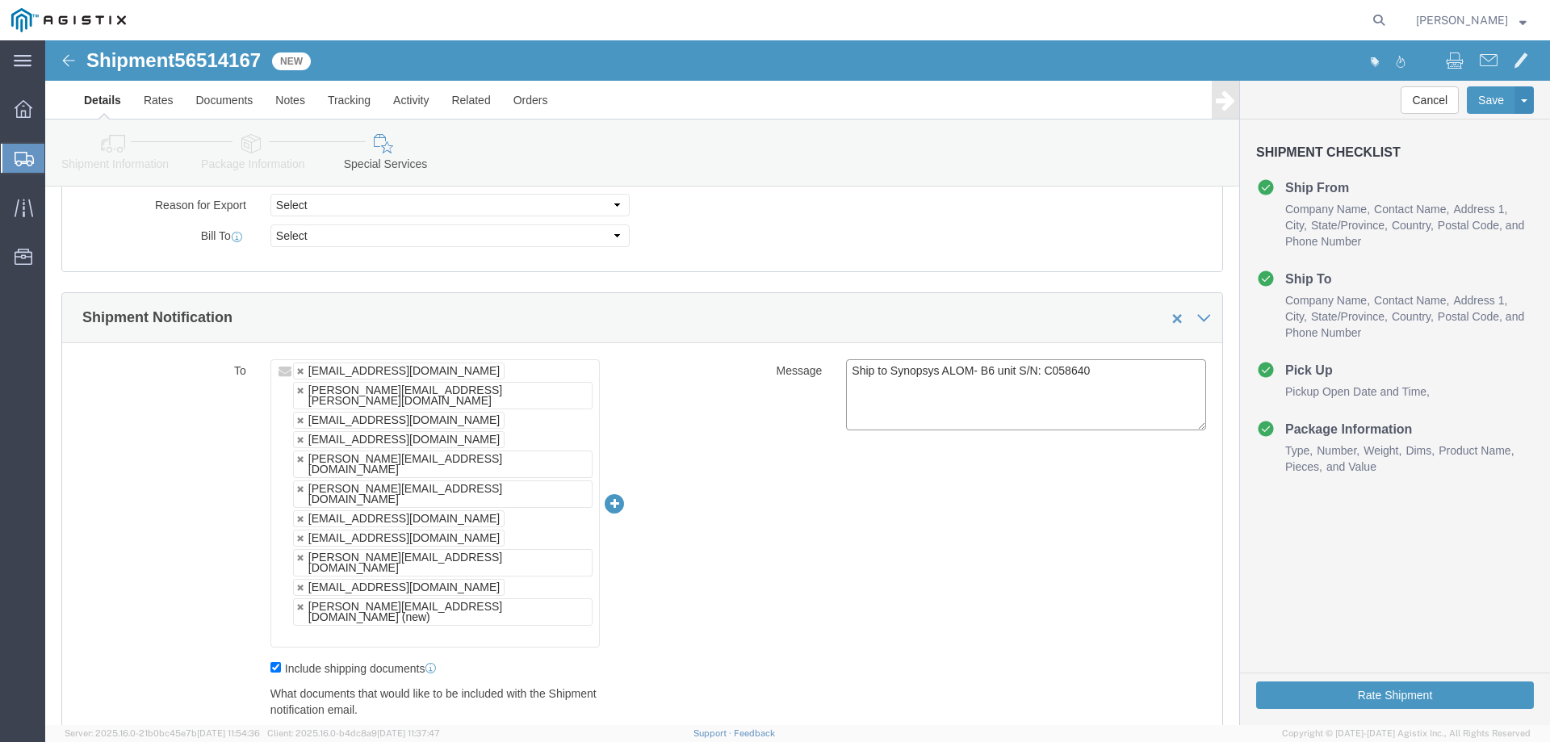
drag, startPoint x: 1057, startPoint y: 331, endPoint x: 993, endPoint y: 335, distance: 63.9
click textarea "Ship to Synopsys ALOM- B6 unit S/N: C058640"
paste textarea "66125, C066126 & C066127"
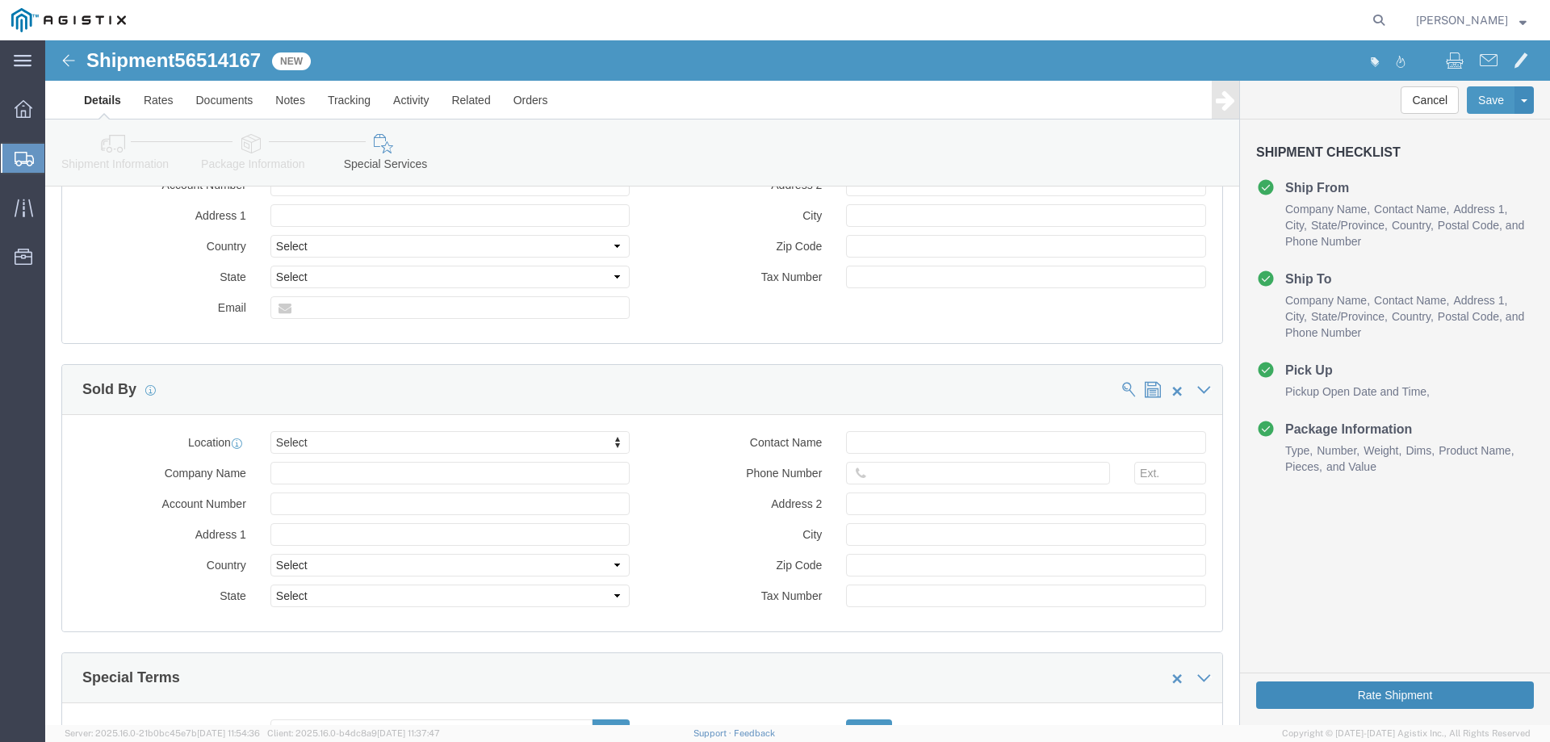
scroll to position [1626, 0]
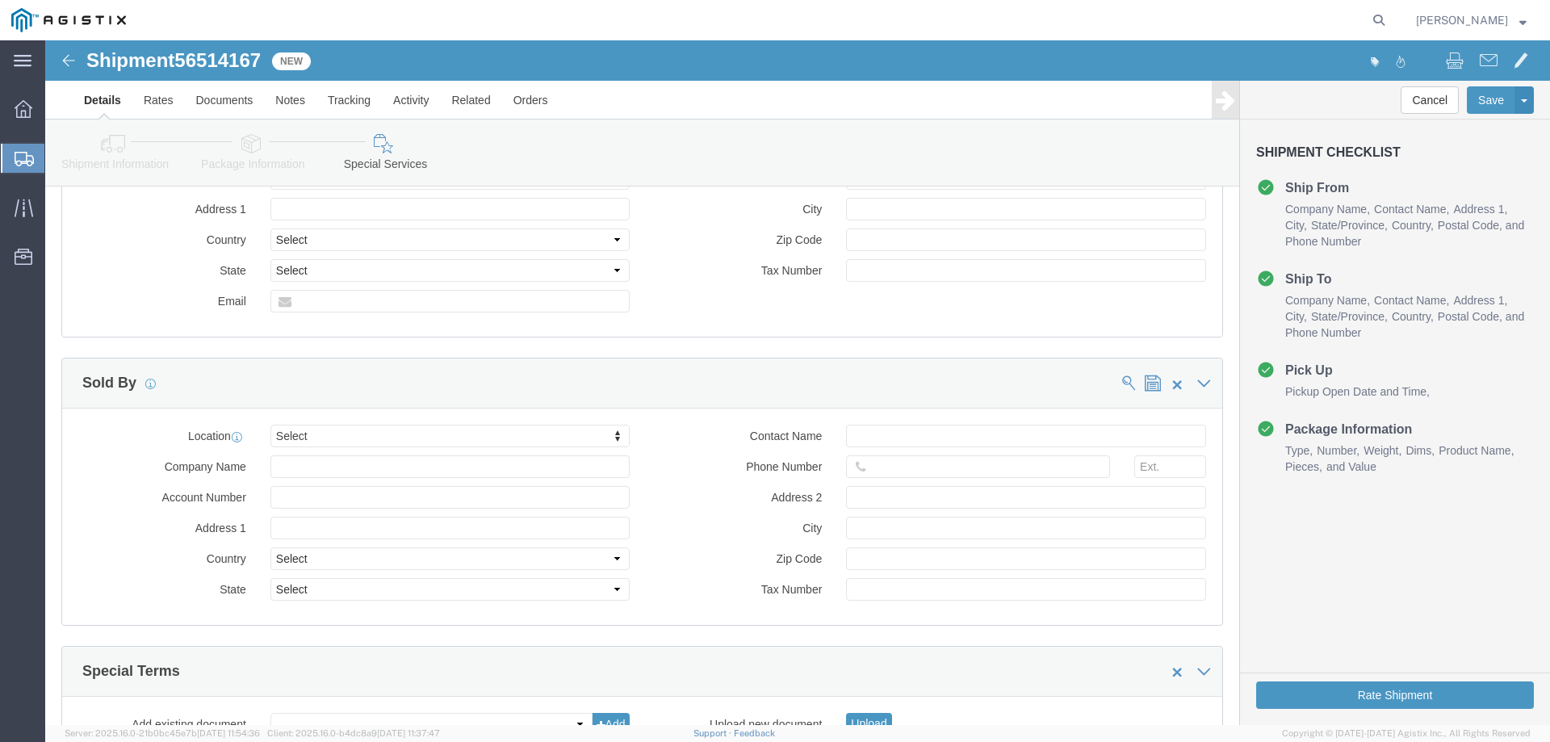
type textarea "Ship to Synopsys ALOM- B6 unit S/N: C066125, C066126 & C066127"
click button "Rate Shipment"
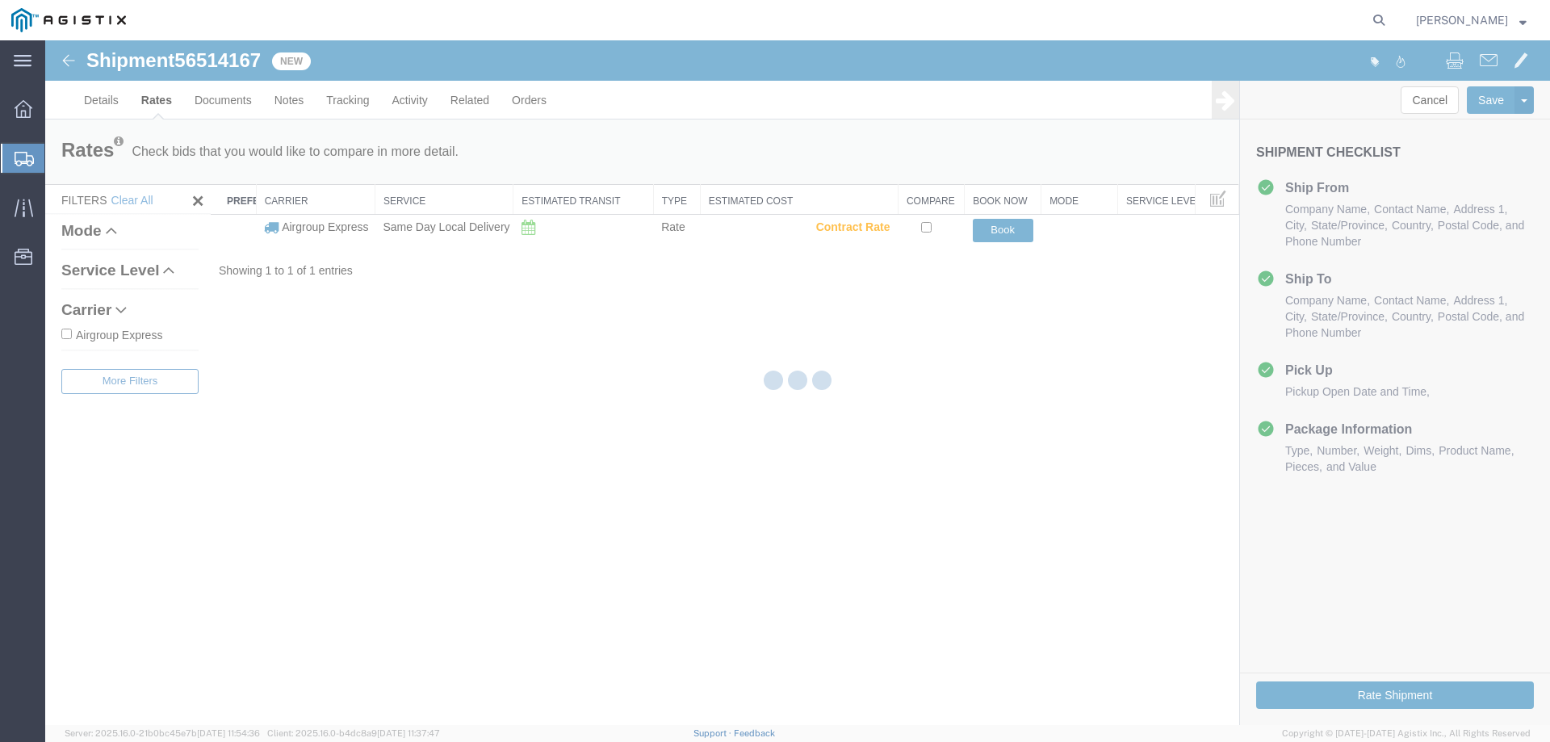
scroll to position [0, 0]
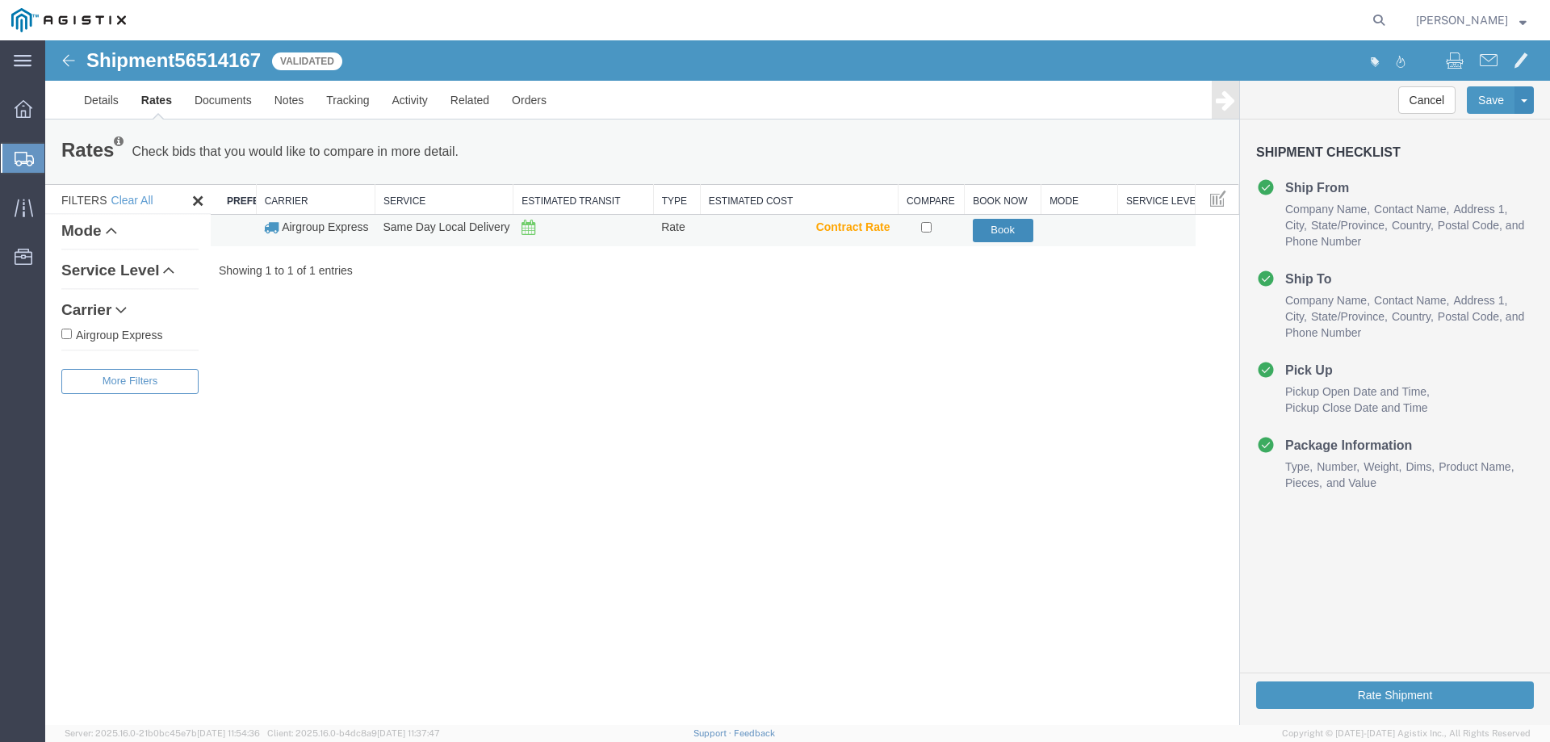
click at [990, 225] on button "Book" at bounding box center [1003, 230] width 61 height 23
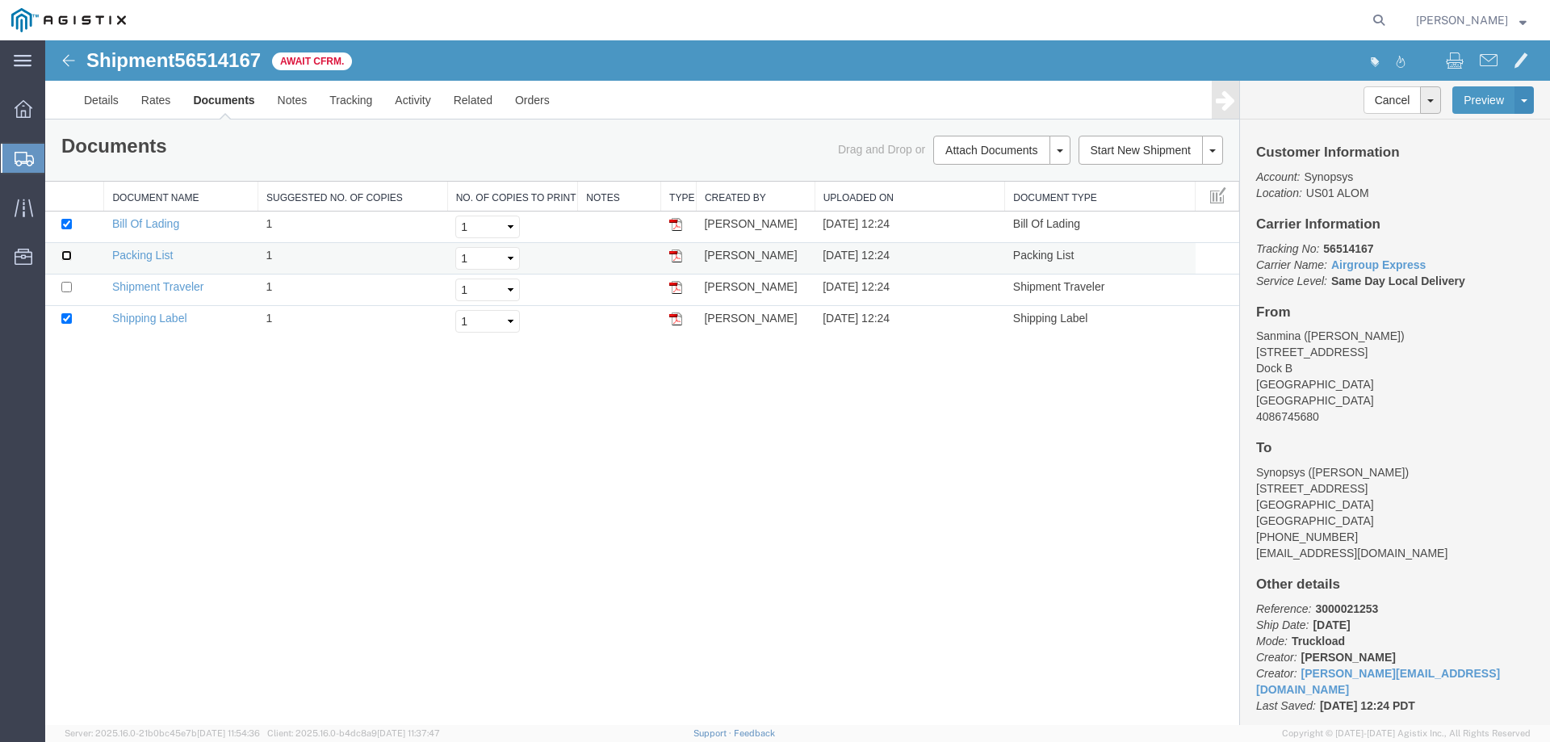
click at [64, 254] on input "checkbox" at bounding box center [66, 255] width 10 height 10
checkbox input "true"
click at [65, 288] on input "checkbox" at bounding box center [66, 287] width 10 height 10
checkbox input "true"
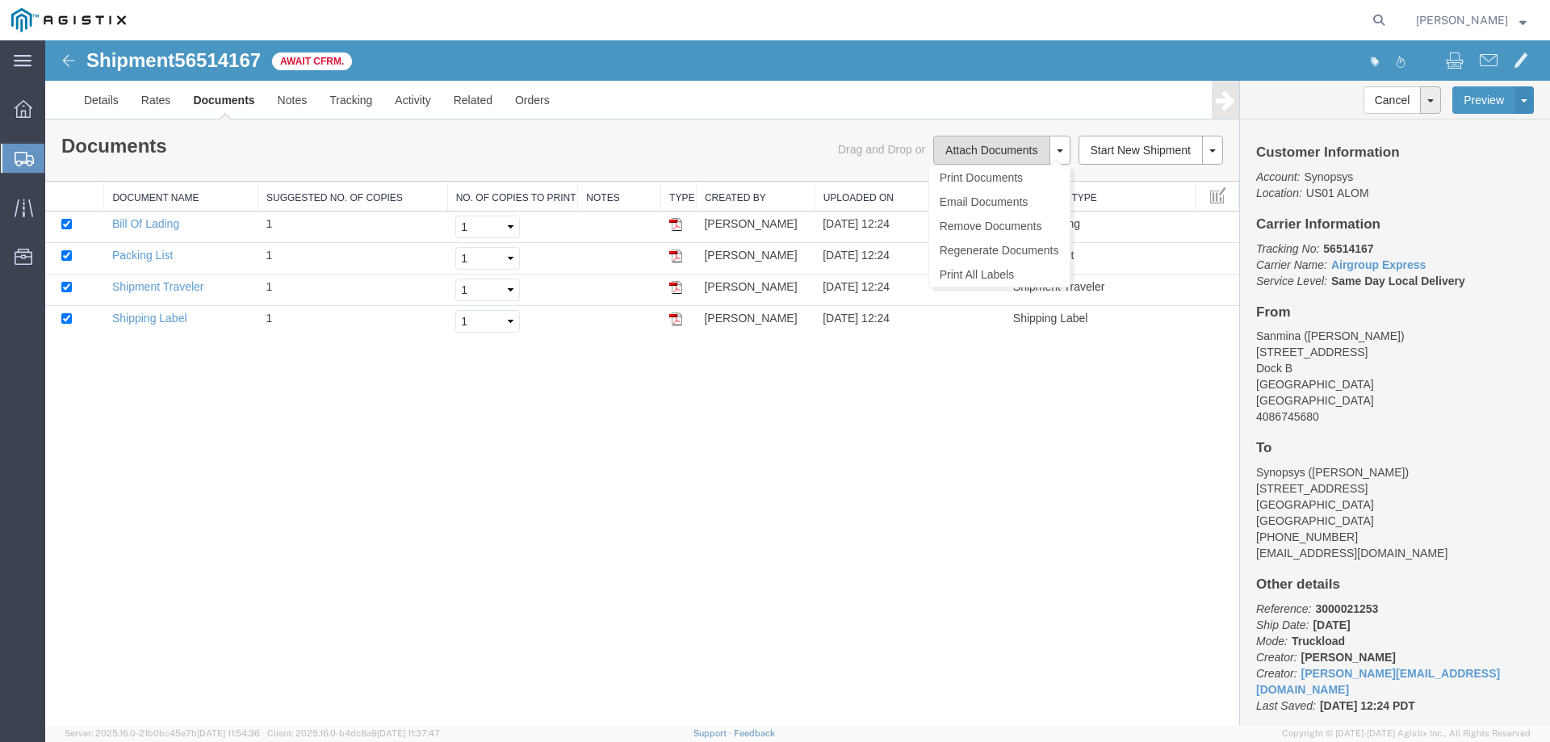
click at [1032, 160] on button "Attach Documents" at bounding box center [991, 150] width 116 height 29
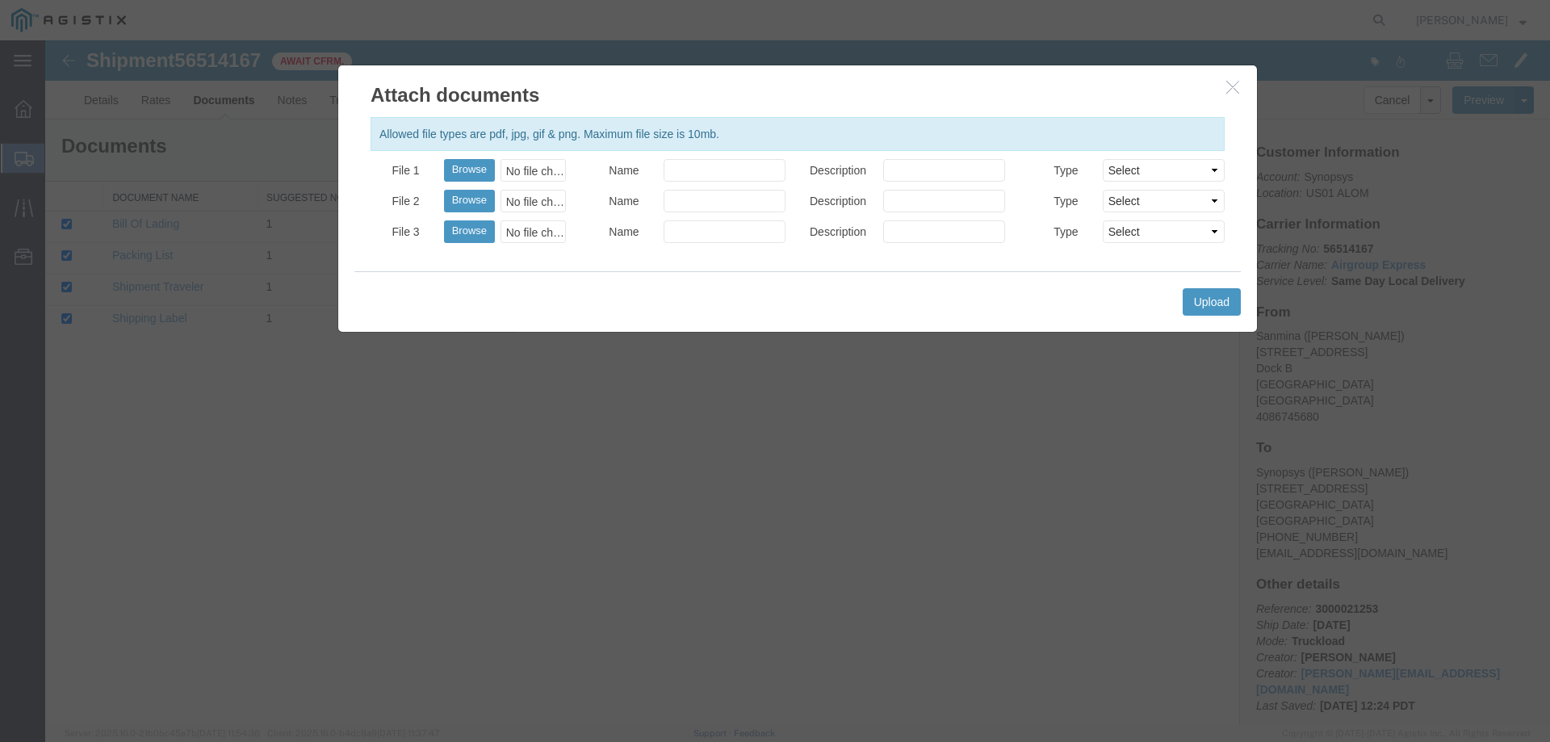
click at [1238, 89] on button "button" at bounding box center [1234, 87] width 20 height 20
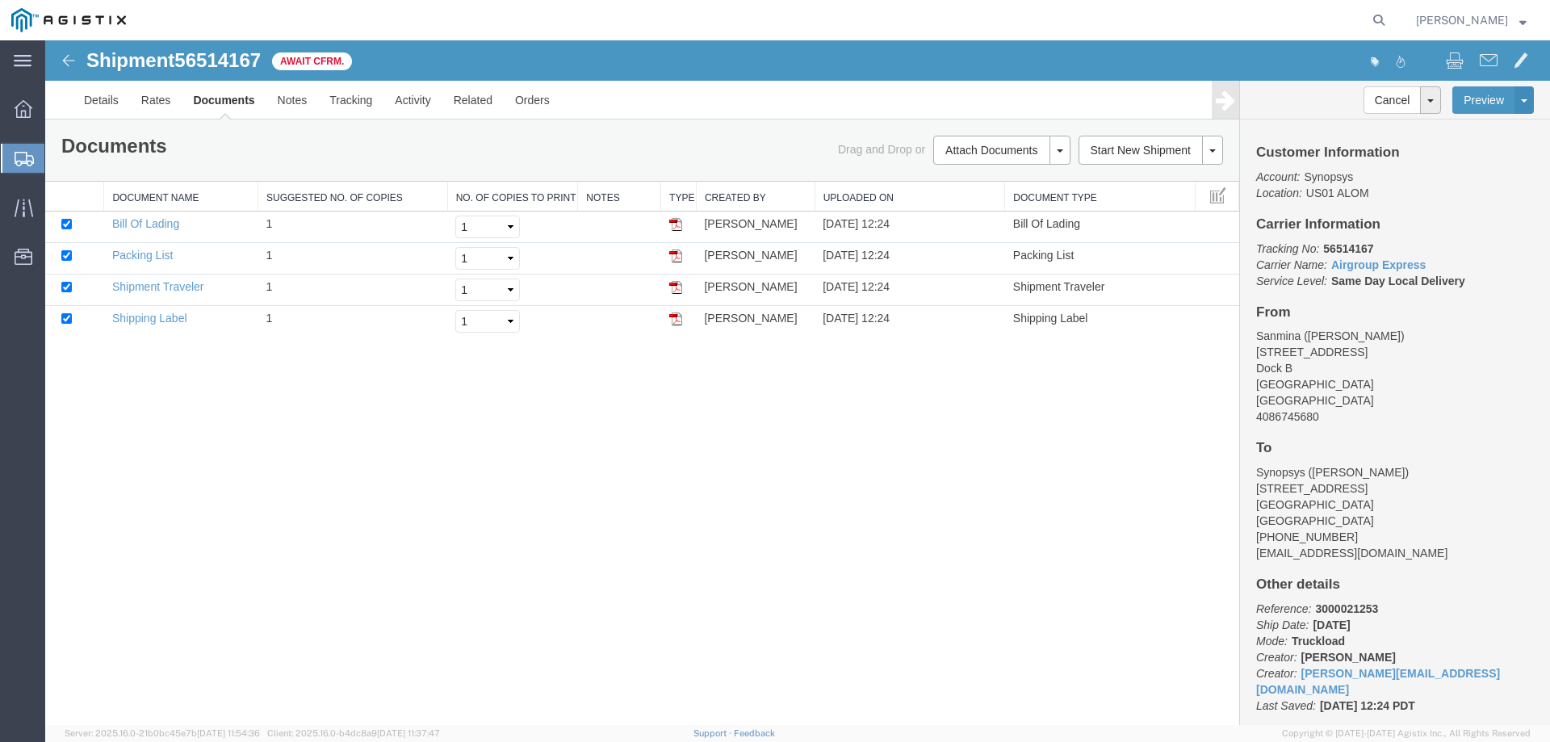
drag, startPoint x: 1030, startPoint y: 181, endPoint x: 1017, endPoint y: 181, distance: 12.9
click at [45, 40] on link "Print Documents" at bounding box center [45, 40] width 0 height 0
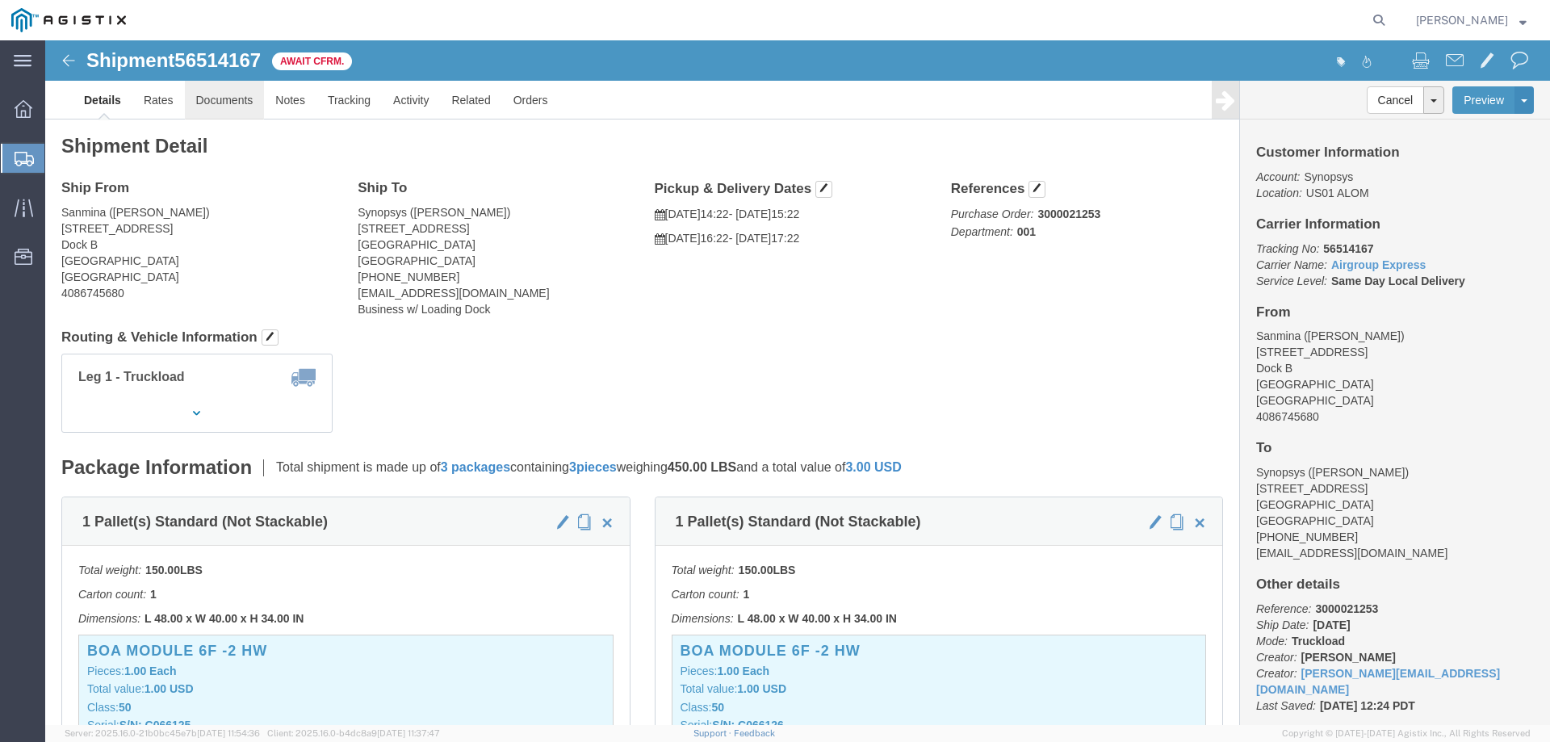
click link "Documents"
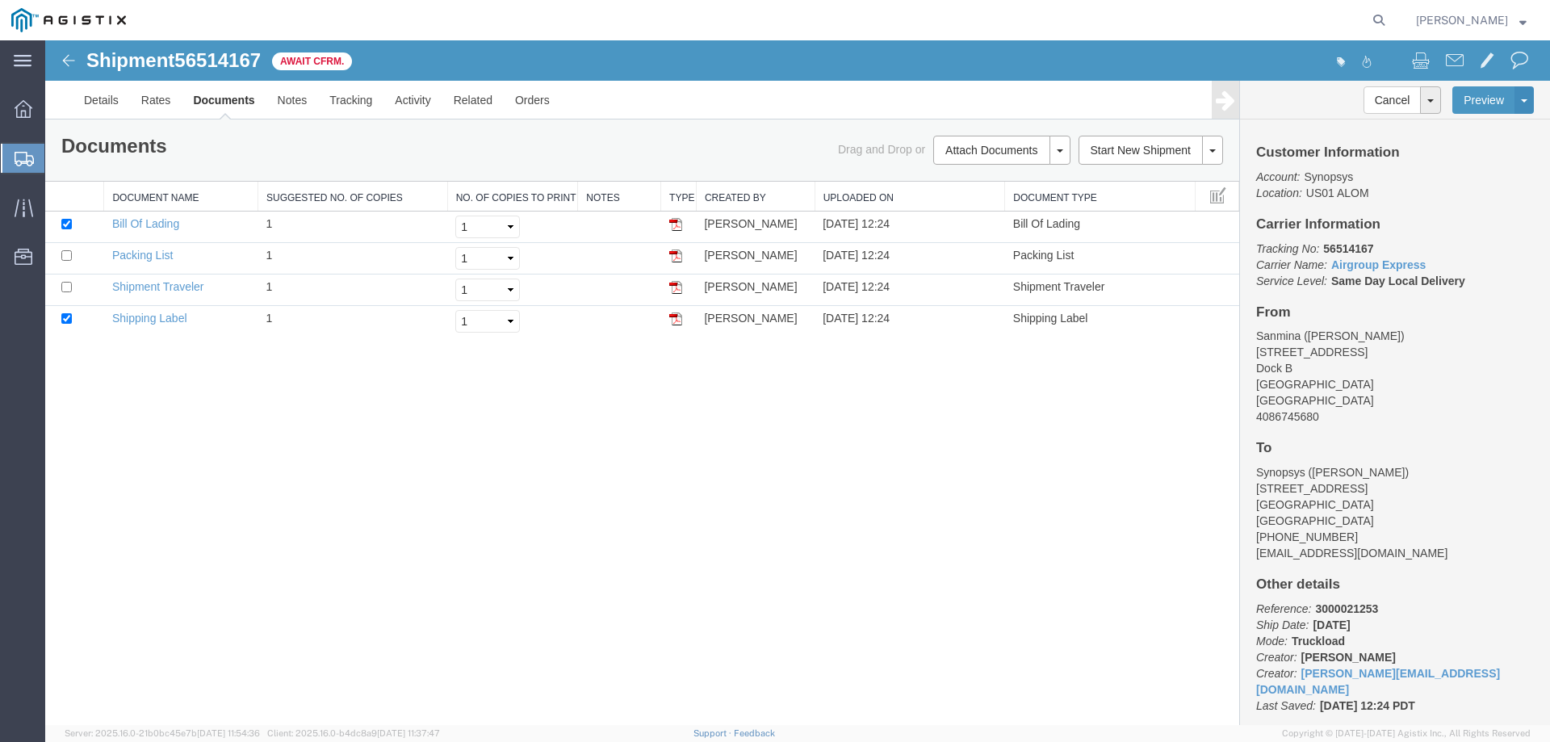
click at [0, 0] on span "Shipment Manager" at bounding box center [0, 0] width 0 height 0
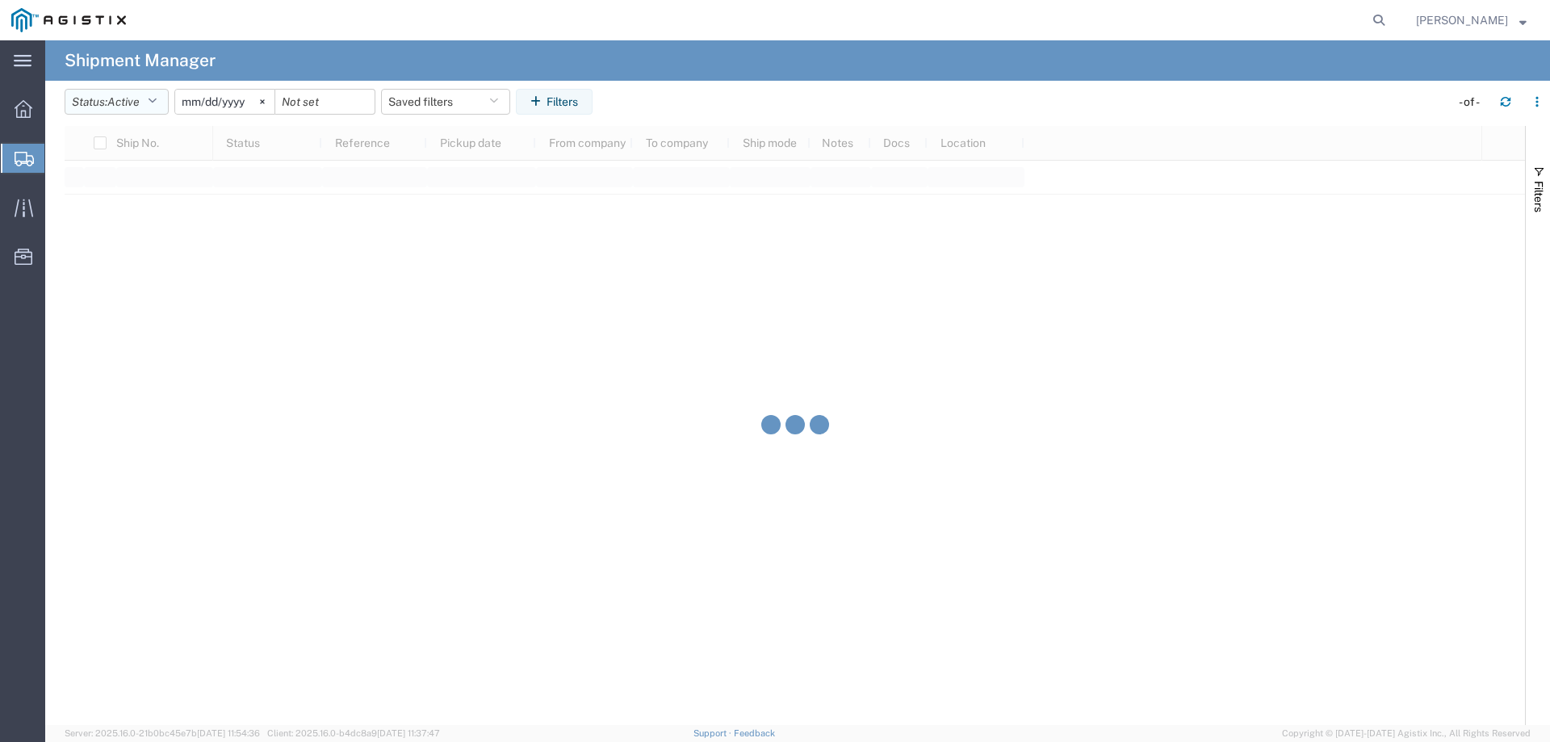
click at [150, 108] on button "Status: Active" at bounding box center [117, 102] width 104 height 26
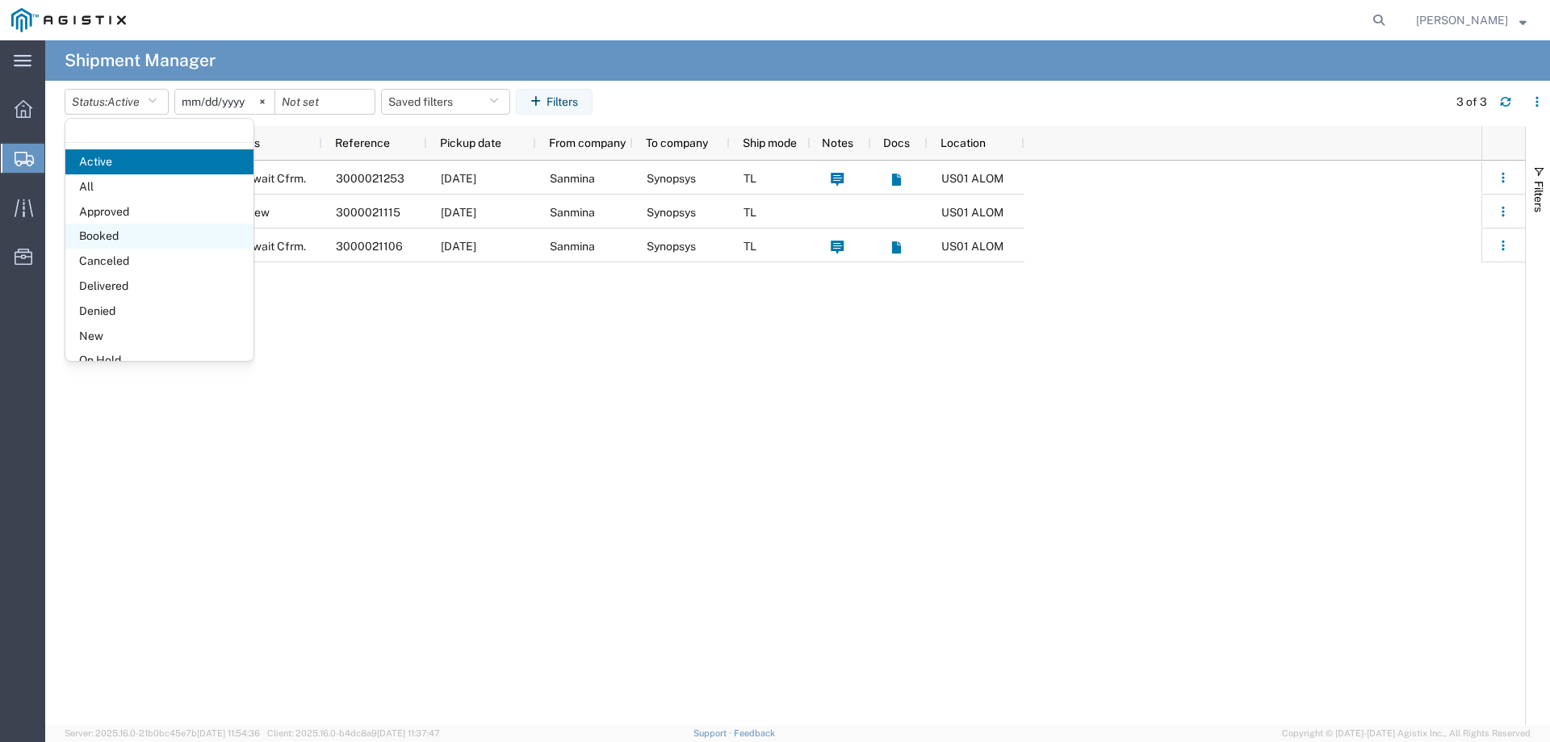
click at [113, 239] on span "Booked" at bounding box center [159, 236] width 188 height 25
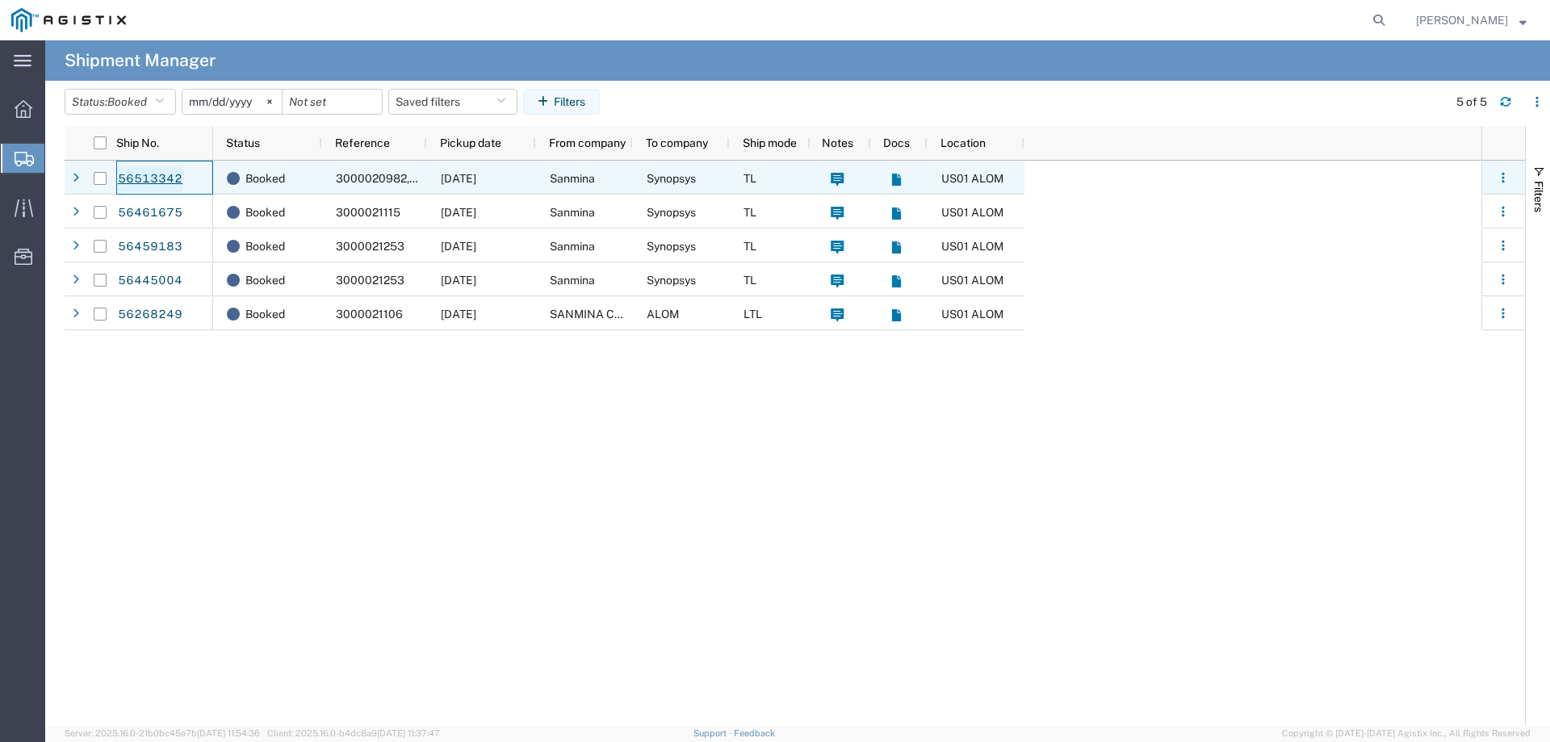
click at [150, 182] on link "56513342" at bounding box center [150, 179] width 66 height 26
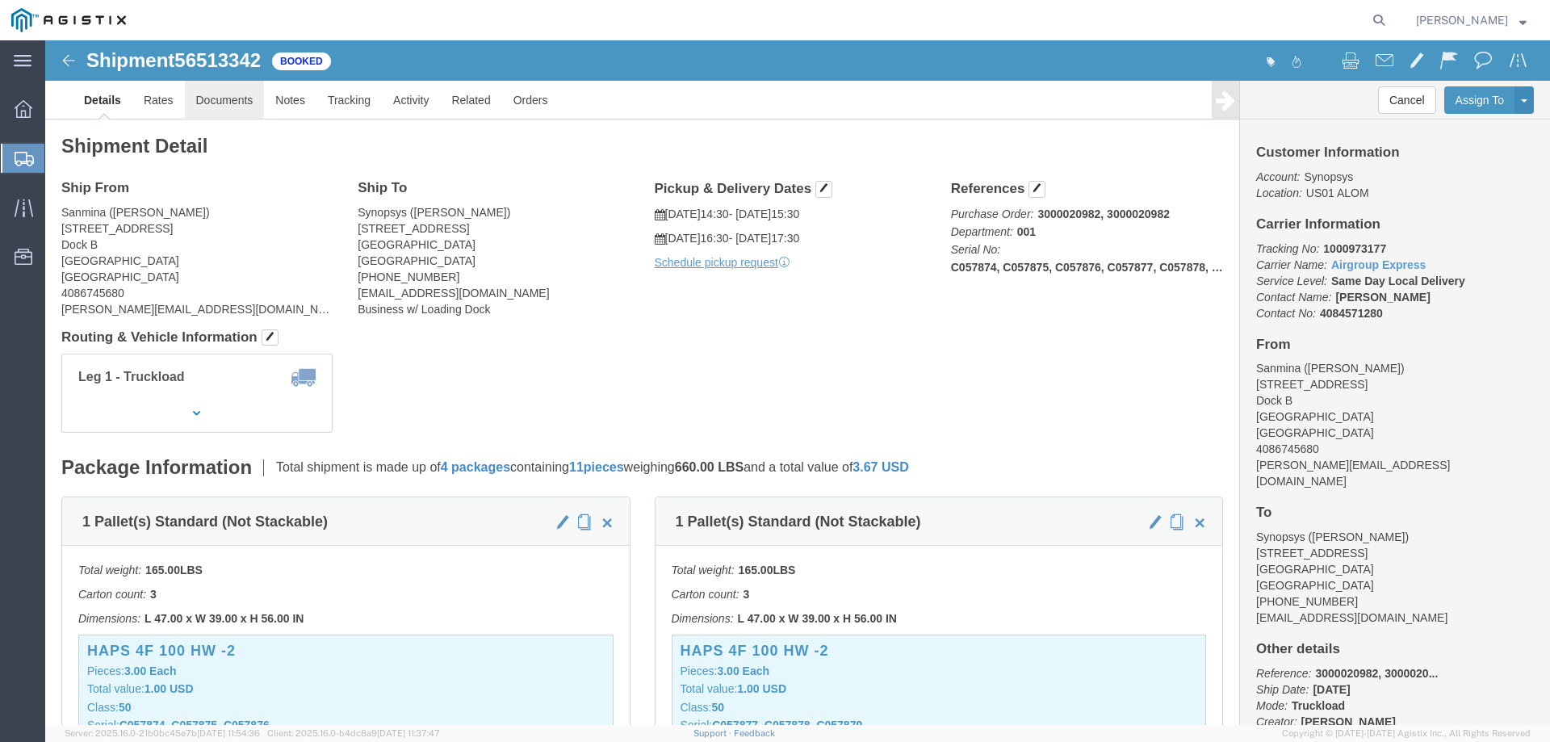
click link "Documents"
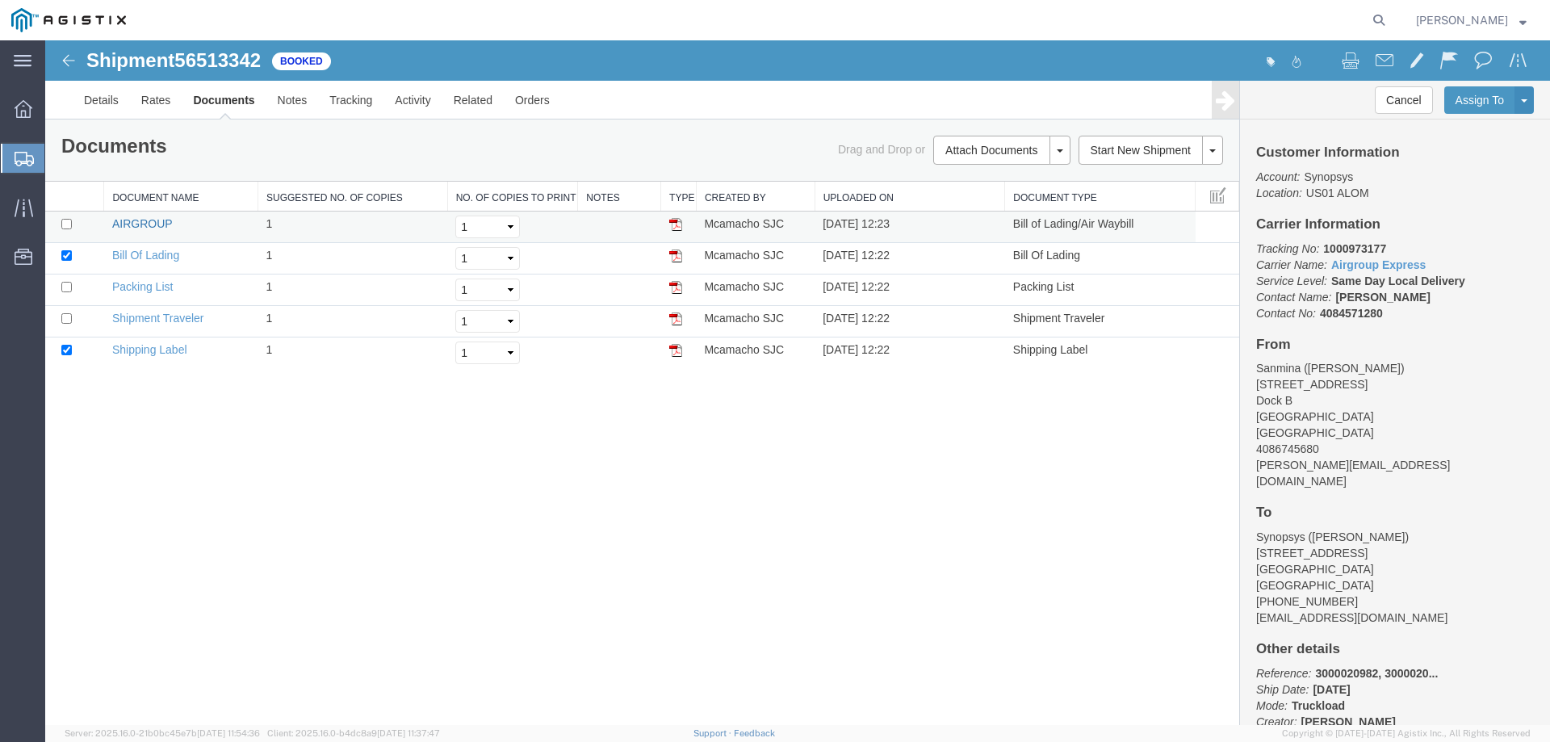
click at [153, 223] on link "AIRGROUP" at bounding box center [142, 223] width 60 height 13
